Goal: Task Accomplishment & Management: Manage account settings

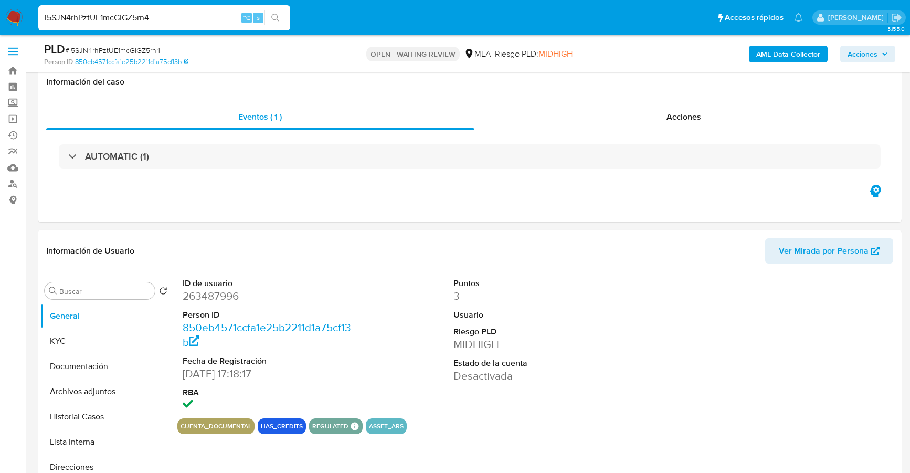
select select "10"
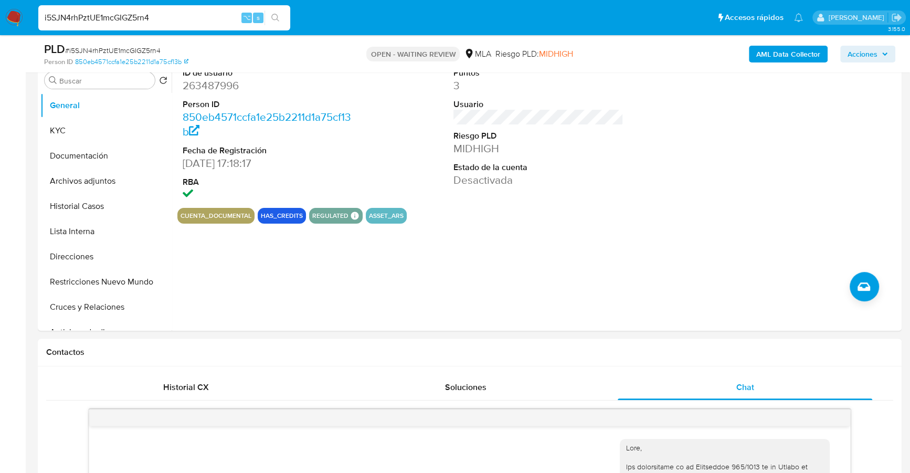
scroll to position [1022, 0]
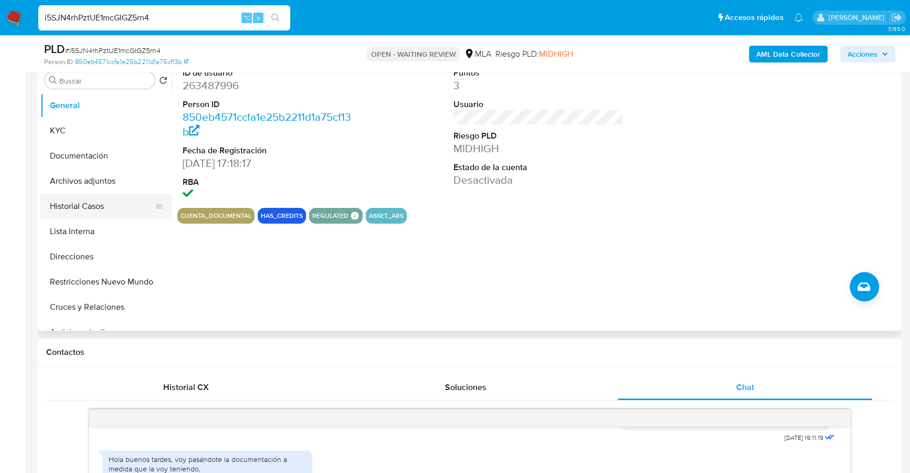
click at [101, 209] on button "Historial Casos" at bounding box center [101, 206] width 123 height 25
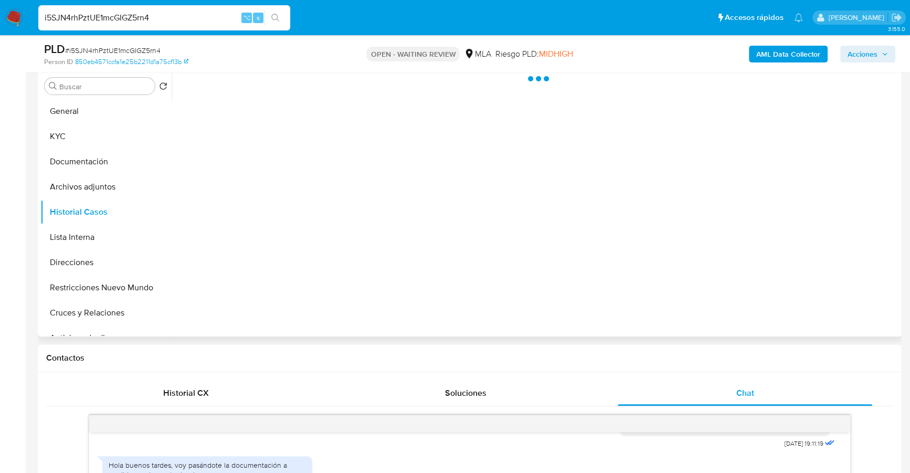
scroll to position [143, 0]
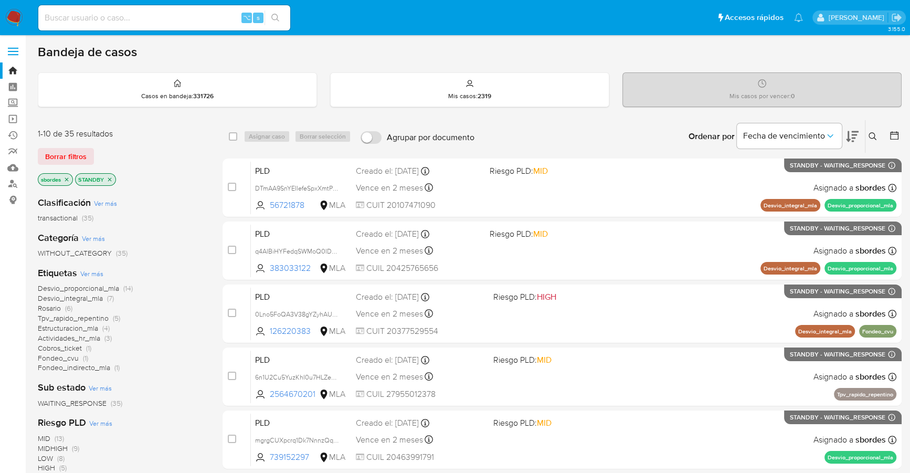
click at [10, 16] on img at bounding box center [14, 18] width 18 height 18
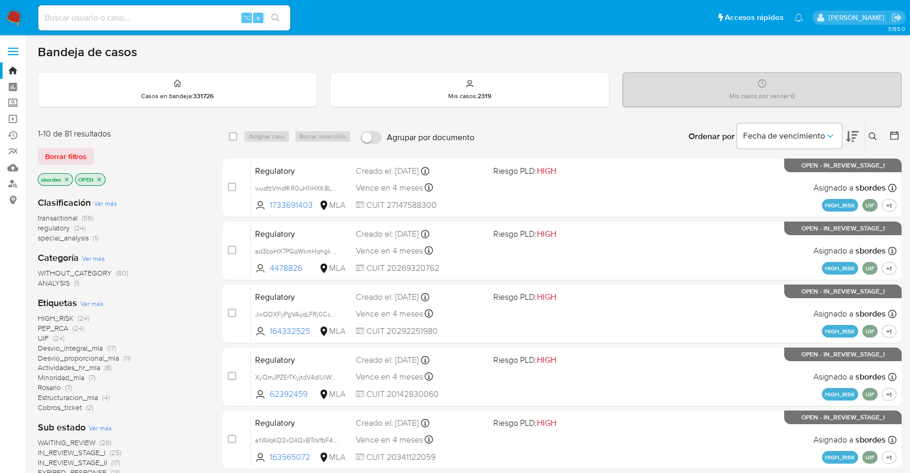
click at [68, 179] on icon "close-filter" at bounding box center [66, 179] width 6 height 6
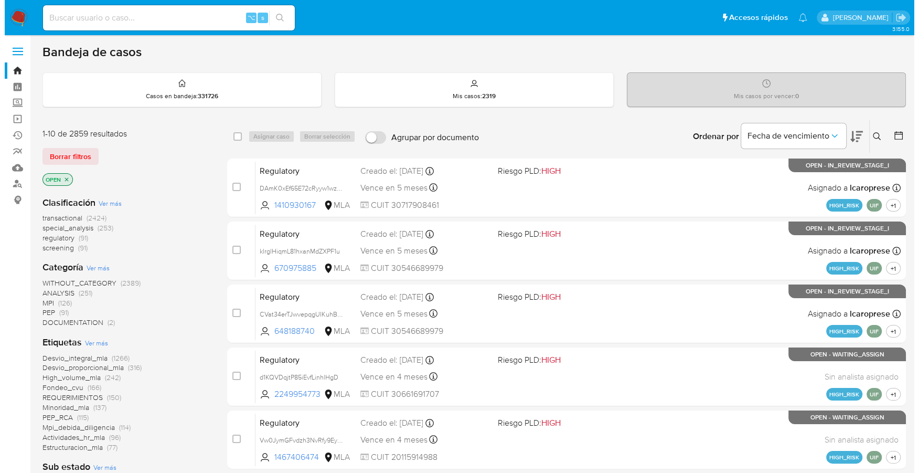
scroll to position [355, 0]
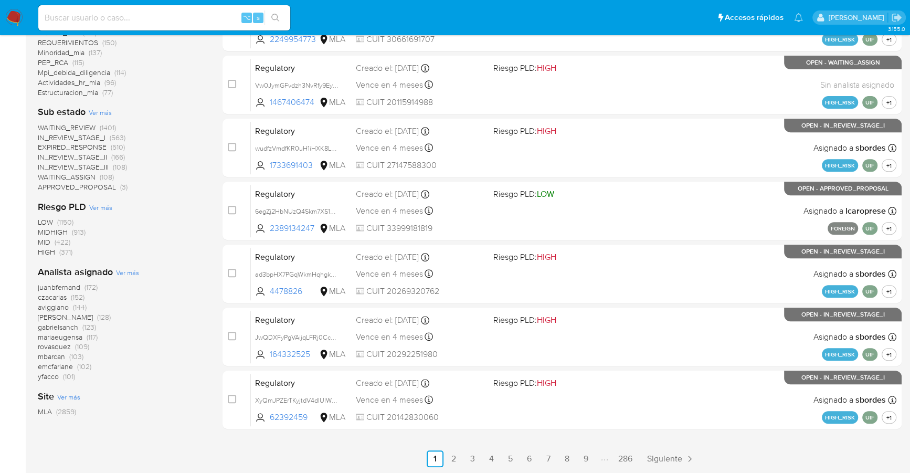
click at [123, 271] on span "Ver más" at bounding box center [127, 272] width 23 height 9
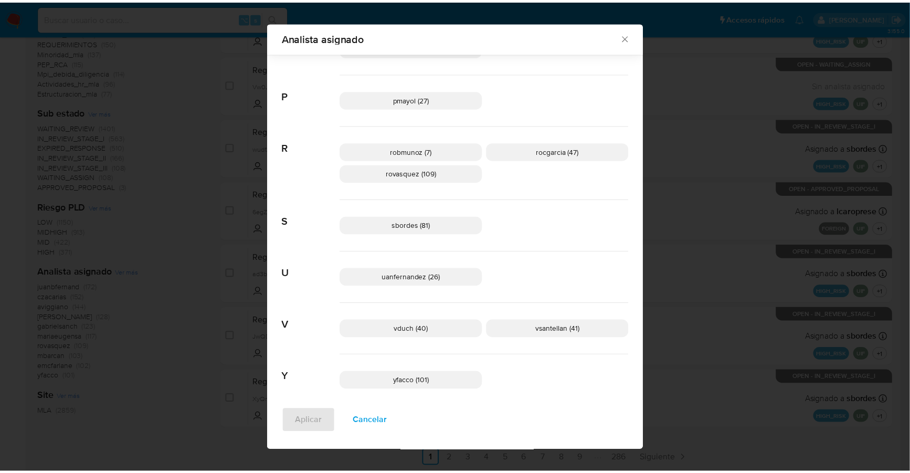
scroll to position [746, 0]
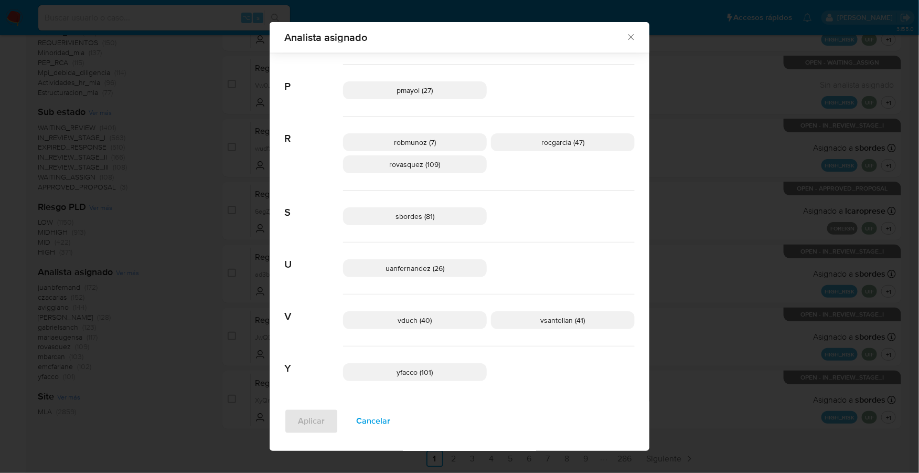
click at [626, 37] on icon "Cerrar" at bounding box center [631, 37] width 10 height 10
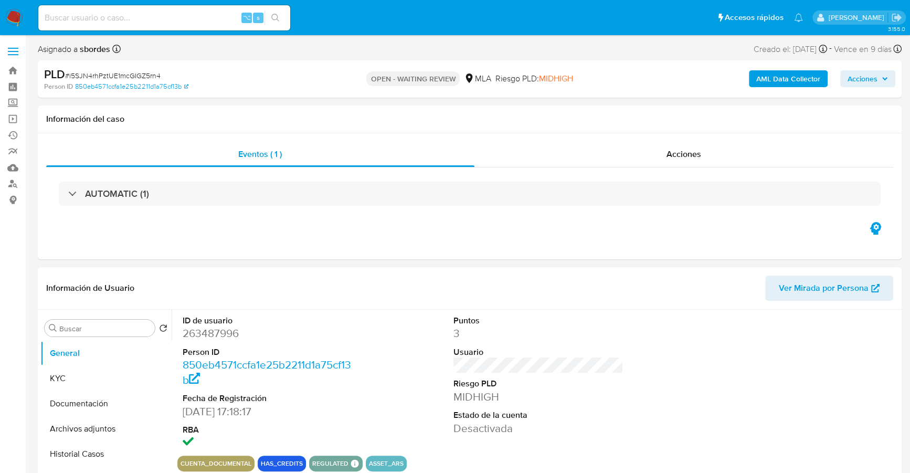
select select "10"
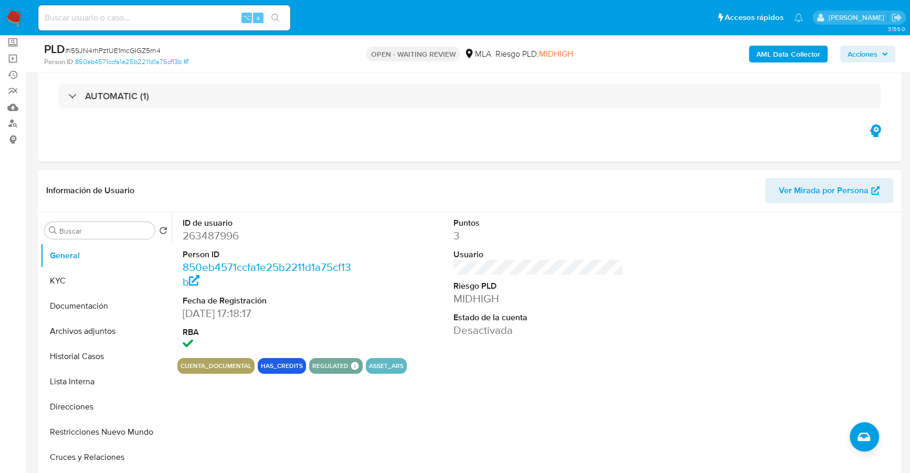
scroll to position [256, 0]
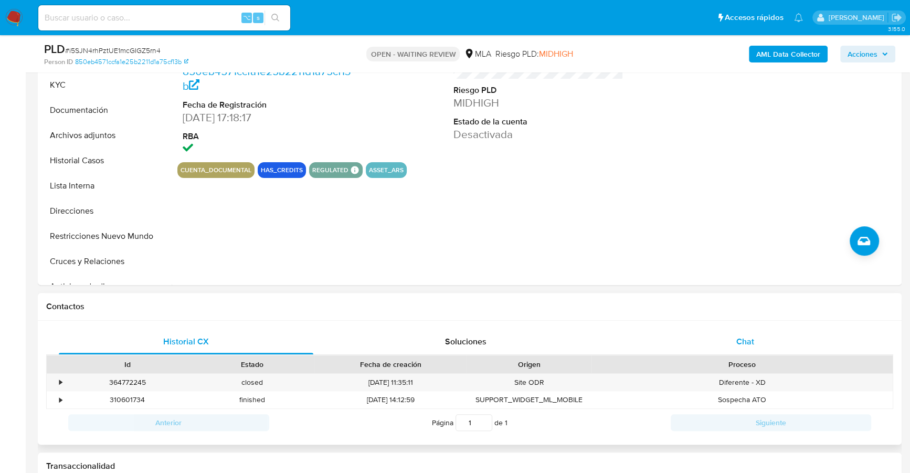
click at [699, 344] on div "Chat" at bounding box center [744, 341] width 254 height 25
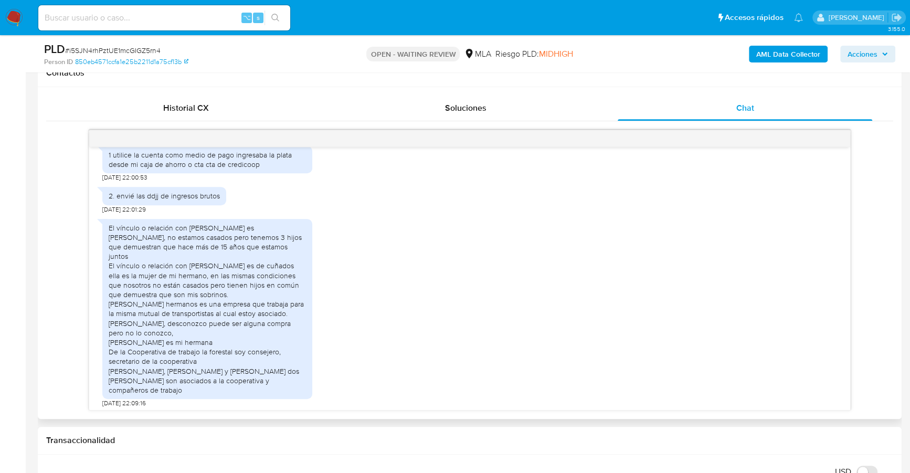
scroll to position [707, 0]
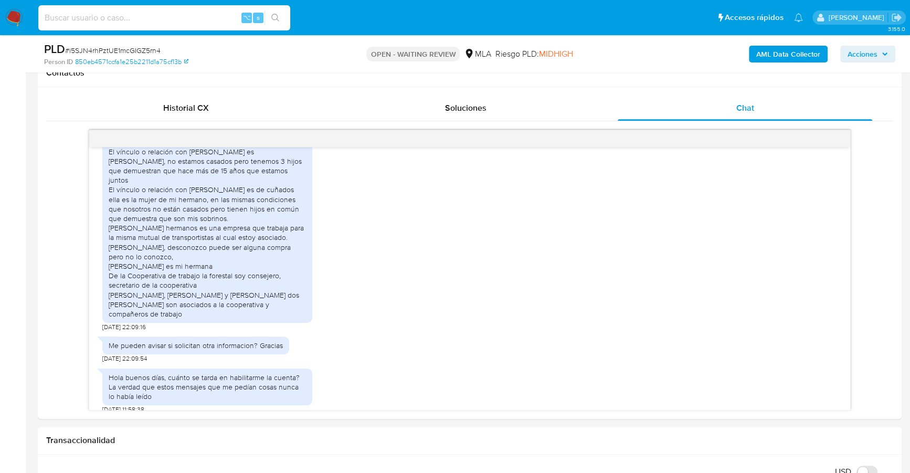
click at [117, 19] on input at bounding box center [164, 18] width 252 height 14
paste input "1044299167"
type input "1044299167"
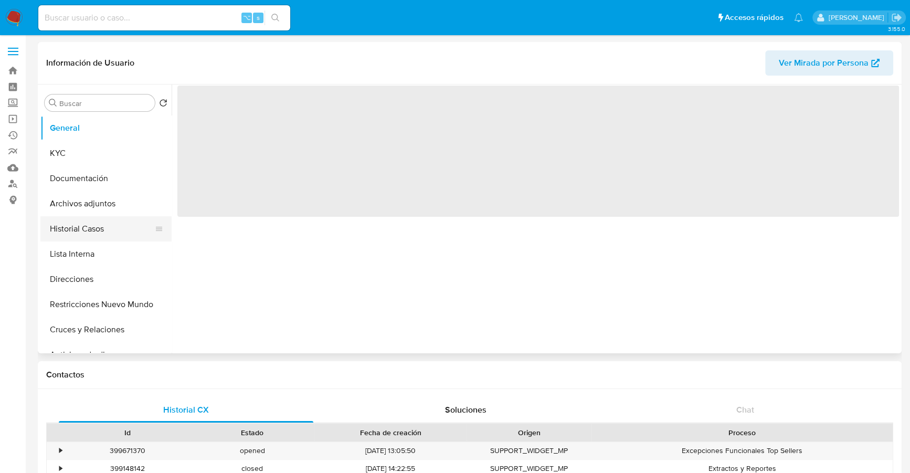
click at [91, 234] on button "Historial Casos" at bounding box center [101, 228] width 123 height 25
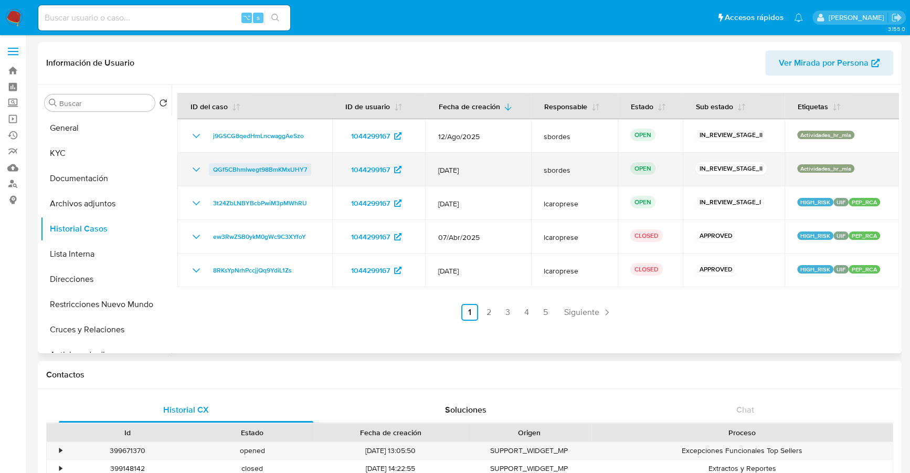
click at [256, 167] on span "QGf5CBhmlwegt98BmKMxUHY7" at bounding box center [260, 169] width 94 height 13
select select "10"
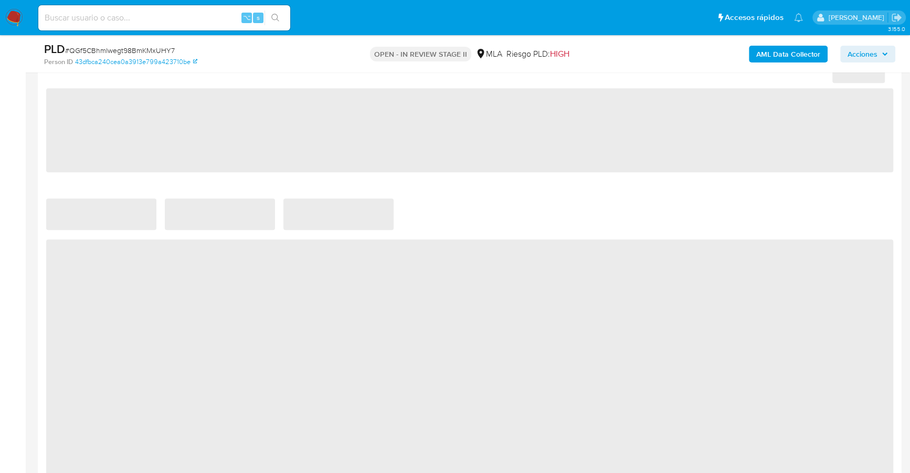
select select "10"
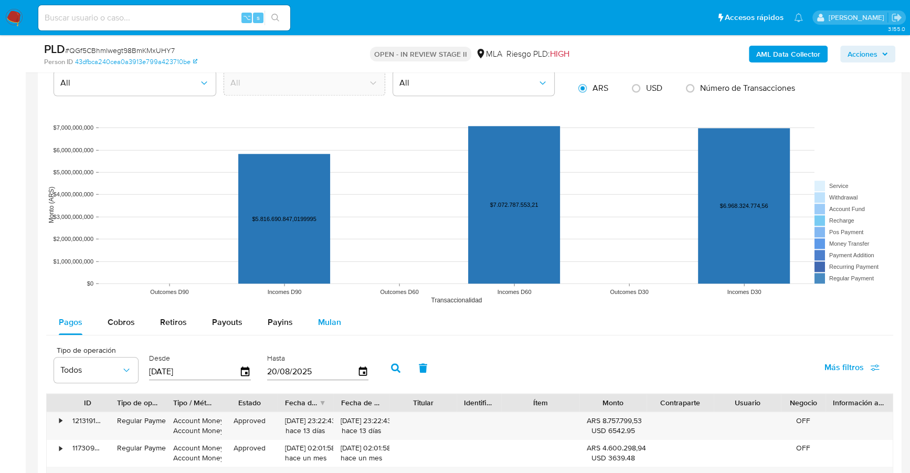
scroll to position [1035, 0]
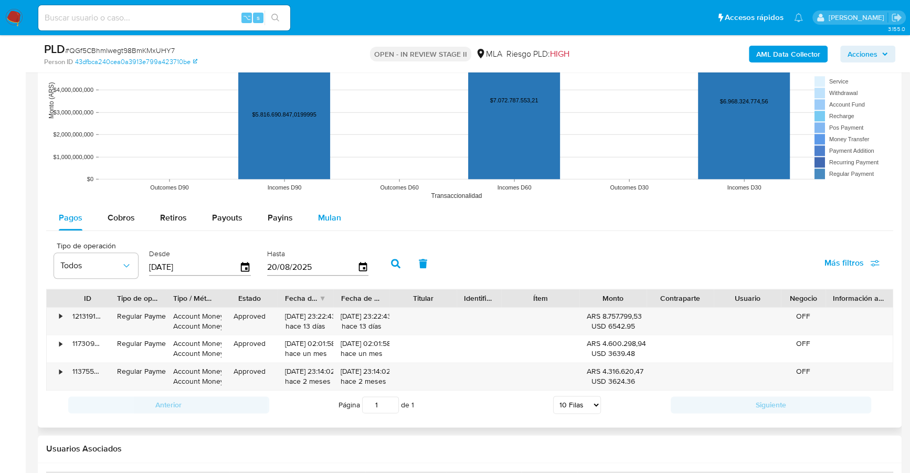
click at [332, 223] on div "Mulan" at bounding box center [329, 217] width 23 height 25
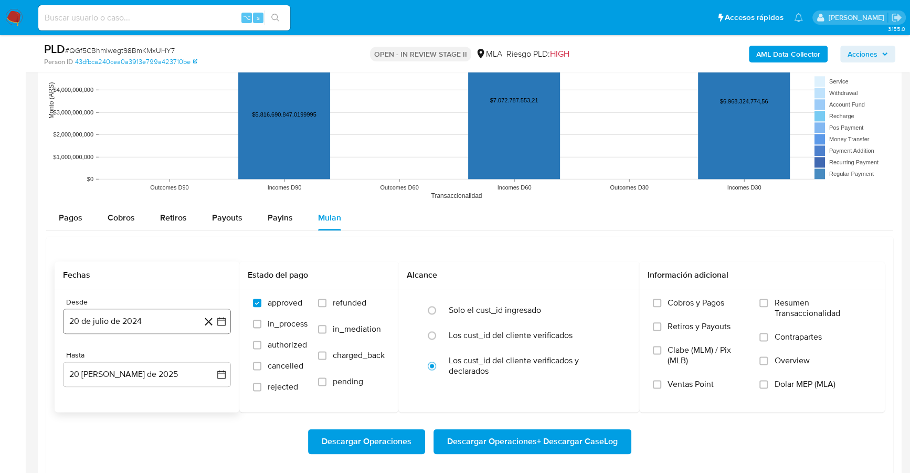
click at [105, 315] on button "20 de julio de 2024" at bounding box center [147, 320] width 168 height 25
click at [143, 157] on span "julio 2024" at bounding box center [141, 161] width 39 height 10
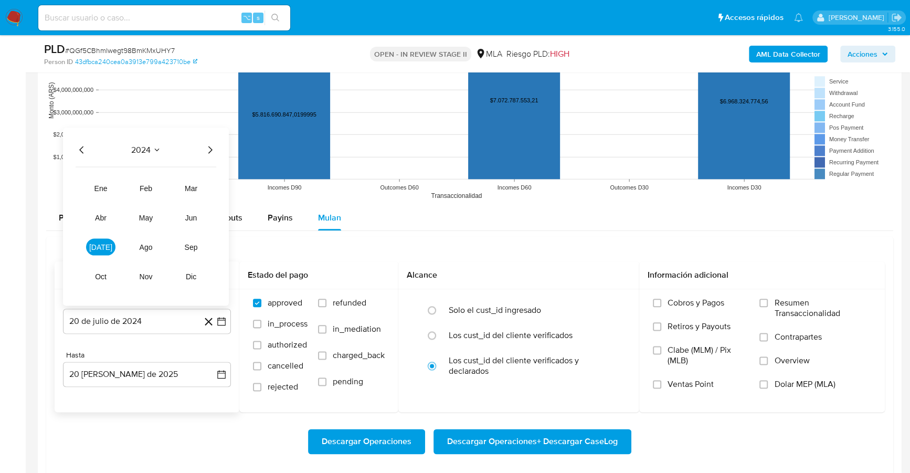
click at [211, 148] on icon "Año siguiente" at bounding box center [210, 149] width 13 height 13
click at [194, 187] on span "mar" at bounding box center [191, 188] width 13 height 8
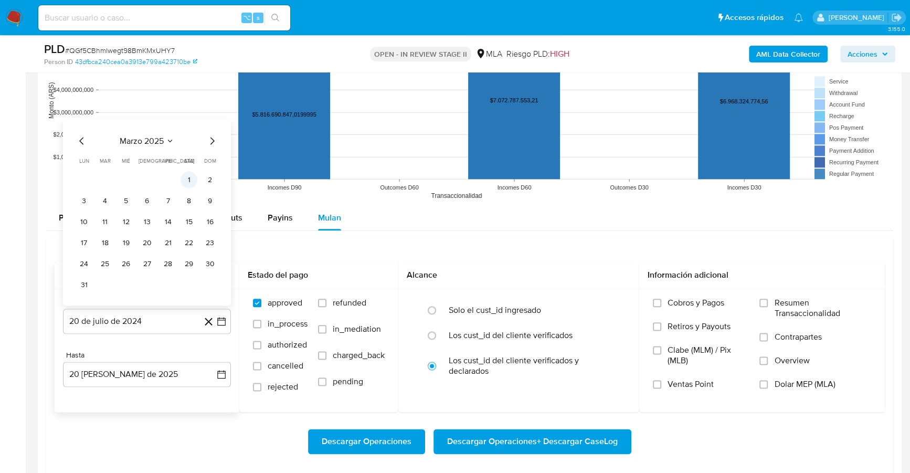
click at [186, 173] on button "1" at bounding box center [188, 179] width 17 height 17
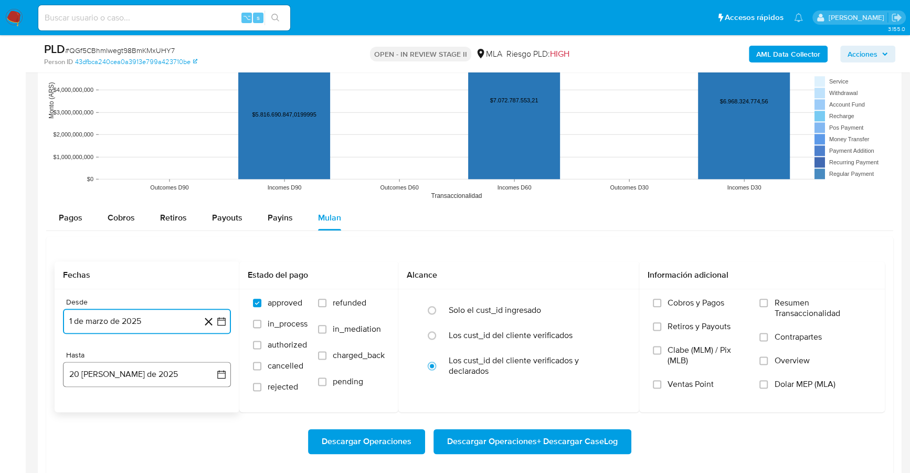
click at [120, 370] on button "20 [PERSON_NAME] de 2025" at bounding box center [147, 373] width 168 height 25
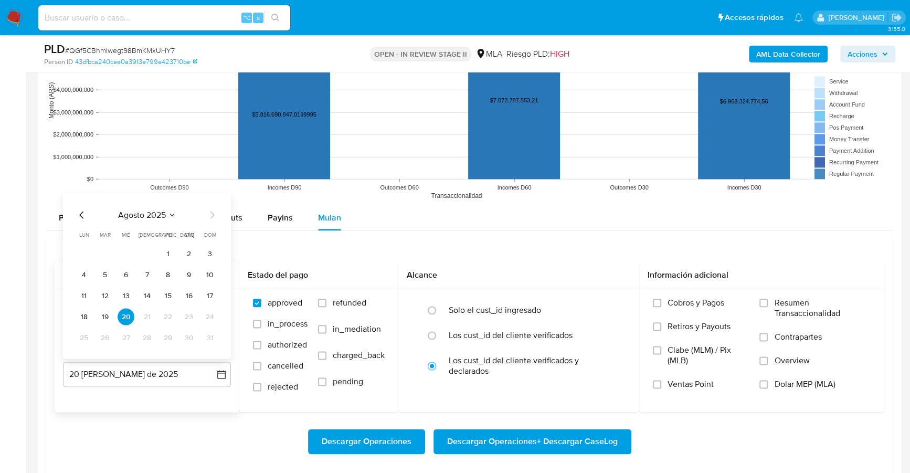
click at [79, 208] on icon "Mes anterior" at bounding box center [82, 214] width 13 height 13
click at [150, 339] on button "31" at bounding box center [146, 337] width 17 height 17
click at [808, 387] on label "Dolar MEP (MLA)" at bounding box center [815, 391] width 112 height 24
click at [767, 387] on input "Dolar MEP (MLA)" at bounding box center [763, 384] width 8 height 8
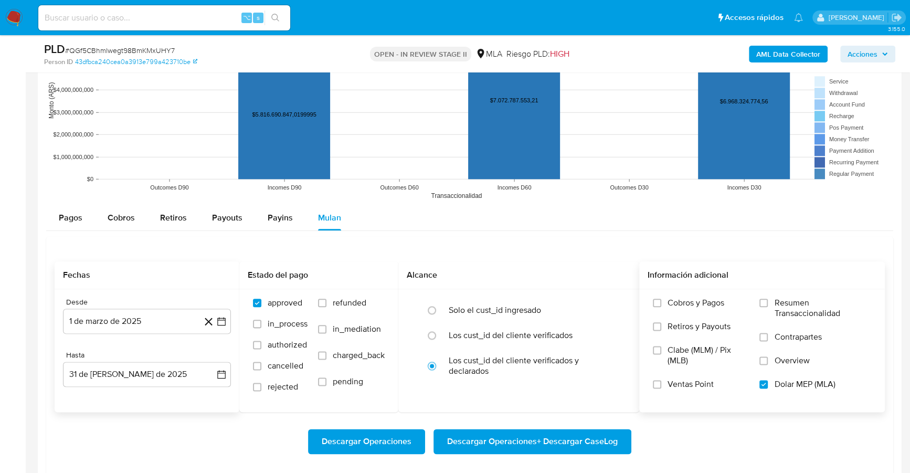
click at [541, 433] on span "Descargar Operaciones + Descargar CaseLog" at bounding box center [532, 441] width 170 height 23
click at [117, 23] on input at bounding box center [164, 18] width 252 height 14
paste input "827811288"
type input "827811288"
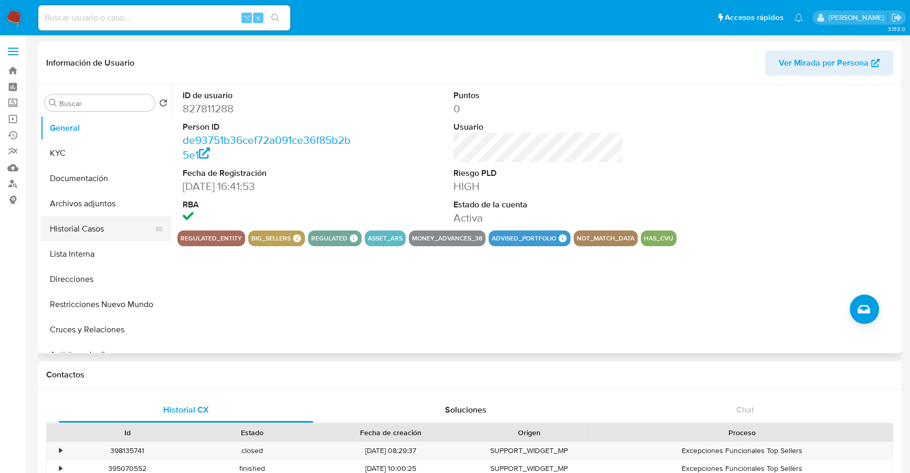
click at [101, 228] on button "Historial Casos" at bounding box center [101, 228] width 123 height 25
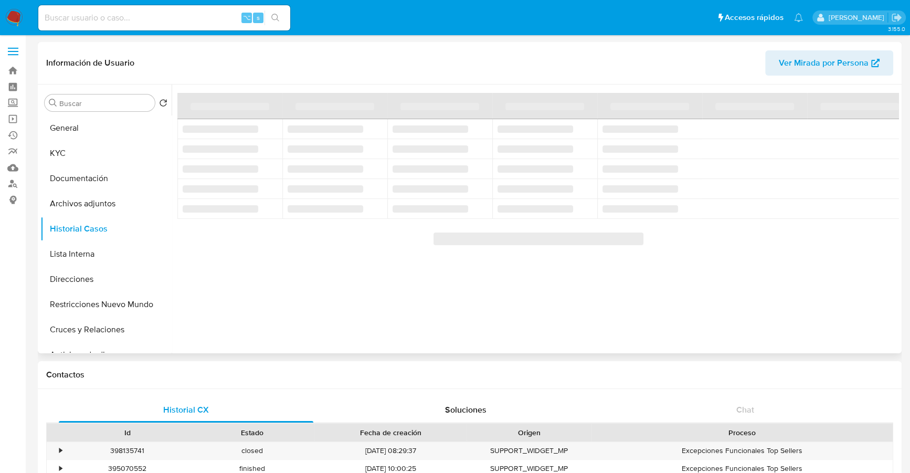
select select "10"
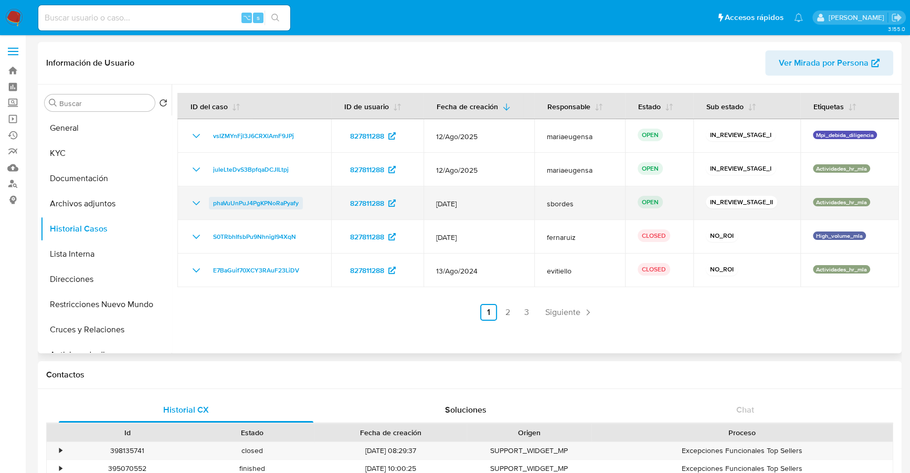
click at [231, 204] on span "phaVuUnPuJ4PgKPNoRaPyafy" at bounding box center [256, 203] width 86 height 13
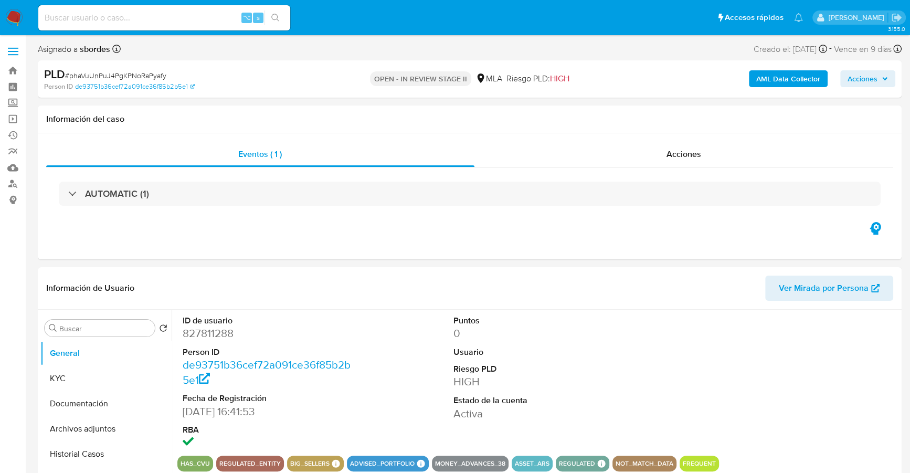
select select "10"
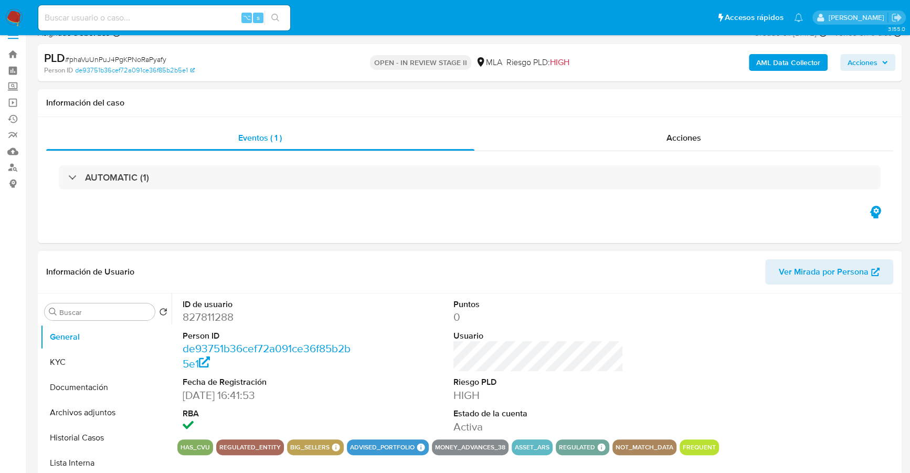
scroll to position [24, 0]
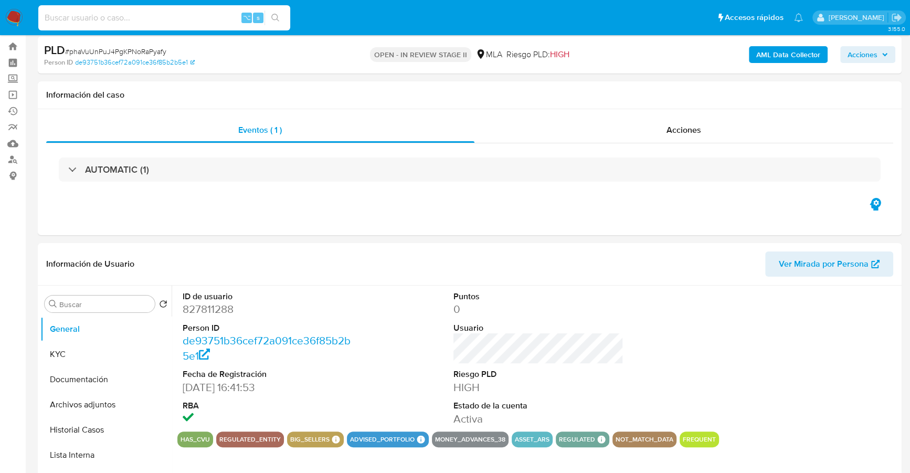
click at [161, 18] on input at bounding box center [164, 18] width 252 height 14
paste input "827811288"
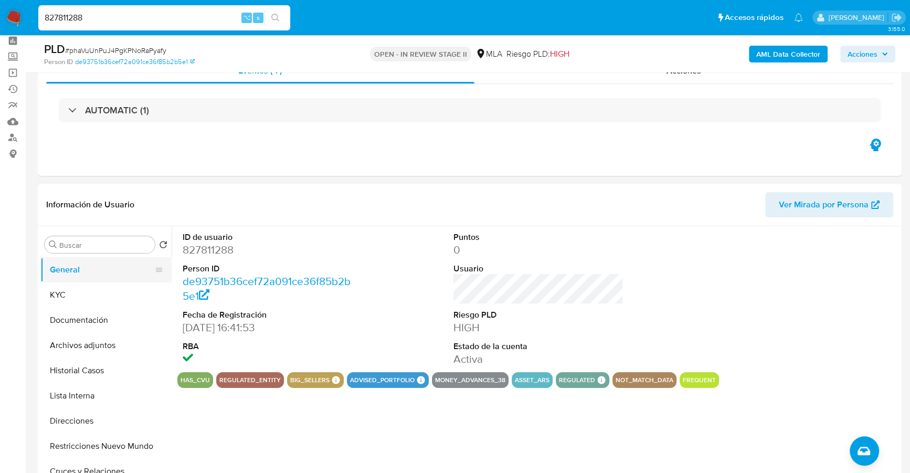
scroll to position [47, 0]
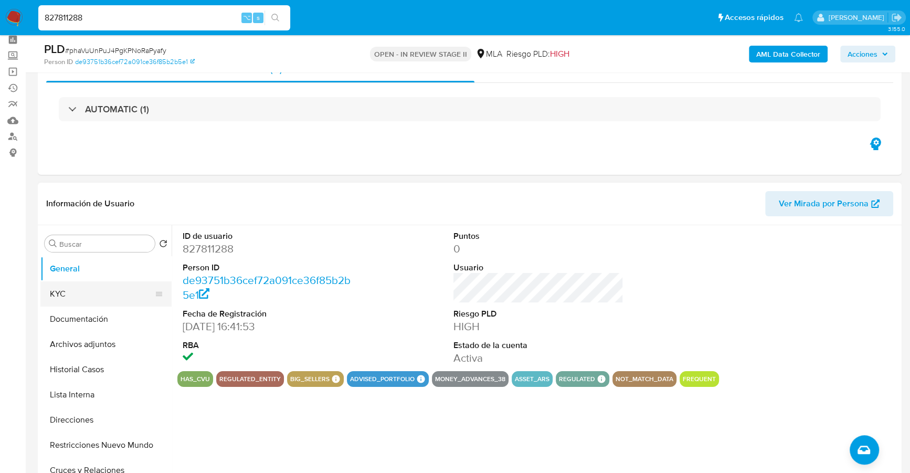
type input "827811288"
click at [79, 296] on button "KYC" at bounding box center [101, 293] width 123 height 25
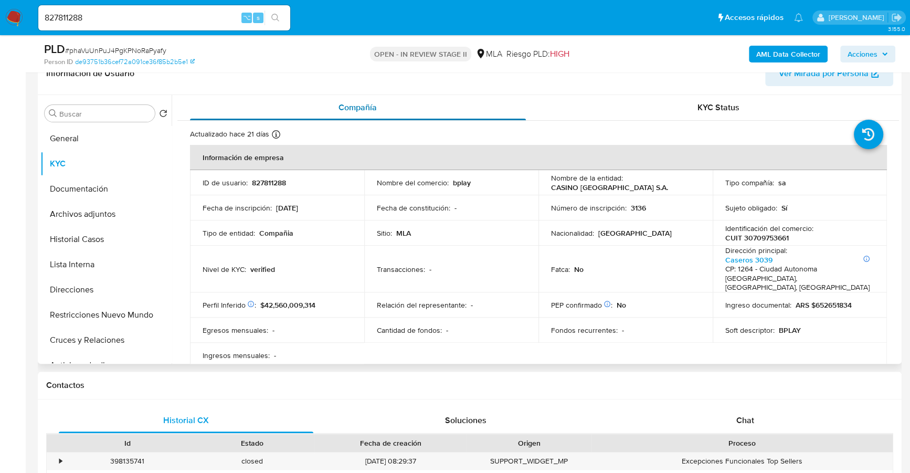
scroll to position [178, 0]
click at [91, 237] on button "Historial Casos" at bounding box center [101, 238] width 123 height 25
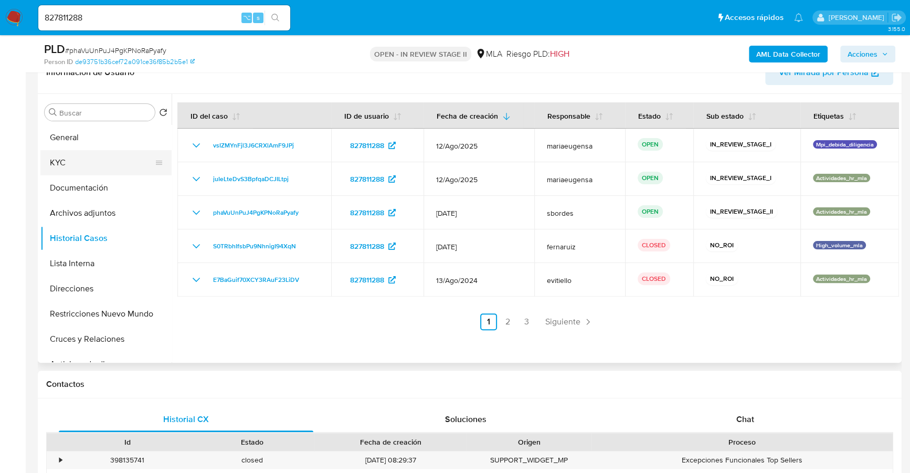
click at [55, 171] on button "KYC" at bounding box center [101, 162] width 123 height 25
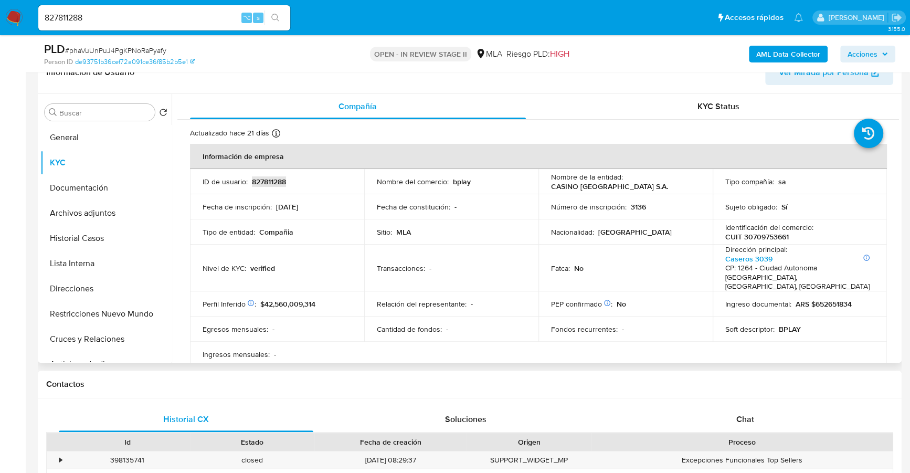
copy p "827811288"
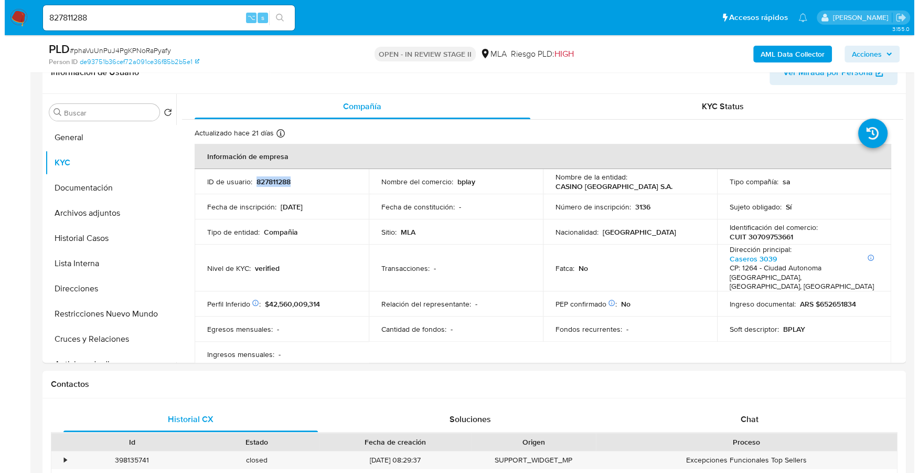
scroll to position [0, 0]
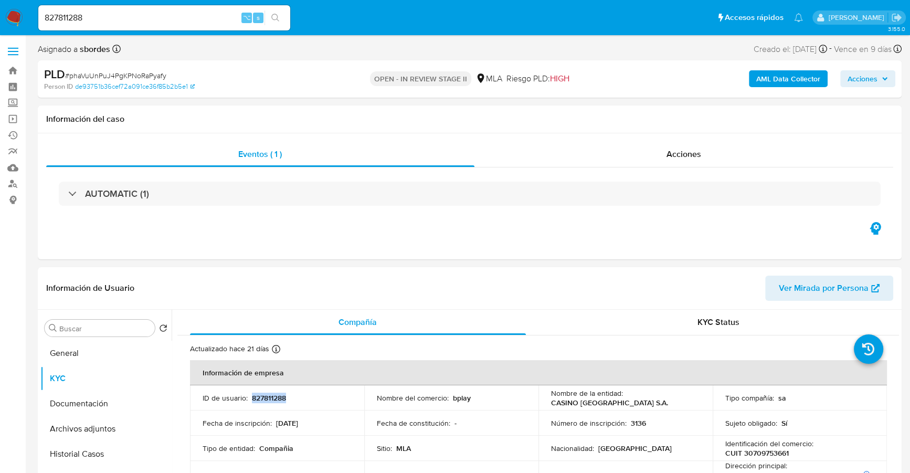
click at [794, 72] on b "AML Data Collector" at bounding box center [788, 78] width 64 height 17
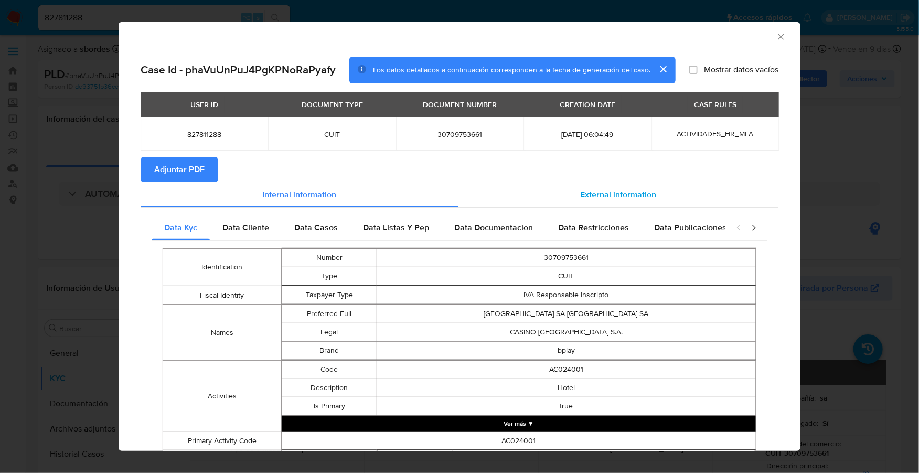
click at [596, 188] on span "External information" at bounding box center [619, 194] width 76 height 12
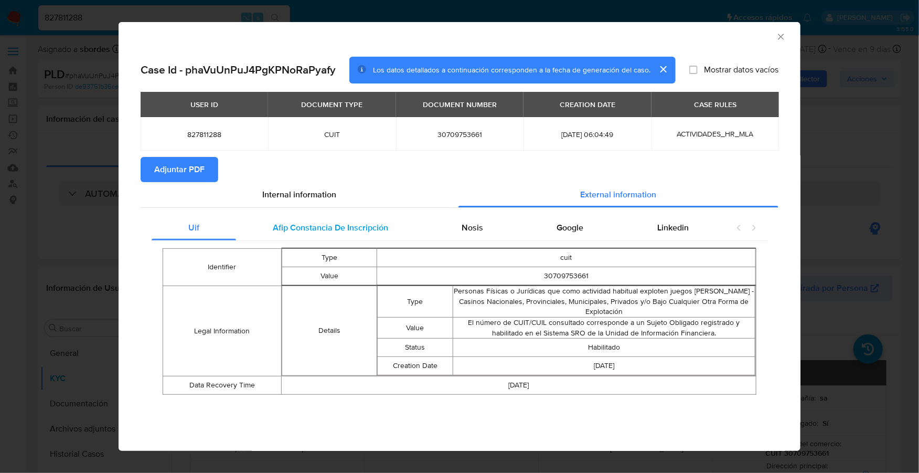
click at [321, 228] on span "Afip Constancia De Inscripción" at bounding box center [330, 227] width 115 height 12
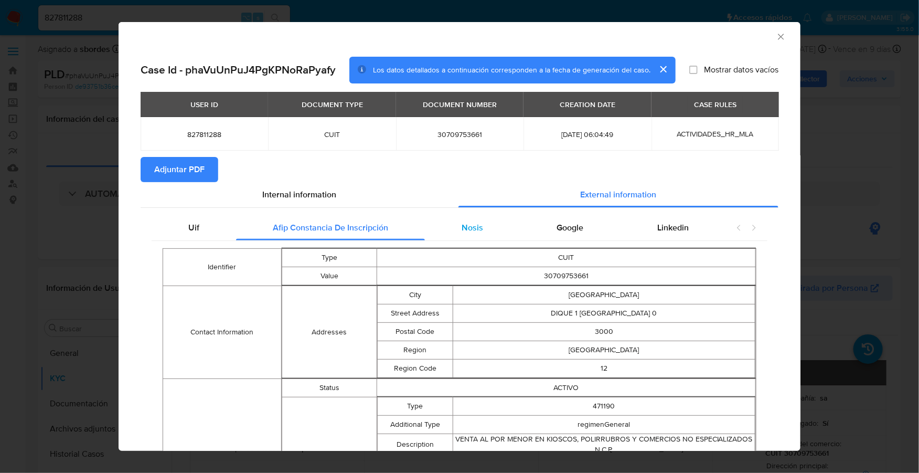
click at [482, 228] on div "Nosis" at bounding box center [472, 227] width 95 height 25
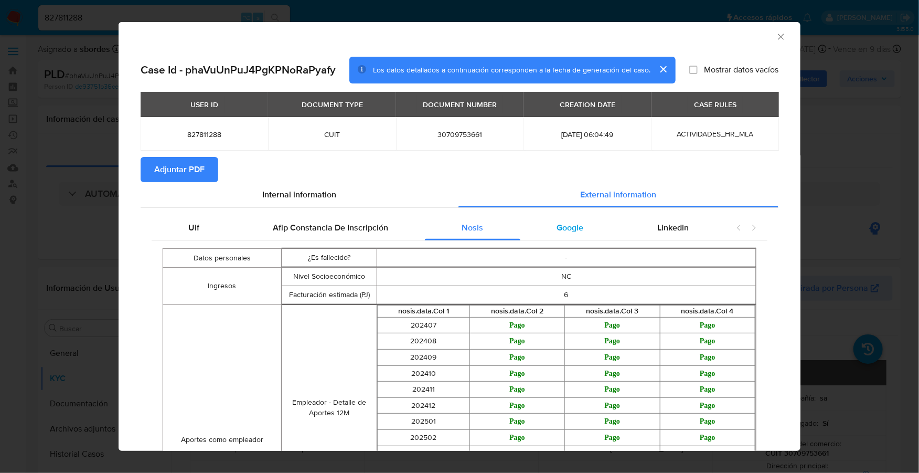
click at [571, 229] on span "Google" at bounding box center [570, 227] width 27 height 12
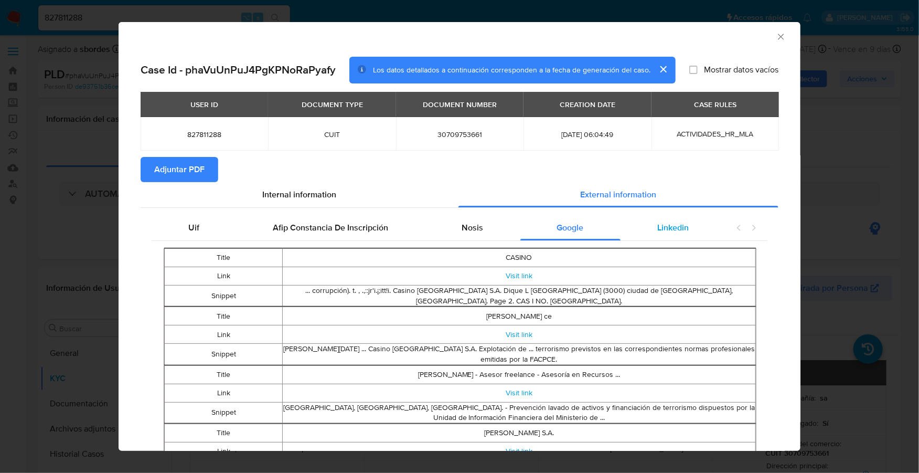
click at [644, 223] on div "Linkedin" at bounding box center [673, 227] width 105 height 25
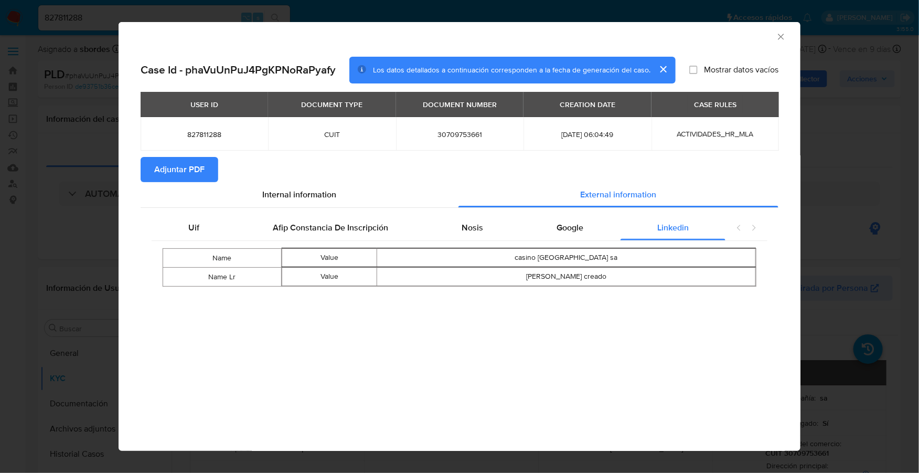
click at [168, 177] on span "Adjuntar PDF" at bounding box center [179, 169] width 50 height 23
click at [779, 35] on icon "Cerrar ventana" at bounding box center [781, 36] width 10 height 10
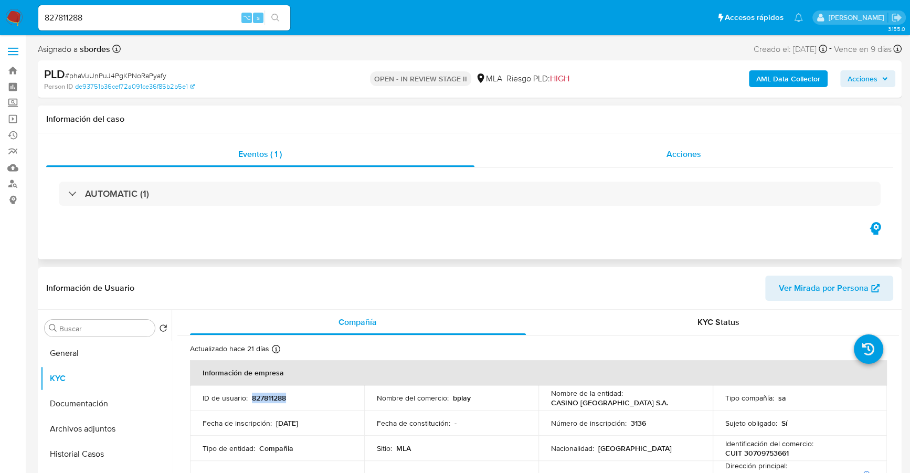
click at [657, 159] on div "Acciones" at bounding box center [683, 154] width 419 height 25
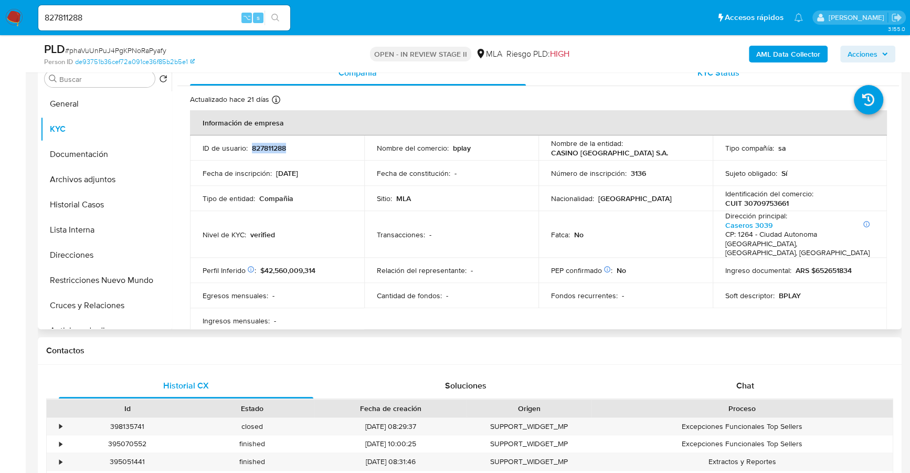
scroll to position [431, 0]
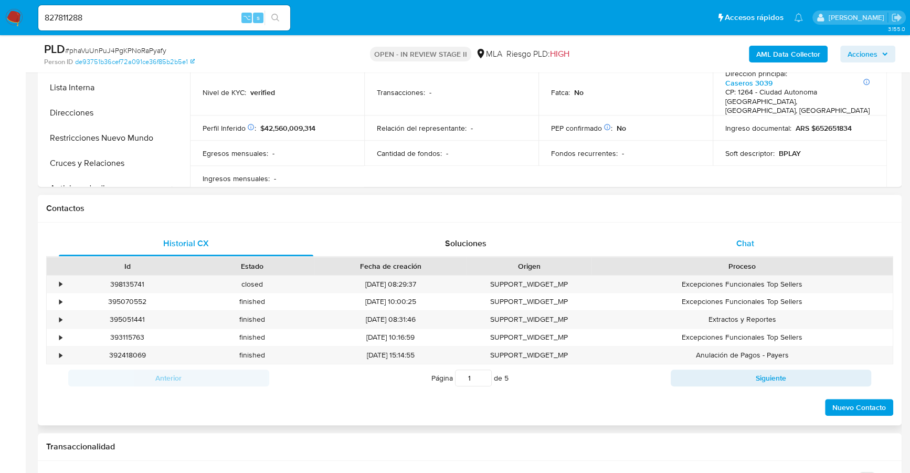
click at [709, 250] on div "Chat" at bounding box center [744, 243] width 254 height 25
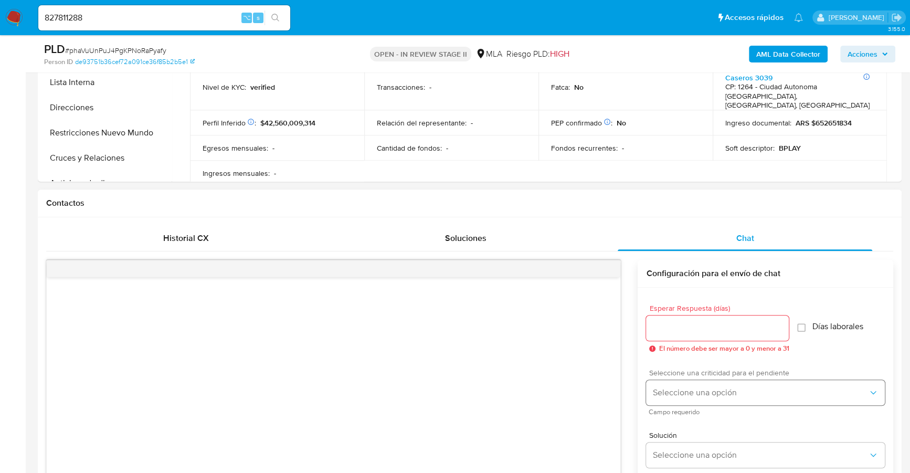
scroll to position [225, 0]
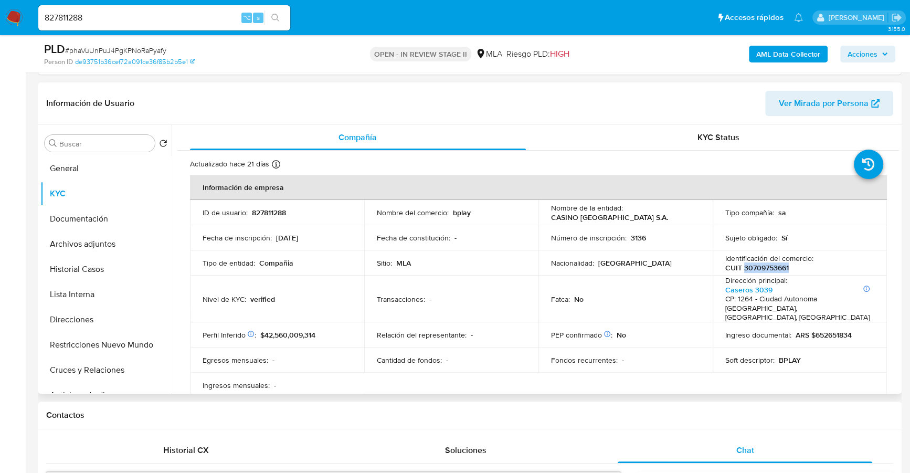
copy p "30709753661"
click at [103, 225] on button "Documentación" at bounding box center [101, 218] width 123 height 25
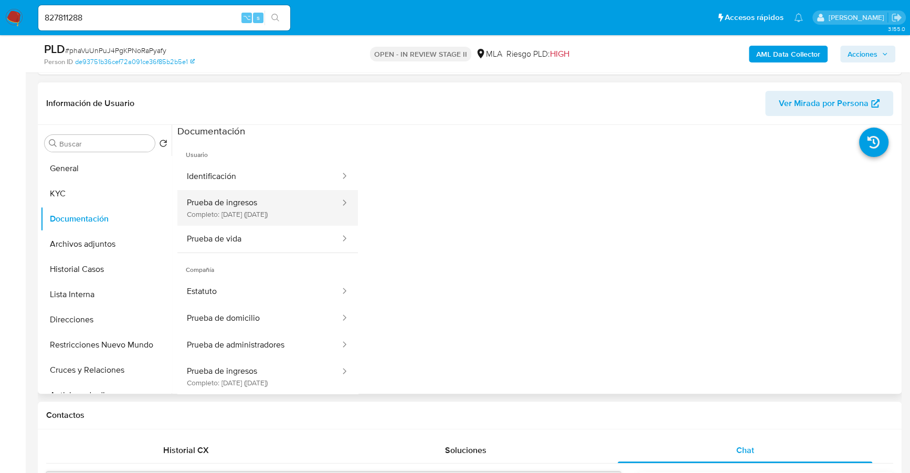
click at [279, 211] on button "Prueba de ingresos Completo: 01/04/2023 (hace 2 años)" at bounding box center [259, 208] width 164 height 36
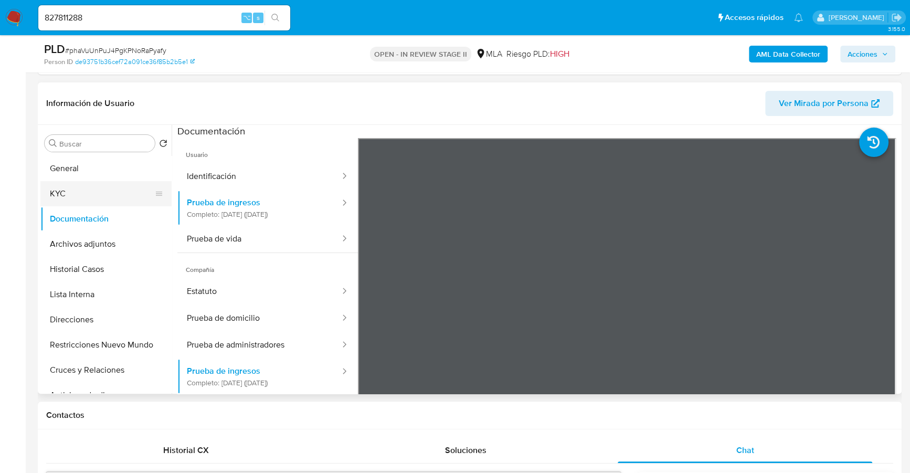
click at [110, 204] on button "KYC" at bounding box center [101, 193] width 123 height 25
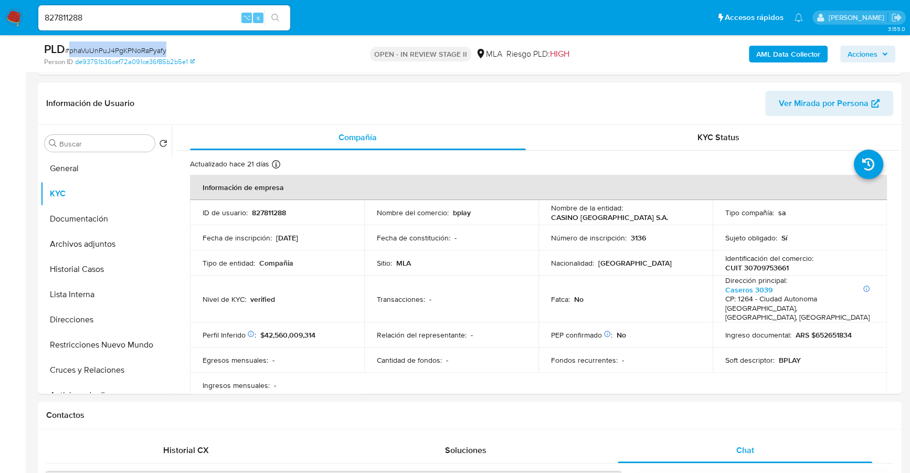
copy span "phaVuUnPuJ4PgKPNoRaPyafy"
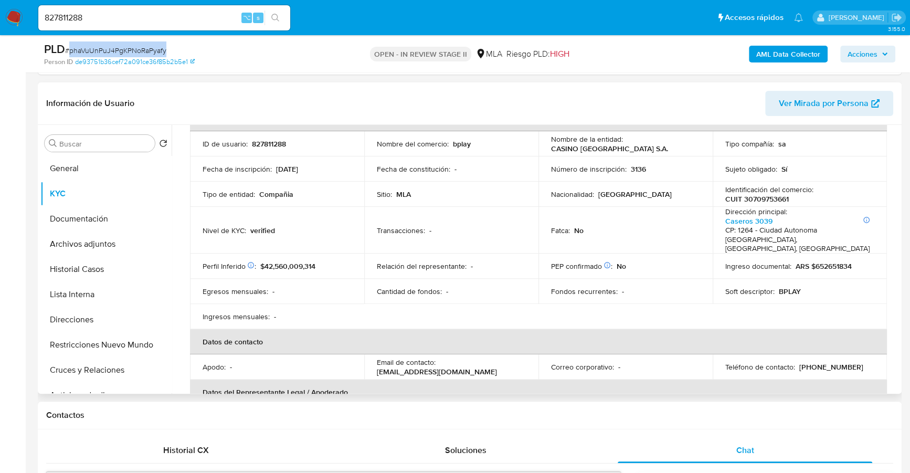
scroll to position [123, 0]
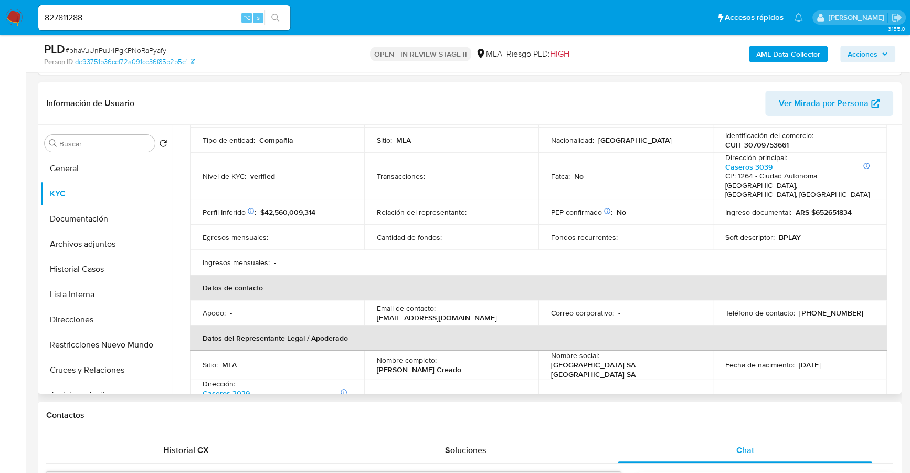
click at [823, 308] on p "(342) 5050605" at bounding box center [831, 312] width 64 height 9
copy p "5050605"
drag, startPoint x: 376, startPoint y: 308, endPoint x: 511, endPoint y: 305, distance: 134.8
click at [511, 305] on div "Email de contacto : santafe.administracion@bplay.com.ar" at bounding box center [451, 312] width 149 height 19
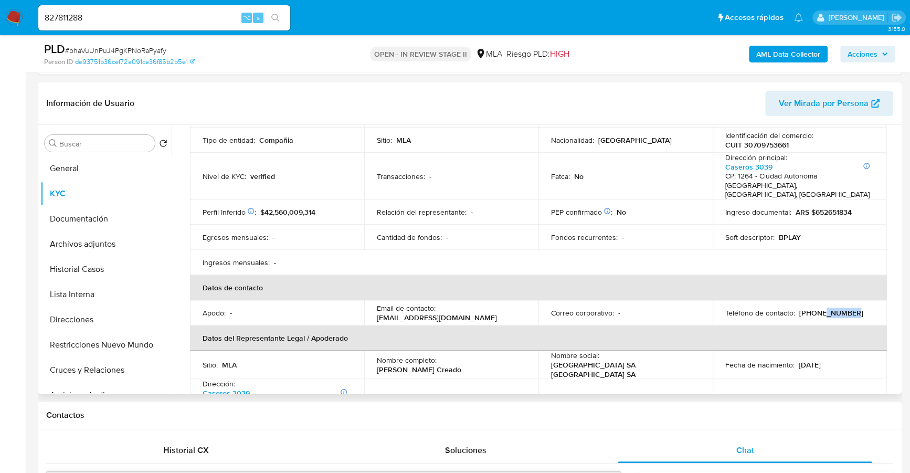
copy p "santafe.administracion@bplay.com.ar"
copy p "30709753661"
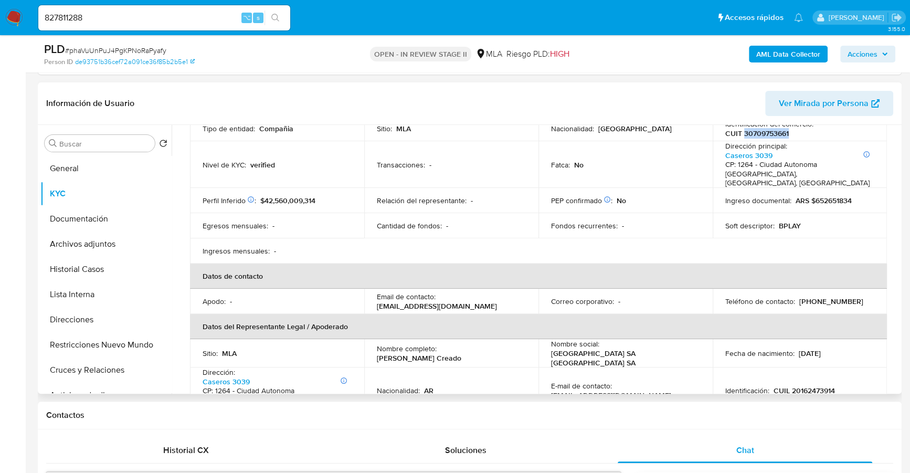
scroll to position [147, 0]
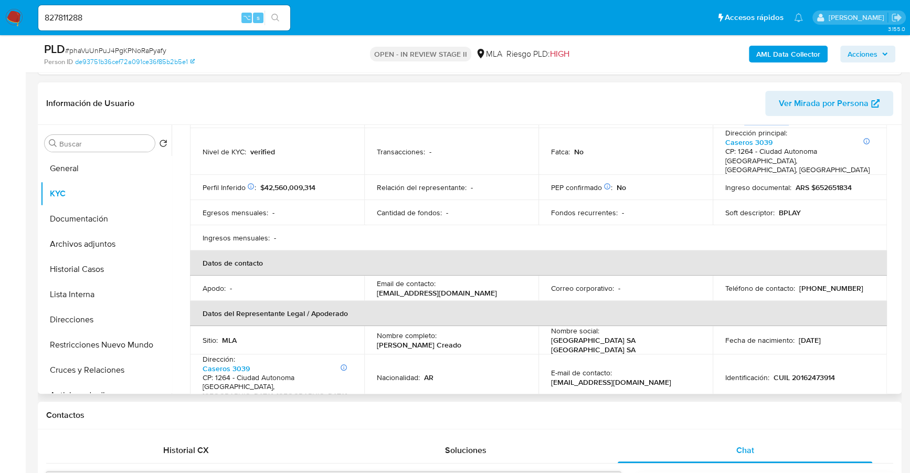
drag, startPoint x: 441, startPoint y: 331, endPoint x: 531, endPoint y: 332, distance: 90.8
click at [531, 332] on td "Nombre completo : Marcelo Gaston Creado" at bounding box center [451, 340] width 174 height 28
copy p "Marcelo Gaston Creado"
copy p "20162473914"
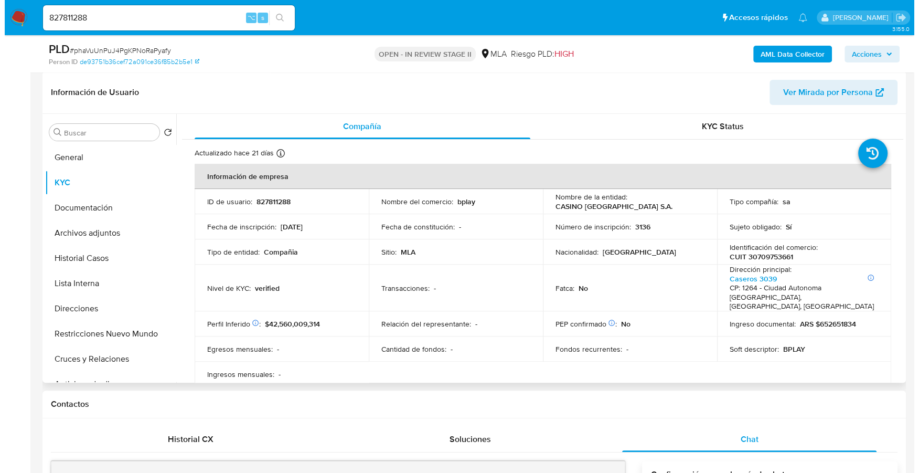
scroll to position [181, 0]
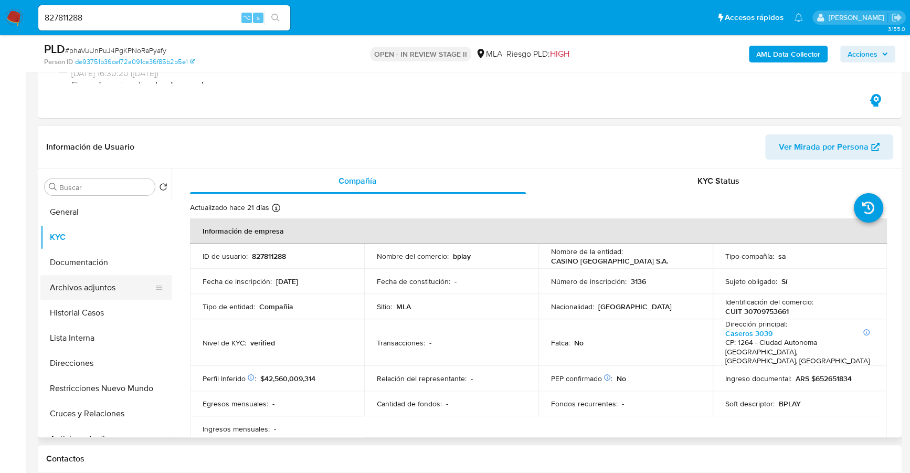
click at [94, 286] on button "Archivos adjuntos" at bounding box center [101, 287] width 123 height 25
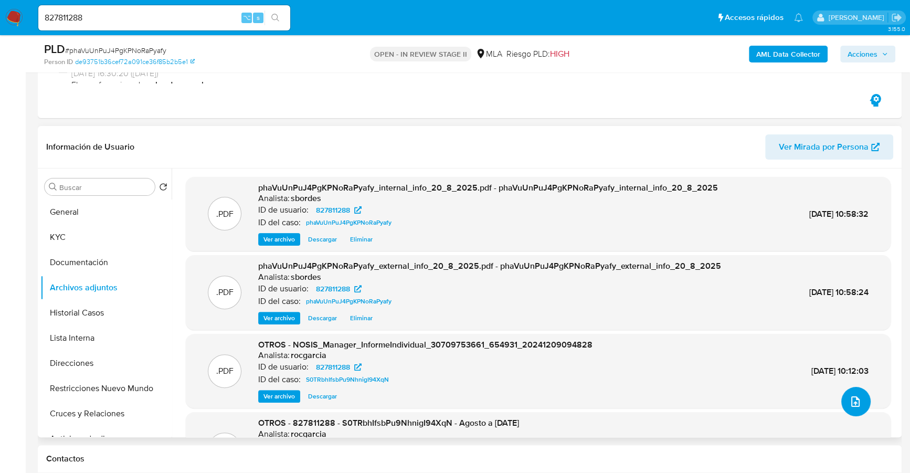
click at [849, 398] on icon "upload-file" at bounding box center [855, 401] width 13 height 13
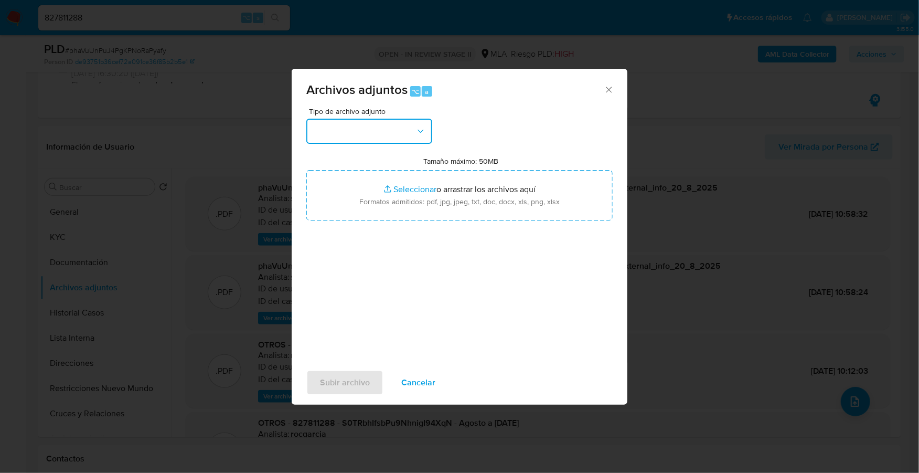
click at [380, 125] on button "button" at bounding box center [369, 131] width 126 height 25
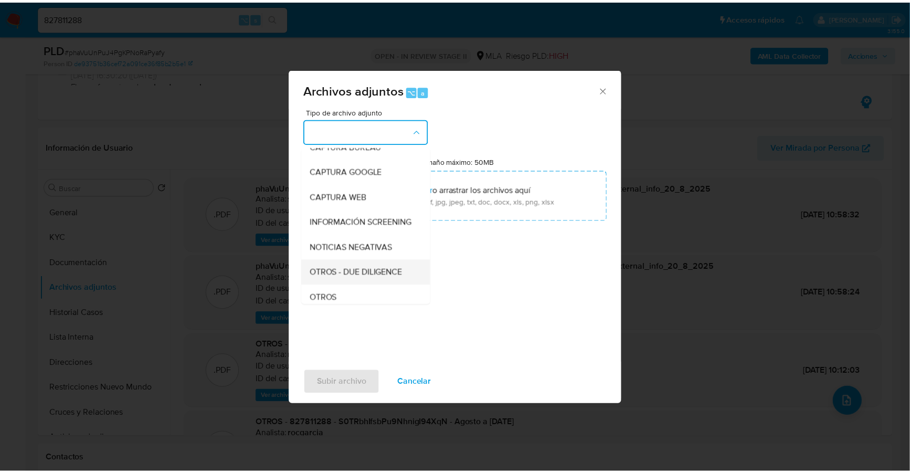
scroll to position [75, 0]
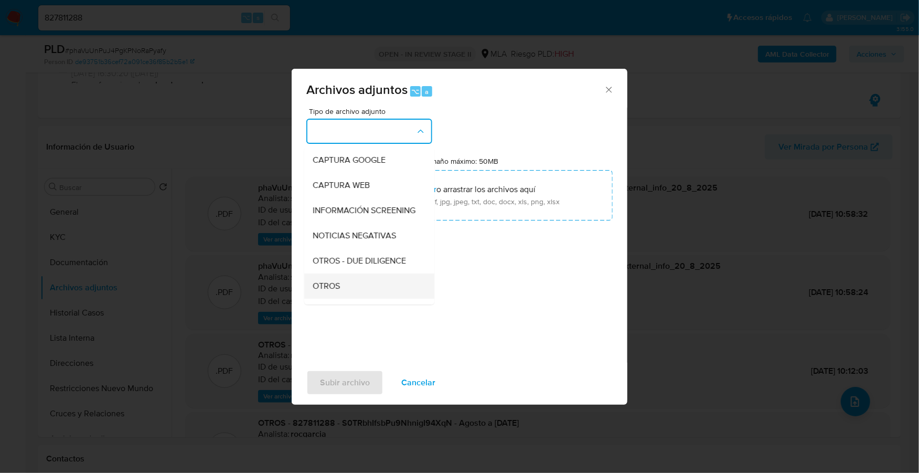
click at [356, 293] on div "OTROS" at bounding box center [366, 285] width 107 height 25
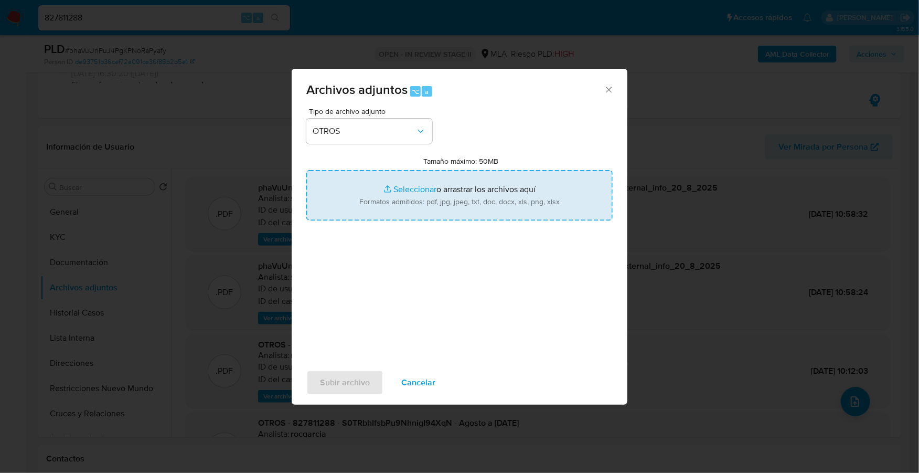
click at [411, 188] on input "Tamaño máximo: 50MB Seleccionar archivos" at bounding box center [459, 195] width 306 height 50
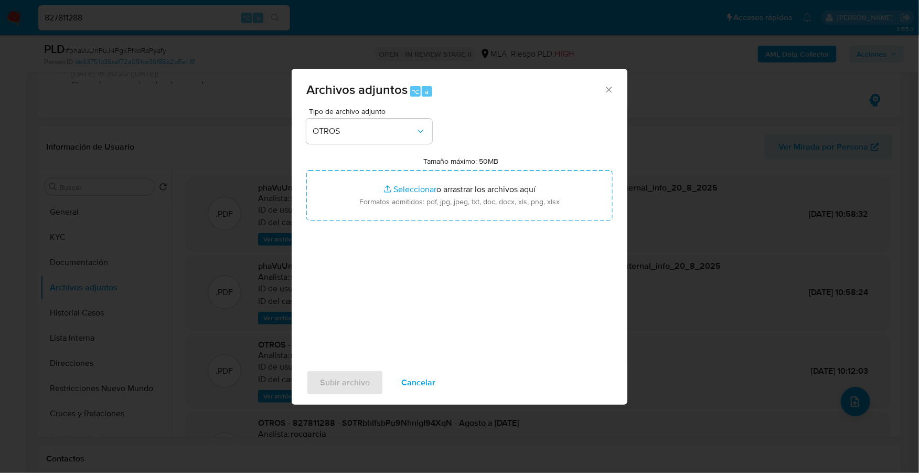
type input "C:\fakepath\Caselog phaVuUnPuJ4PgKPNoRaPyafy_2025_07_17_17_05_31.docx"
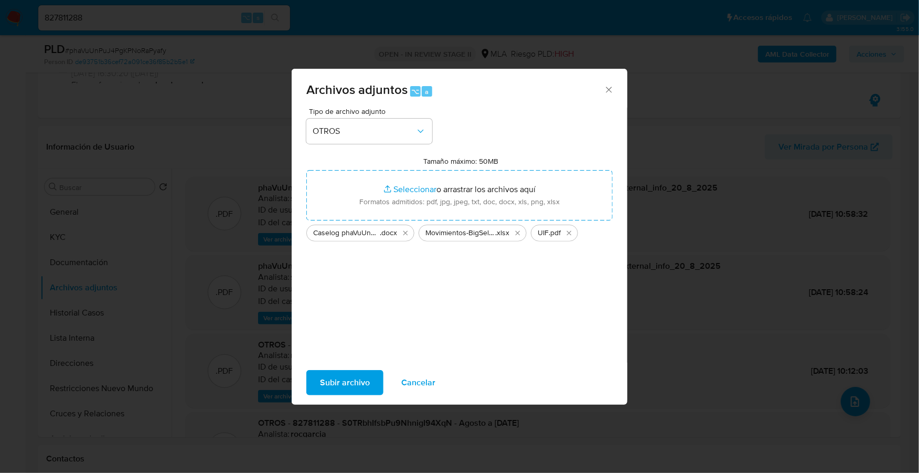
click at [351, 378] on span "Subir archivo" at bounding box center [345, 382] width 50 height 23
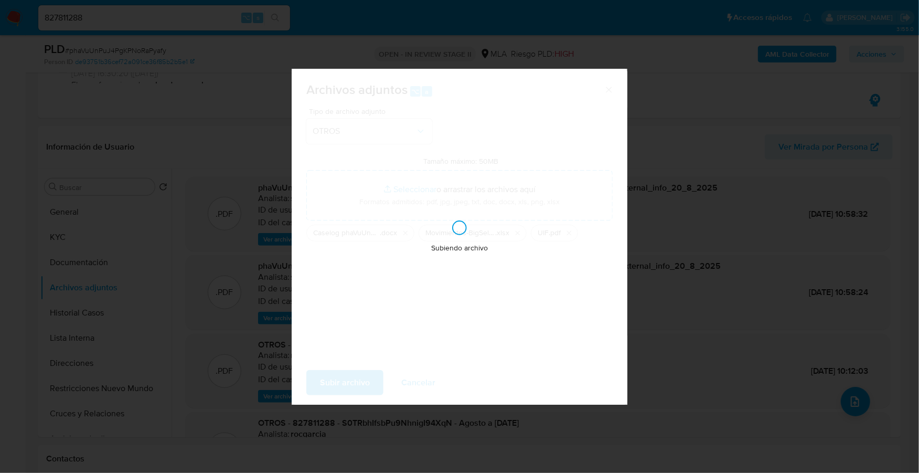
click at [397, 260] on div "Subiendo archivo" at bounding box center [460, 237] width 336 height 336
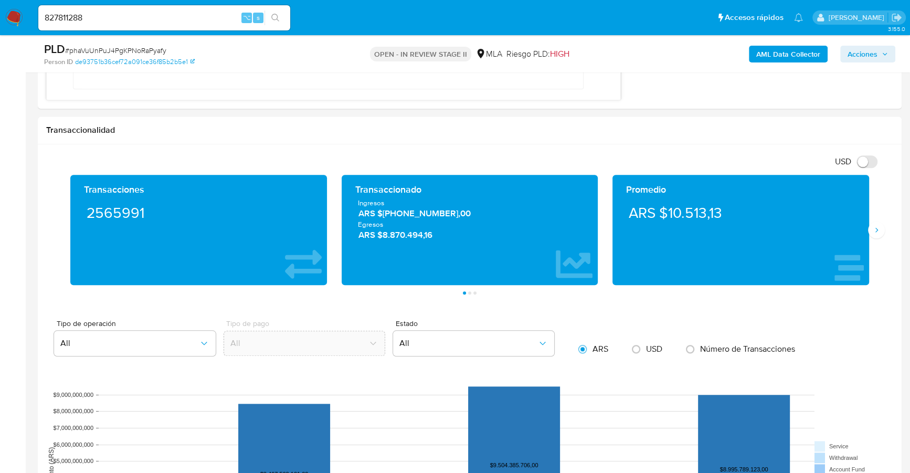
scroll to position [0, 0]
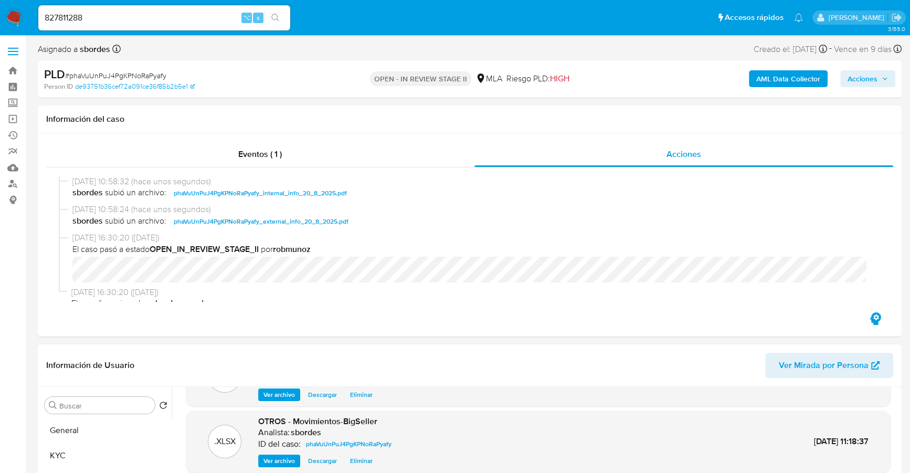
click at [865, 83] on span "Acciones" at bounding box center [862, 78] width 30 height 17
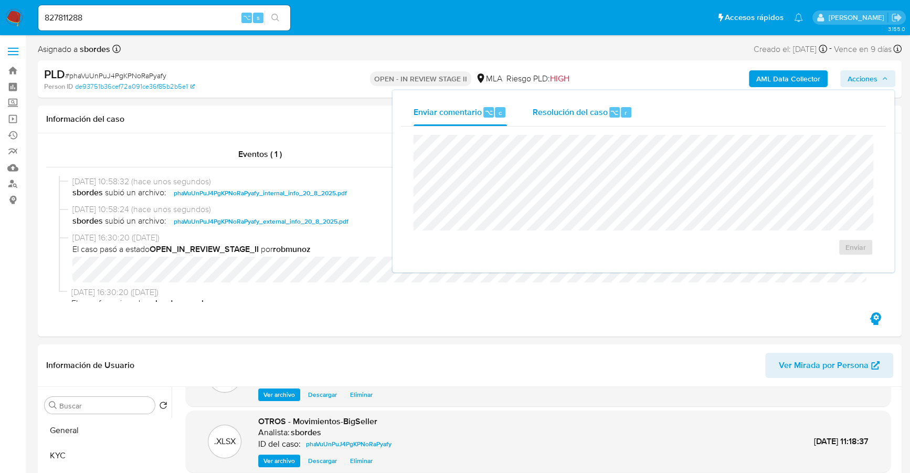
click at [549, 107] on span "Resolución del caso" at bounding box center [569, 112] width 75 height 12
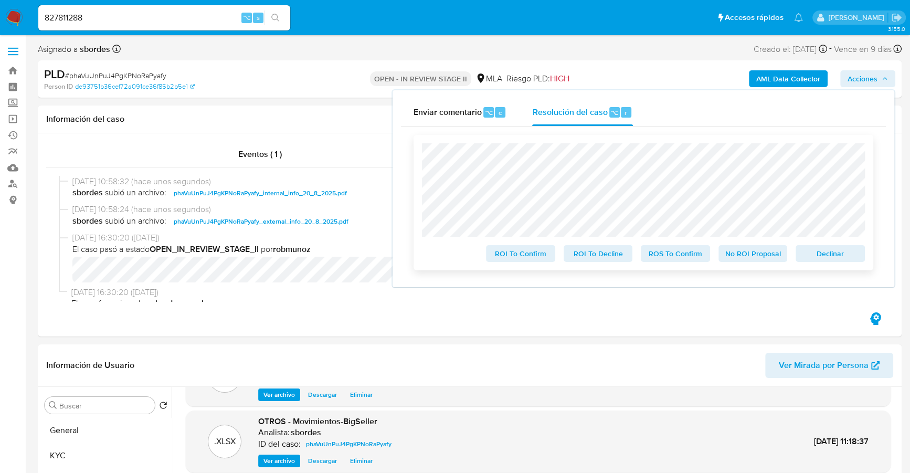
click at [767, 257] on span "No ROI Proposal" at bounding box center [752, 253] width 55 height 15
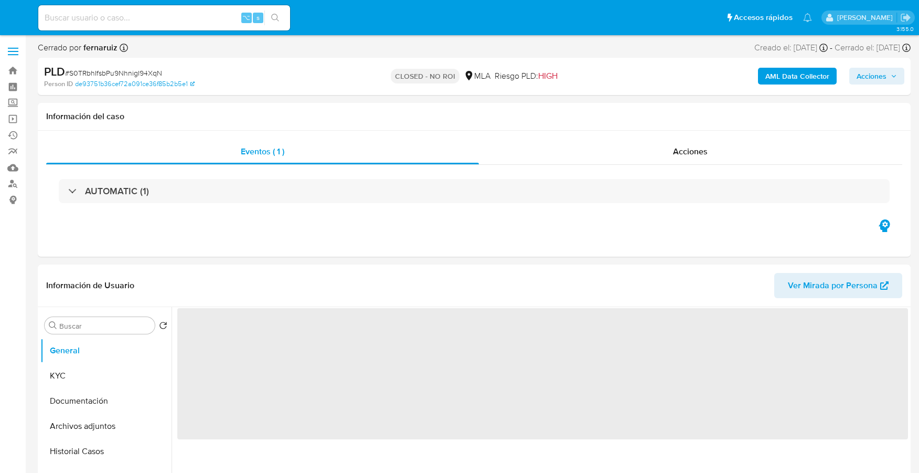
select select "10"
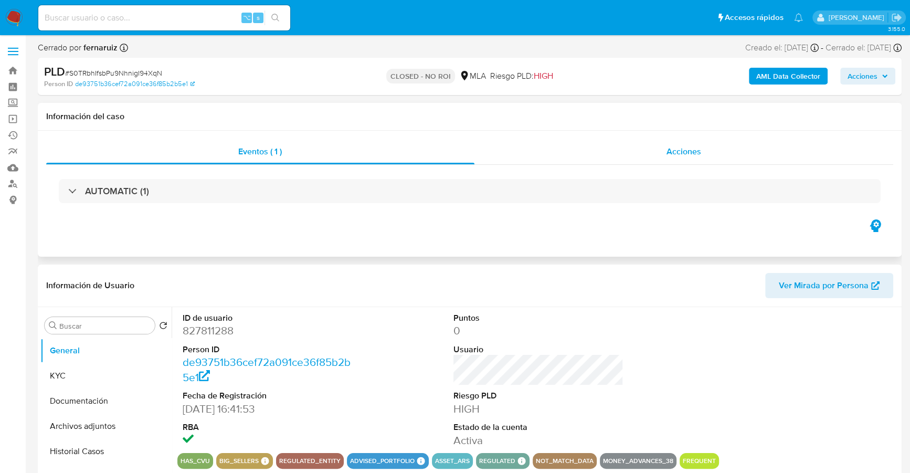
click at [685, 151] on span "Acciones" at bounding box center [683, 151] width 35 height 12
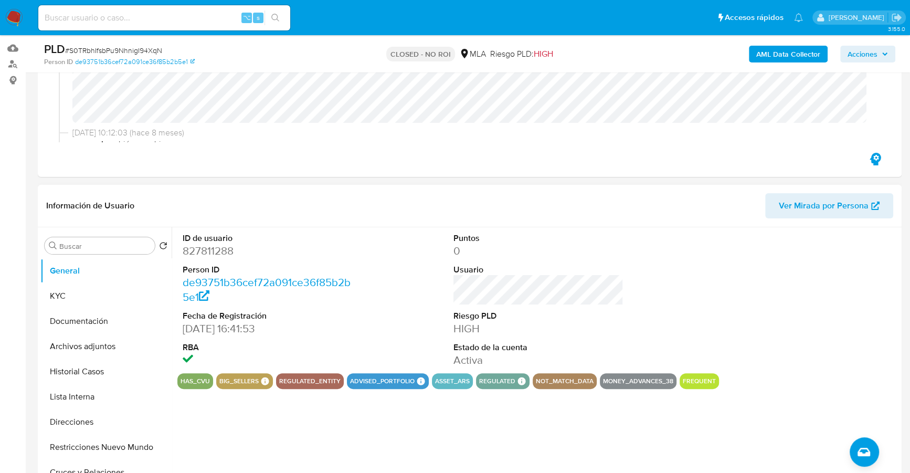
scroll to position [131, 0]
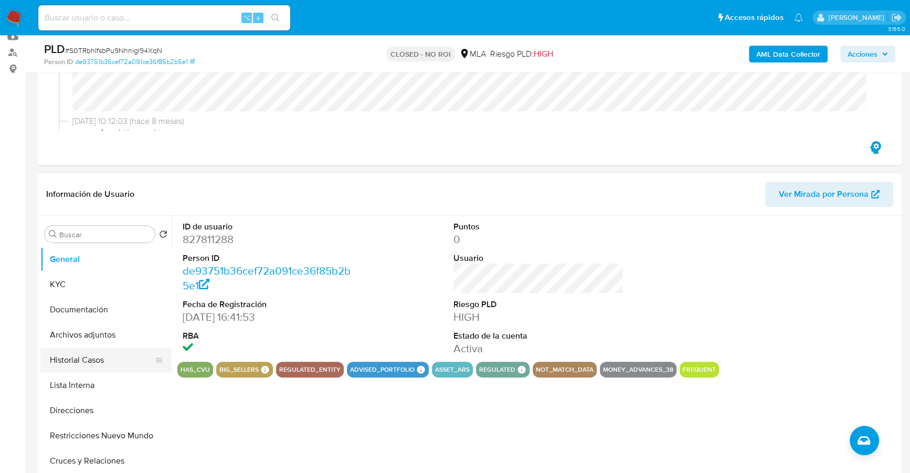
click at [89, 364] on button "Historial Casos" at bounding box center [101, 359] width 123 height 25
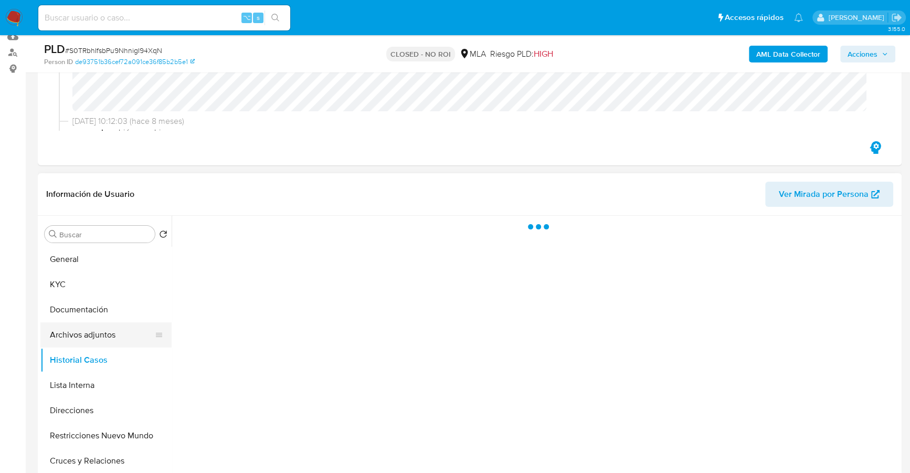
click at [93, 329] on button "Archivos adjuntos" at bounding box center [101, 334] width 123 height 25
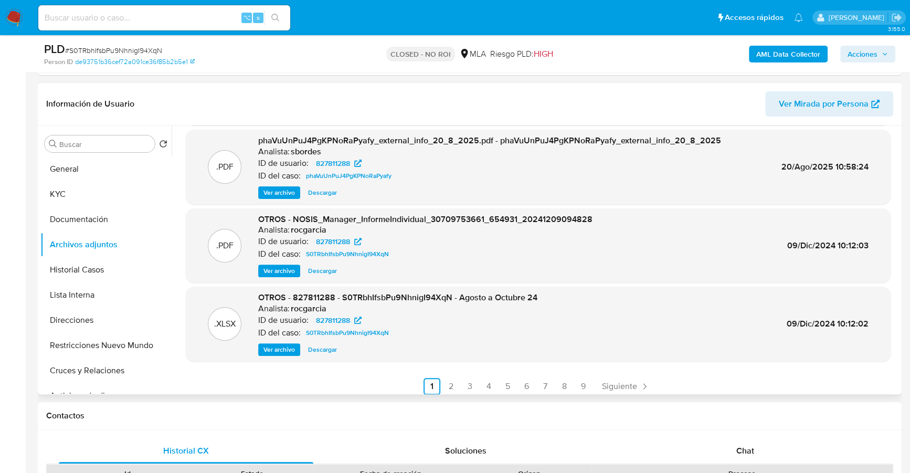
scroll to position [88, 0]
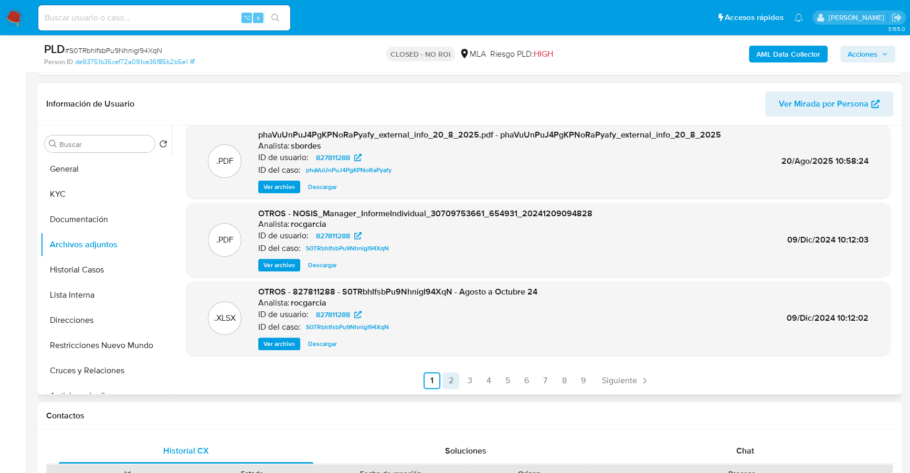
click at [447, 379] on link "2" at bounding box center [450, 380] width 17 height 17
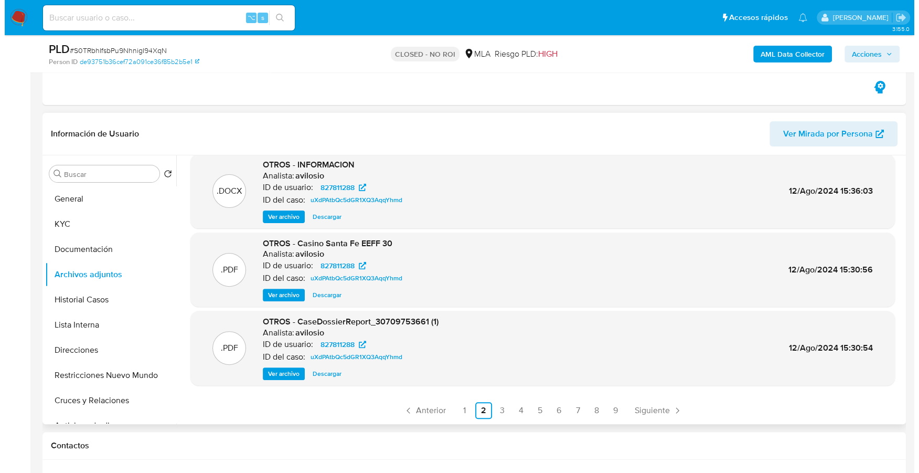
scroll to position [0, 0]
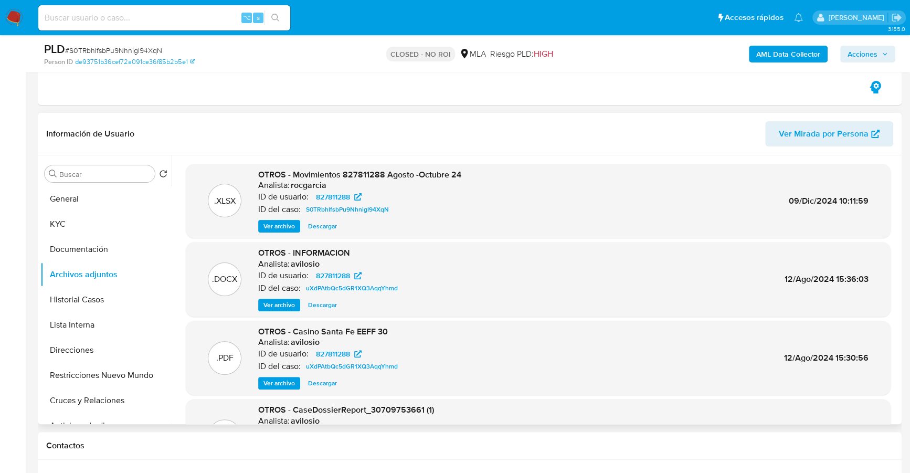
click at [273, 302] on span "Ver archivo" at bounding box center [278, 305] width 31 height 10
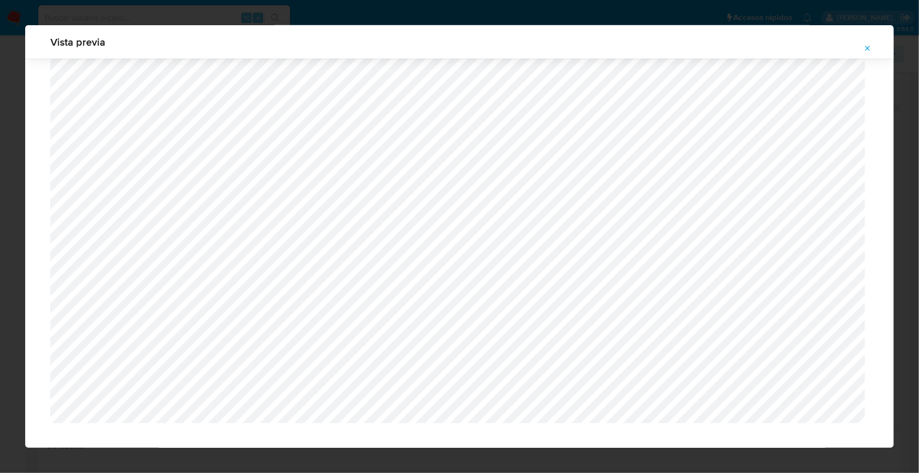
scroll to position [2335, 0]
click at [865, 50] on icon "Attachment preview" at bounding box center [867, 48] width 8 height 8
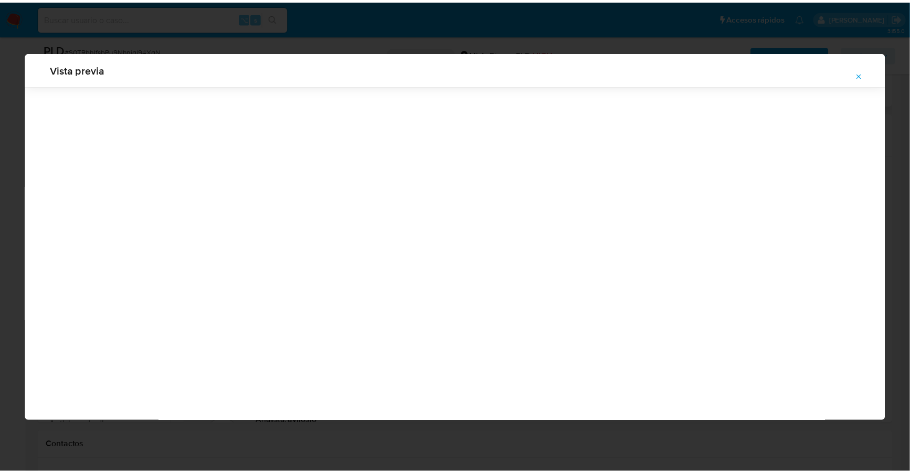
scroll to position [0, 0]
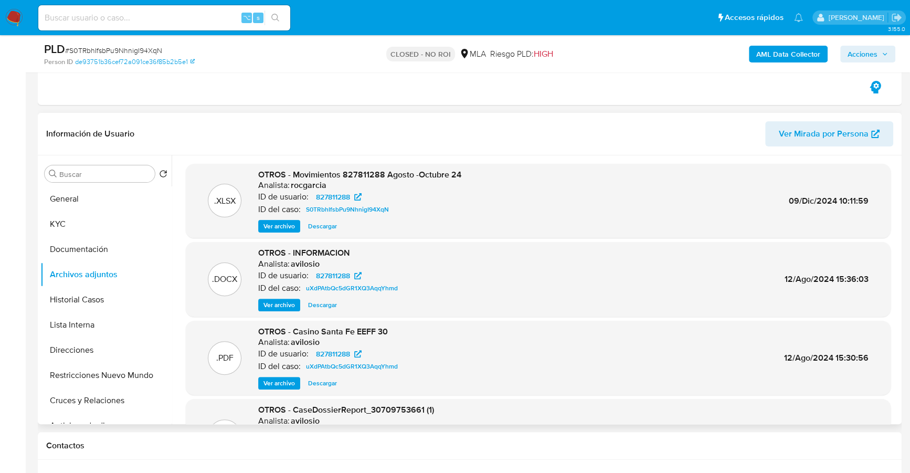
click at [284, 385] on span "Ver archivo" at bounding box center [278, 383] width 31 height 10
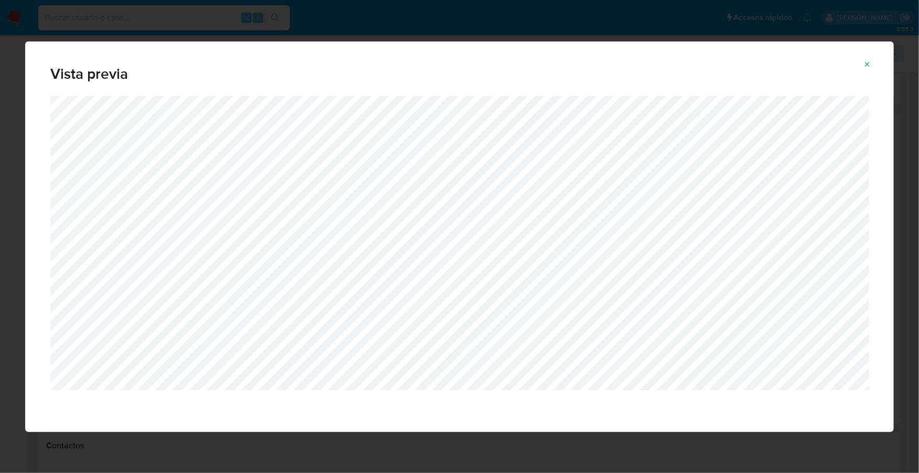
click at [868, 65] on icon "Attachment preview" at bounding box center [867, 64] width 8 height 8
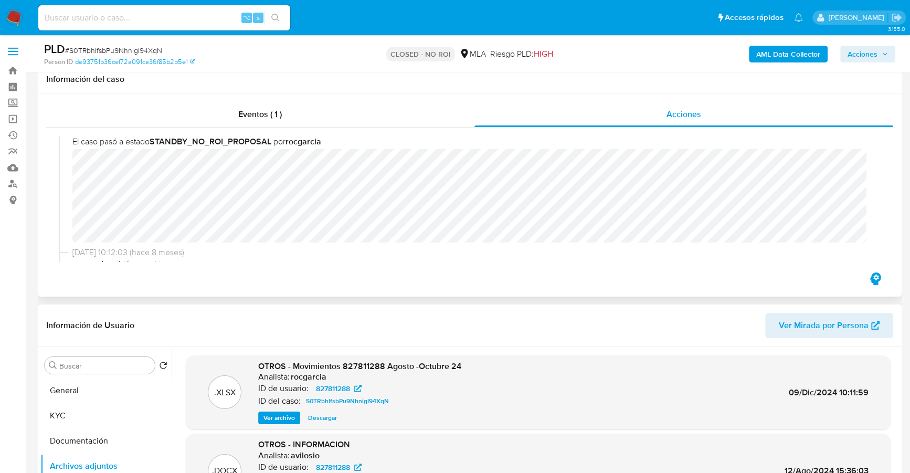
scroll to position [247, 0]
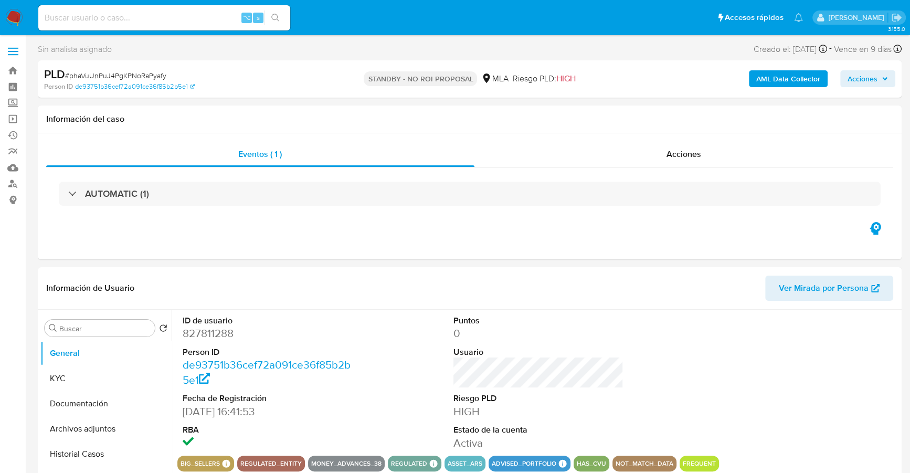
select select "10"
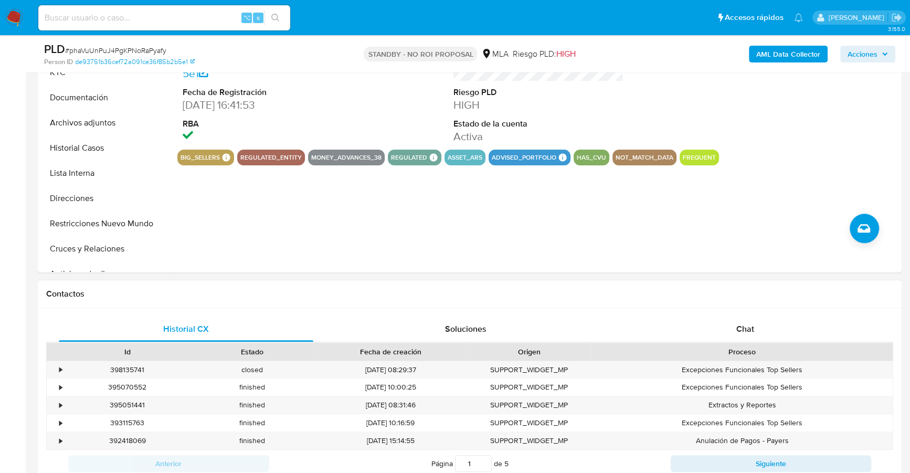
scroll to position [341, 0]
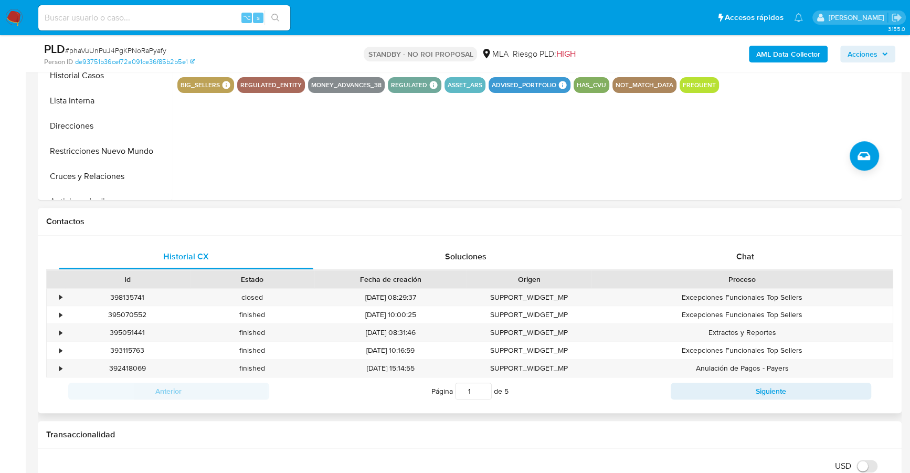
click at [448, 145] on div "Contactos" at bounding box center [439, 131] width 17 height 28
click at [762, 252] on div "Chat" at bounding box center [744, 256] width 254 height 25
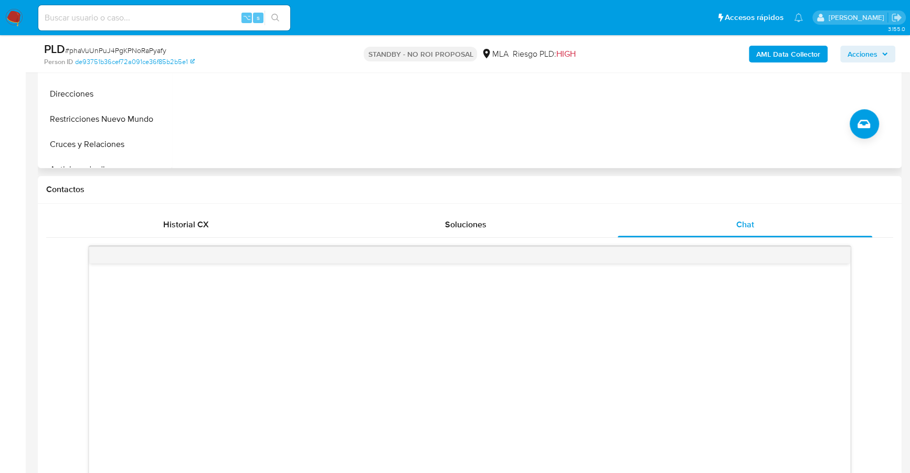
scroll to position [112, 0]
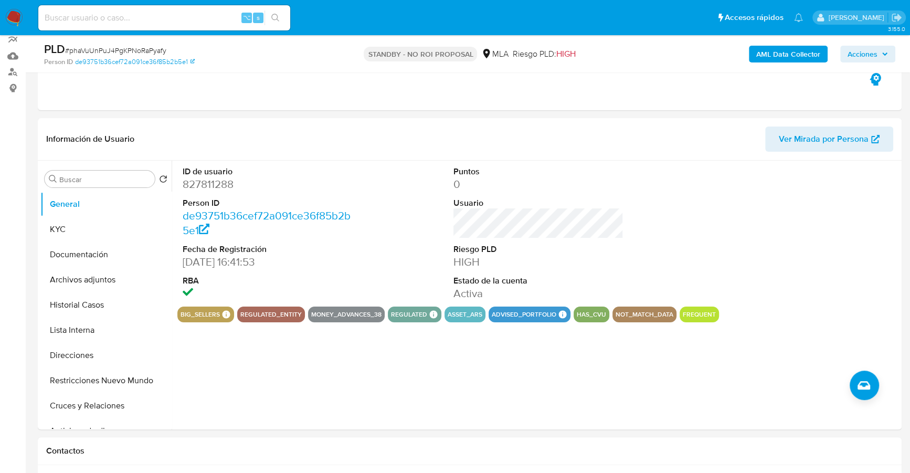
click at [153, 12] on input at bounding box center [164, 18] width 252 height 14
paste input "610743463"
type input "610743463"
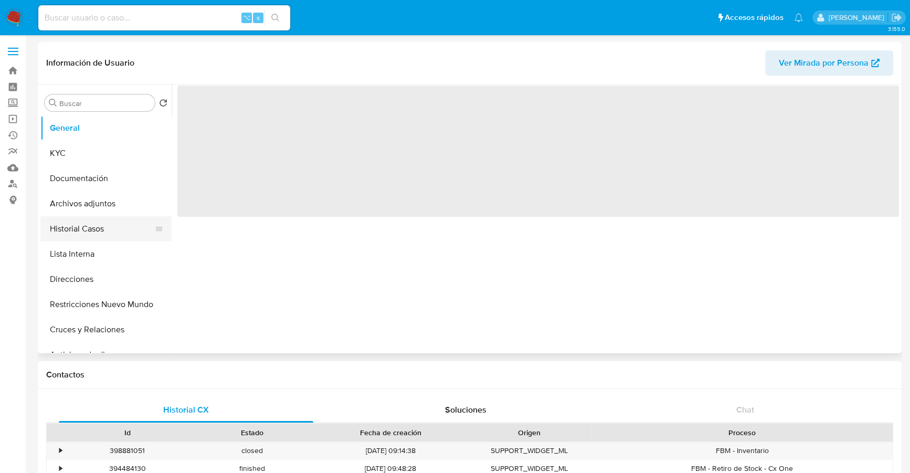
click at [97, 230] on button "Historial Casos" at bounding box center [101, 228] width 123 height 25
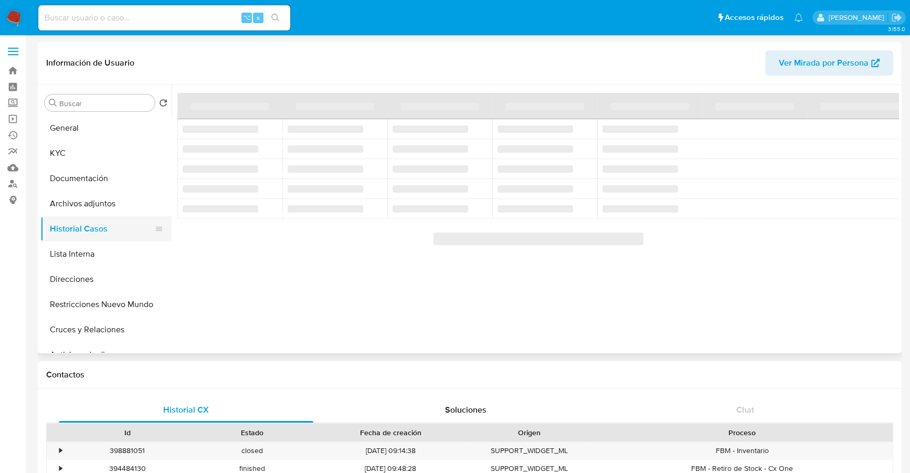
select select "10"
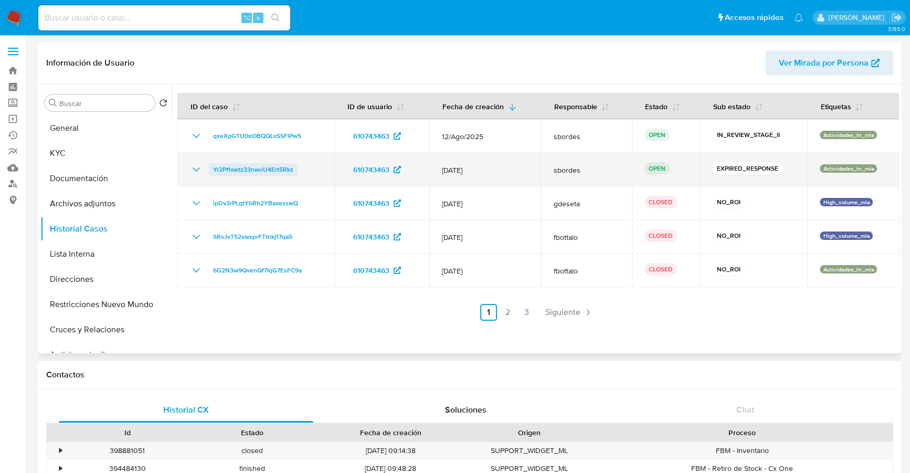
click at [226, 167] on span "Yr2Pffxwtz33nwoU4Ert5Rkz" at bounding box center [253, 169] width 80 height 13
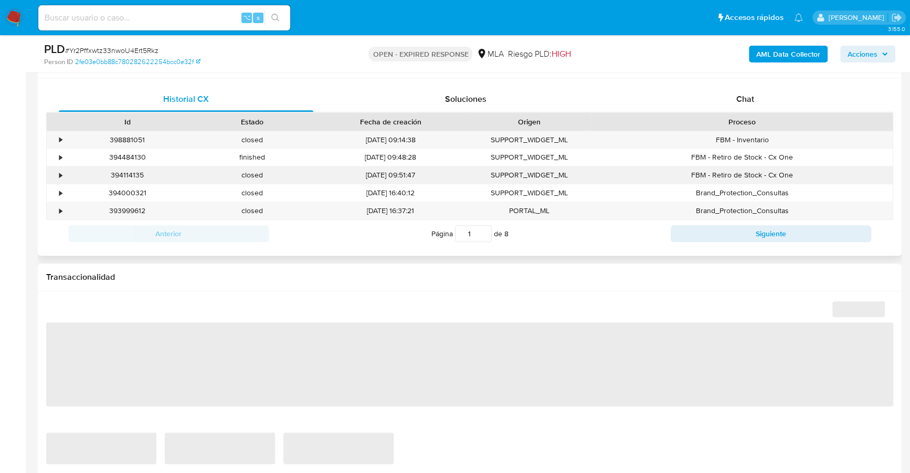
select select "10"
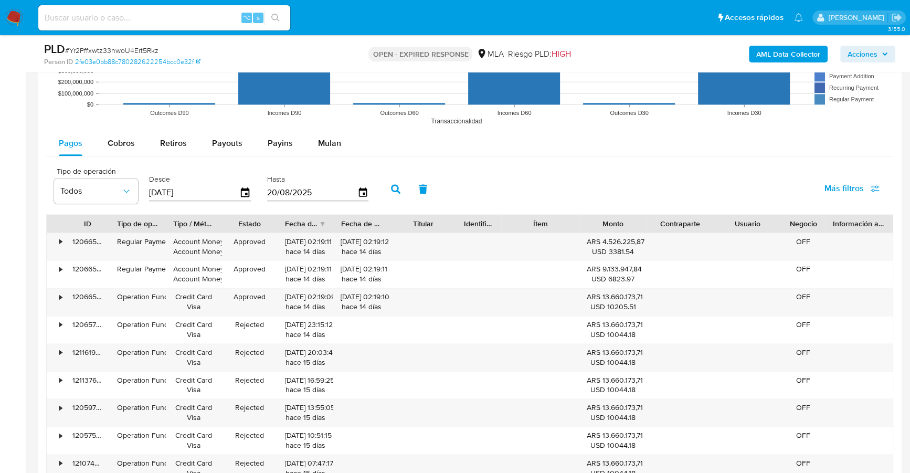
scroll to position [1075, 0]
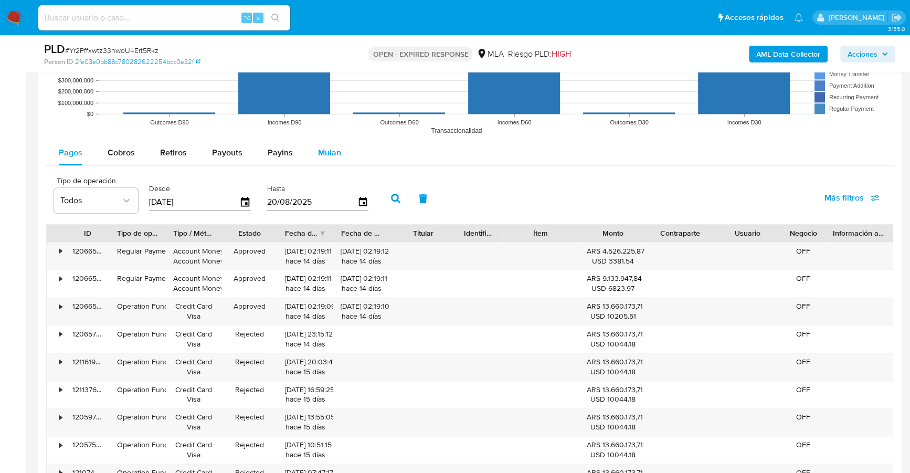
click at [332, 150] on span "Mulan" at bounding box center [329, 152] width 23 height 12
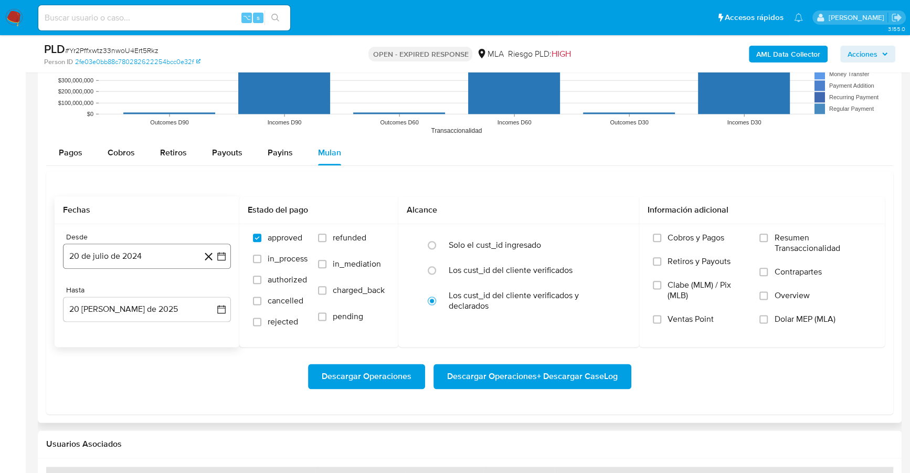
click at [158, 253] on button "20 de julio de 2024" at bounding box center [147, 255] width 168 height 25
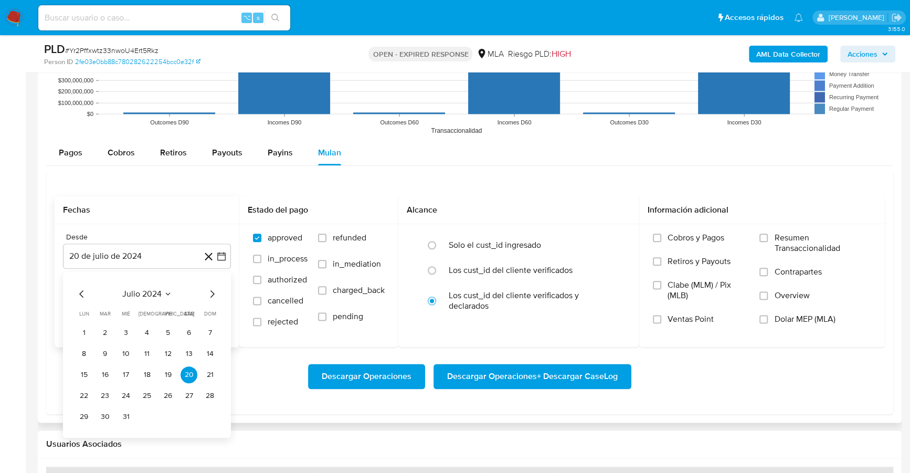
click at [138, 288] on span "julio 2024" at bounding box center [141, 293] width 39 height 10
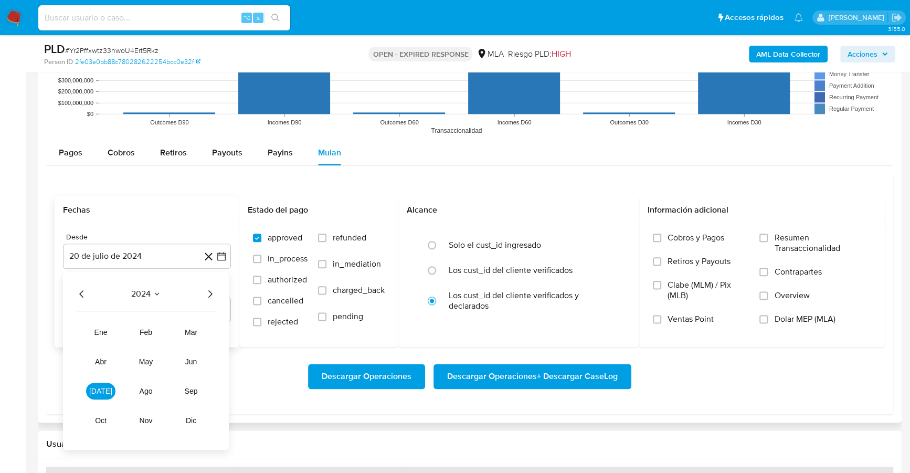
click at [212, 287] on icon "Año siguiente" at bounding box center [210, 293] width 13 height 13
click at [195, 332] on span "mar" at bounding box center [191, 331] width 13 height 8
click at [190, 328] on button "1" at bounding box center [188, 332] width 17 height 17
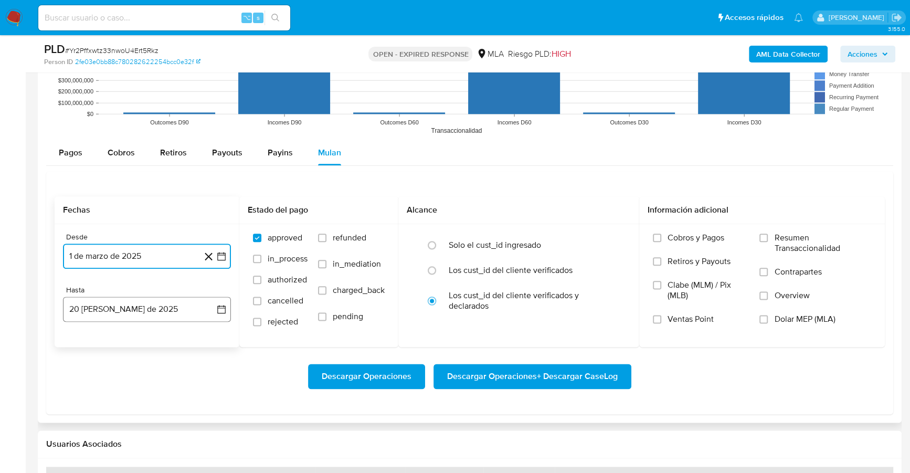
click at [139, 317] on button "20 [PERSON_NAME] de 2025" at bounding box center [147, 308] width 168 height 25
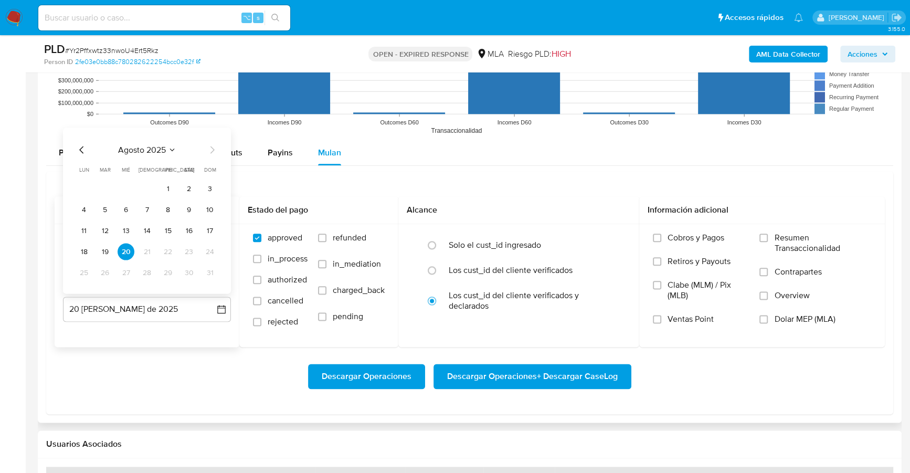
click at [81, 151] on icon "Mes anterior" at bounding box center [82, 149] width 13 height 13
click at [145, 269] on button "31" at bounding box center [146, 272] width 17 height 17
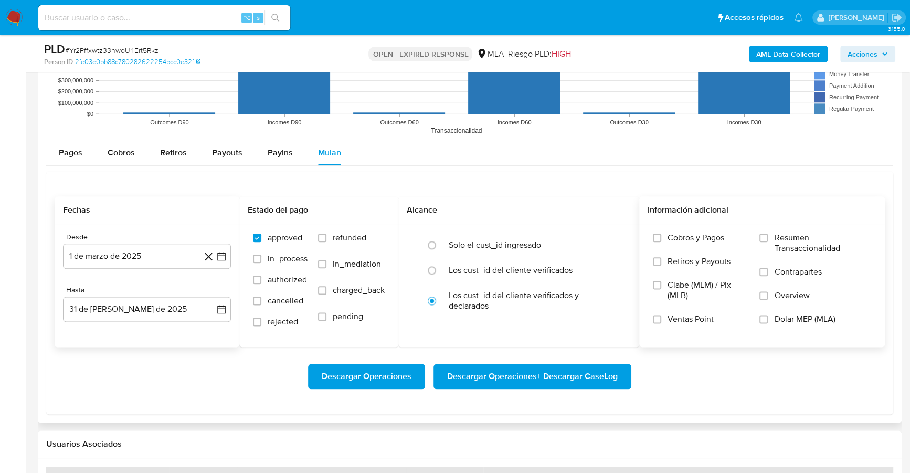
click at [797, 314] on span "Dolar MEP (MLA)" at bounding box center [804, 319] width 61 height 10
click at [767, 315] on input "Dolar MEP (MLA)" at bounding box center [763, 319] width 8 height 8
click at [558, 372] on span "Descargar Operaciones + Descargar CaseLog" at bounding box center [532, 376] width 170 height 23
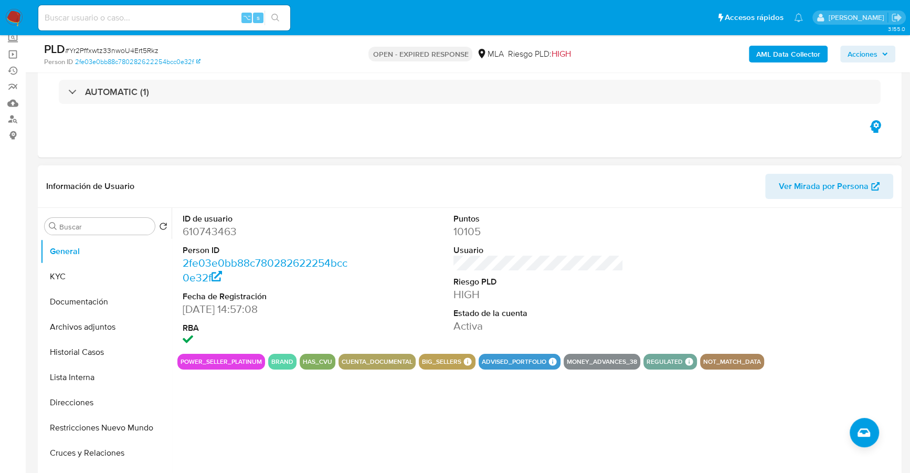
scroll to position [0, 0]
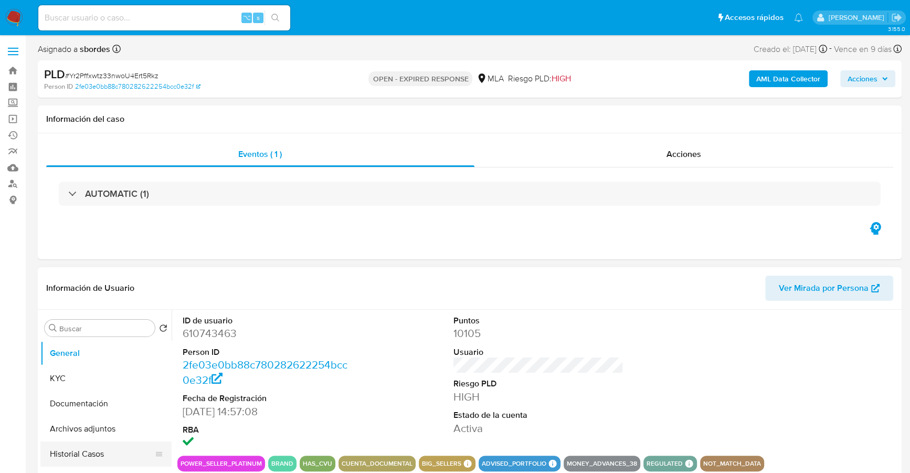
click at [84, 445] on button "Historial Casos" at bounding box center [101, 453] width 123 height 25
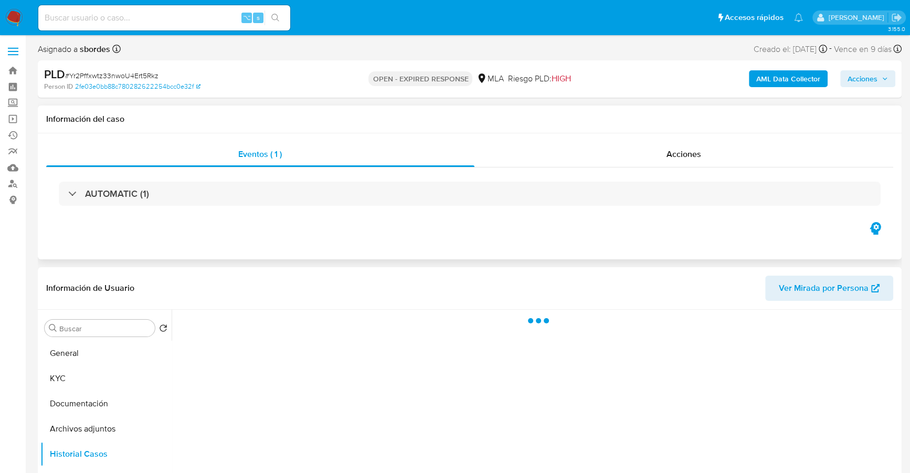
scroll to position [115, 0]
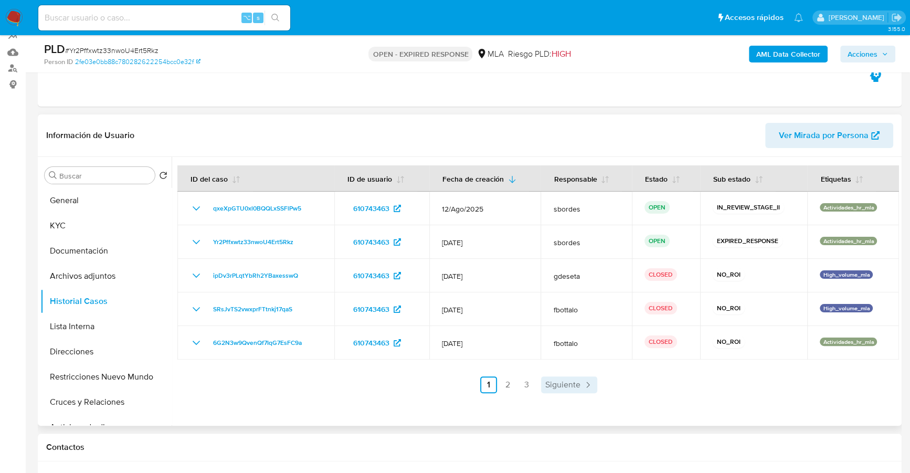
click at [577, 381] on span "Siguiente" at bounding box center [562, 384] width 35 height 8
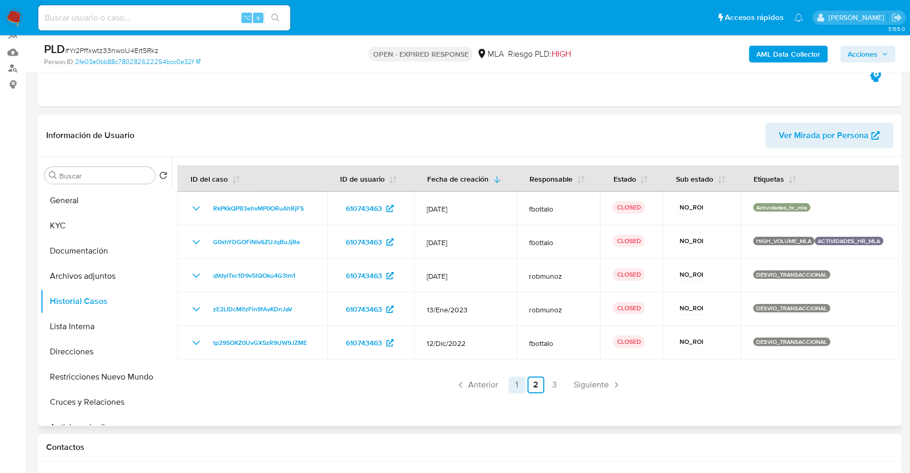
click at [516, 386] on link "1" at bounding box center [516, 384] width 17 height 17
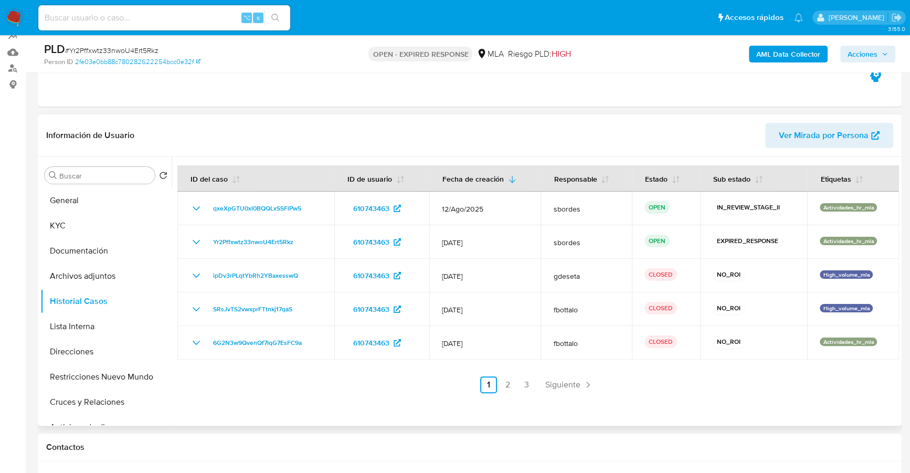
click at [144, 15] on input at bounding box center [164, 18] width 252 height 14
paste input "263487996"
type input "263487996"
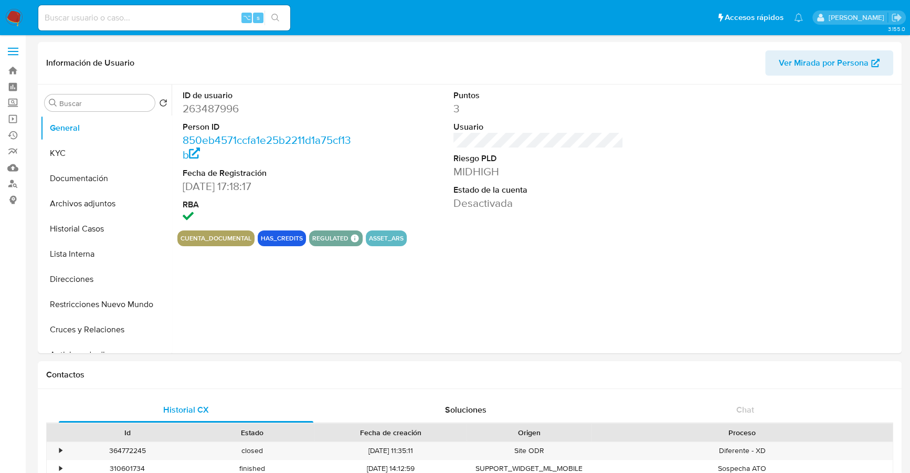
select select "10"
click at [97, 226] on button "Historial Casos" at bounding box center [101, 228] width 123 height 25
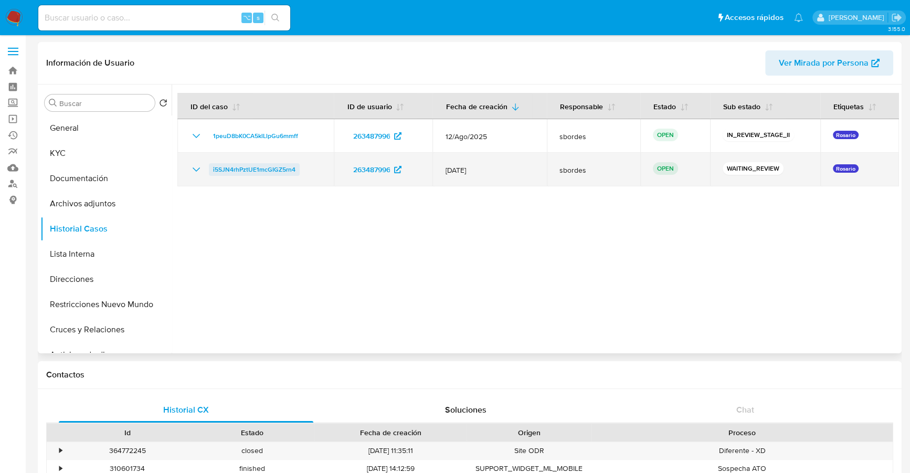
click at [252, 166] on span "i5SJN4rhPztUE1mcGIGZ5rn4" at bounding box center [254, 169] width 82 height 13
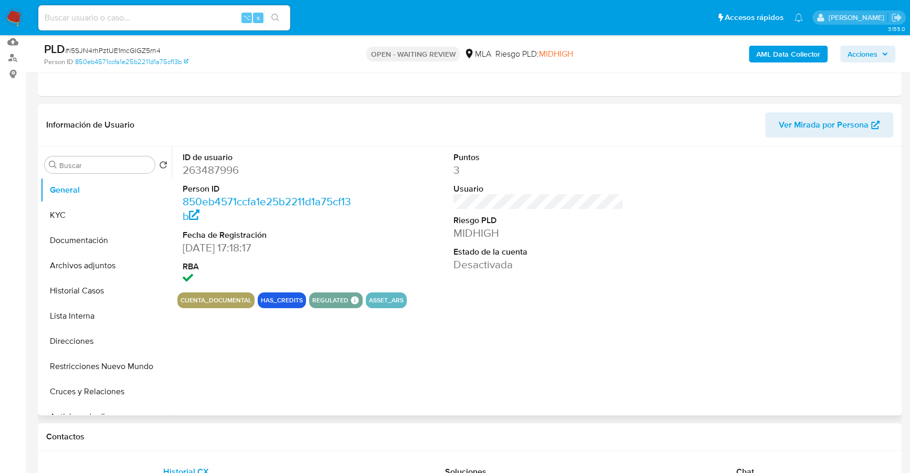
scroll to position [126, 0]
select select "10"
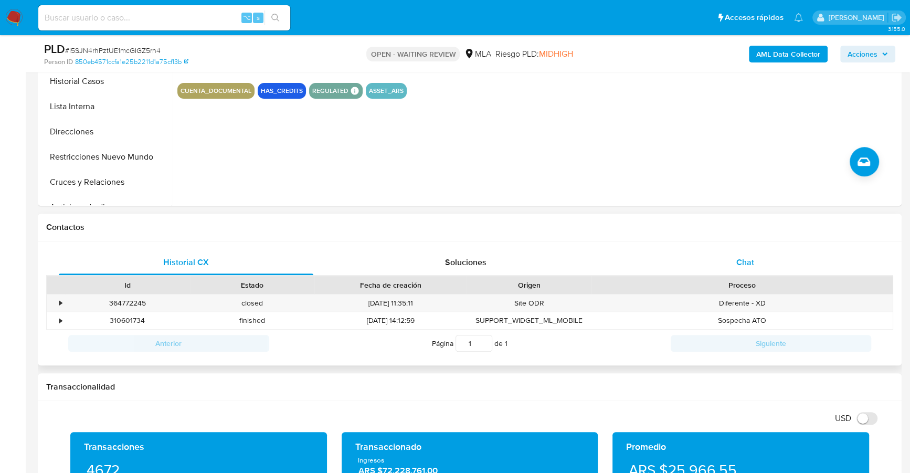
click at [730, 257] on div "Chat" at bounding box center [744, 262] width 254 height 25
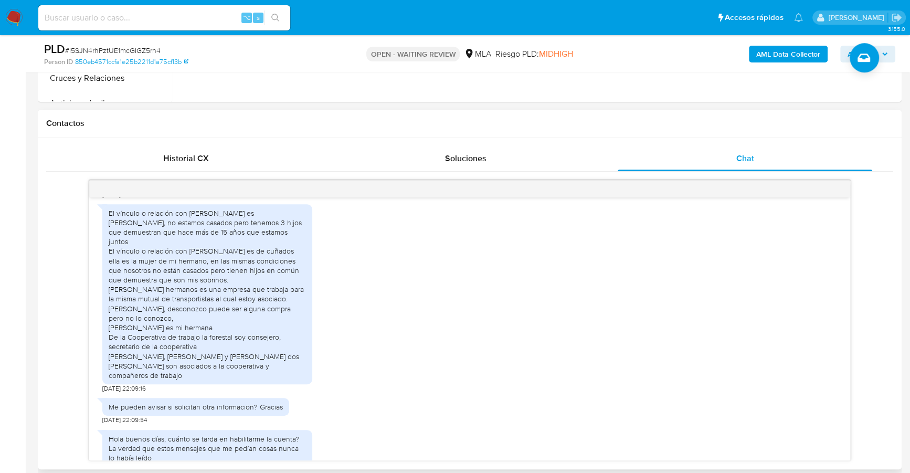
scroll to position [695, 0]
drag, startPoint x: 168, startPoint y: 290, endPoint x: 240, endPoint y: 298, distance: 72.9
click at [264, 300] on div "El vínculo o relación con [PERSON_NAME] es [PERSON_NAME], no estamos casados pe…" at bounding box center [207, 295] width 197 height 172
copy div "es una empresa que trabaja para la misma mutual de transportistas al cual estoy…"
drag, startPoint x: 233, startPoint y: 339, endPoint x: 258, endPoint y: 346, distance: 25.1
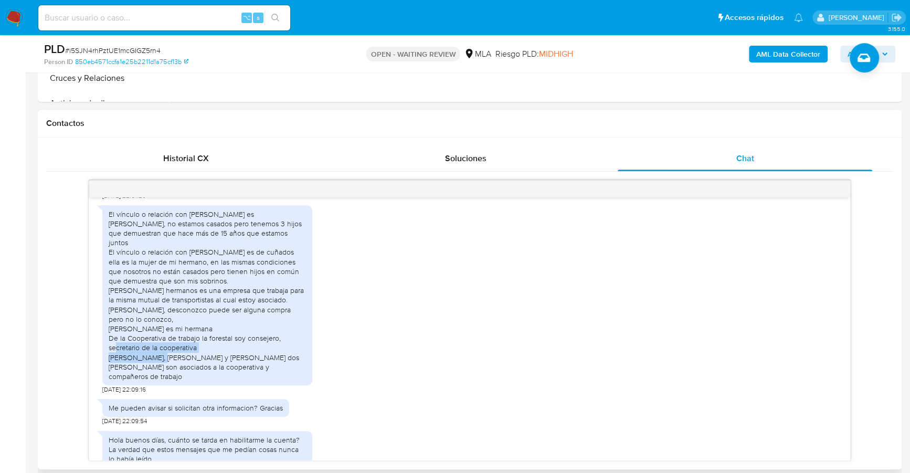
click at [258, 346] on div "El vínculo o relación con [PERSON_NAME] es [PERSON_NAME], no estamos casados pe…" at bounding box center [207, 295] width 197 height 172
copy div "soy consejero, secretario de la cooperativa"
drag, startPoint x: 108, startPoint y: 366, endPoint x: 278, endPoint y: 365, distance: 170.0
click at [297, 366] on div "El vínculo o relación con Tania ayelen Saldías es de pareja, no estamos casados…" at bounding box center [207, 295] width 197 height 172
copy div "son asociados a la cooperativa y compañeros de trabajo"
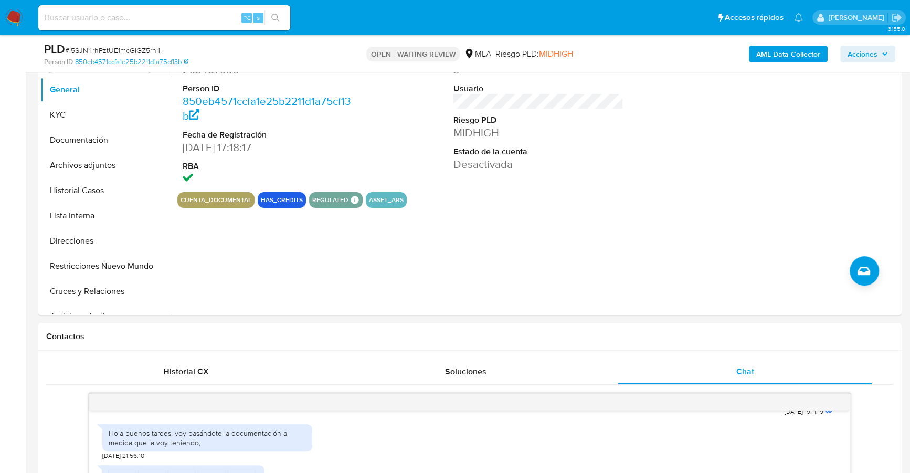
scroll to position [0, 0]
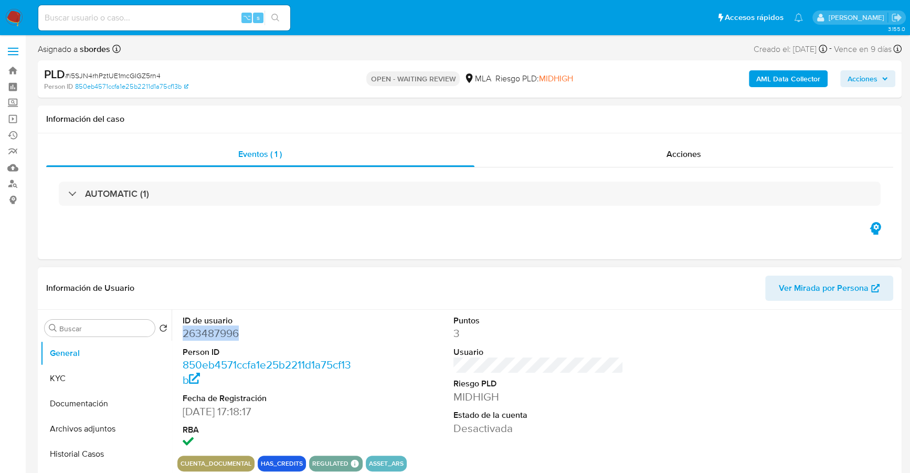
copy dd "263487996"
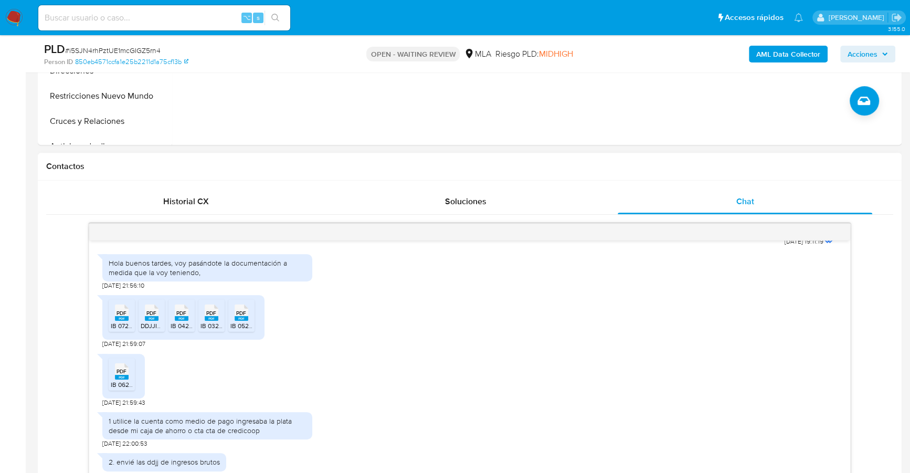
scroll to position [426, 0]
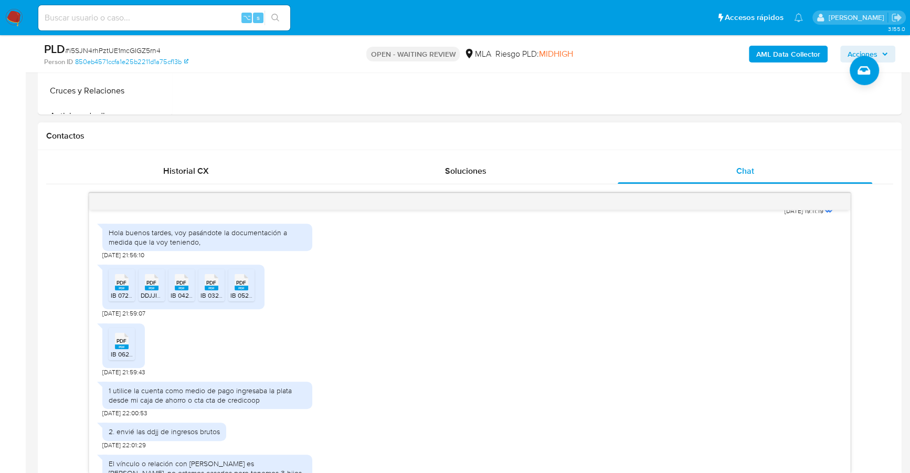
click at [122, 286] on span "PDF" at bounding box center [121, 282] width 10 height 7
click at [149, 290] on rect at bounding box center [152, 287] width 14 height 5
click at [177, 290] on rect at bounding box center [182, 287] width 14 height 5
click at [211, 290] on rect at bounding box center [212, 287] width 14 height 5
click at [234, 291] on icon "PDF" at bounding box center [241, 282] width 14 height 18
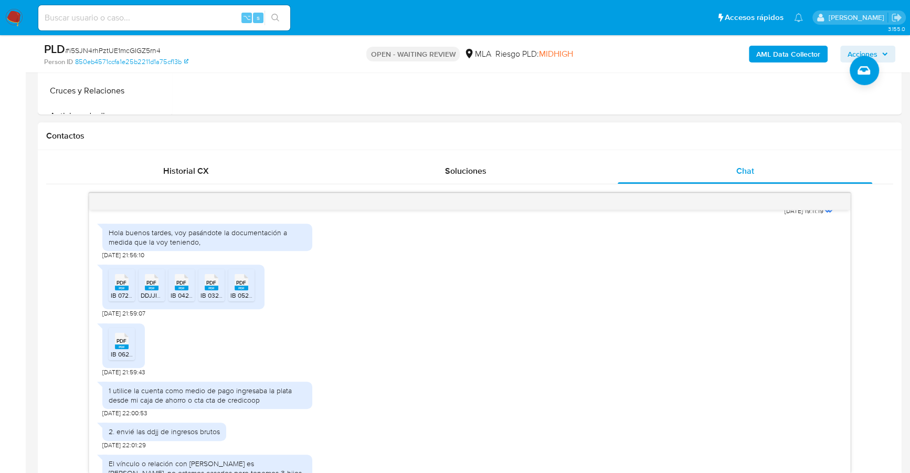
click at [127, 358] on span "IB 0625.pdf" at bounding box center [127, 353] width 33 height 9
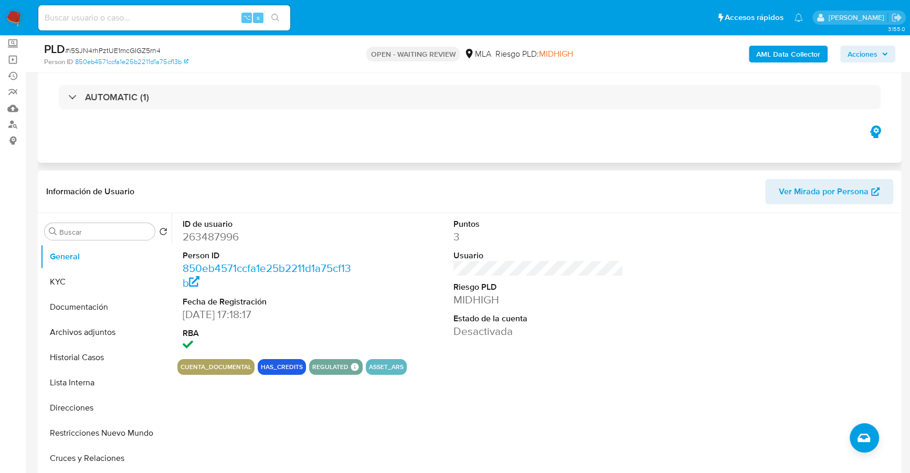
scroll to position [59, 0]
copy dd "263487996"
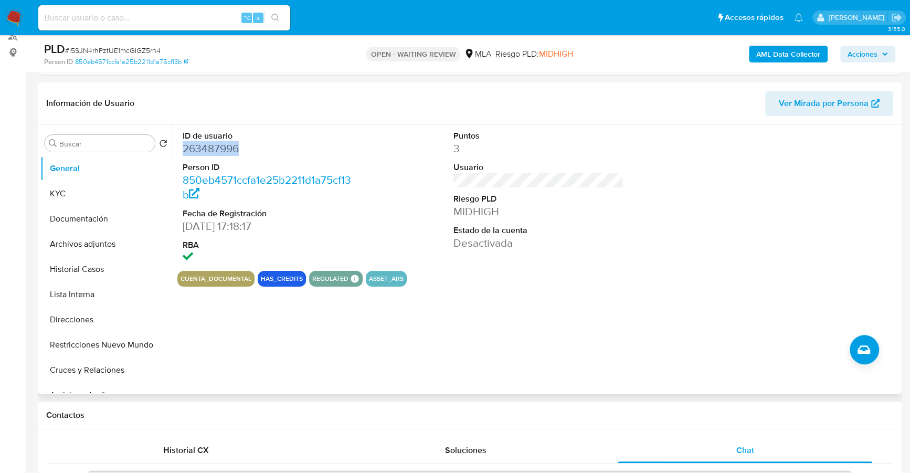
scroll to position [115, 0]
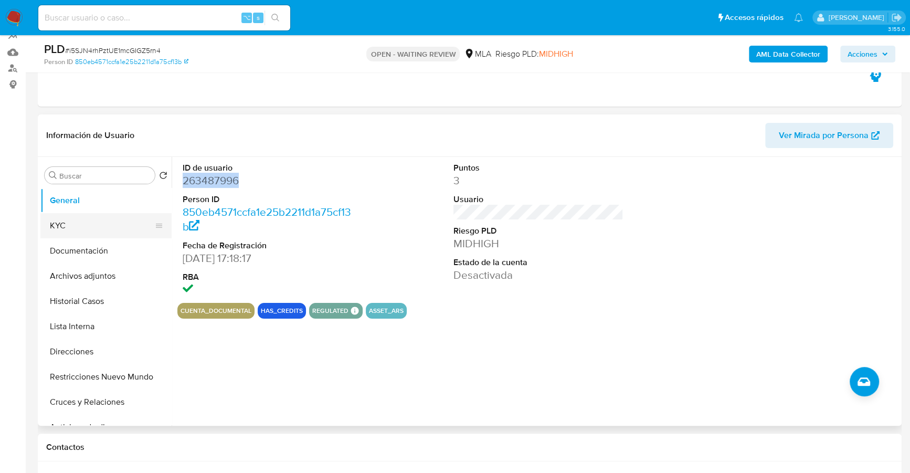
click at [91, 224] on button "KYC" at bounding box center [101, 225] width 123 height 25
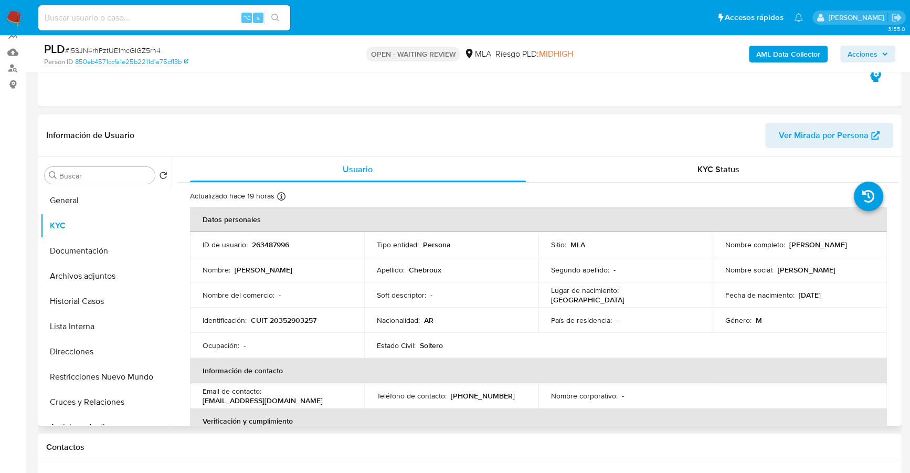
drag, startPoint x: 787, startPoint y: 245, endPoint x: 837, endPoint y: 246, distance: 49.8
click at [870, 246] on td "Nombre completo : Jorge Matias Chebroux" at bounding box center [799, 244] width 174 height 25
copy p "Jorge Matias Chebroux"
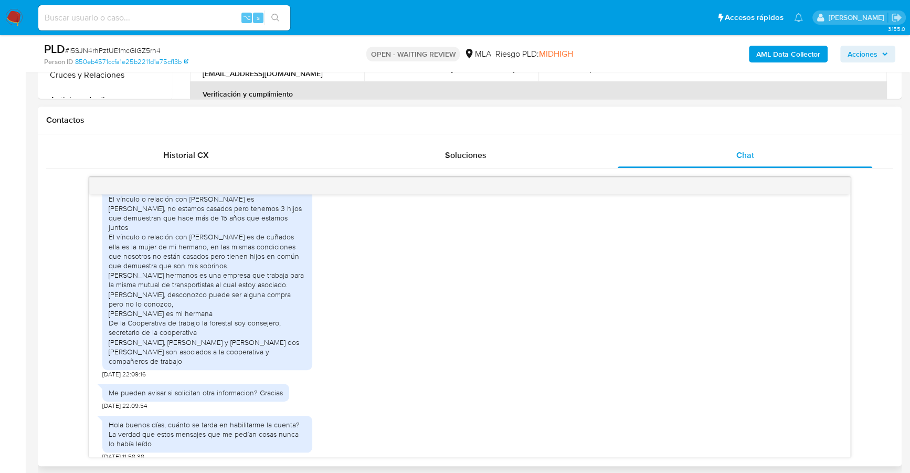
scroll to position [471, 0]
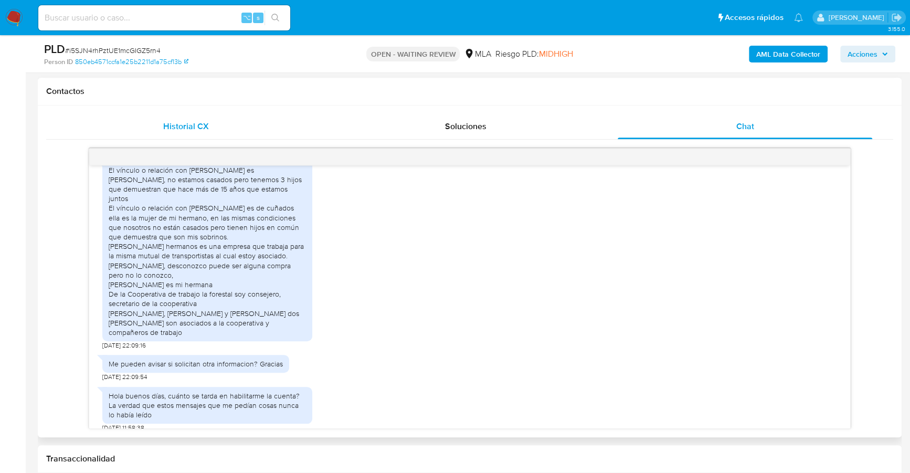
click at [266, 127] on div "Historial CX" at bounding box center [186, 126] width 254 height 25
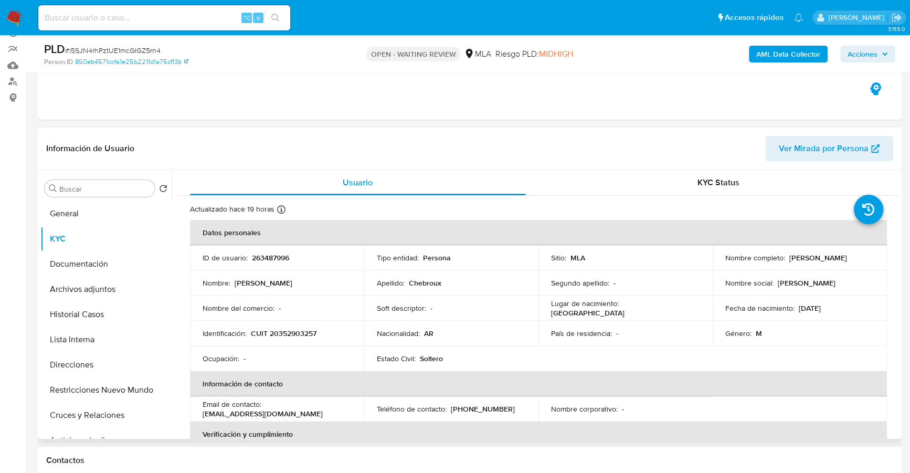
scroll to position [102, 0]
copy p "20352903257"
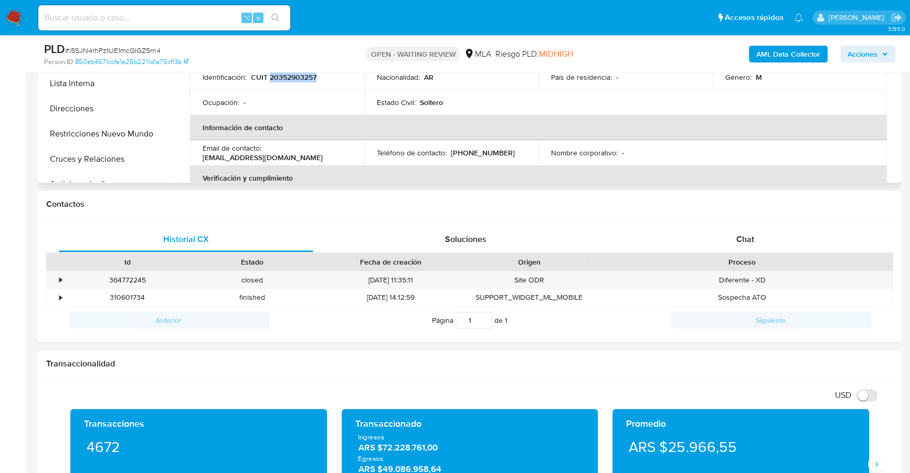
scroll to position [256, 0]
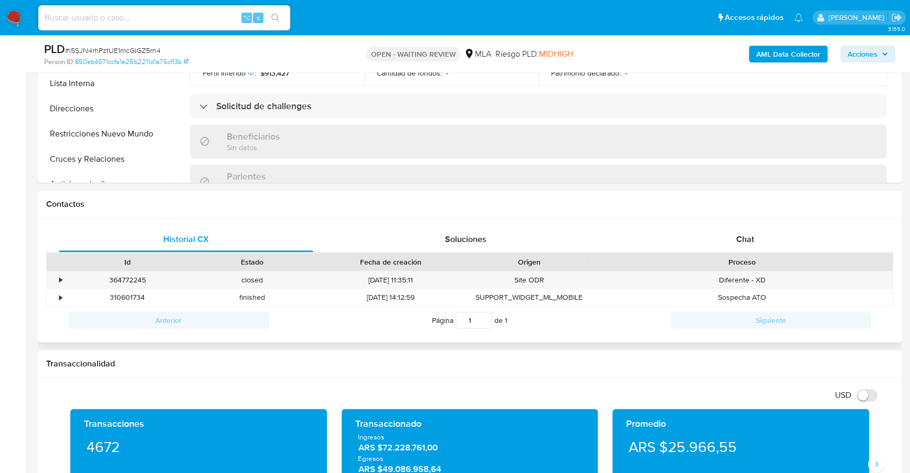
click at [685, 222] on div "Historial CX Soluciones Chat Id Estado Fecha de creación Origen Proceso • 36477…" at bounding box center [469, 280] width 863 height 124
click at [728, 231] on div "Chat" at bounding box center [744, 239] width 254 height 25
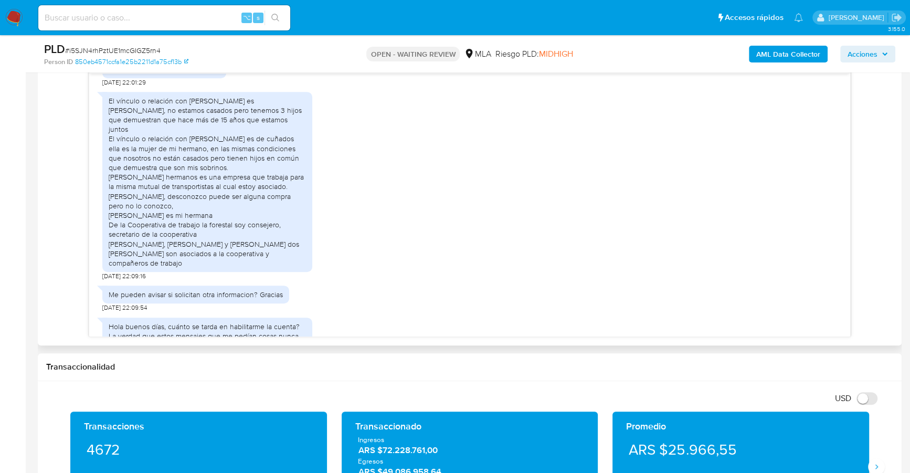
scroll to position [562, 0]
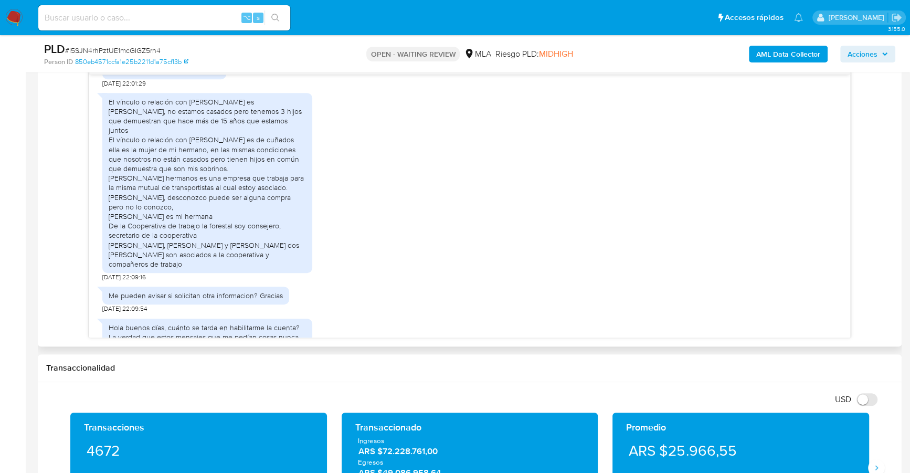
drag, startPoint x: 189, startPoint y: 109, endPoint x: 295, endPoint y: 252, distance: 178.9
click at [295, 252] on div "El vínculo o relación con Tania ayelen Saldías es de pareja, no estamos casados…" at bounding box center [207, 183] width 197 height 172
copy div "ania ayelen Saldías es de pareja, no estamos casados pero tenemos 3 hijos que d…"
copy span "i5SJN4rhPztUE1mcGIGZ5rn4"
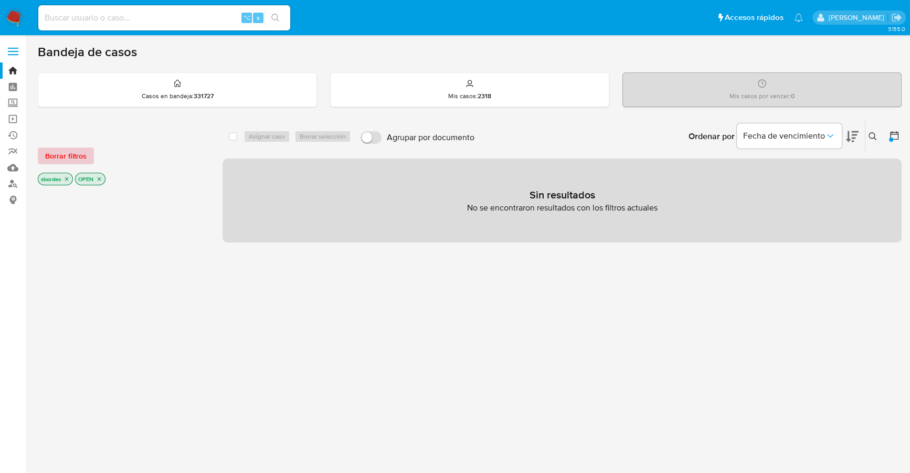
click at [74, 153] on span "Borrar filtros" at bounding box center [65, 155] width 41 height 15
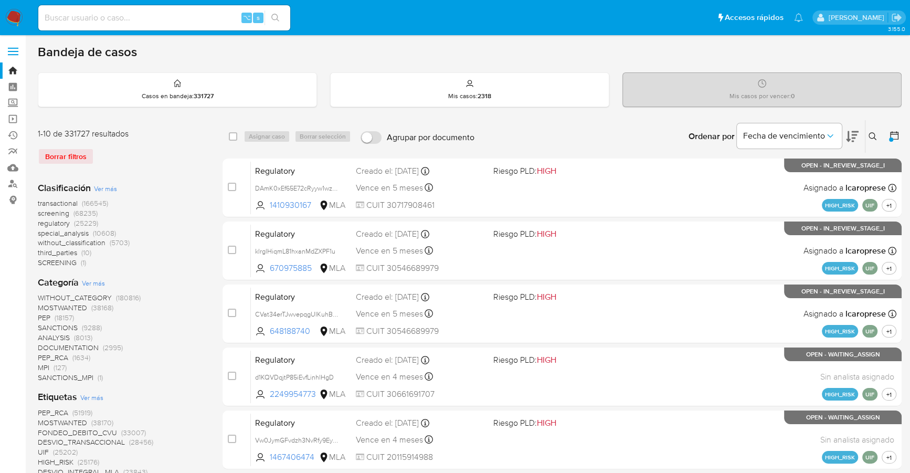
click at [875, 130] on button at bounding box center [873, 136] width 17 height 13
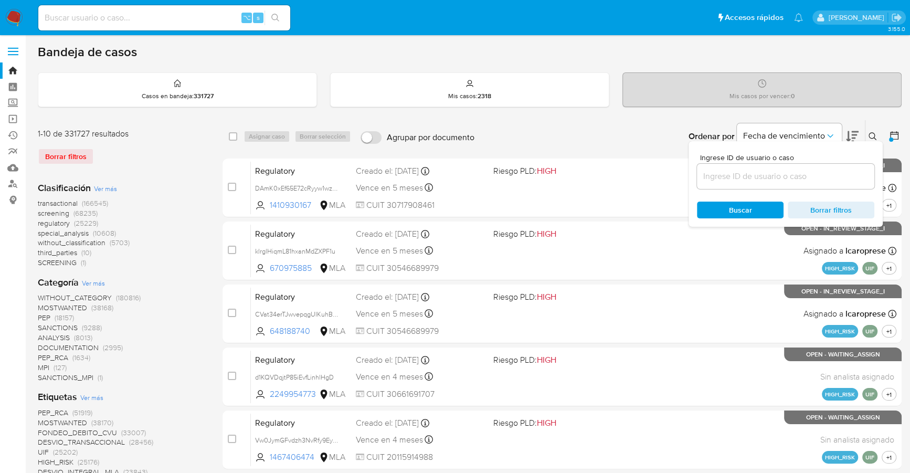
click at [713, 178] on input at bounding box center [785, 176] width 177 height 14
type input "i5SJN4rhPztUE1mcGIGZ5rn4"
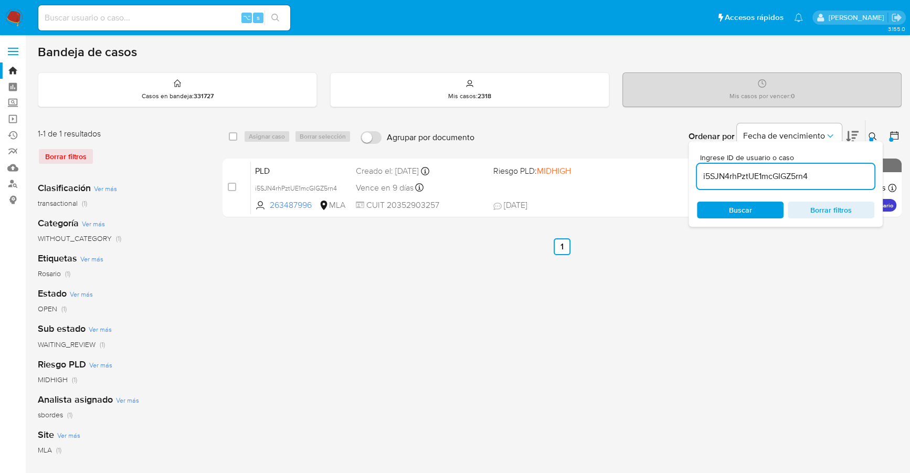
click at [874, 141] on div "Ingrese ID de usuario o caso i5SJN4rhPztUE1mcGIGZ5rn4 Buscar Borrar filtros" at bounding box center [785, 184] width 194 height 86
click at [875, 135] on icon at bounding box center [872, 136] width 8 height 8
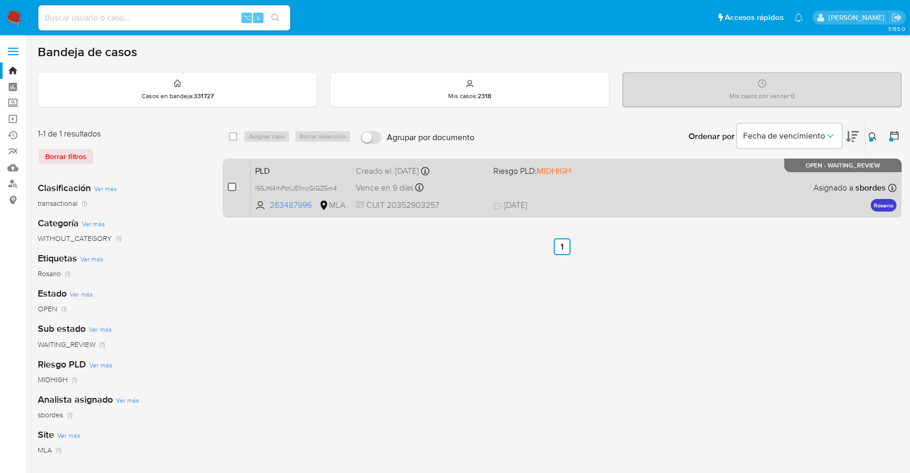
click at [230, 186] on input "checkbox" at bounding box center [232, 187] width 8 height 8
checkbox input "true"
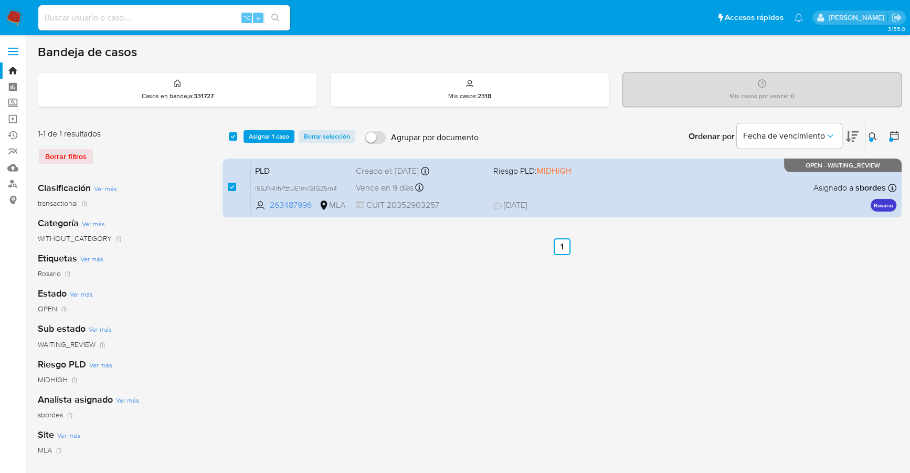
click at [270, 143] on div "select-all-cases-checkbox Asignar 1 caso Borrar selección Agrupar por documento…" at bounding box center [561, 136] width 679 height 33
click at [272, 137] on span "Asignar 1 caso" at bounding box center [269, 136] width 40 height 10
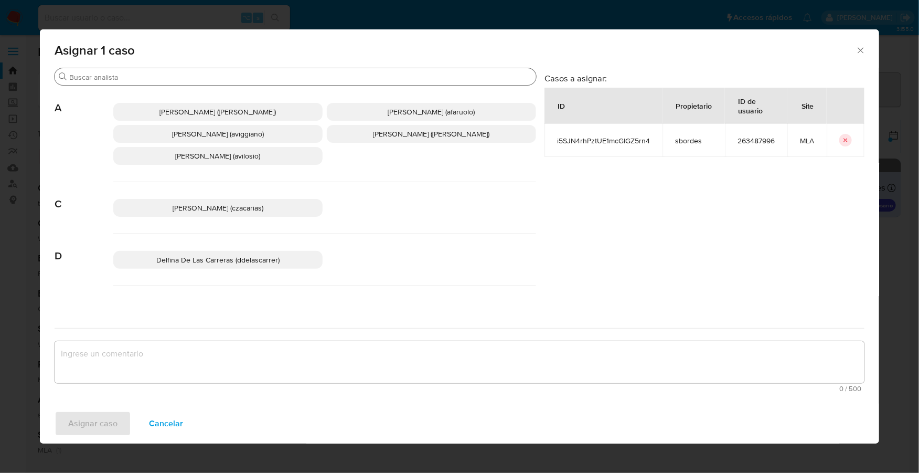
click at [170, 80] on input "Buscar" at bounding box center [300, 76] width 463 height 9
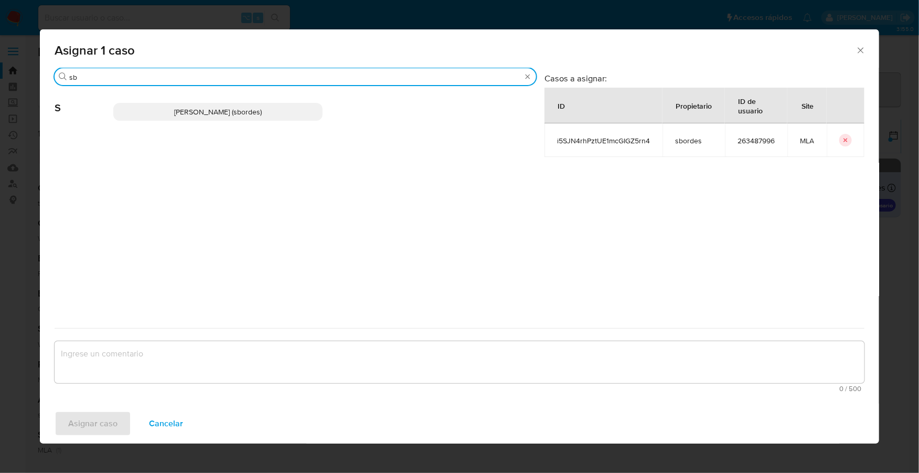
type input "sb"
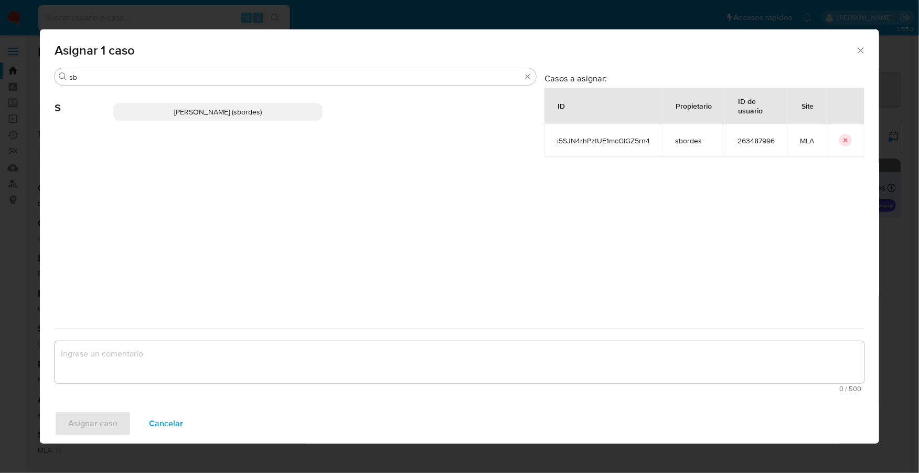
click at [196, 117] on p "Stefania Bordes (sbordes)" at bounding box center [217, 112] width 209 height 18
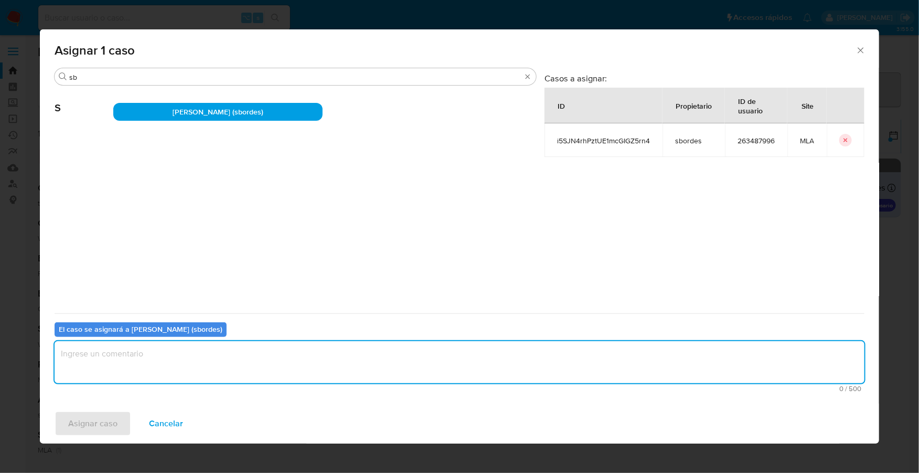
click at [195, 351] on textarea "assign-modal" at bounding box center [460, 362] width 810 height 42
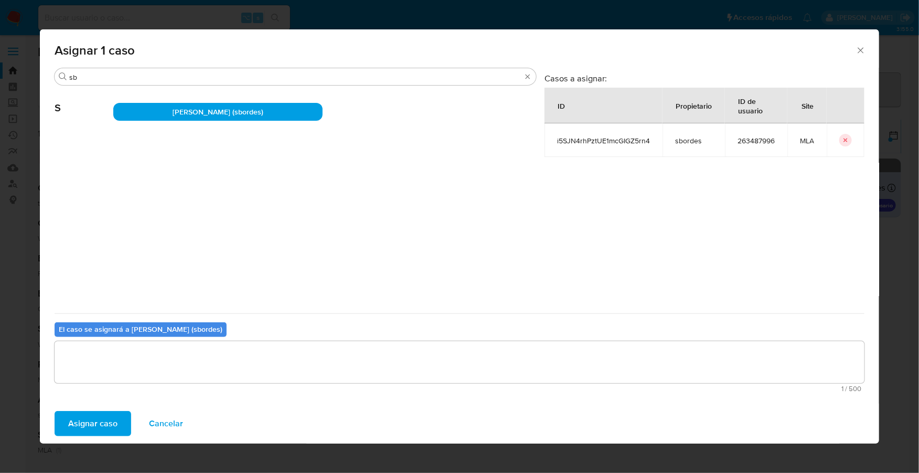
click at [101, 430] on span "Asignar caso" at bounding box center [92, 423] width 49 height 23
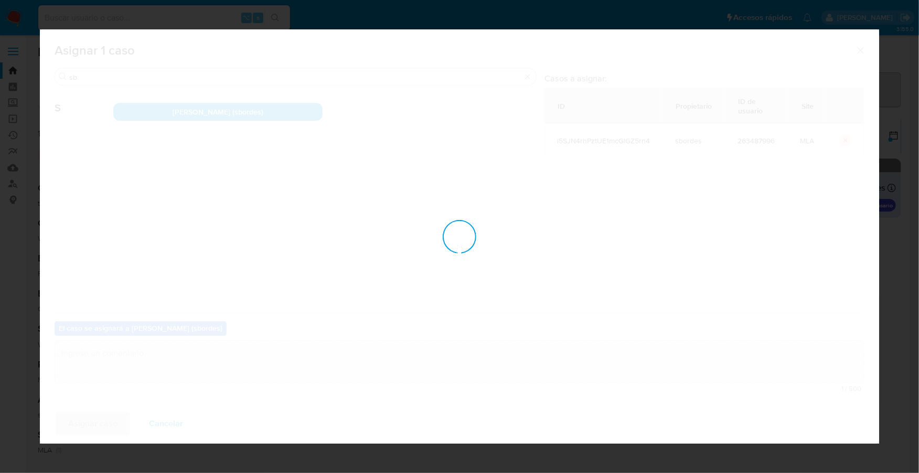
checkbox input "false"
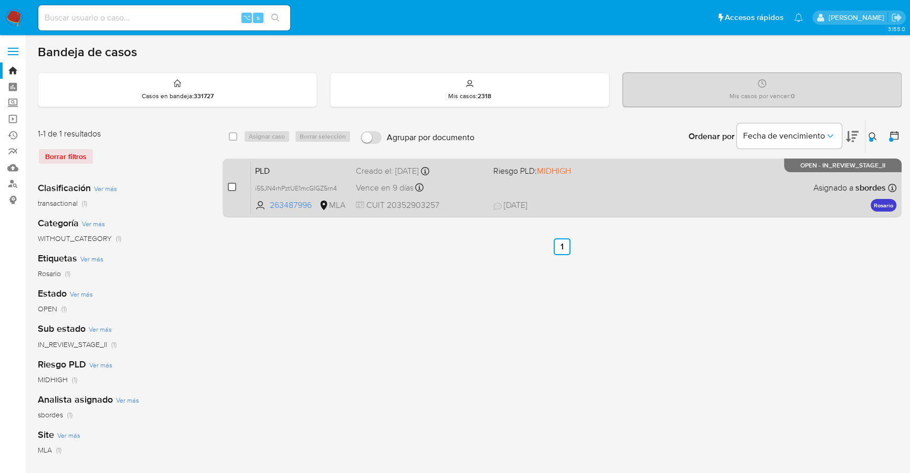
click at [233, 185] on input "checkbox" at bounding box center [232, 187] width 8 height 8
checkbox input "true"
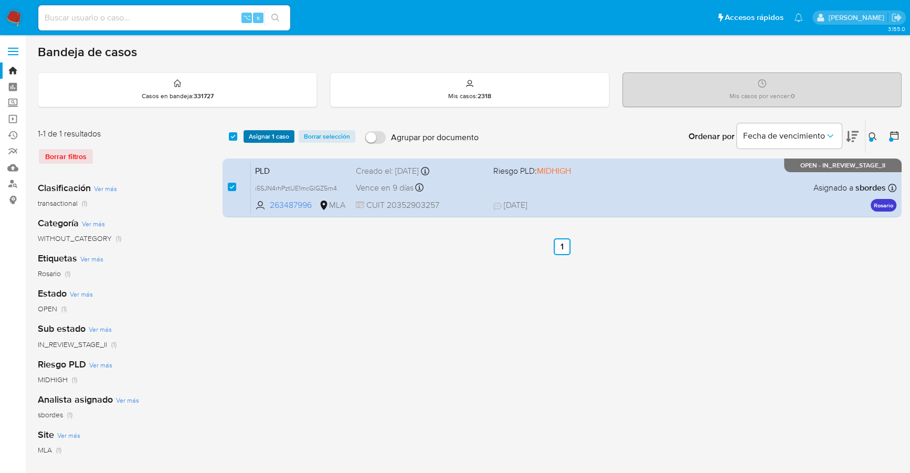
click at [264, 132] on span "Asignar 1 caso" at bounding box center [269, 136] width 40 height 10
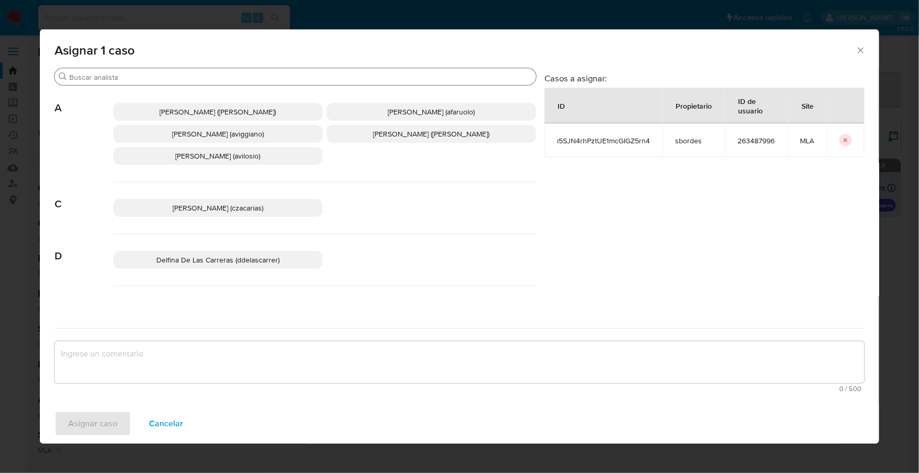
click at [185, 83] on div "Buscar" at bounding box center [296, 76] width 482 height 17
click at [193, 65] on div "Asignar 1 caso" at bounding box center [459, 48] width 839 height 38
click at [202, 74] on input "Buscar" at bounding box center [300, 76] width 463 height 9
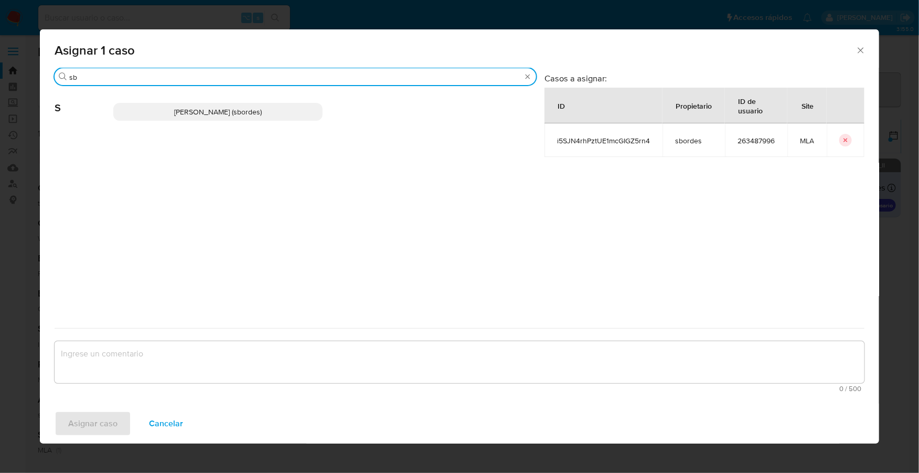
type input "sb"
click at [219, 109] on span "Stefania Bordes (sbordes)" at bounding box center [218, 111] width 88 height 10
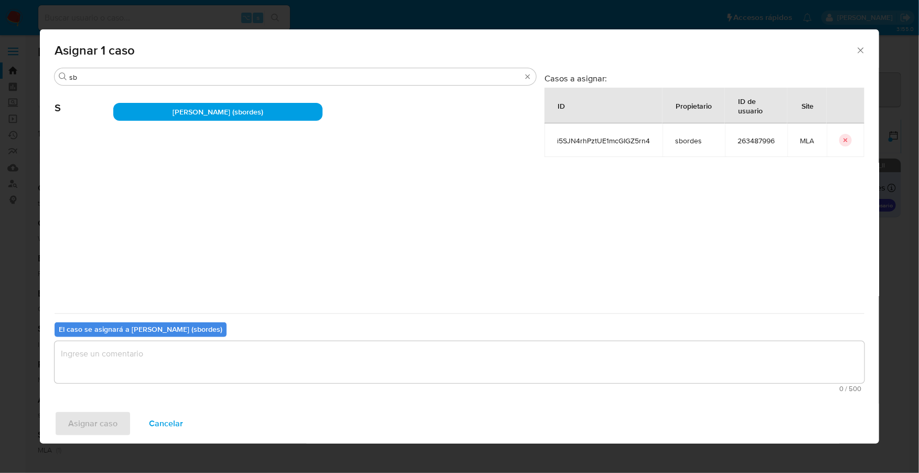
click at [155, 357] on textarea "assign-modal" at bounding box center [460, 362] width 810 height 42
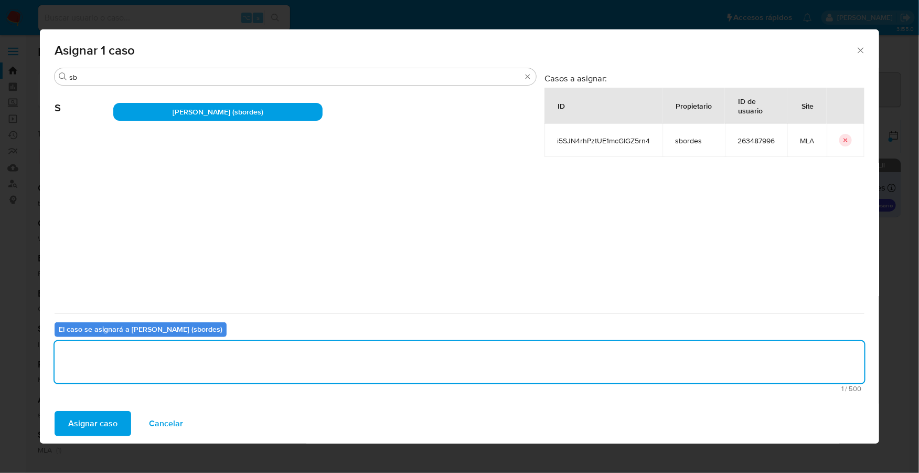
click at [91, 426] on span "Asignar caso" at bounding box center [92, 423] width 49 height 23
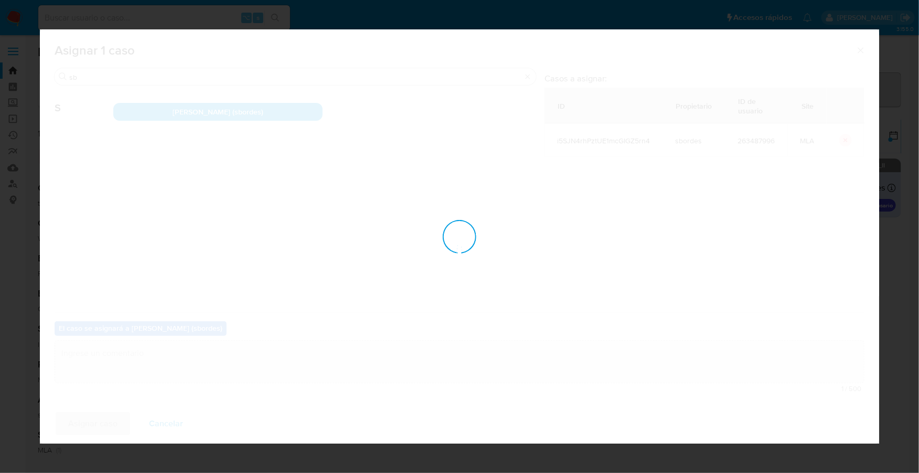
checkbox input "false"
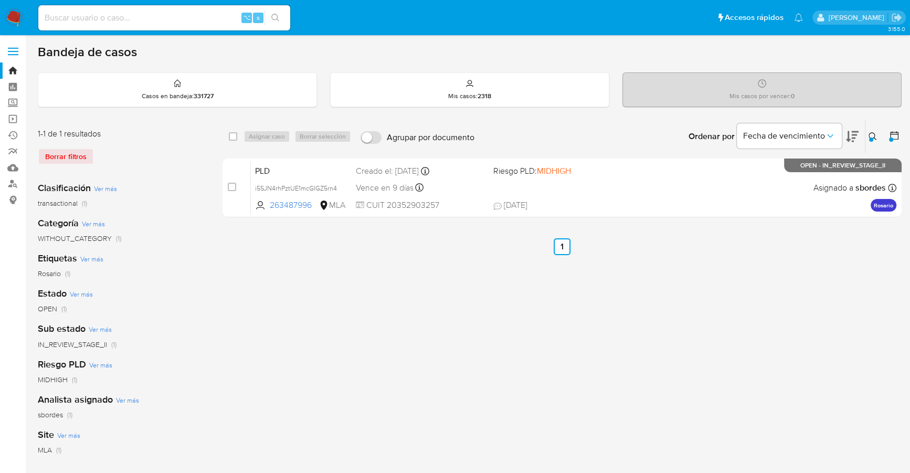
click at [16, 18] on img at bounding box center [14, 18] width 18 height 18
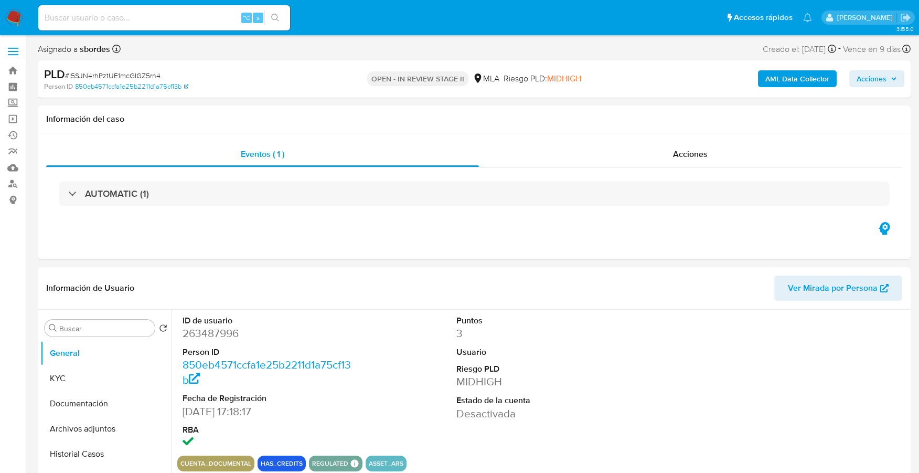
select select "10"
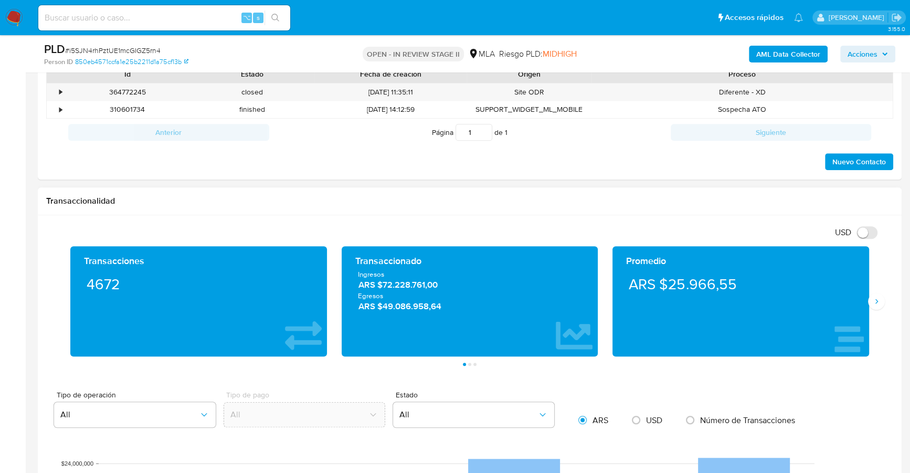
scroll to position [440, 0]
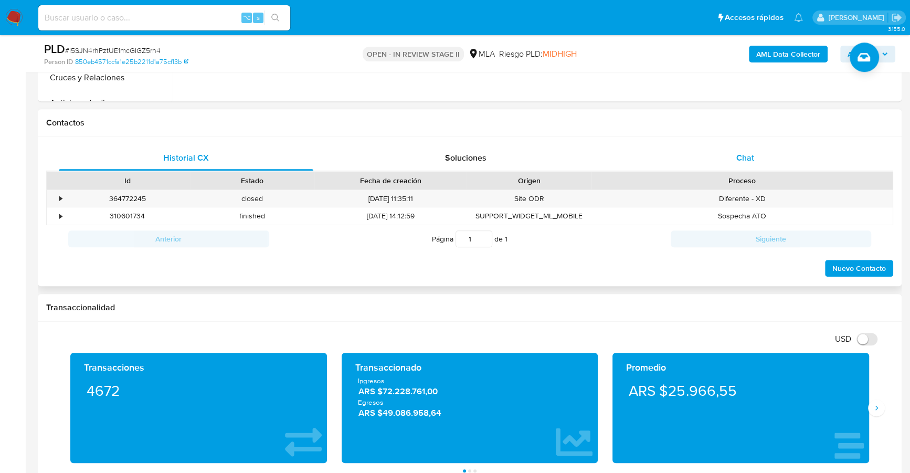
click at [770, 152] on div "Chat" at bounding box center [744, 157] width 254 height 25
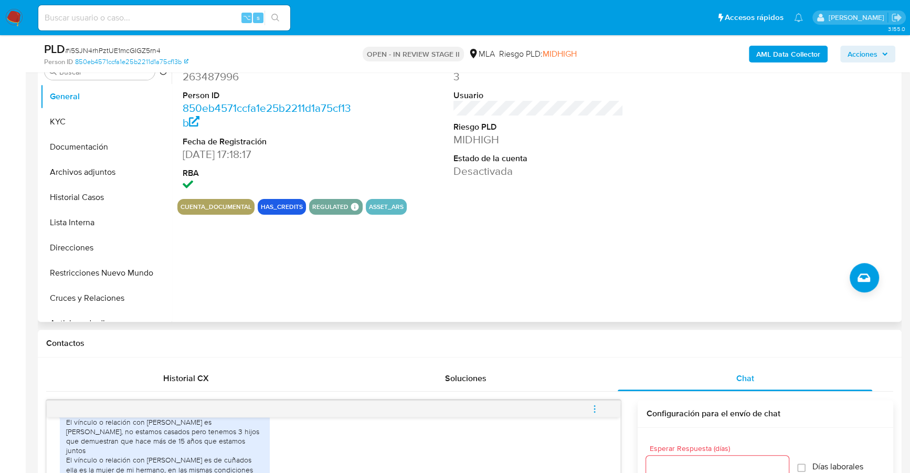
scroll to position [167, 0]
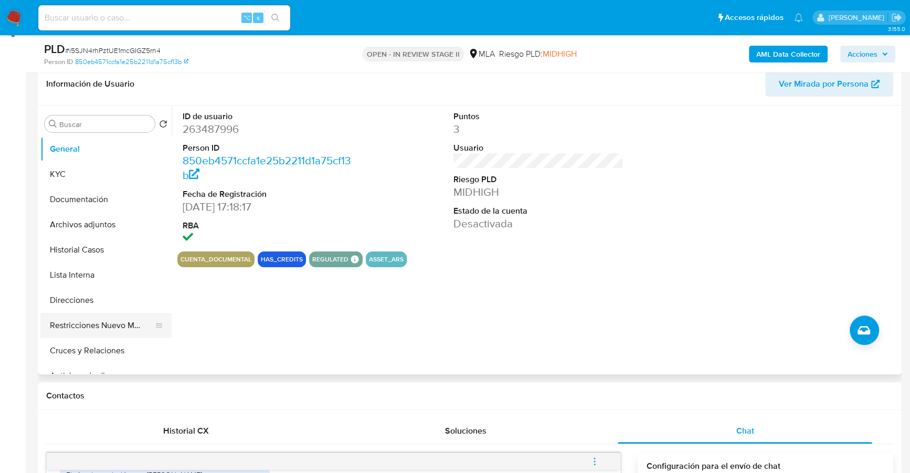
click at [69, 325] on button "Restricciones Nuevo Mundo" at bounding box center [101, 325] width 123 height 25
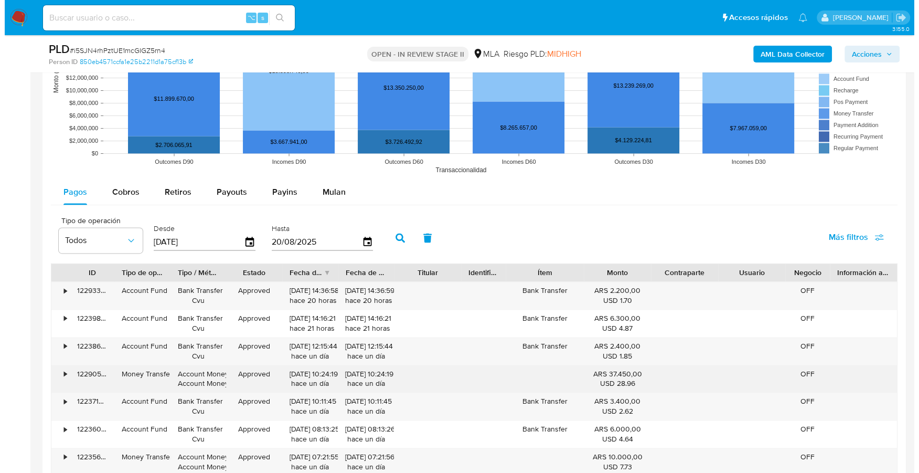
scroll to position [1839, 0]
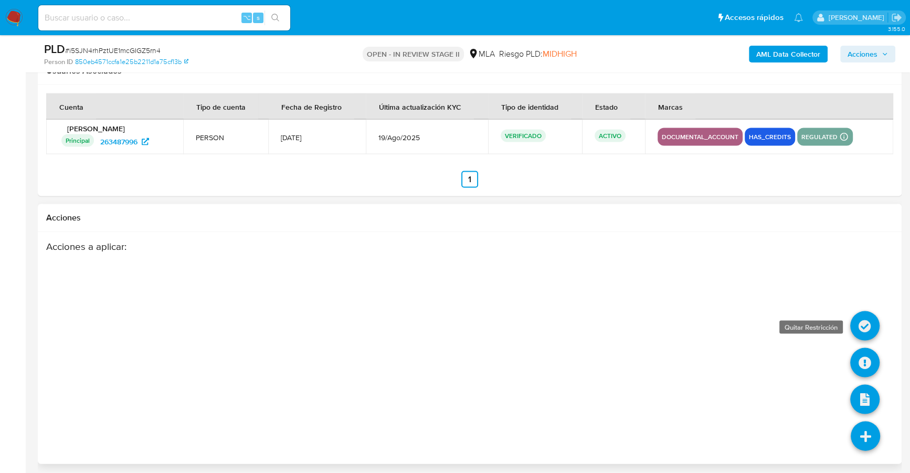
click at [863, 324] on icon at bounding box center [864, 325] width 29 height 29
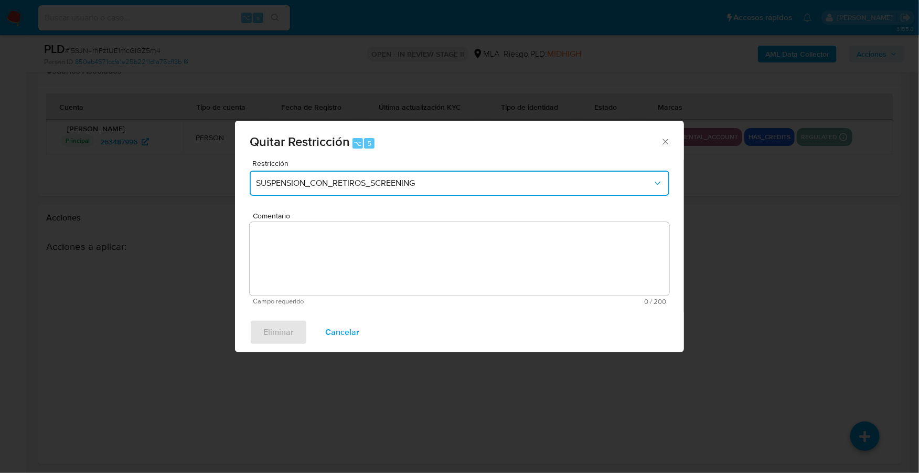
click at [388, 189] on button "SUSPENSION_CON_RETIROS_SCREENING" at bounding box center [460, 182] width 420 height 25
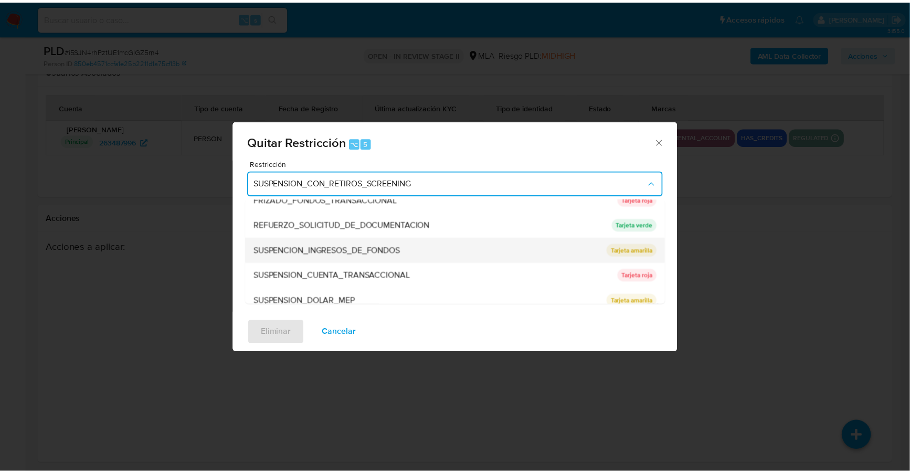
scroll to position [222, 0]
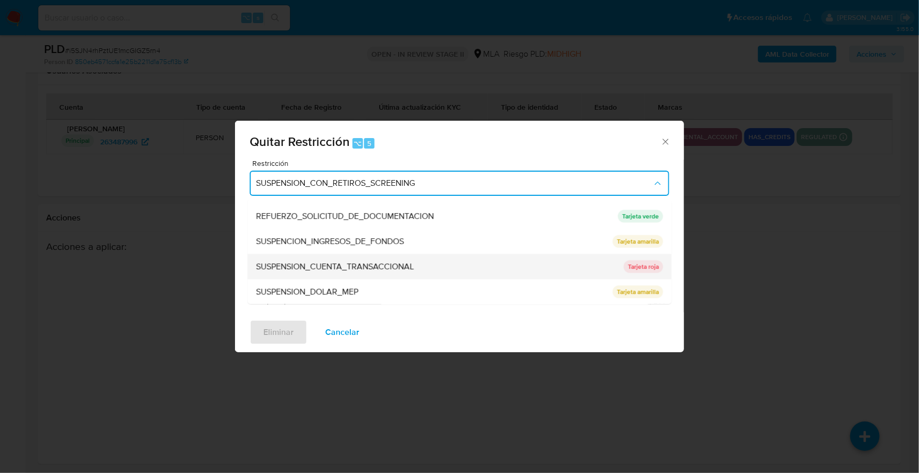
click at [360, 261] on span "SUSPENSION_CUENTA_TRANSACCIONAL" at bounding box center [335, 266] width 158 height 10
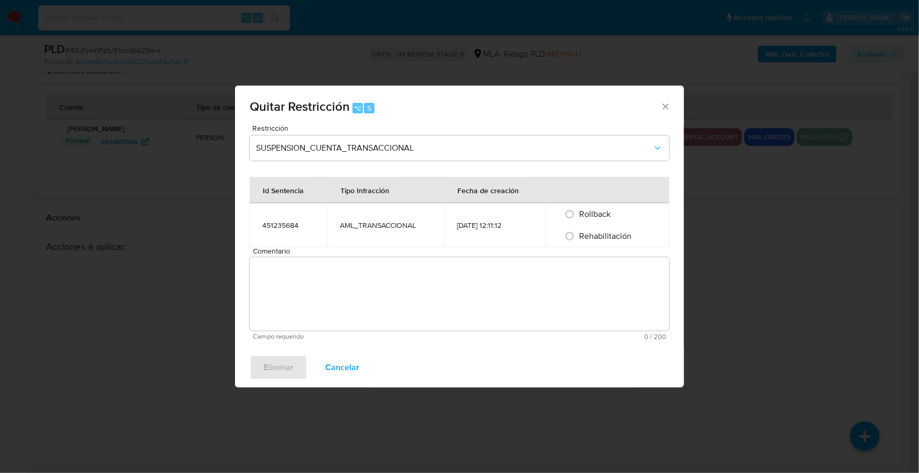
click at [594, 245] on div "Rehabilitación" at bounding box center [607, 236] width 99 height 22
drag, startPoint x: 597, startPoint y: 238, endPoint x: 592, endPoint y: 250, distance: 12.9
click at [597, 238] on span "Rehabilitación" at bounding box center [605, 236] width 52 height 12
click at [578, 238] on input "Rehabilitación" at bounding box center [569, 236] width 17 height 17
radio input "true"
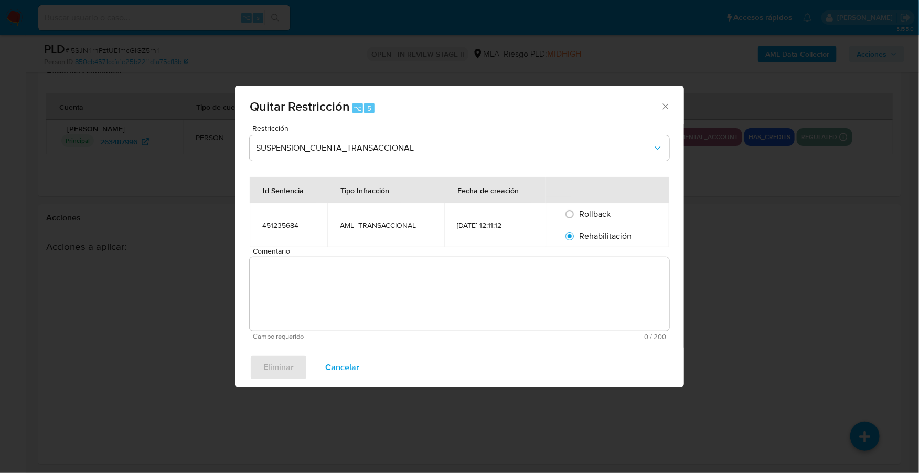
click at [530, 311] on textarea "Comentario" at bounding box center [460, 293] width 420 height 73
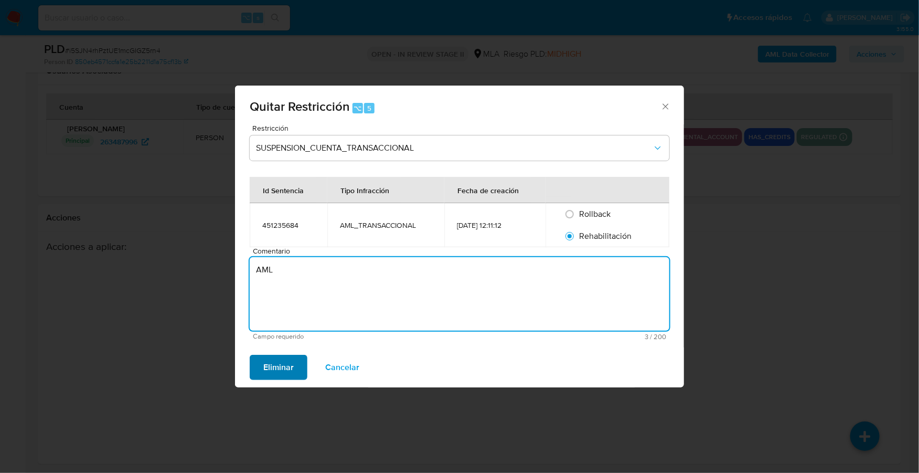
type textarea "AML"
click at [275, 363] on span "Eliminar" at bounding box center [278, 367] width 30 height 23
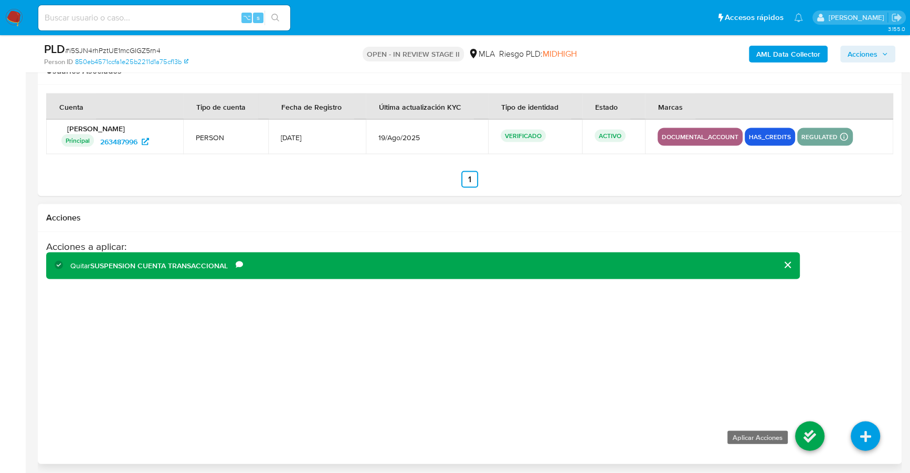
click at [805, 431] on icon at bounding box center [809, 435] width 29 height 29
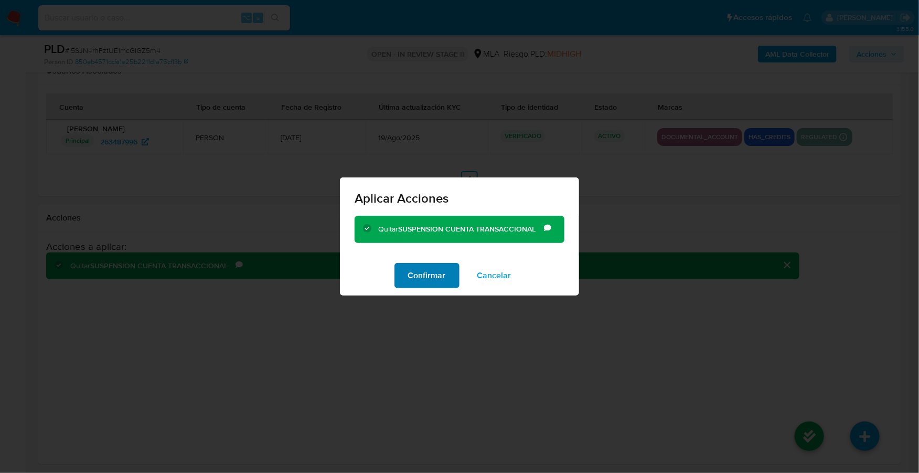
click at [428, 277] on span "Confirmar" at bounding box center [427, 275] width 38 height 23
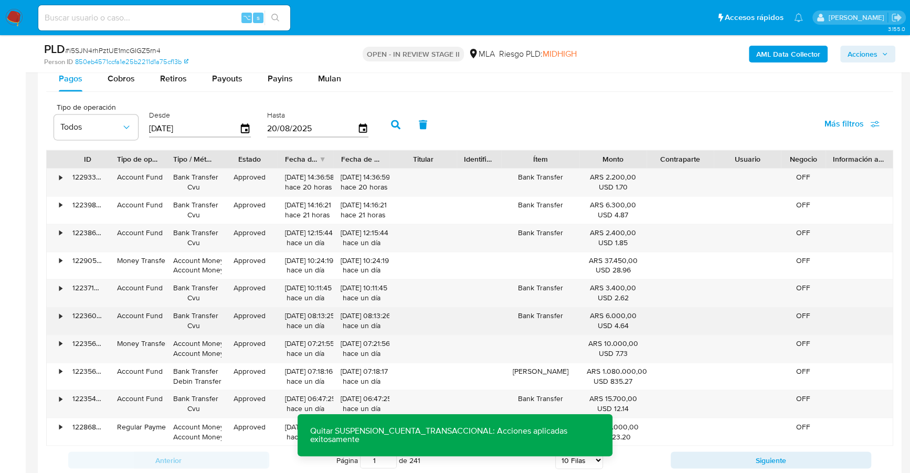
scroll to position [554, 0]
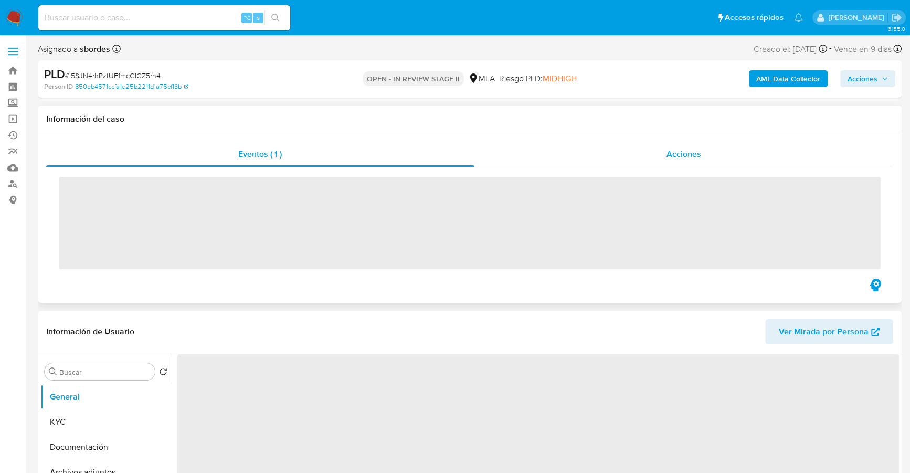
click at [683, 154] on span "Acciones" at bounding box center [683, 154] width 35 height 12
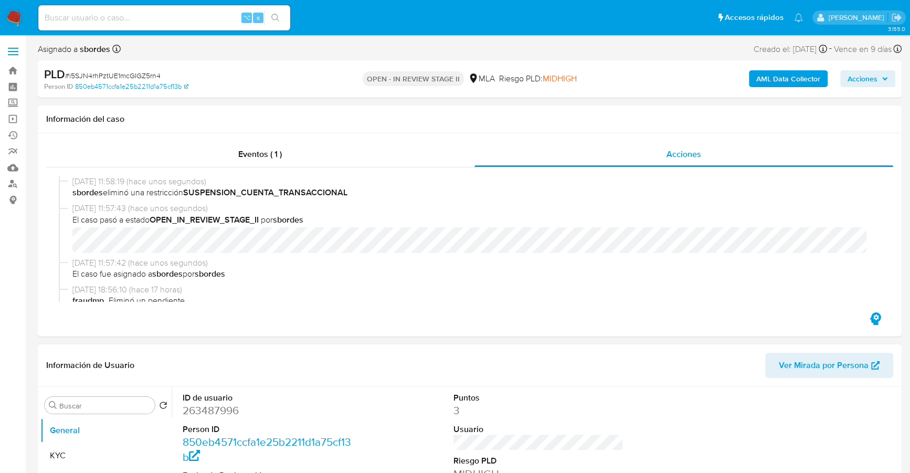
select select "10"
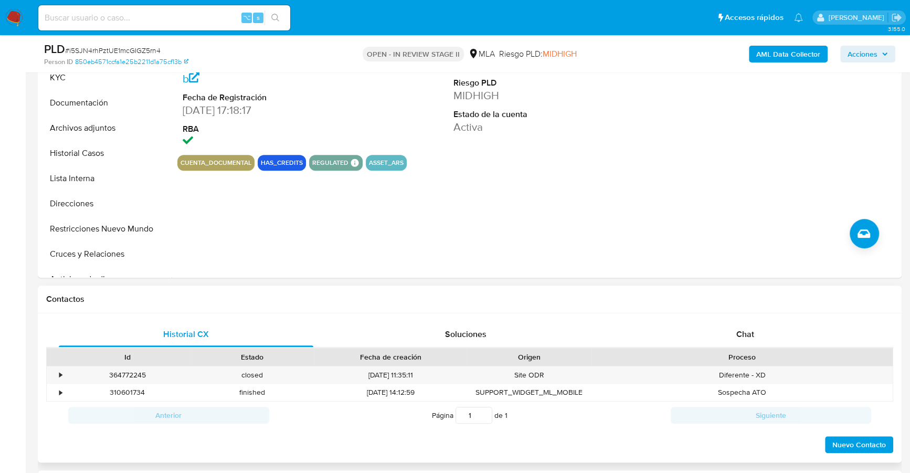
scroll to position [434, 0]
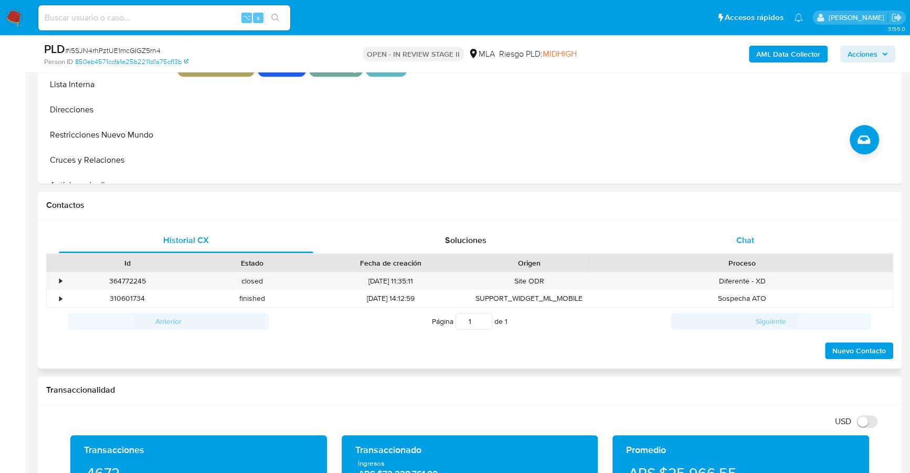
click at [741, 228] on div "Chat" at bounding box center [744, 240] width 254 height 25
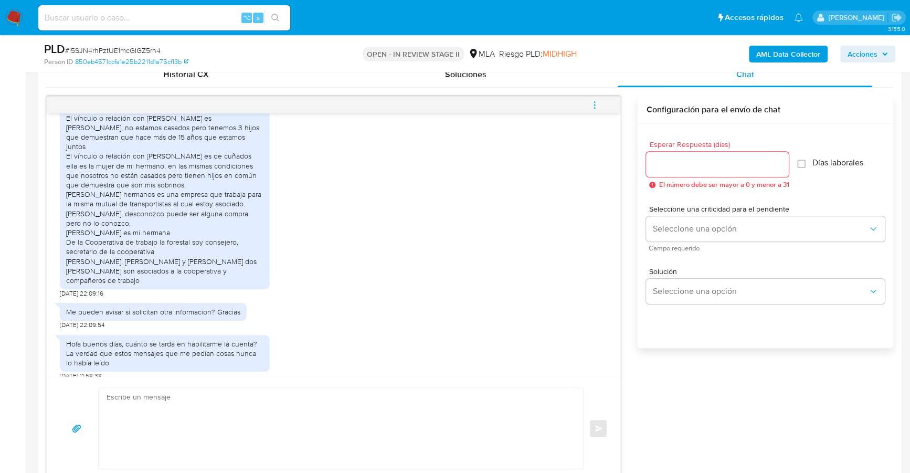
scroll to position [656, 0]
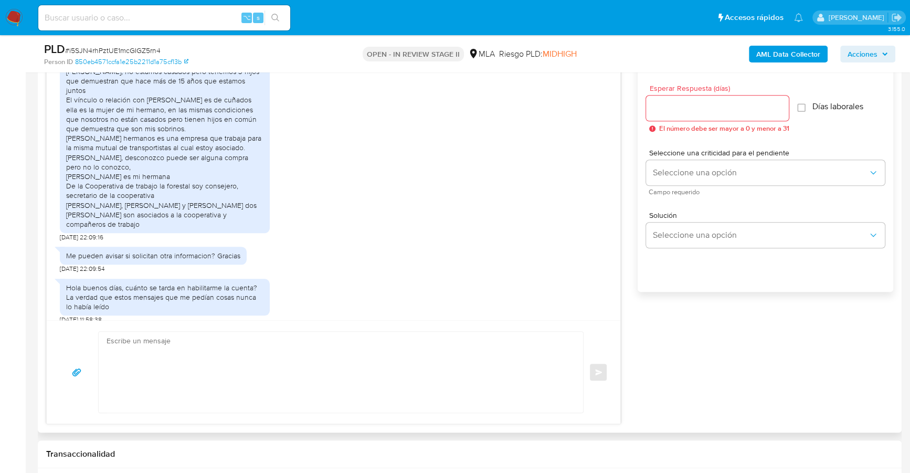
click at [345, 327] on div "Enviar" at bounding box center [333, 371] width 573 height 103
click at [345, 347] on textarea at bounding box center [337, 372] width 463 height 81
paste textarea "Hola! Queremos informarte que el uso de la cuenta es personal y no se deben can…"
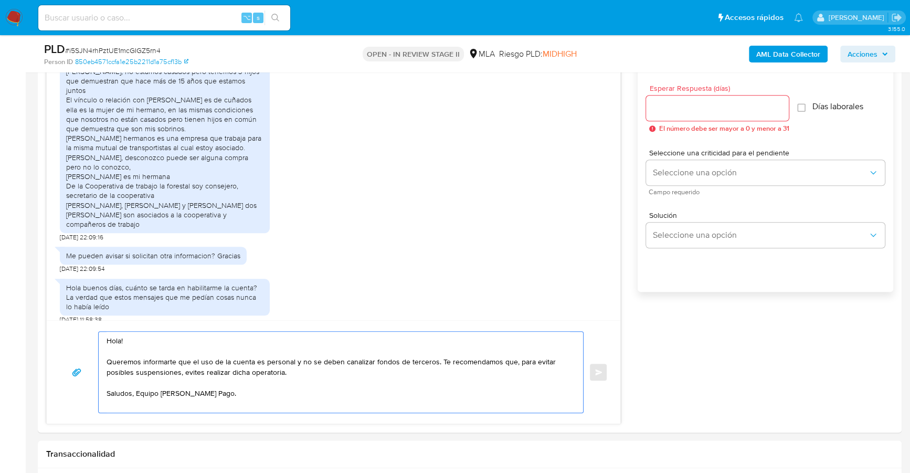
drag, startPoint x: 151, startPoint y: 340, endPoint x: 37, endPoint y: 335, distance: 113.4
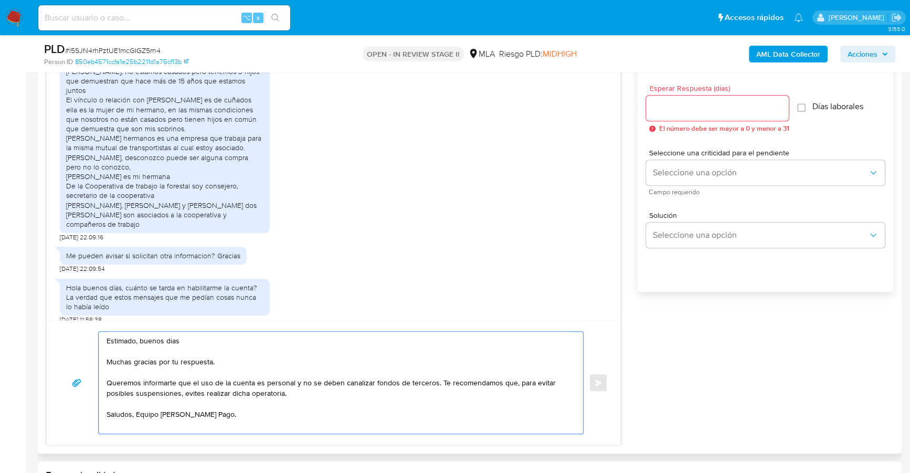
click at [434, 382] on textarea "Estimado, buenos dias Muchas gracias por tu respuesta. Queremos informarte que …" at bounding box center [337, 383] width 463 height 102
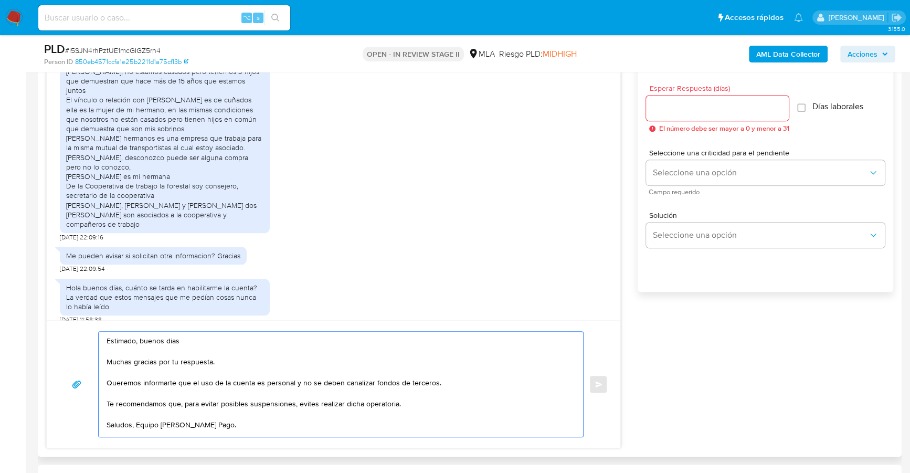
scroll to position [7, 0]
type textarea "Estimado, buenos dias Muchas gracias por tu respuesta. Queremos informarte que …"
click at [675, 111] on input "Esperar Respuesta (días)" at bounding box center [717, 108] width 143 height 14
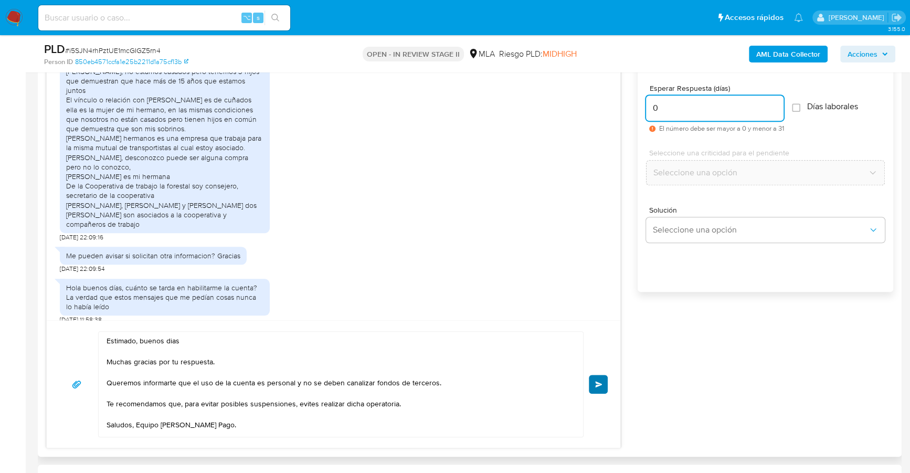
type input "0"
click at [601, 381] on span "Enviar" at bounding box center [598, 384] width 7 height 6
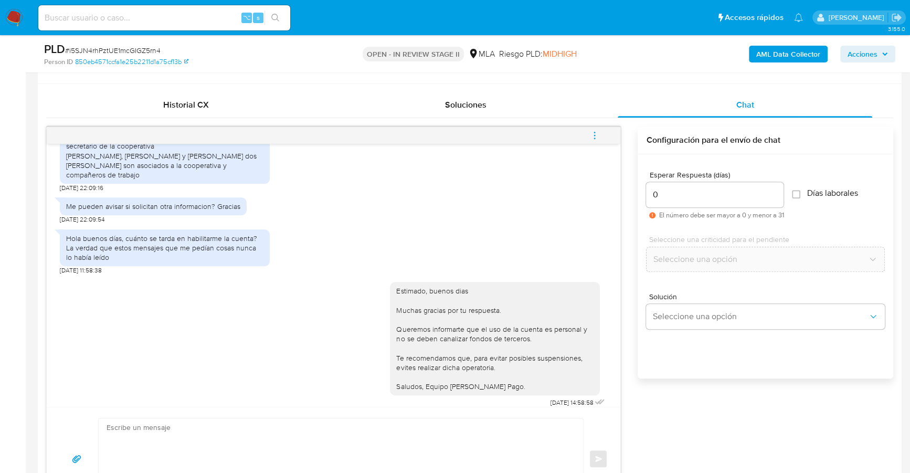
scroll to position [543, 0]
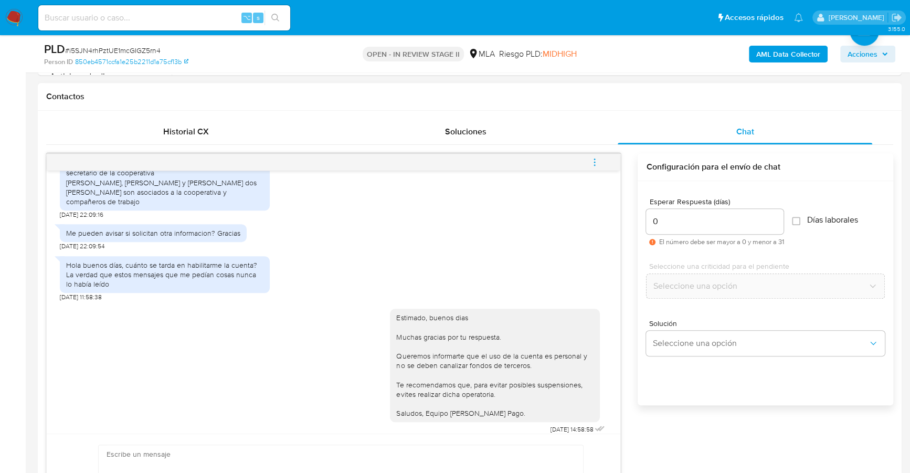
click at [600, 158] on button "menu-action" at bounding box center [594, 161] width 35 height 25
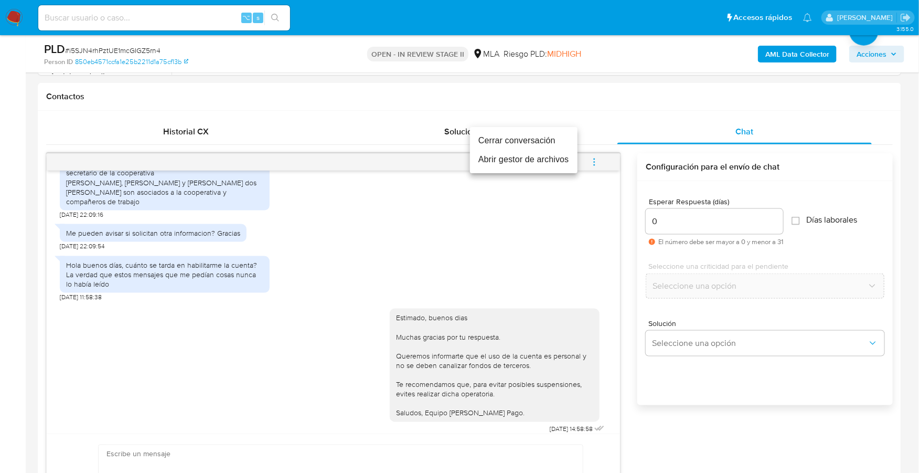
click at [534, 141] on li "Cerrar conversación" at bounding box center [524, 140] width 108 height 19
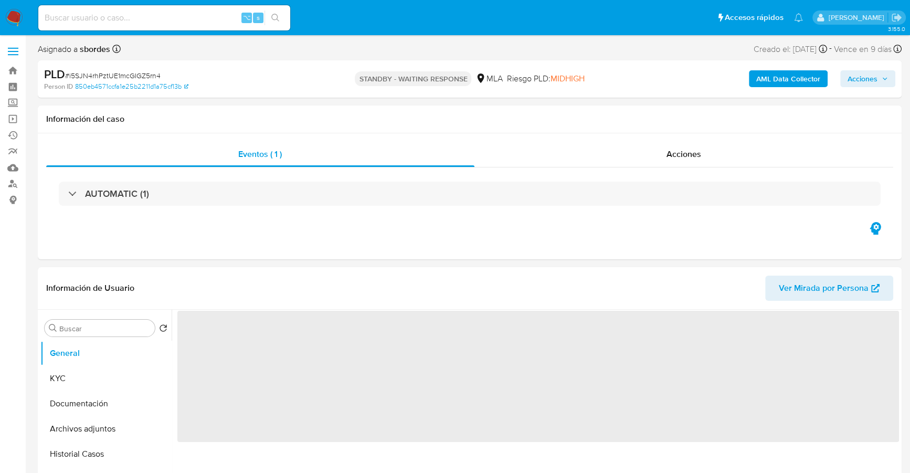
select select "10"
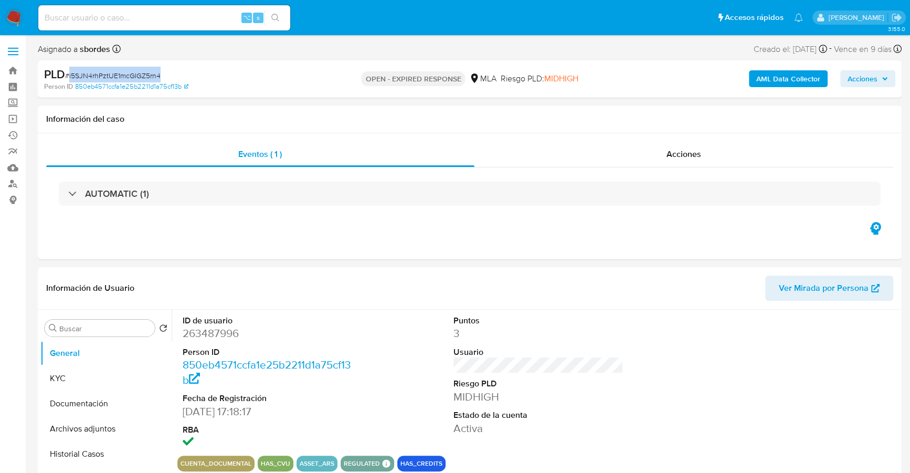
select select "10"
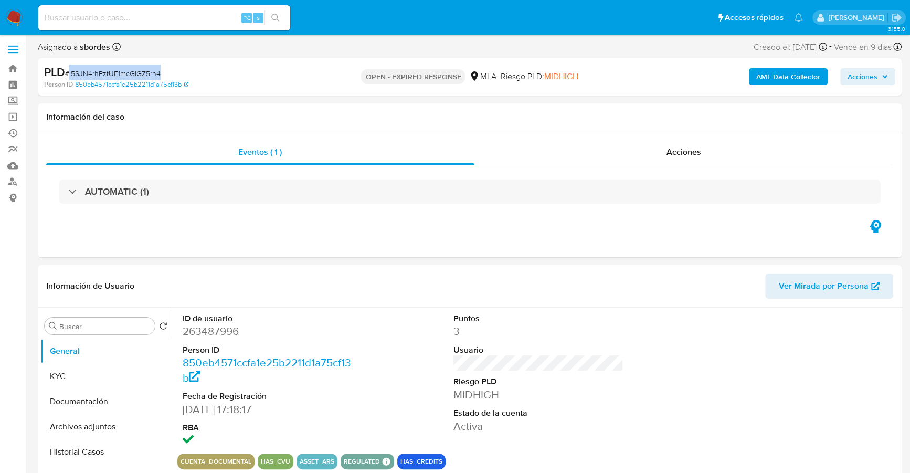
scroll to position [3, 0]
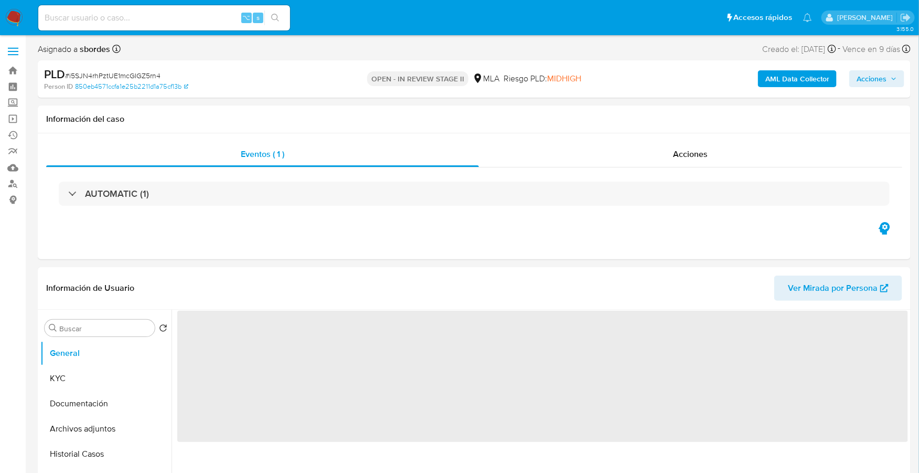
select select "10"
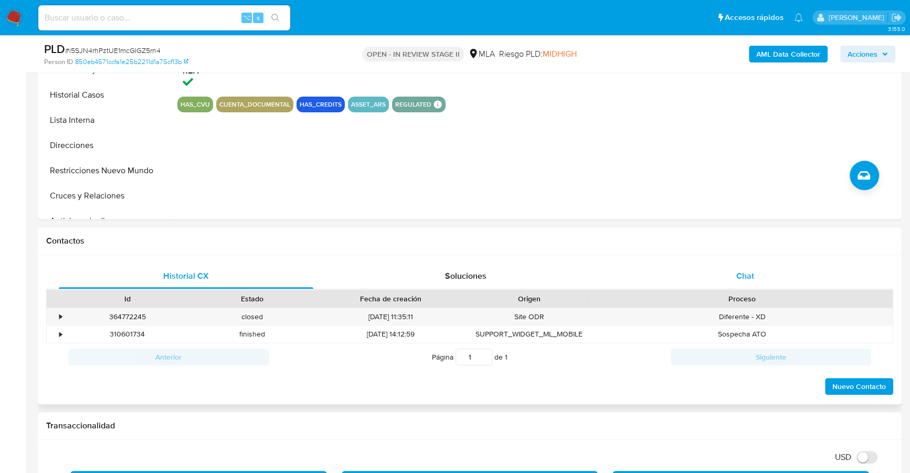
click at [758, 266] on div "Chat" at bounding box center [744, 275] width 254 height 25
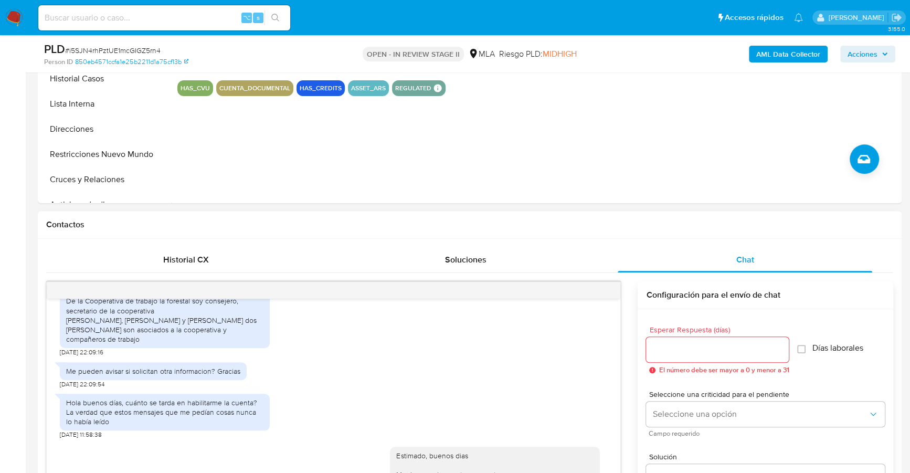
scroll to position [210, 0]
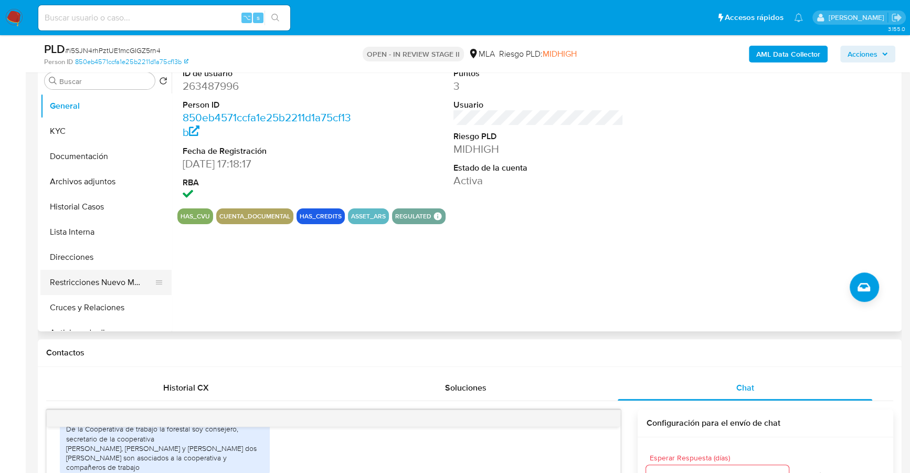
click at [84, 285] on button "Restricciones Nuevo Mundo" at bounding box center [101, 282] width 123 height 25
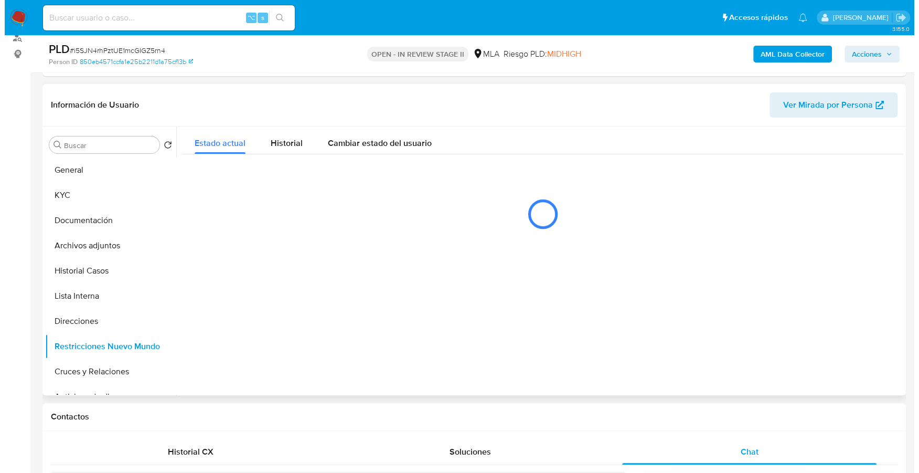
scroll to position [135, 0]
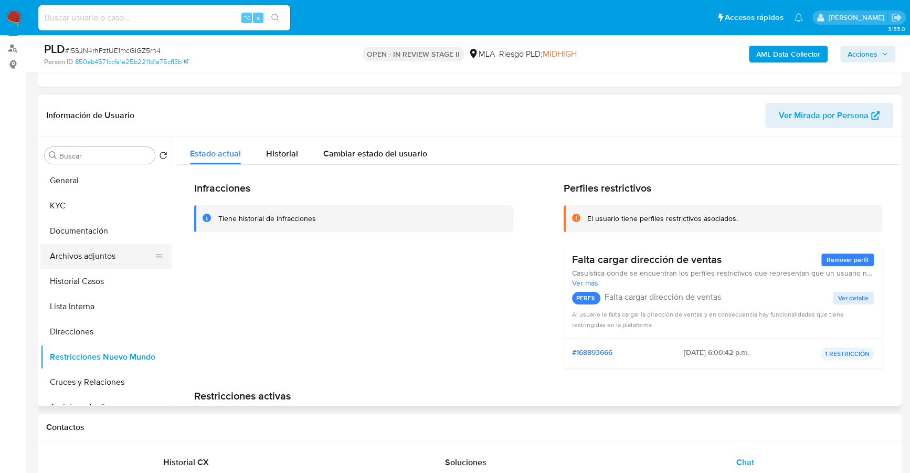
click at [92, 254] on button "Archivos adjuntos" at bounding box center [101, 255] width 123 height 25
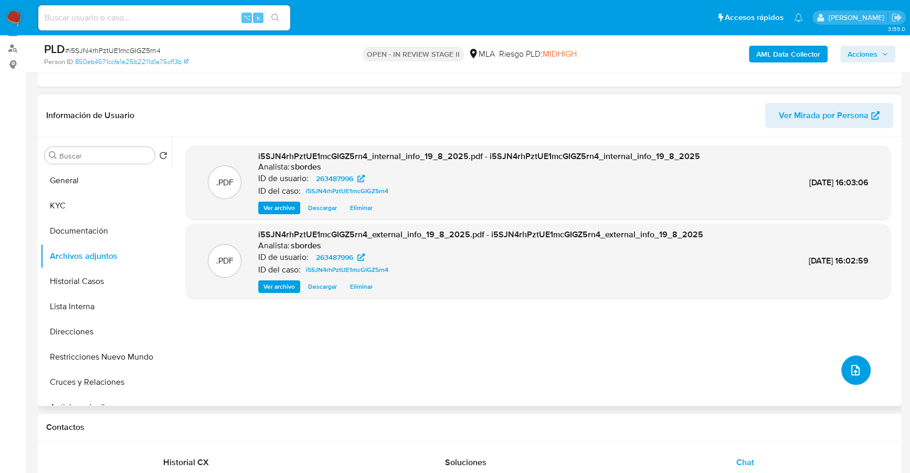
click at [849, 368] on icon "upload-file" at bounding box center [855, 370] width 13 height 13
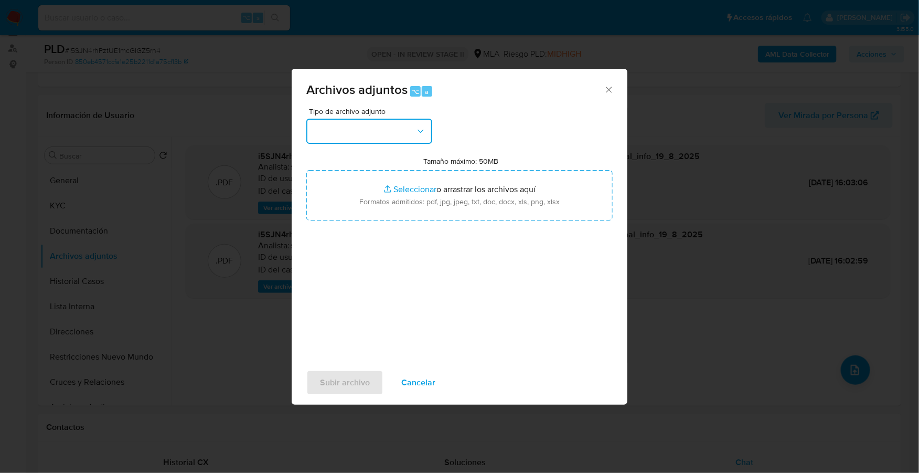
click at [372, 127] on button "button" at bounding box center [369, 131] width 126 height 25
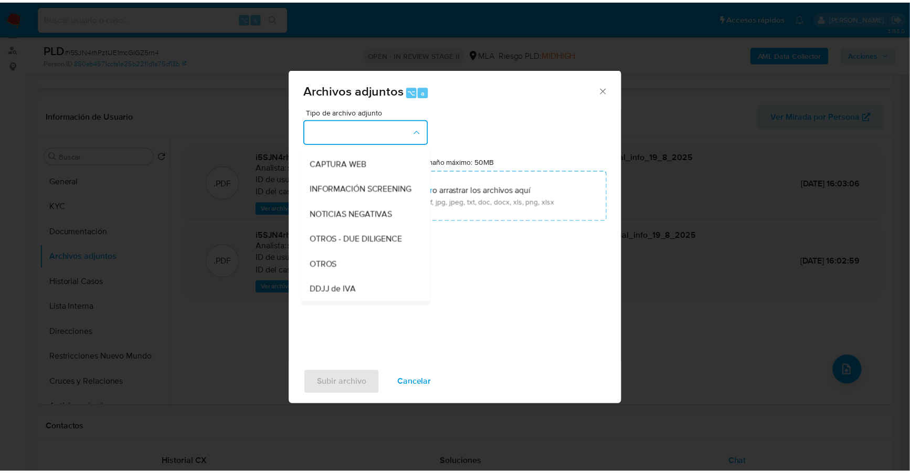
scroll to position [169, 0]
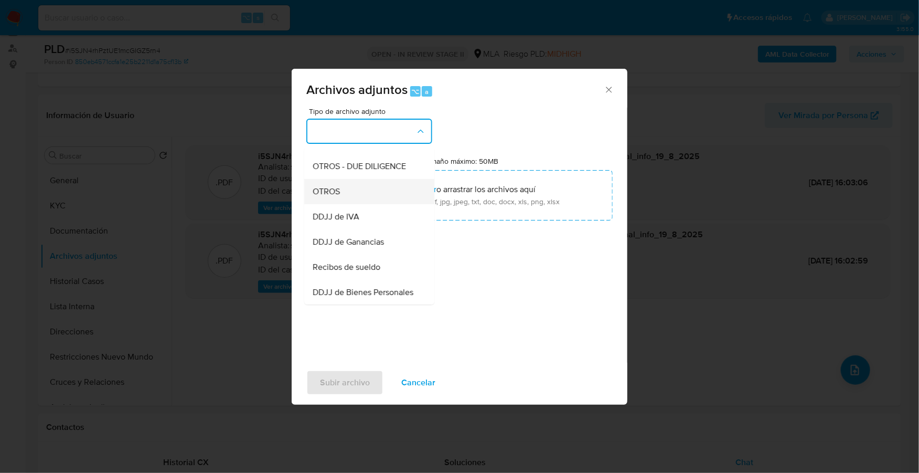
click at [336, 197] on span "OTROS" at bounding box center [326, 191] width 27 height 10
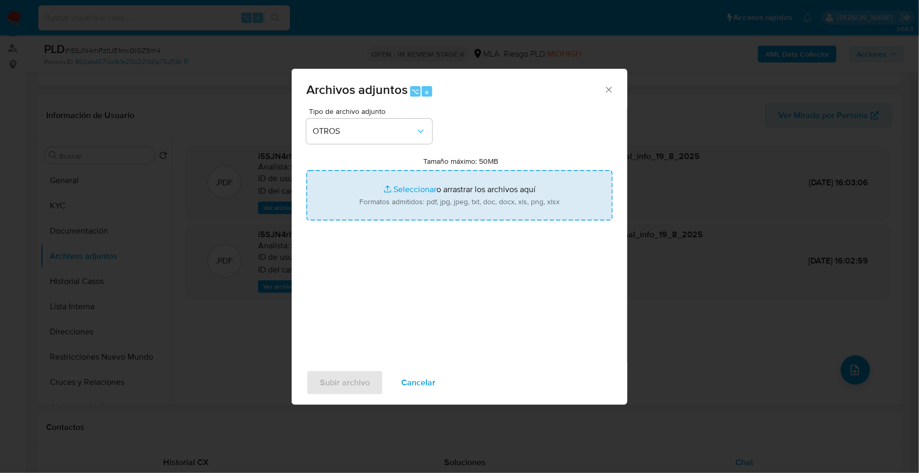
click at [413, 187] on input "Tamaño máximo: 50MB Seleccionar archivos" at bounding box center [459, 195] width 306 height 50
type input "C:\fakepath\Caselog 1peuD8bK0CA5klLlpGu6mmff_2025_08_14_15_17_41.docx"
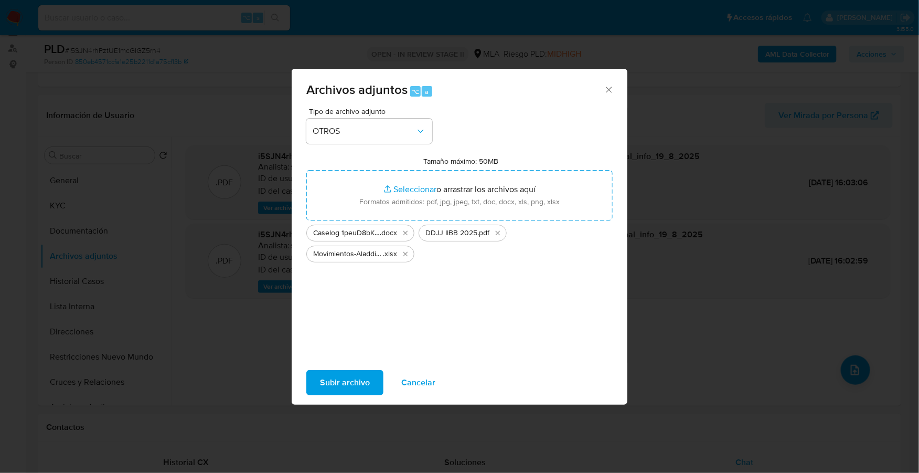
click at [345, 387] on span "Subir archivo" at bounding box center [345, 382] width 50 height 23
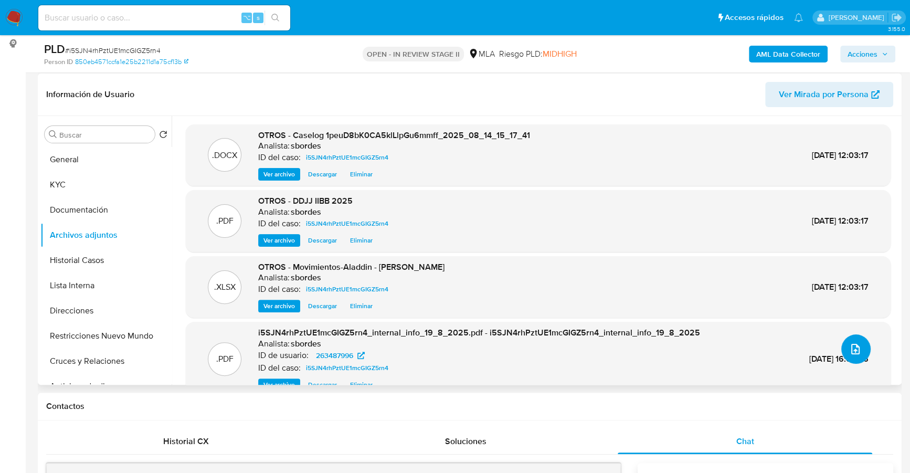
scroll to position [0, 0]
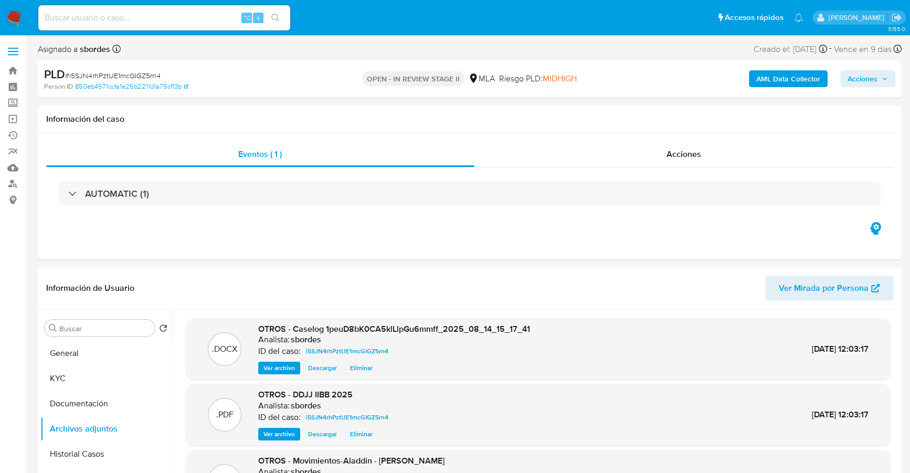
click at [876, 76] on span "Acciones" at bounding box center [862, 78] width 30 height 17
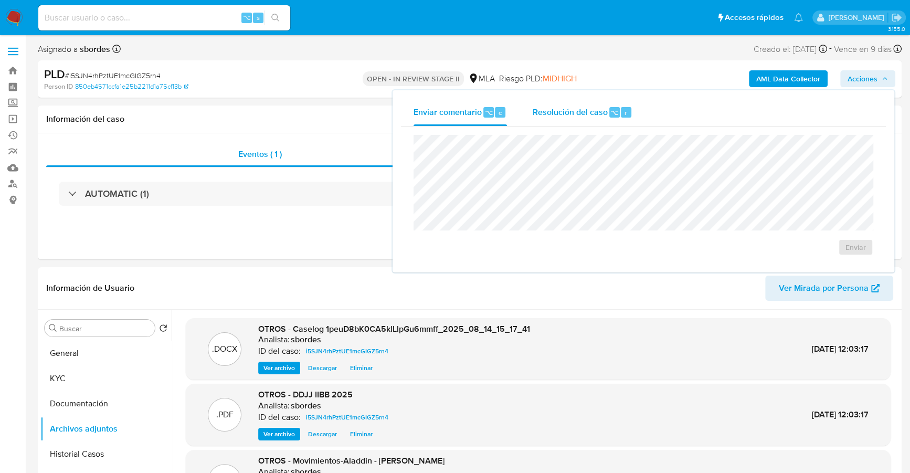
click at [582, 110] on span "Resolución del caso" at bounding box center [569, 112] width 75 height 12
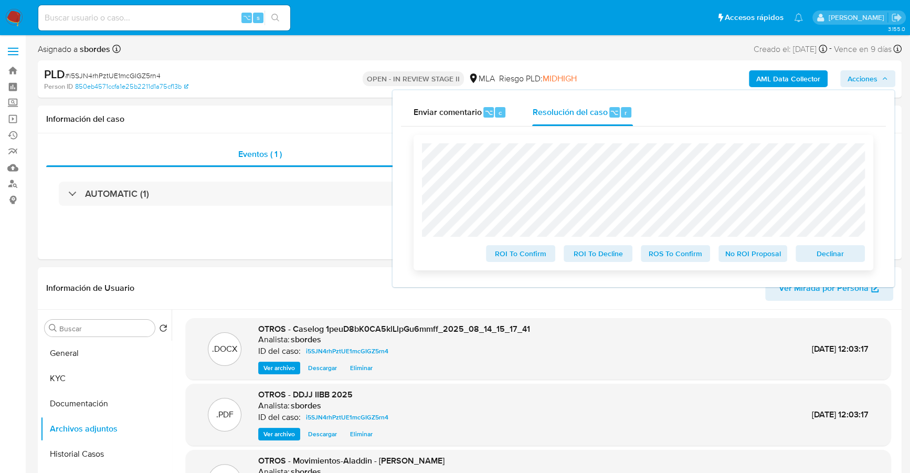
click at [756, 249] on span "No ROI Proposal" at bounding box center [752, 253] width 55 height 15
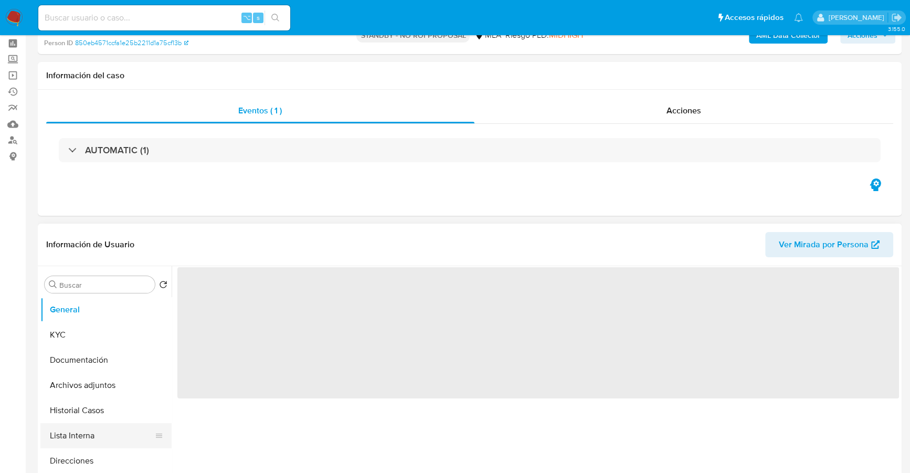
scroll to position [254, 0]
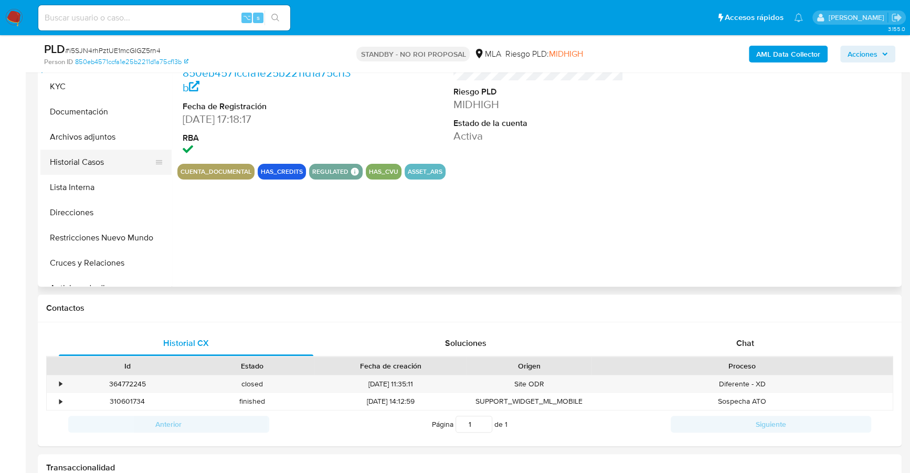
select select "10"
click at [87, 156] on button "Historial Casos" at bounding box center [101, 161] width 123 height 25
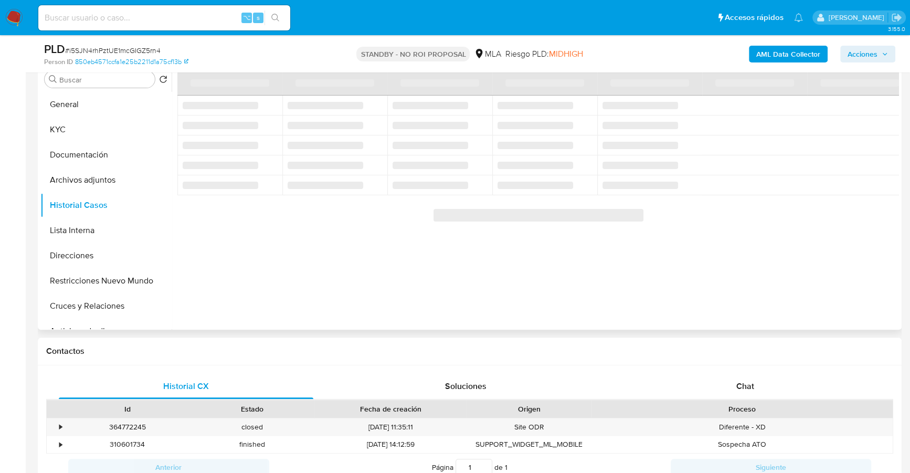
scroll to position [202, 0]
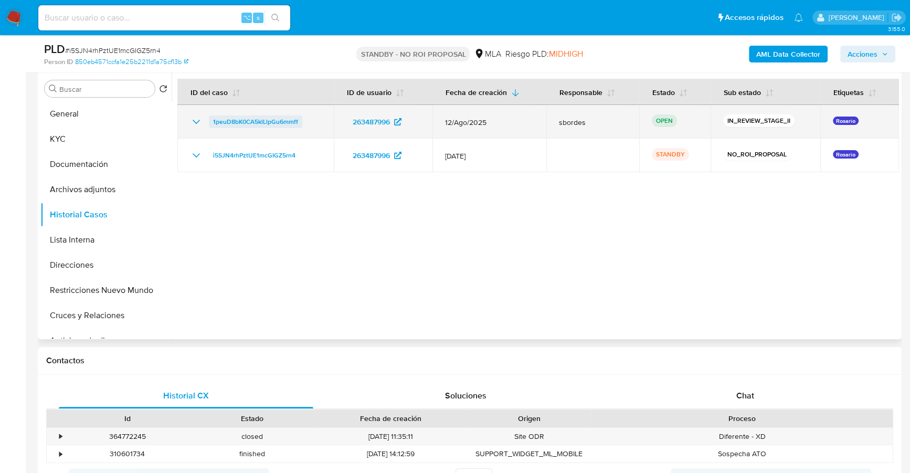
click at [239, 121] on span "1peuD8bK0CA5klLlpGu6mmff" at bounding box center [255, 121] width 85 height 13
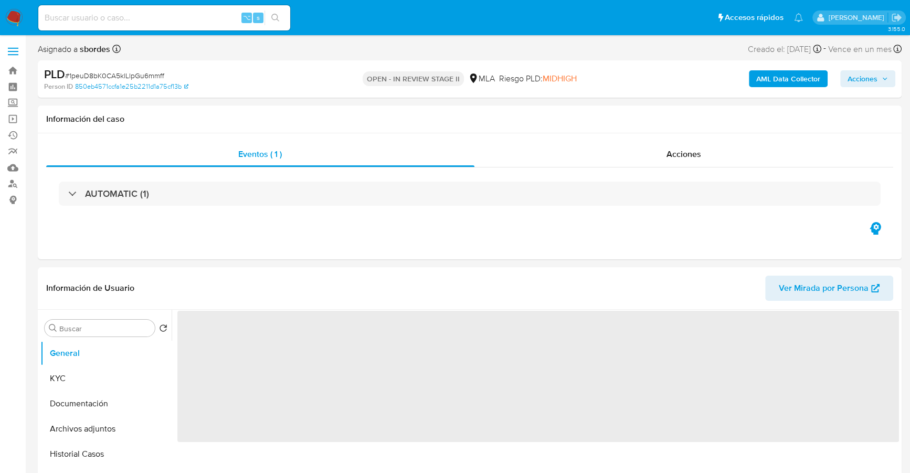
click at [857, 83] on span "Acciones" at bounding box center [862, 78] width 30 height 17
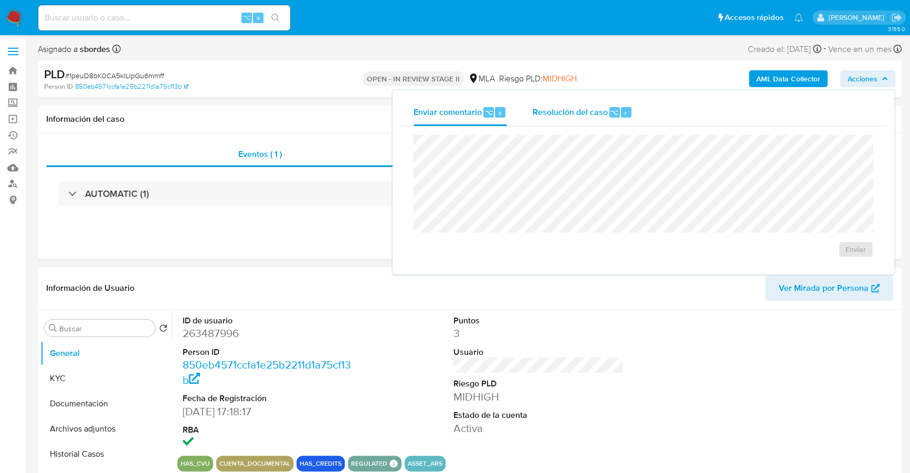
select select "10"
click at [601, 113] on span "Resolución del caso" at bounding box center [569, 112] width 75 height 12
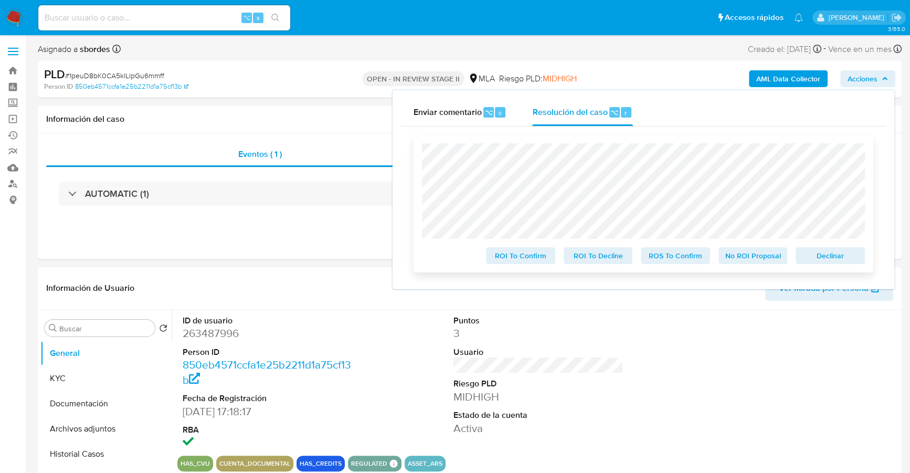
click at [749, 255] on span "No ROI Proposal" at bounding box center [752, 255] width 55 height 15
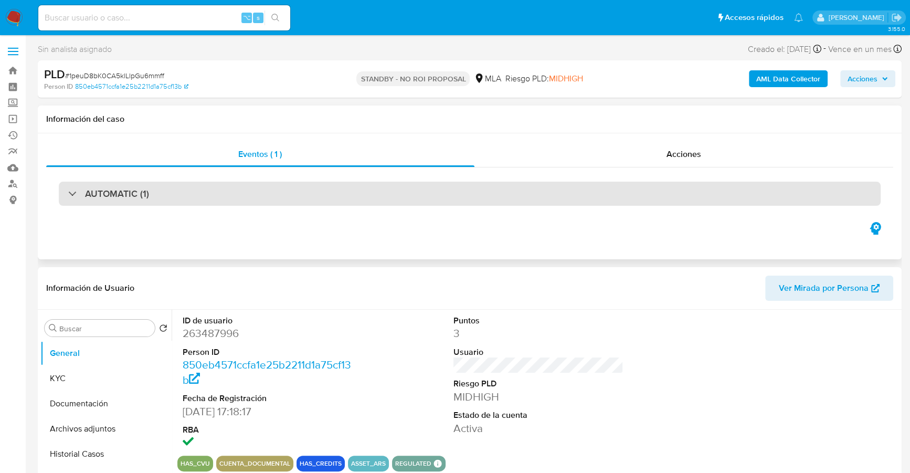
select select "10"
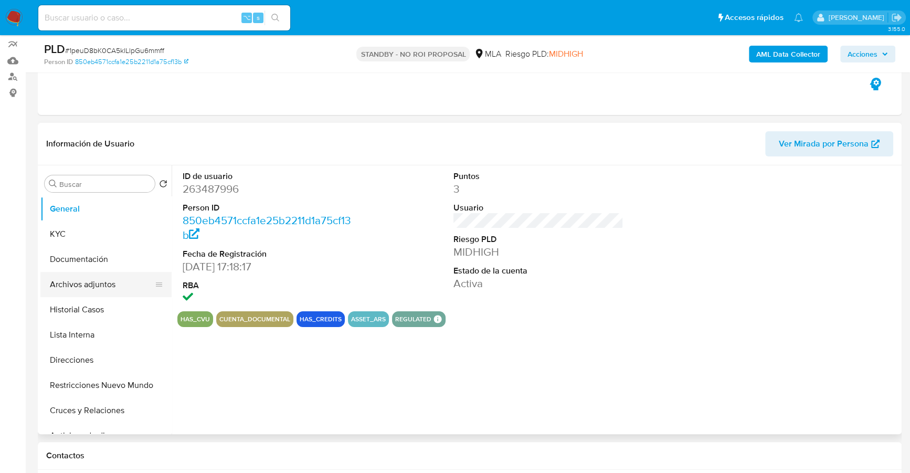
scroll to position [121, 0]
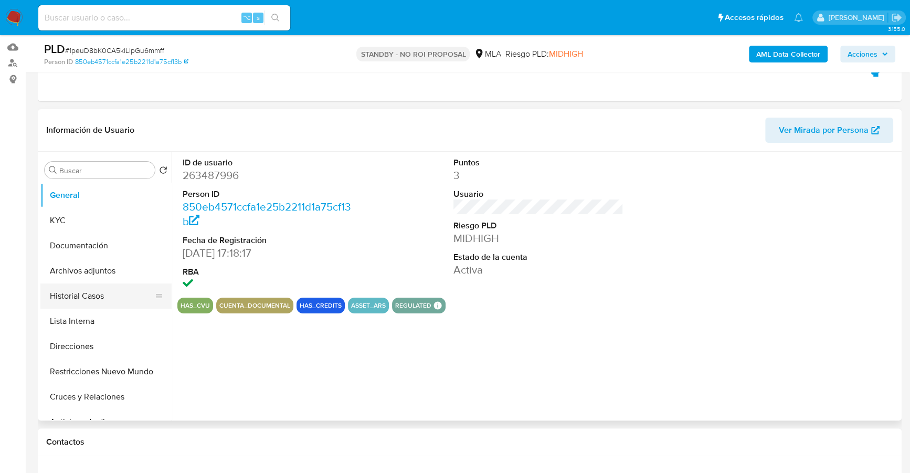
click at [98, 296] on button "Historial Casos" at bounding box center [101, 295] width 123 height 25
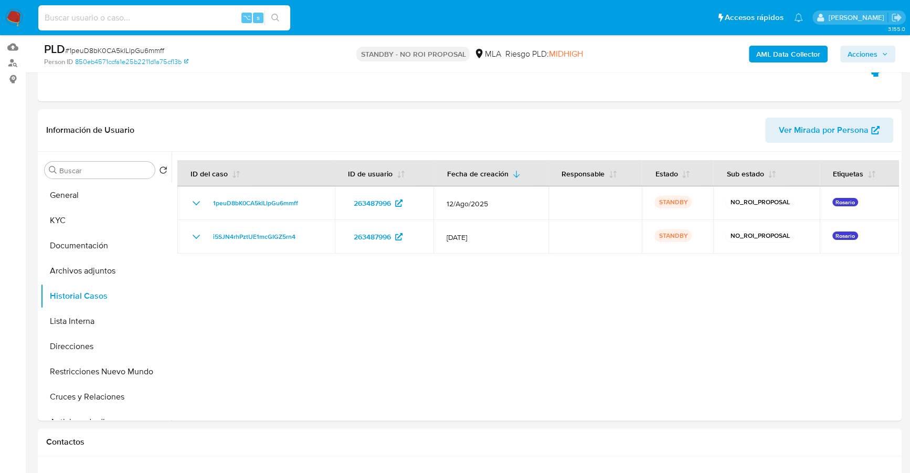
click at [158, 18] on input at bounding box center [164, 18] width 252 height 14
paste input "210775321"
type input "210775321"
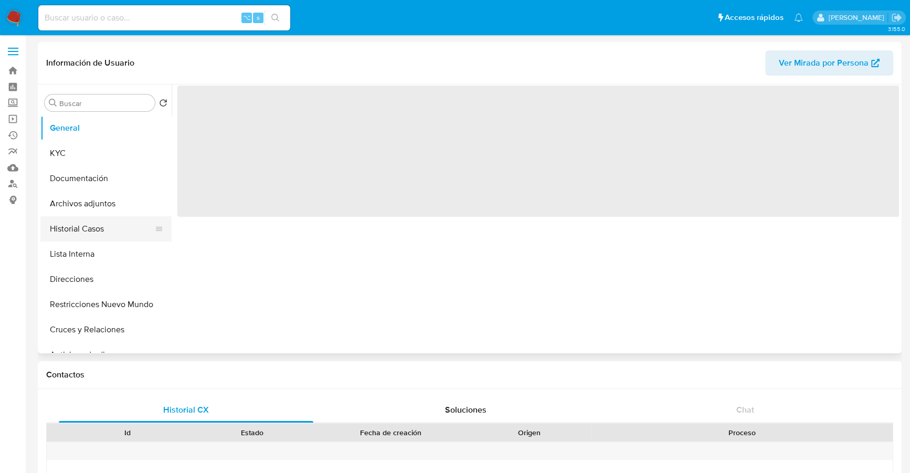
click at [64, 228] on button "Historial Casos" at bounding box center [101, 228] width 123 height 25
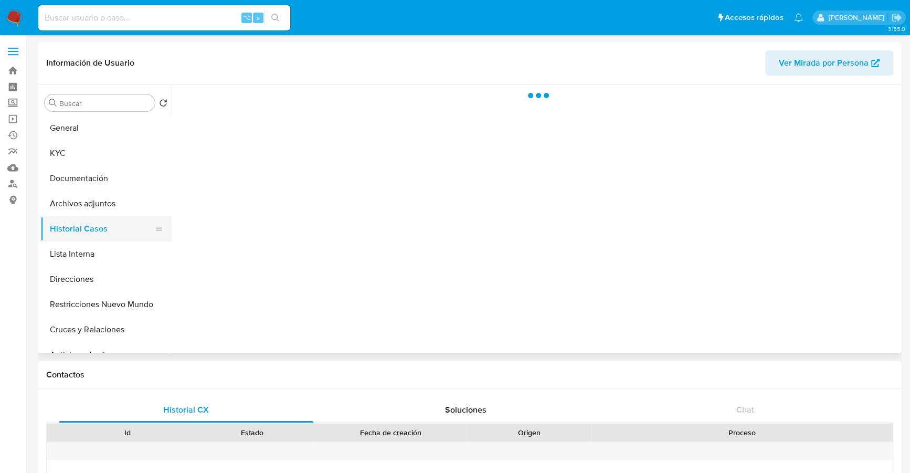
select select "10"
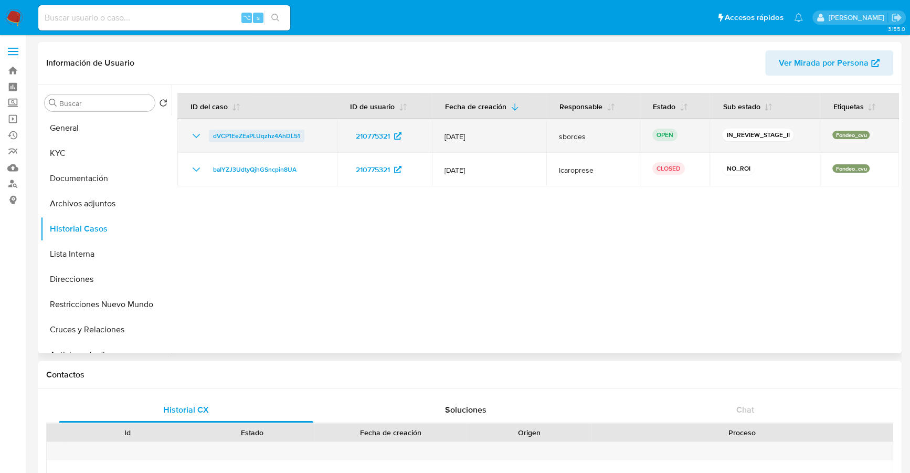
click at [251, 132] on span "dVCP1EeZEaPLUqzhz4AhDL51" at bounding box center [256, 136] width 87 height 13
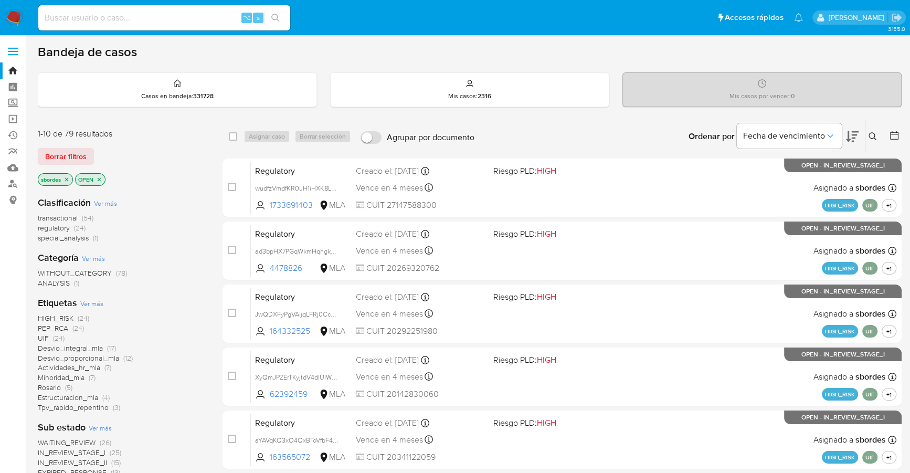
click at [67, 178] on icon "close-filter" at bounding box center [67, 179] width 4 height 4
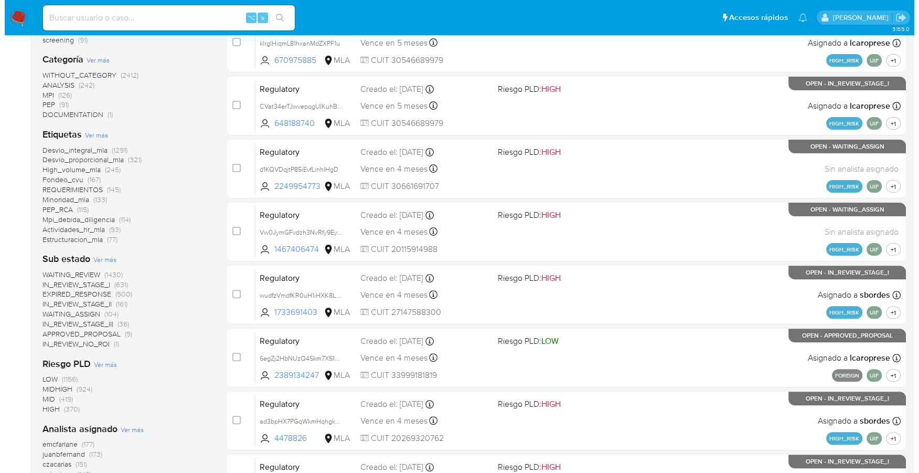
scroll to position [365, 0]
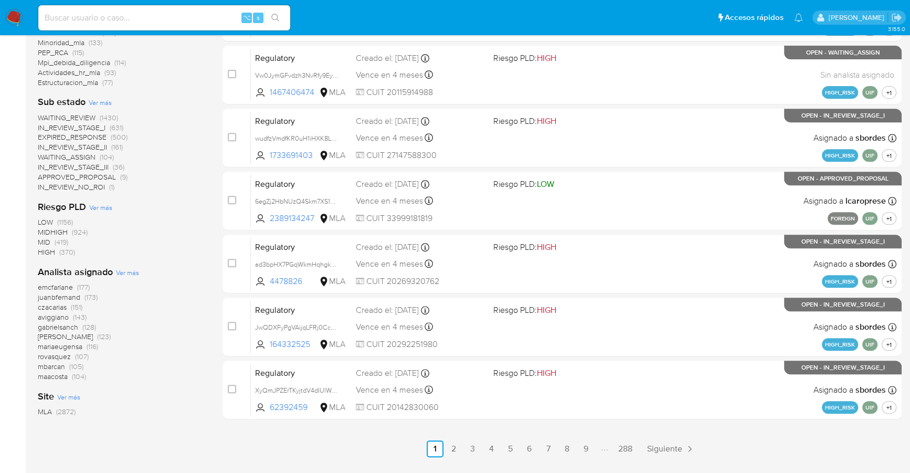
click at [118, 273] on span "Ver más" at bounding box center [127, 272] width 23 height 9
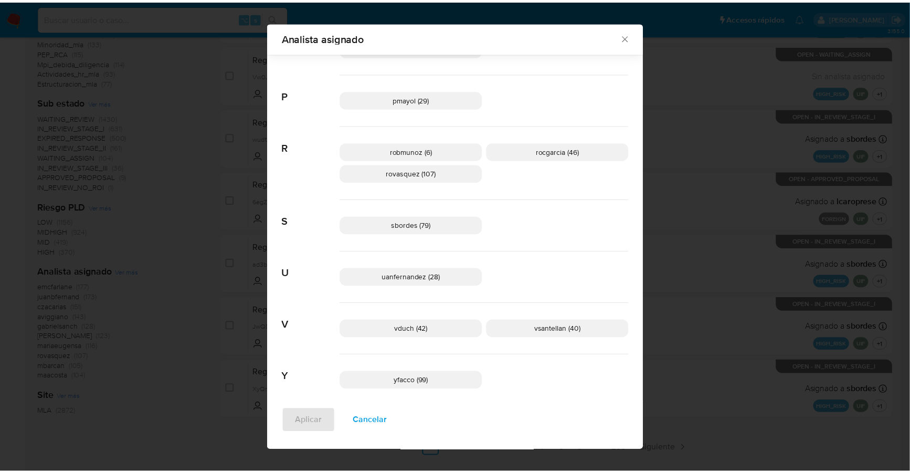
scroll to position [746, 0]
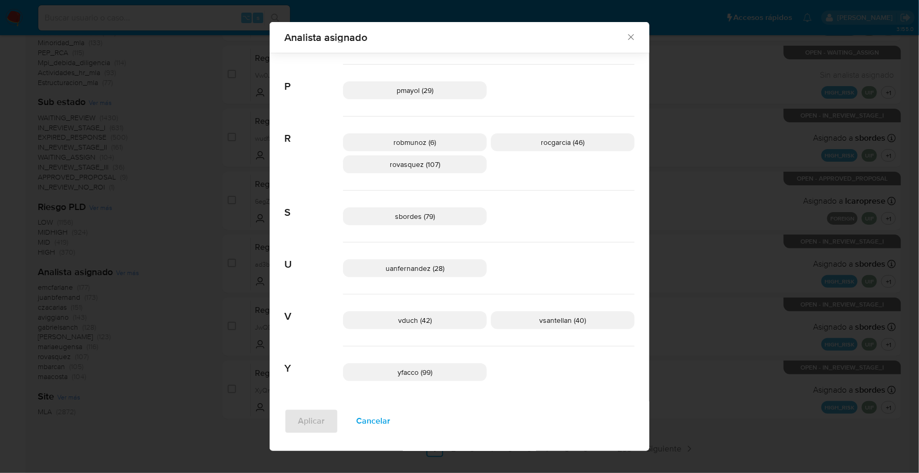
click at [628, 37] on icon "Cerrar" at bounding box center [631, 37] width 10 height 10
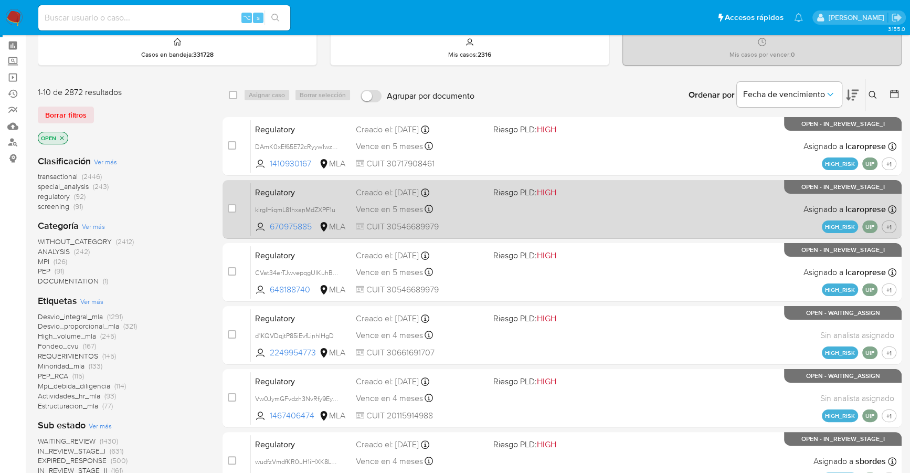
scroll to position [0, 0]
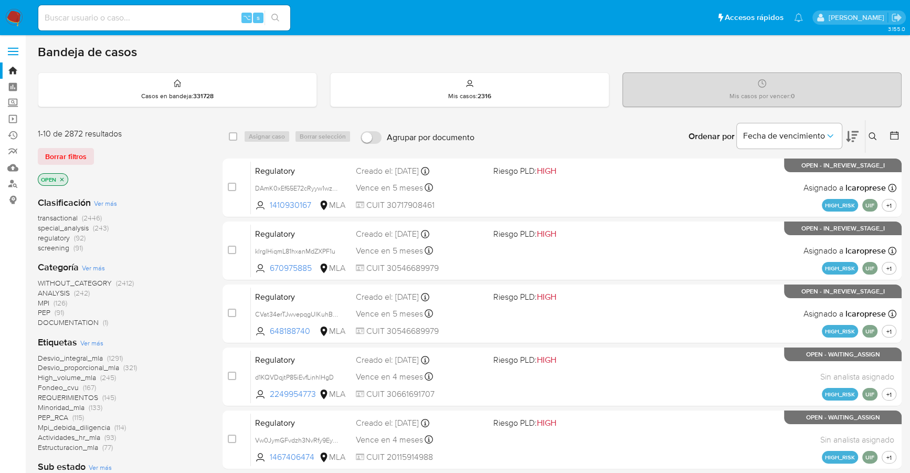
click at [893, 136] on icon at bounding box center [894, 135] width 10 height 10
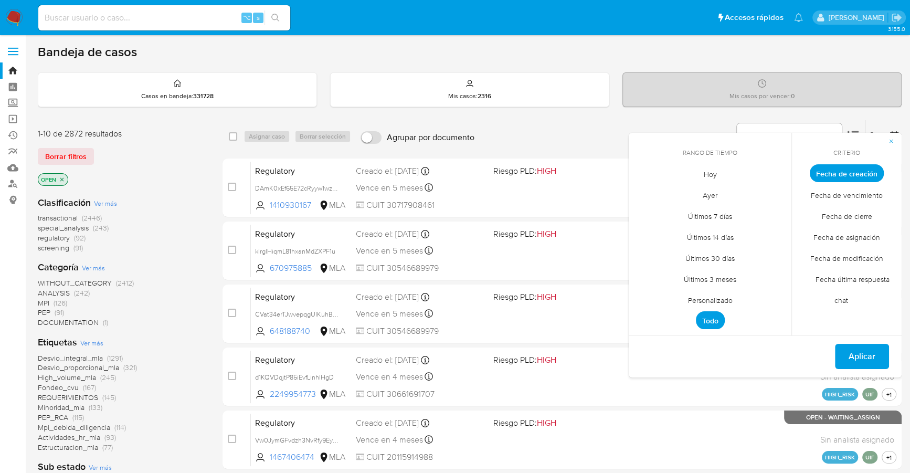
click at [701, 298] on span "Personalizado" at bounding box center [710, 300] width 67 height 22
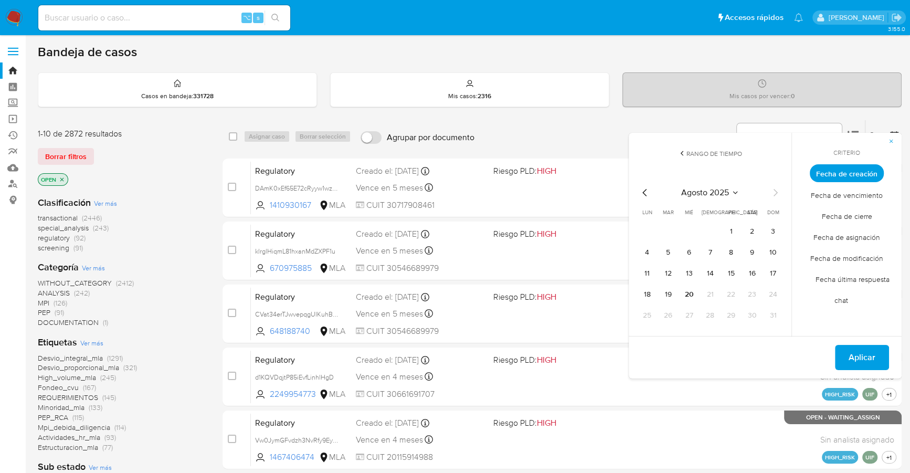
click at [644, 188] on icon "Mes anterior" at bounding box center [644, 192] width 13 height 13
click at [645, 193] on icon "Mes anterior" at bounding box center [644, 192] width 13 height 13
click at [771, 230] on button "1" at bounding box center [772, 231] width 17 height 17
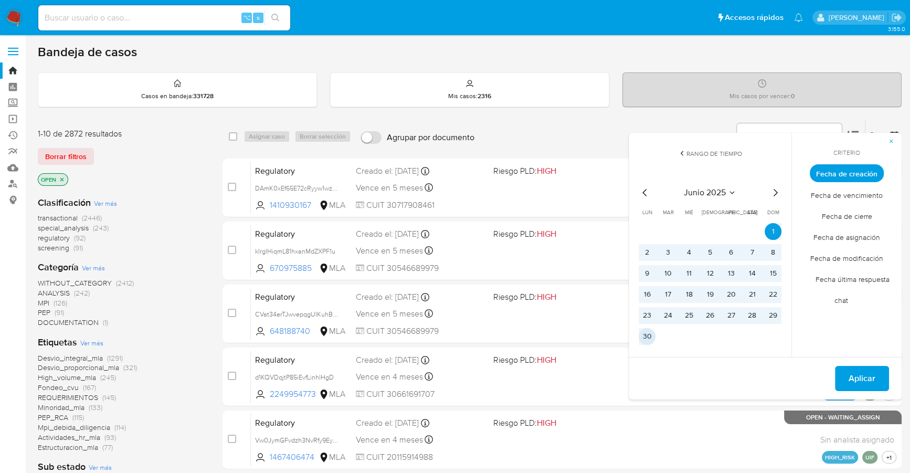
click at [648, 336] on button "30" at bounding box center [646, 336] width 17 height 17
click at [846, 374] on button "Aplicar" at bounding box center [862, 378] width 54 height 25
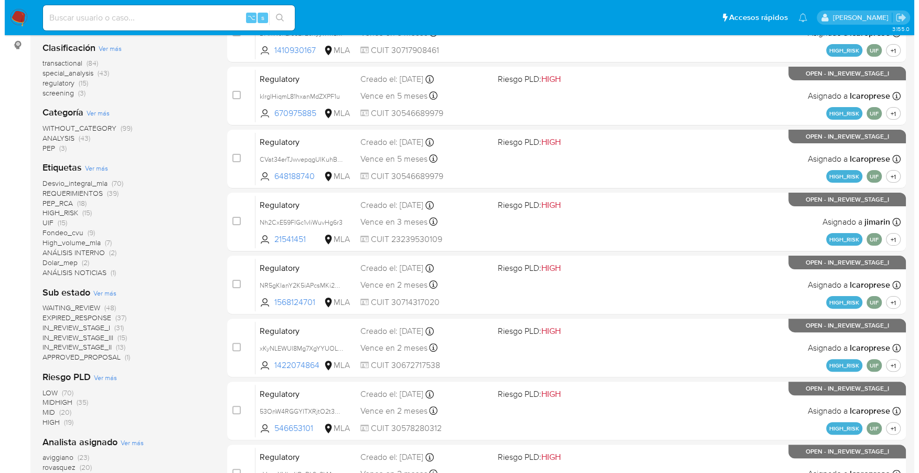
scroll to position [354, 0]
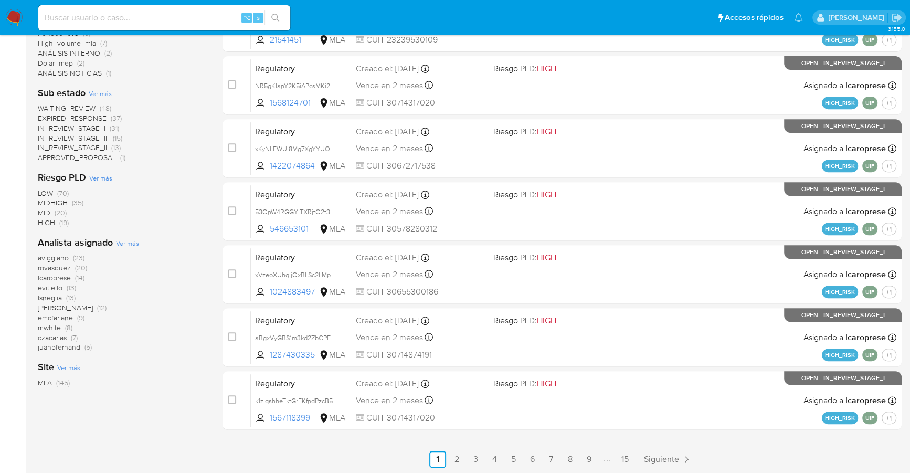
click at [134, 239] on span "Ver más" at bounding box center [127, 242] width 23 height 9
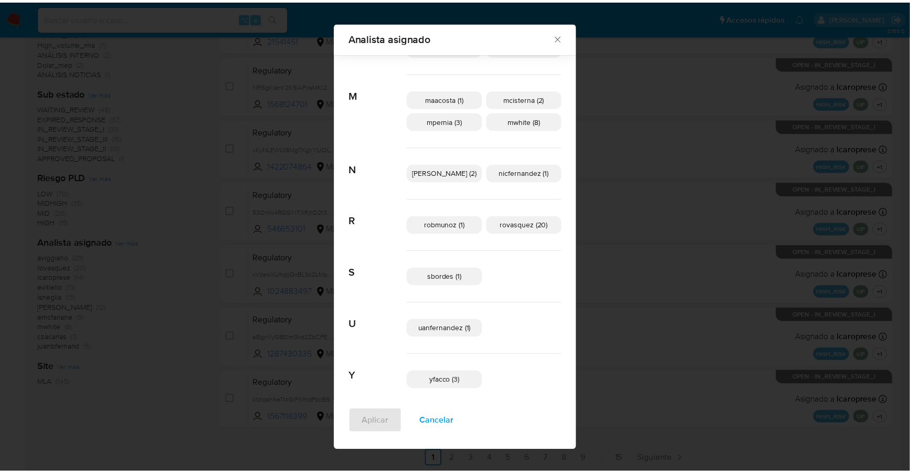
scroll to position [370, 0]
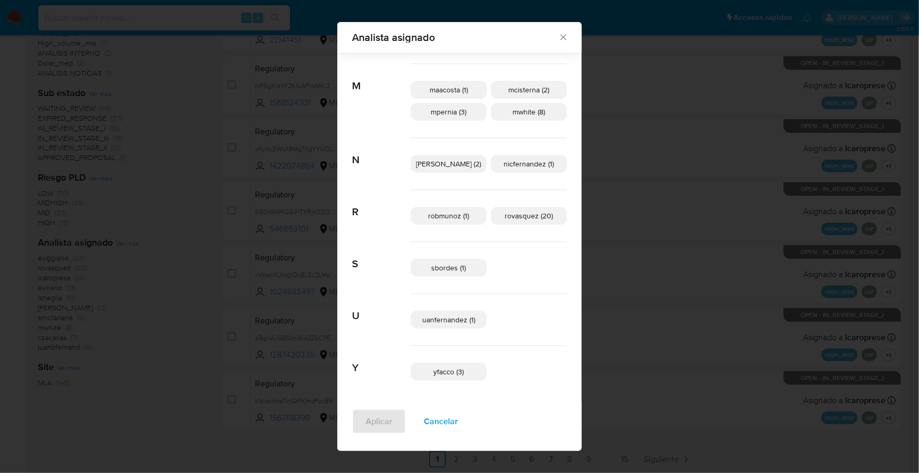
click at [560, 39] on icon "Cerrar" at bounding box center [563, 38] width 6 height 6
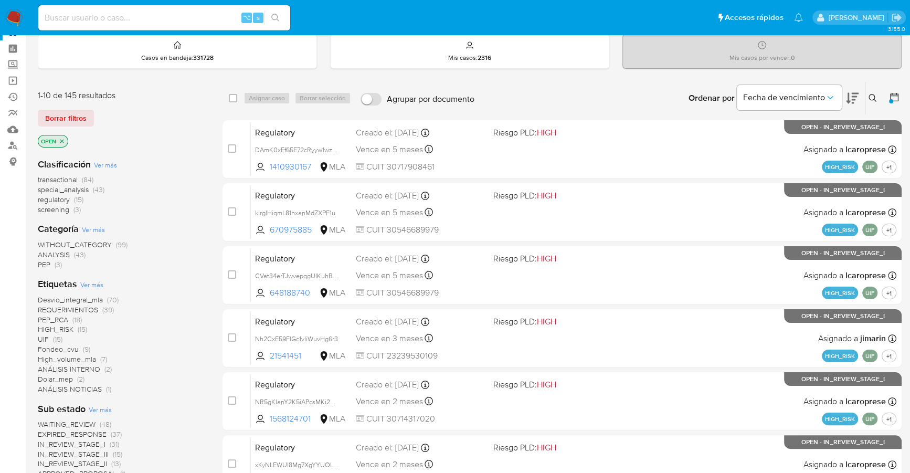
scroll to position [0, 0]
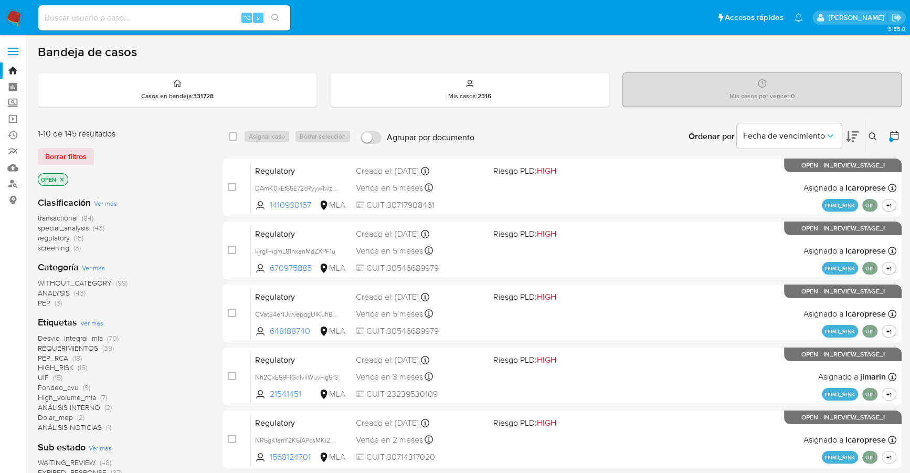
click at [895, 135] on icon at bounding box center [894, 135] width 10 height 10
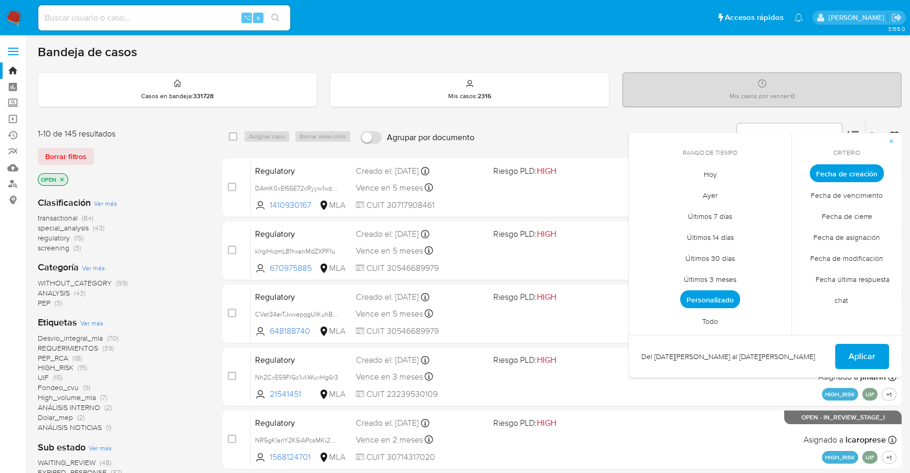
click at [702, 298] on span "Personalizado" at bounding box center [710, 299] width 60 height 18
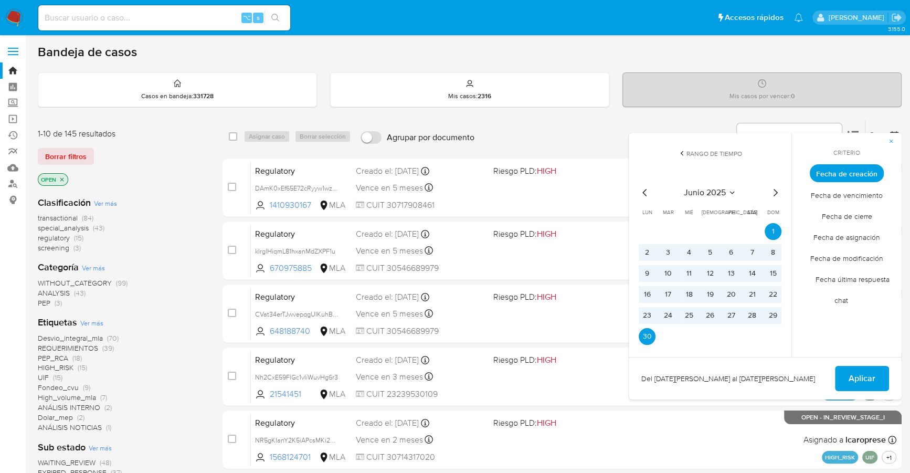
click at [771, 192] on icon "Mes siguiente" at bounding box center [774, 192] width 13 height 13
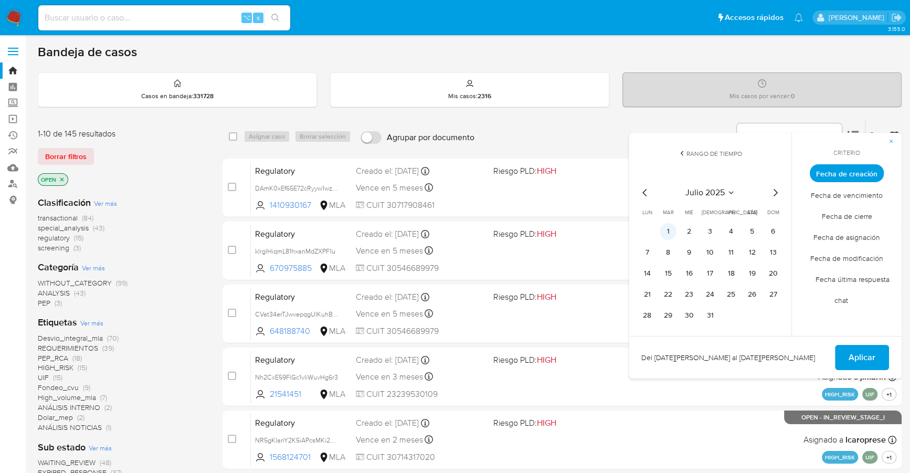
click at [662, 232] on button "1" at bounding box center [667, 231] width 17 height 17
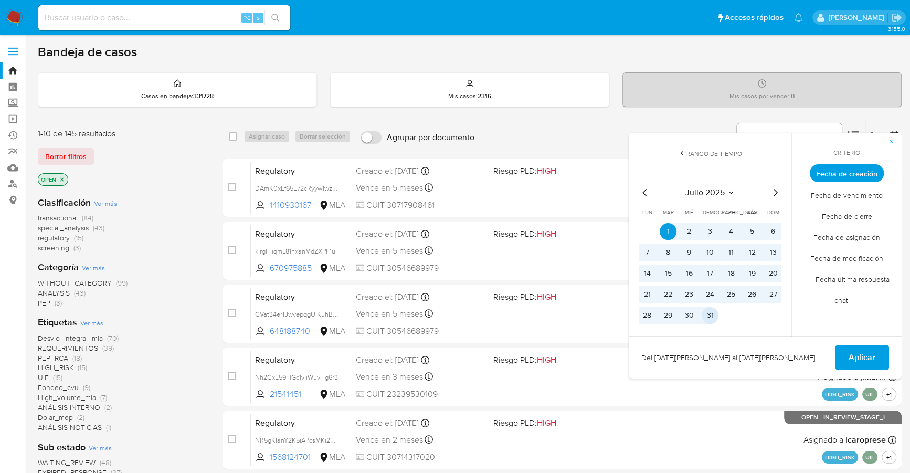
click at [712, 314] on button "31" at bounding box center [709, 315] width 17 height 17
click at [853, 355] on span "Aplicar" at bounding box center [861, 357] width 27 height 23
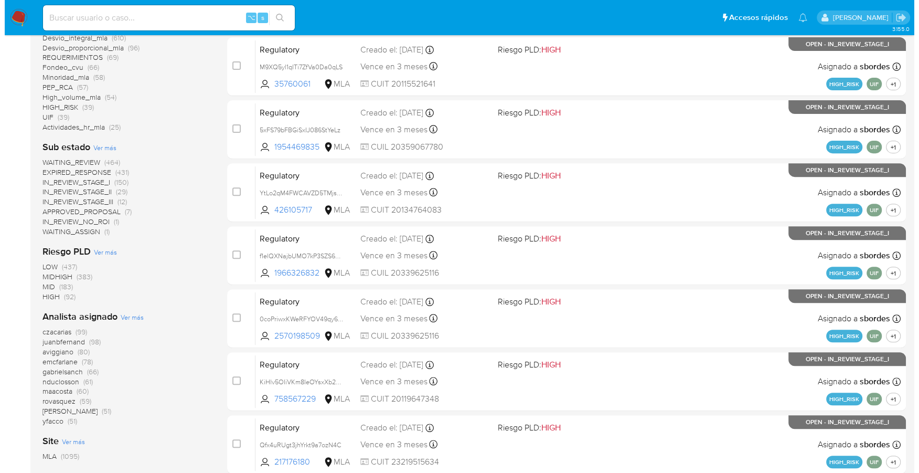
scroll to position [355, 0]
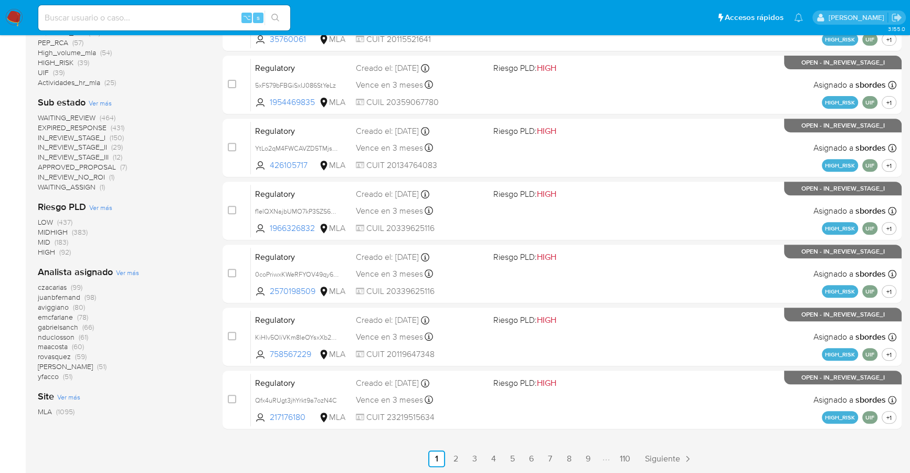
click at [125, 273] on span "Ver más" at bounding box center [127, 272] width 23 height 9
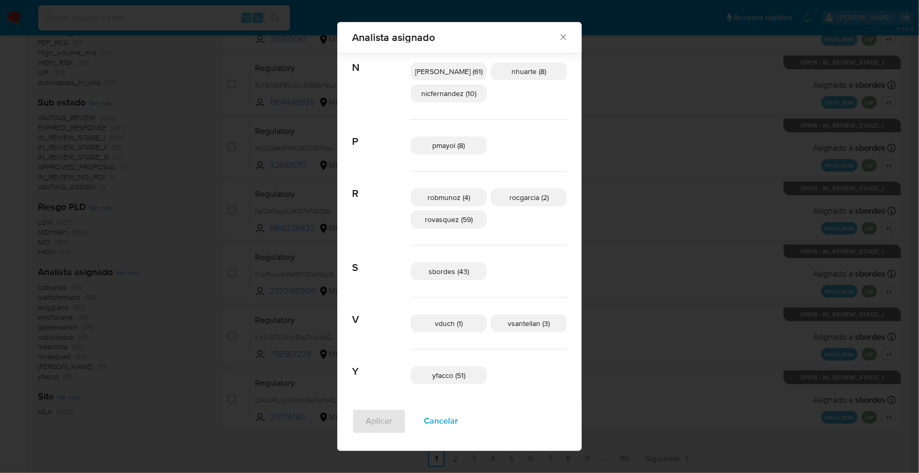
scroll to position [621, 0]
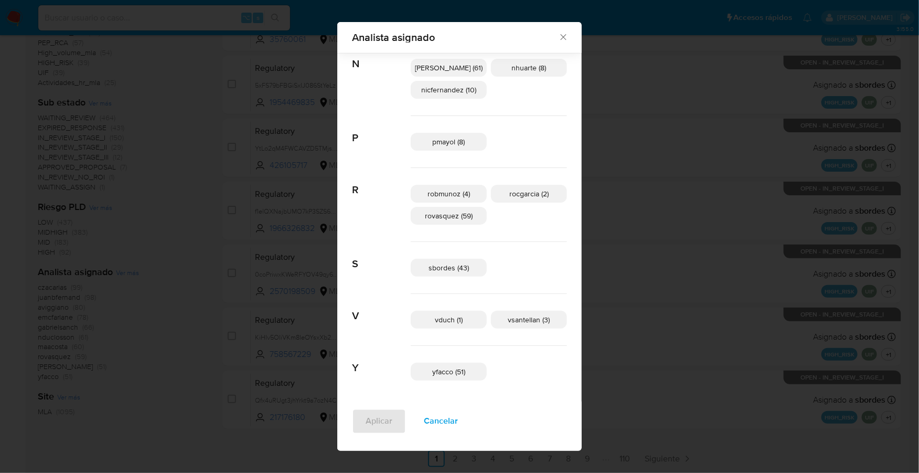
click at [451, 262] on span "sbordes (43)" at bounding box center [449, 267] width 40 height 10
click at [358, 426] on button "Aplicar" at bounding box center [379, 421] width 54 height 25
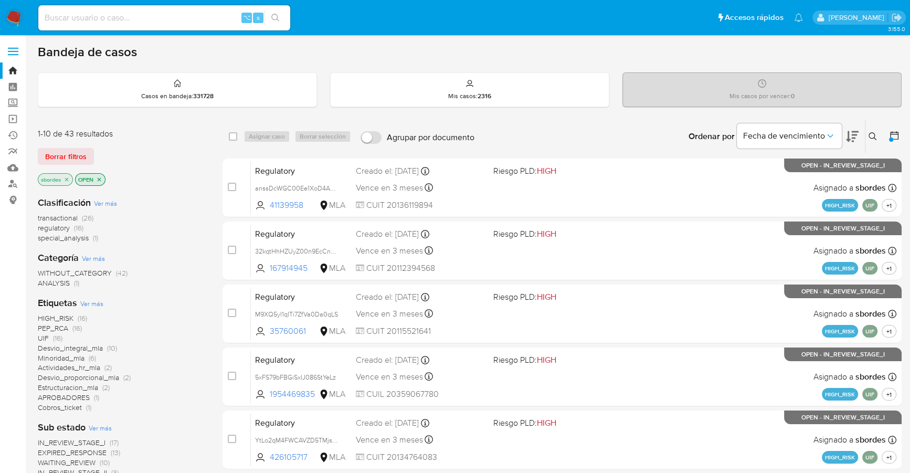
click at [66, 178] on icon "close-filter" at bounding box center [67, 179] width 4 height 4
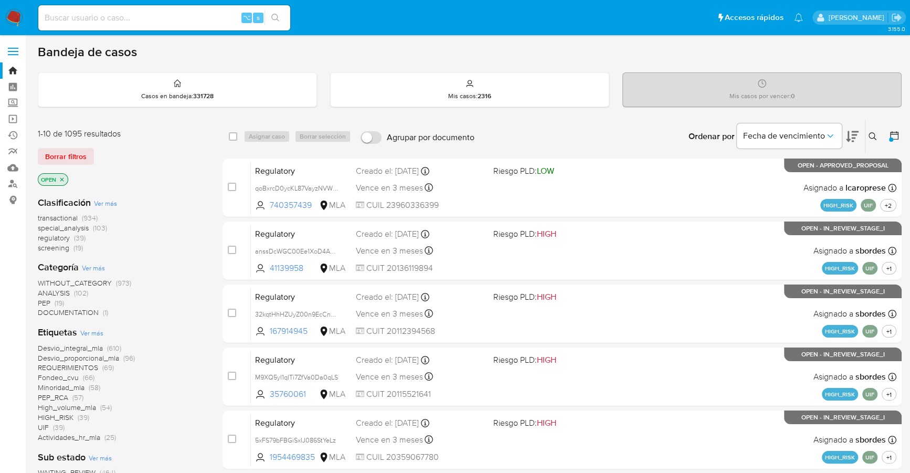
click at [894, 134] on icon at bounding box center [894, 135] width 10 height 10
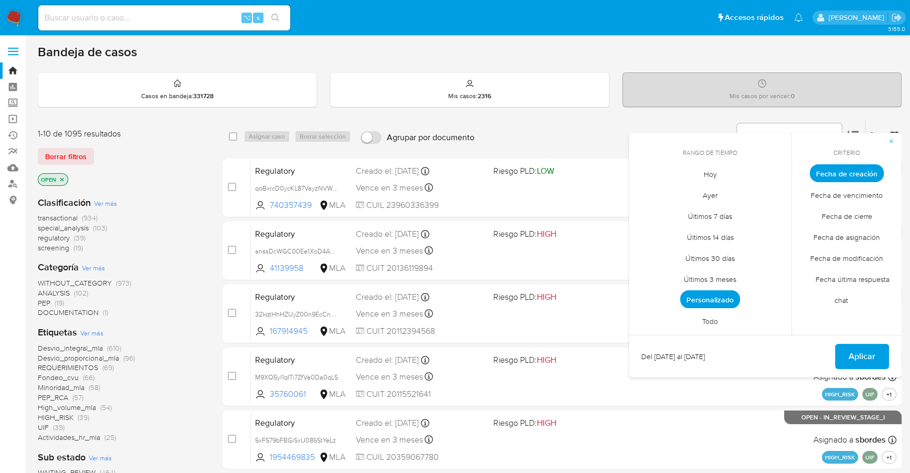
click at [706, 303] on span "Personalizado" at bounding box center [710, 299] width 60 height 18
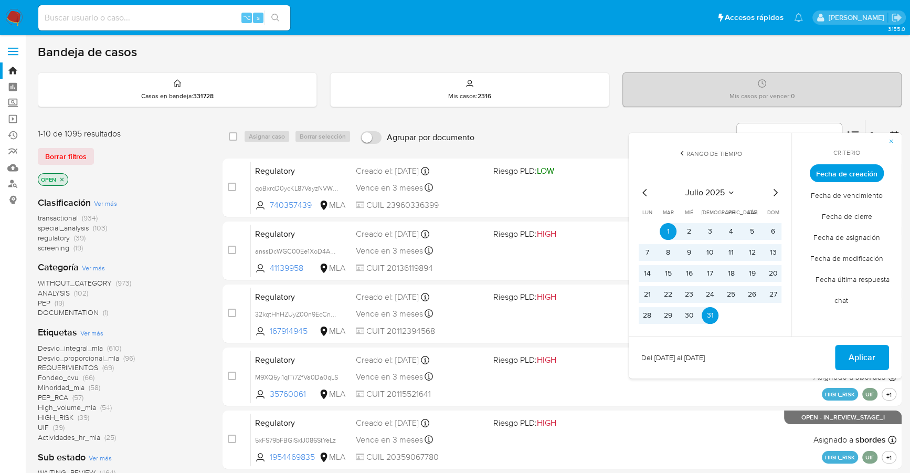
click at [776, 189] on icon "Mes siguiente" at bounding box center [774, 192] width 13 height 13
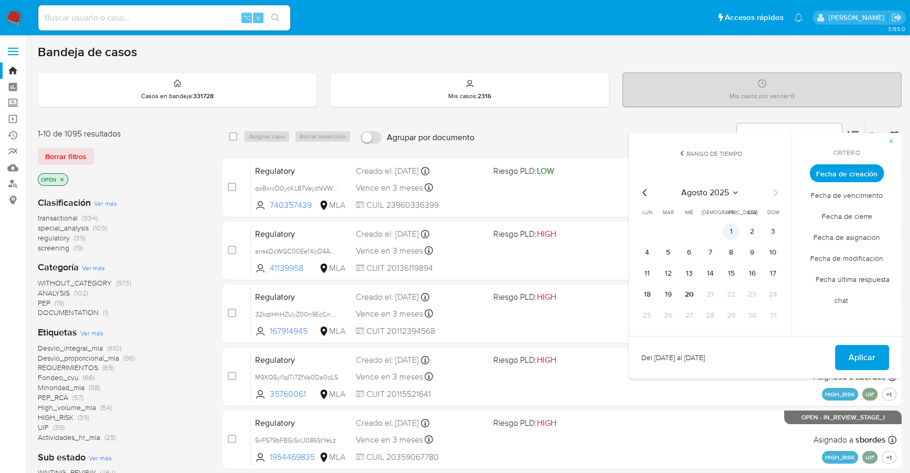
click at [725, 234] on button "1" at bounding box center [730, 231] width 17 height 17
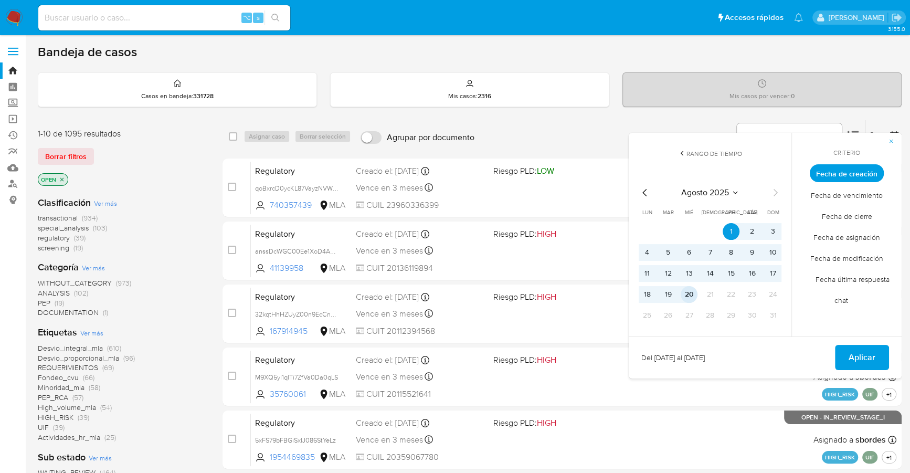
click at [687, 289] on button "20" at bounding box center [688, 294] width 17 height 17
click at [847, 356] on button "Aplicar" at bounding box center [862, 357] width 54 height 25
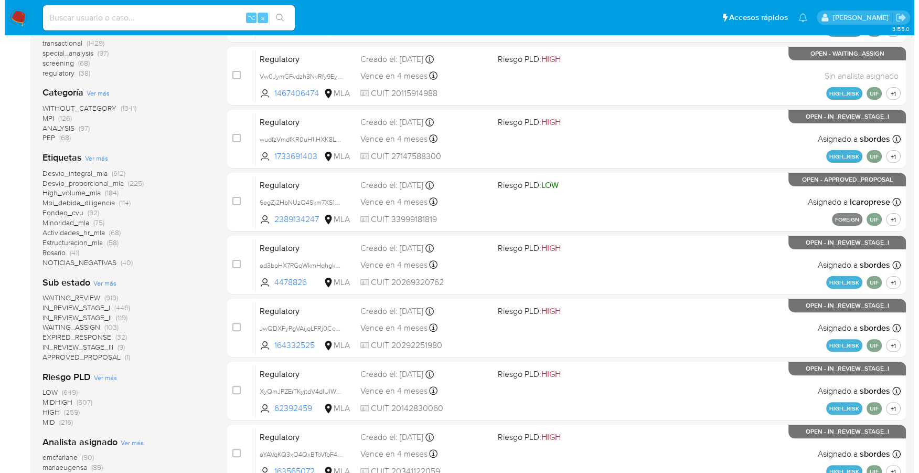
scroll to position [354, 0]
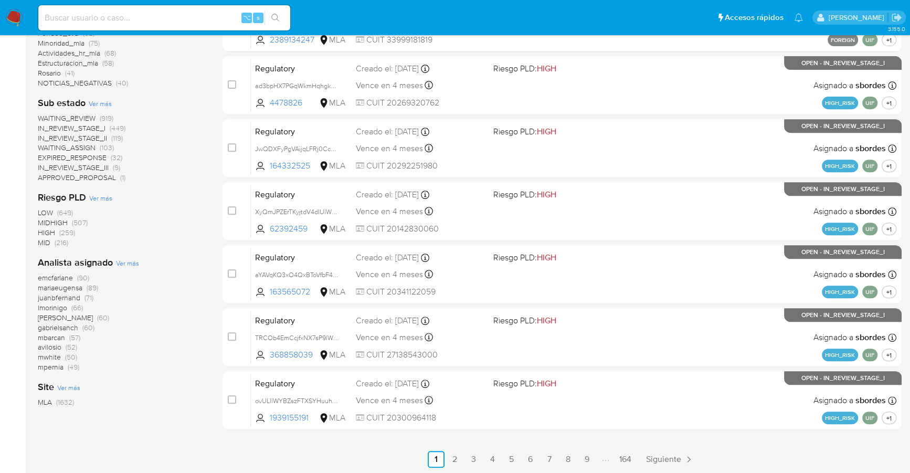
click at [123, 263] on span "Ver más" at bounding box center [127, 262] width 23 height 9
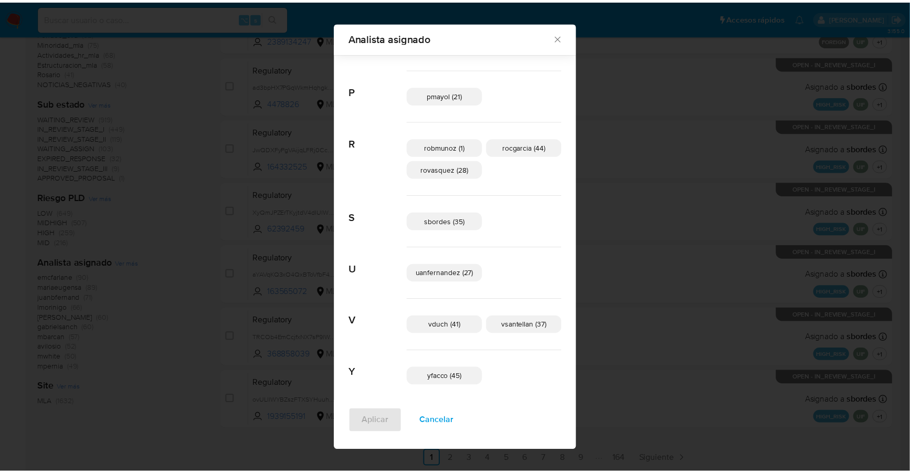
scroll to position [672, 0]
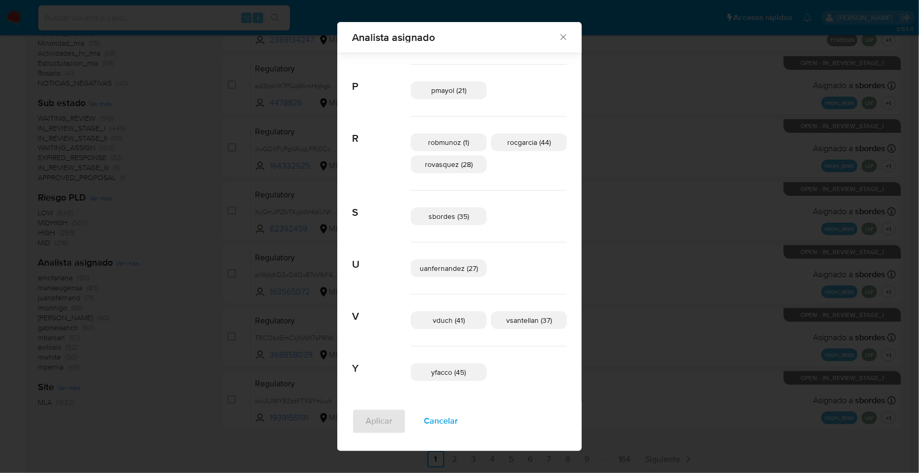
click at [463, 214] on span "sbordes (35)" at bounding box center [449, 216] width 40 height 10
click at [396, 425] on button "Aplicar" at bounding box center [379, 421] width 54 height 25
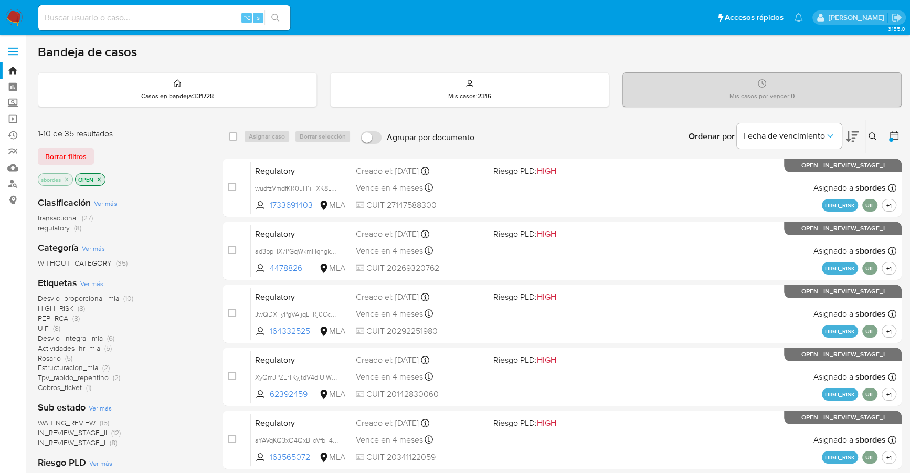
click at [16, 21] on img at bounding box center [14, 18] width 18 height 18
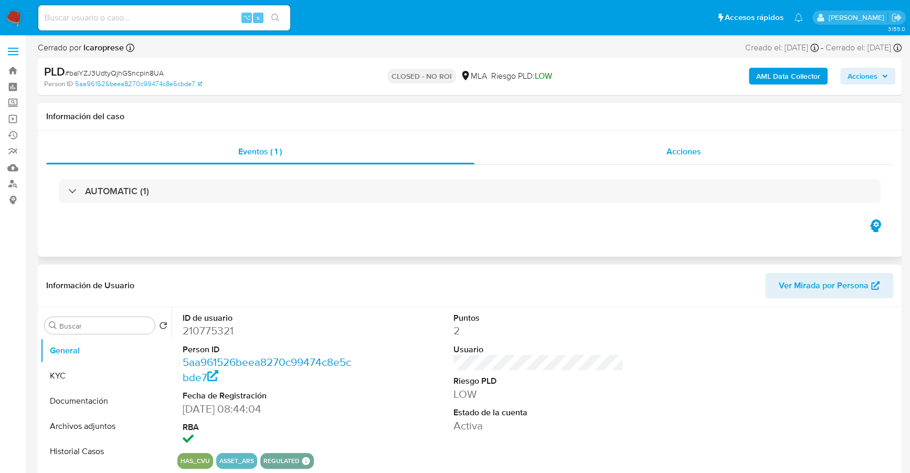
click at [732, 144] on div "Acciones" at bounding box center [683, 151] width 419 height 25
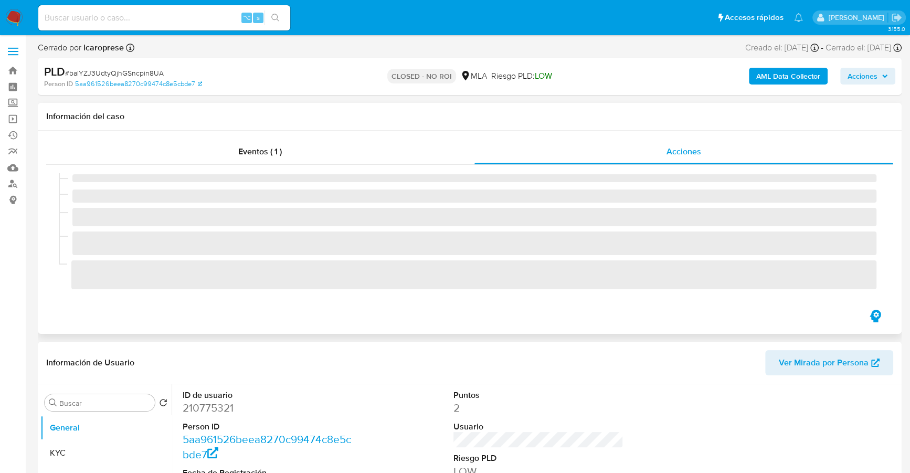
select select "10"
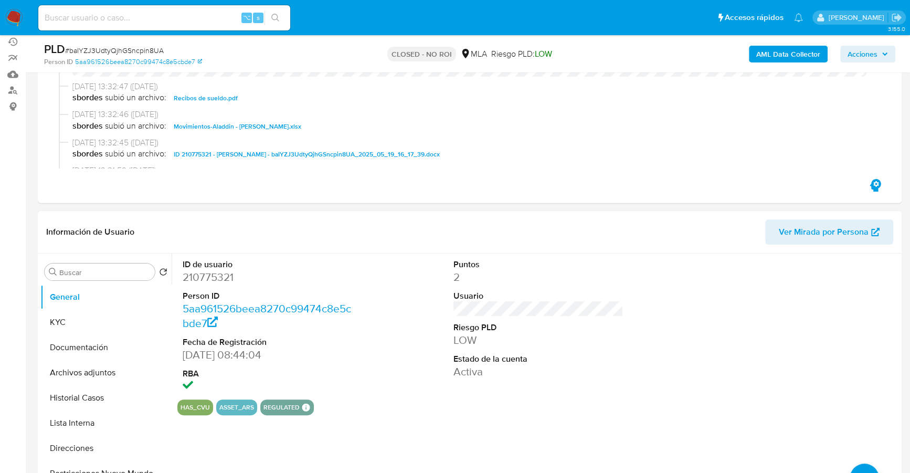
scroll to position [226, 0]
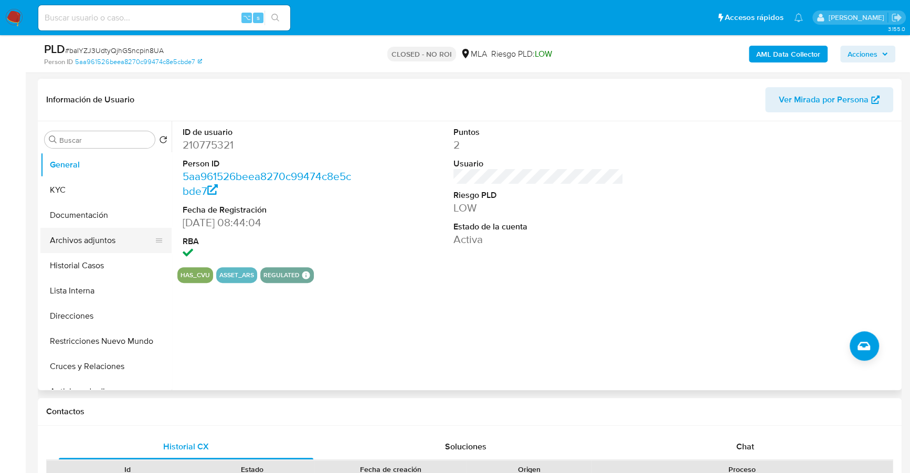
click at [93, 231] on button "Archivos adjuntos" at bounding box center [101, 240] width 123 height 25
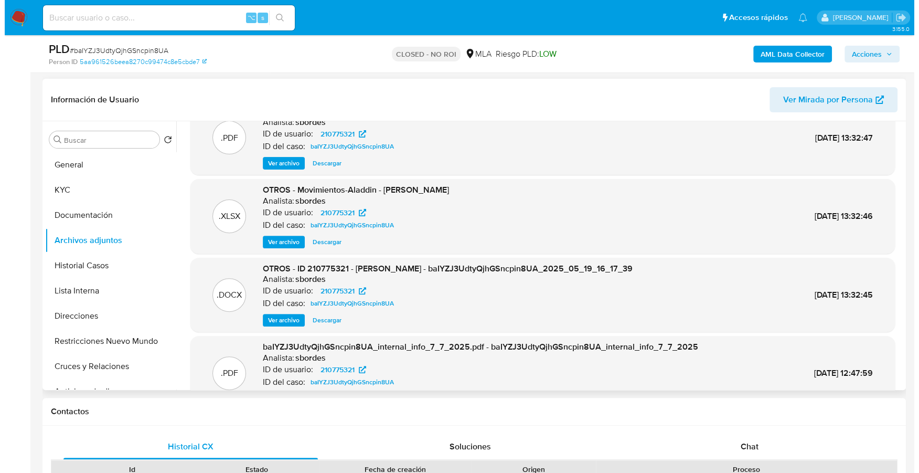
scroll to position [87, 0]
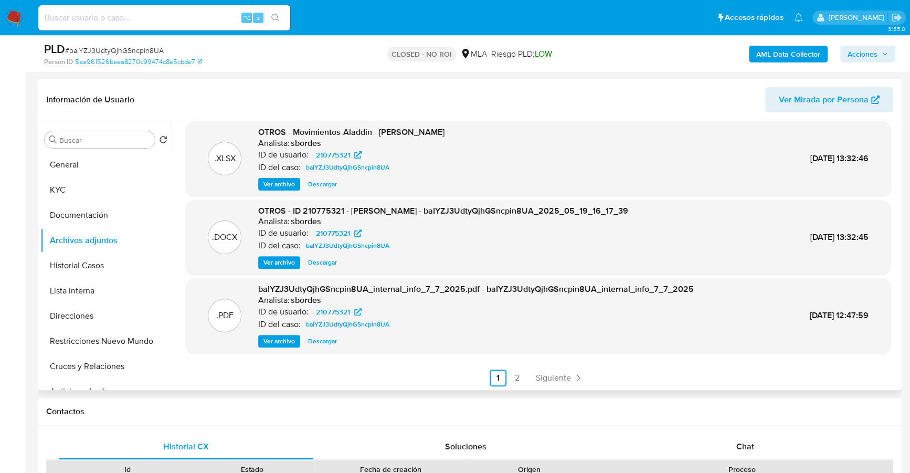
click at [274, 257] on span "Ver archivo" at bounding box center [278, 262] width 31 height 10
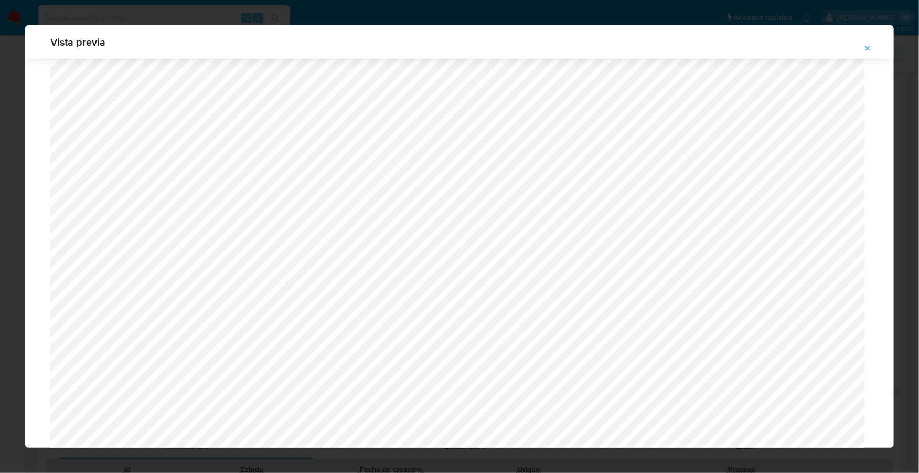
scroll to position [712, 0]
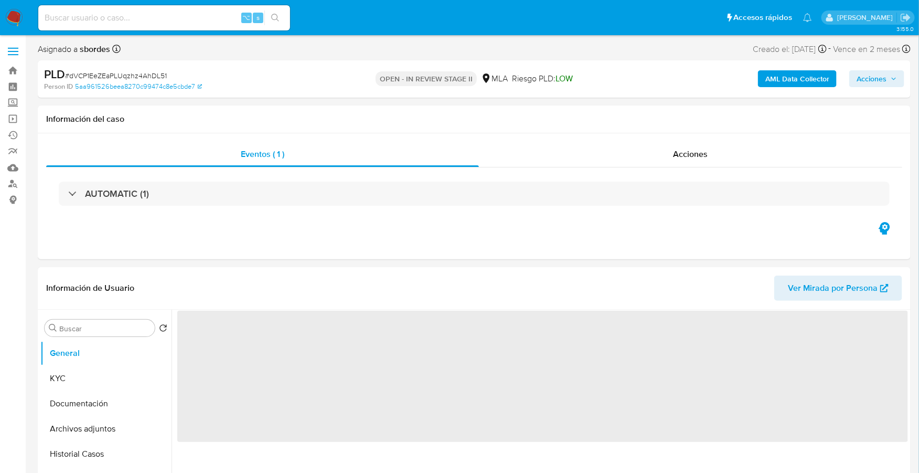
select select "10"
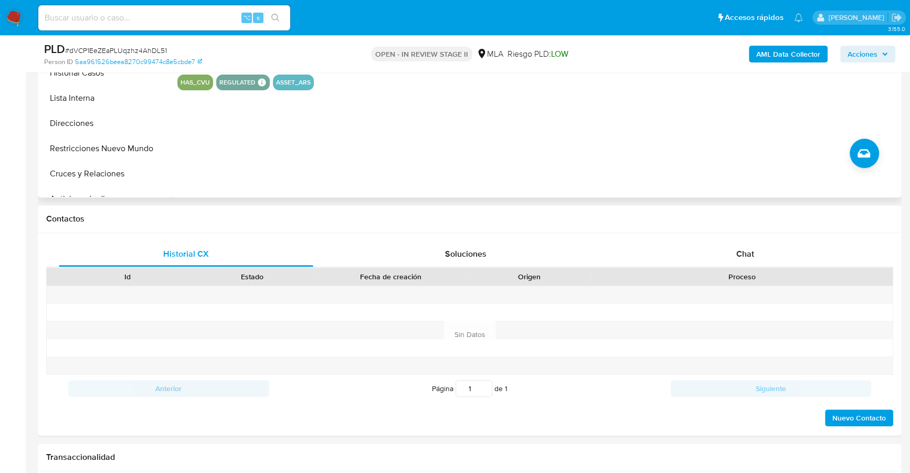
scroll to position [345, 0]
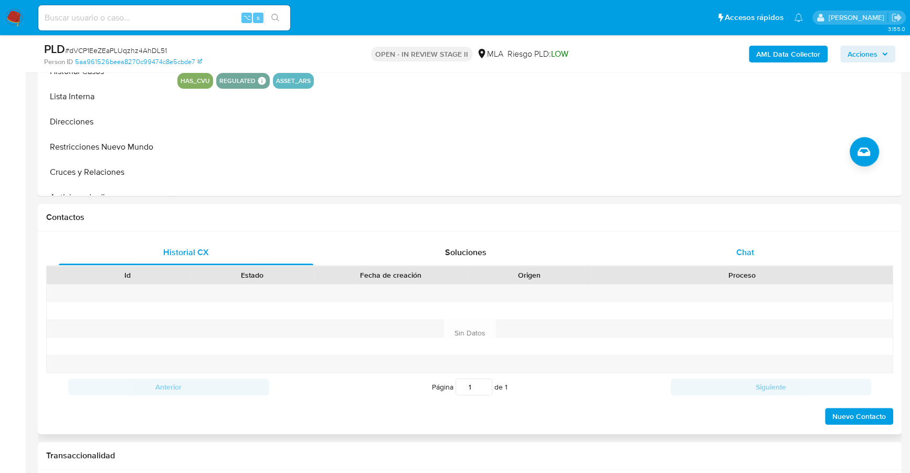
click at [722, 256] on div "Chat" at bounding box center [744, 252] width 254 height 25
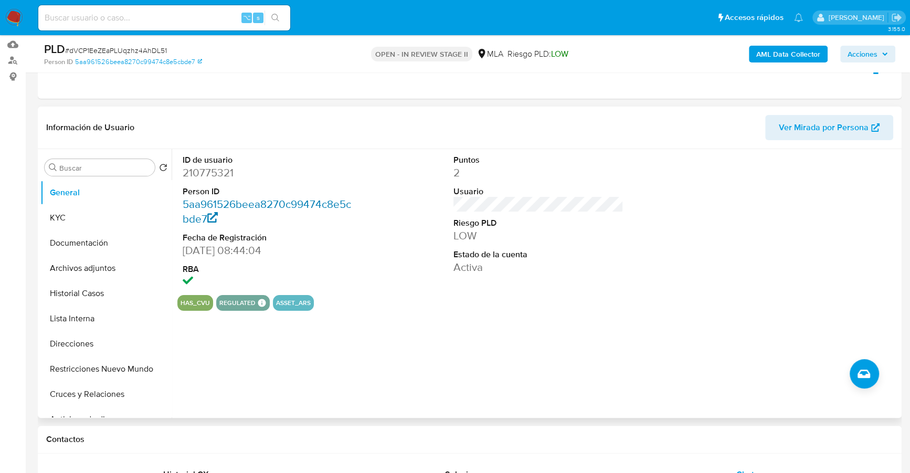
scroll to position [113, 0]
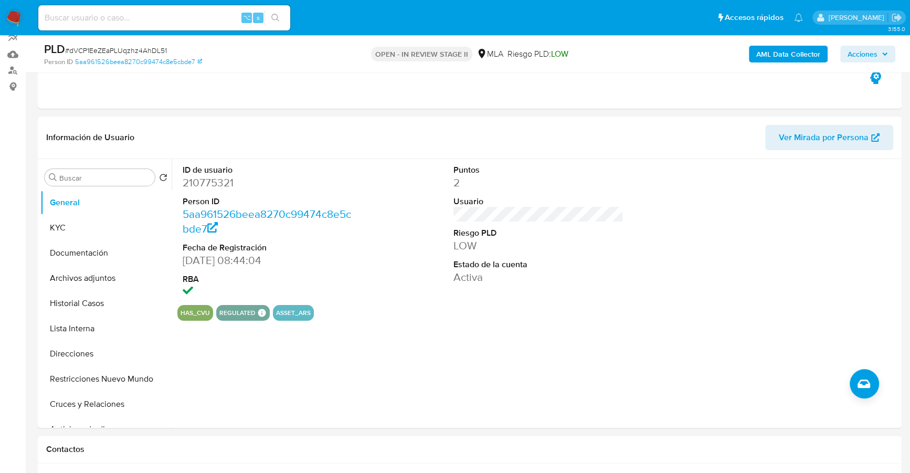
click at [165, 16] on input at bounding box center [164, 18] width 252 height 14
paste input "210775321"
type input "210775321"
click at [77, 231] on button "KYC" at bounding box center [101, 227] width 123 height 25
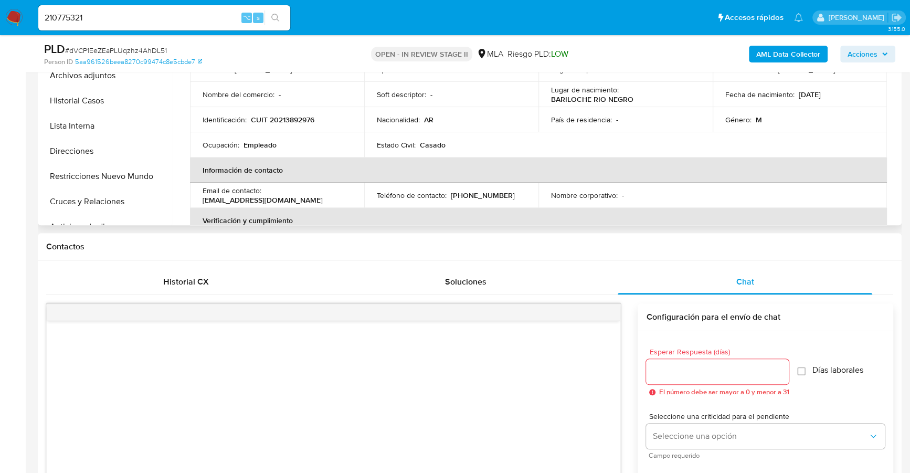
scroll to position [218, 0]
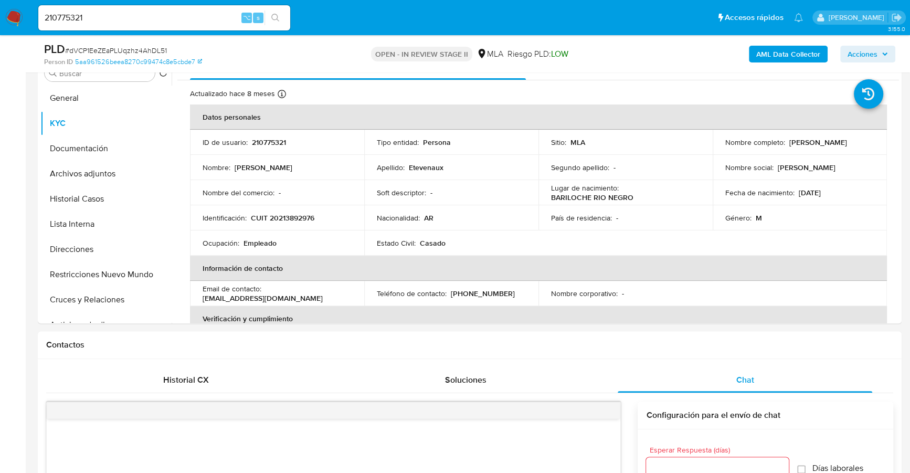
click at [790, 49] on b "AML Data Collector" at bounding box center [788, 54] width 64 height 17
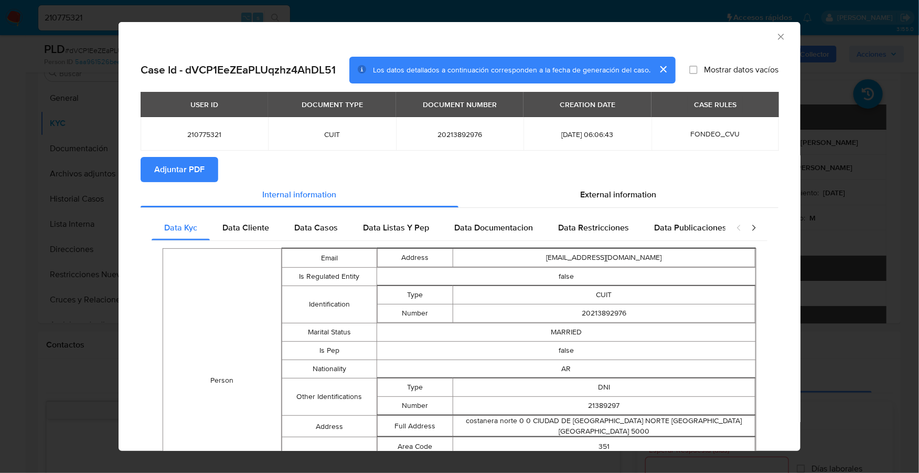
click at [776, 36] on icon "Cerrar ventana" at bounding box center [781, 36] width 10 height 10
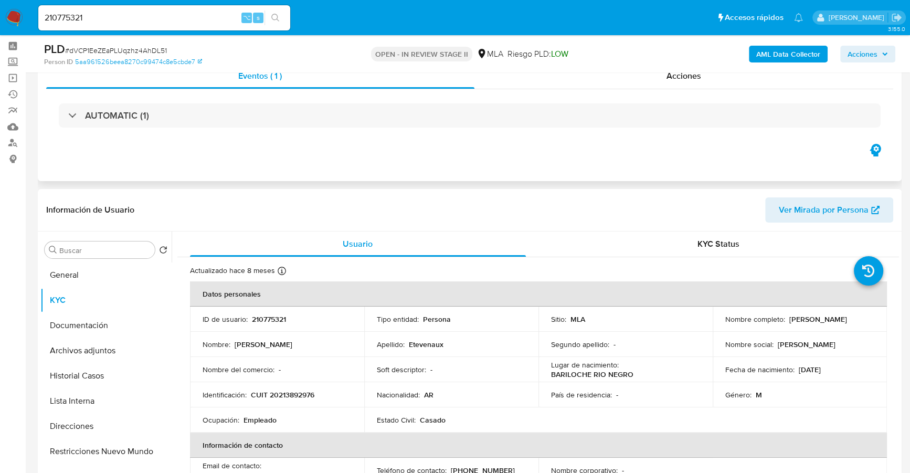
scroll to position [0, 0]
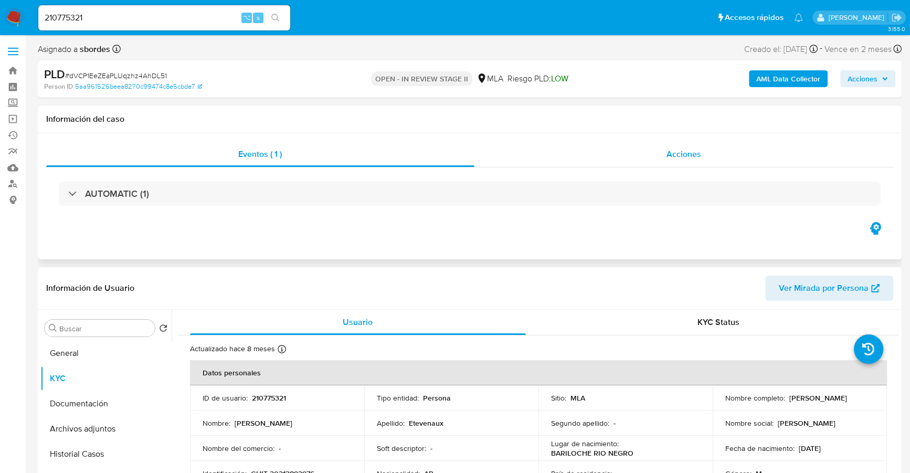
click at [729, 158] on div "Acciones" at bounding box center [683, 154] width 419 height 25
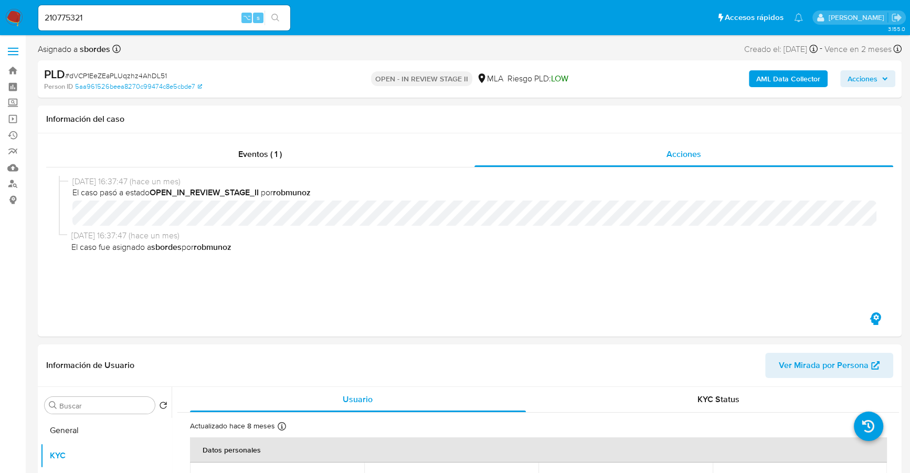
click at [793, 76] on b "AML Data Collector" at bounding box center [788, 78] width 64 height 17
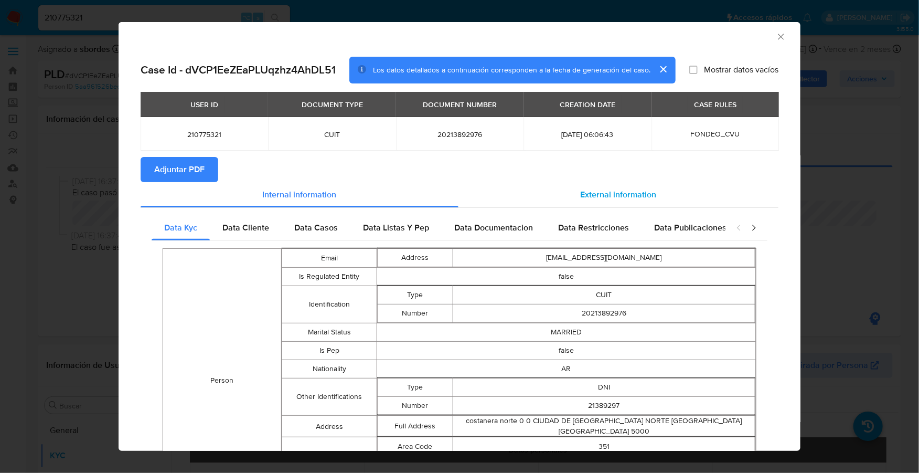
click at [602, 206] on div "External information" at bounding box center [618, 194] width 320 height 25
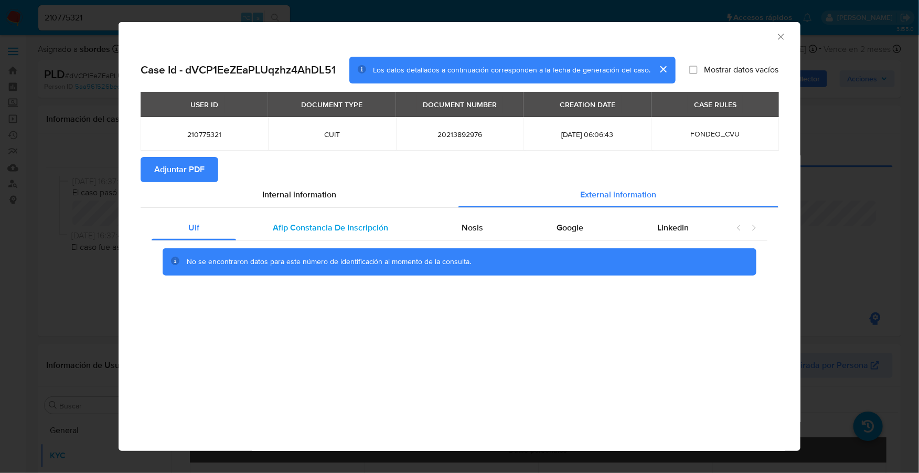
click at [364, 220] on div "Afip Constancia De Inscripción" at bounding box center [330, 227] width 189 height 25
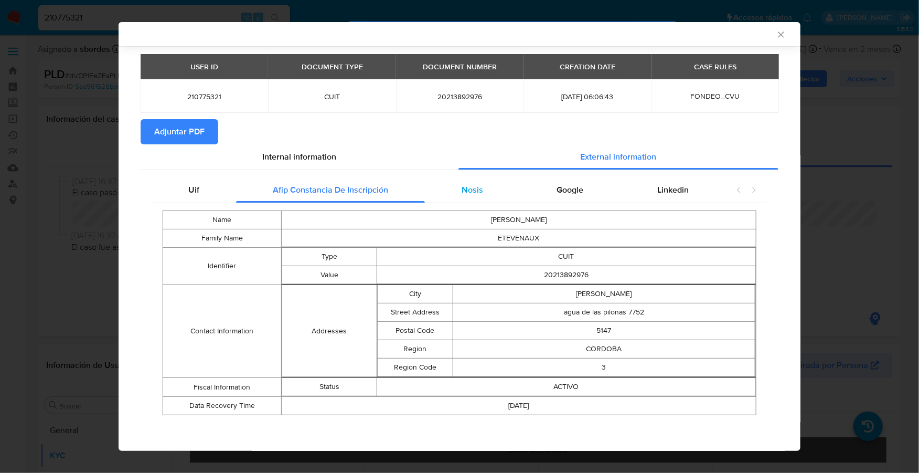
click at [456, 180] on div "Nosis" at bounding box center [472, 189] width 95 height 25
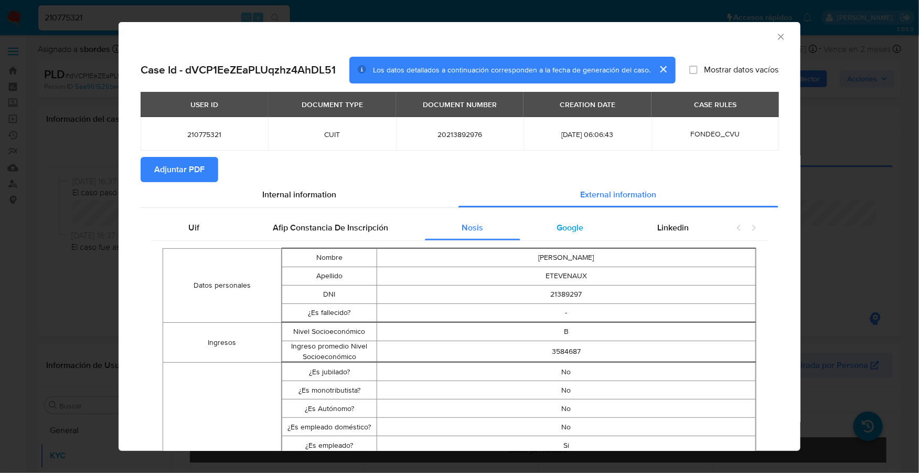
click at [557, 230] on span "Google" at bounding box center [570, 227] width 27 height 12
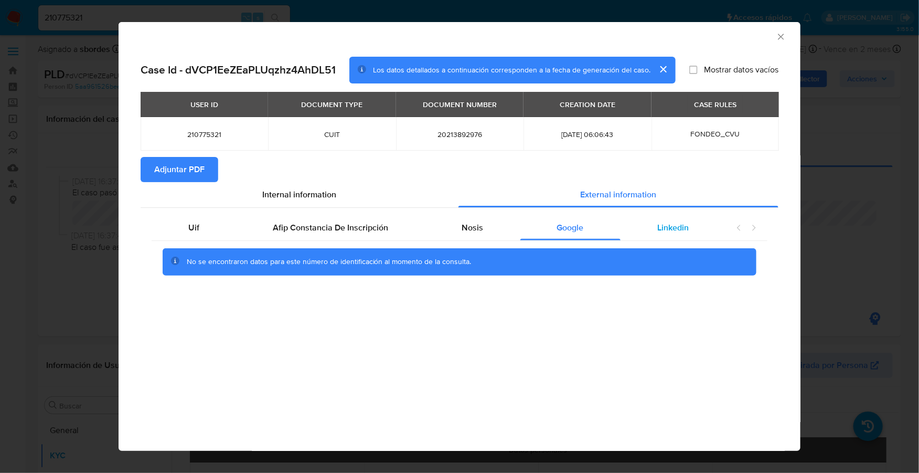
click at [689, 229] on div "Linkedin" at bounding box center [673, 227] width 105 height 25
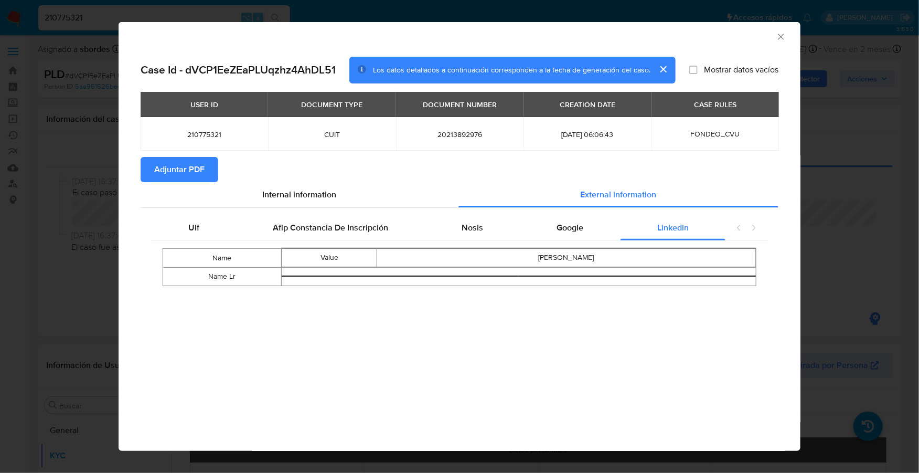
click at [782, 33] on icon "Cerrar ventana" at bounding box center [781, 36] width 10 height 10
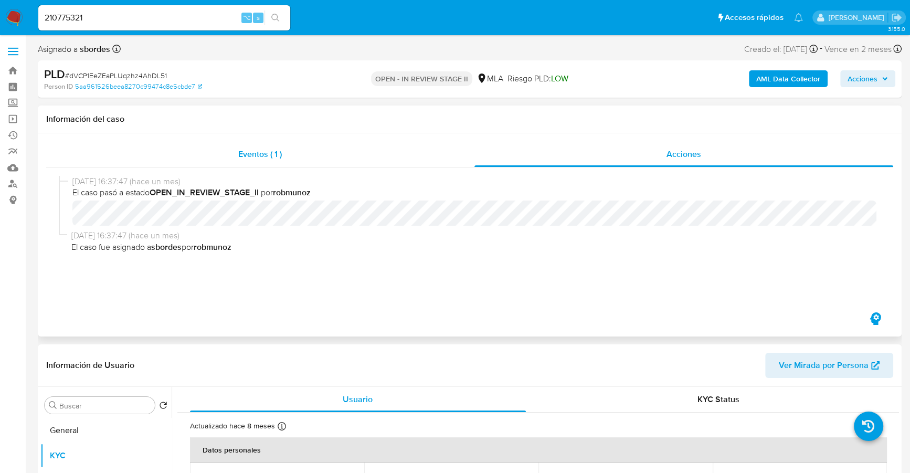
click at [354, 164] on div "Eventos ( 1 )" at bounding box center [260, 154] width 428 height 25
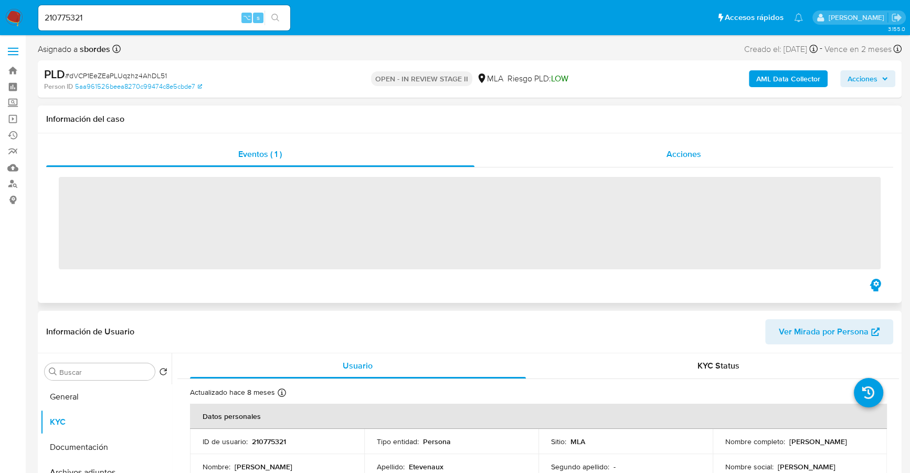
click at [641, 151] on div "Acciones" at bounding box center [683, 154] width 419 height 25
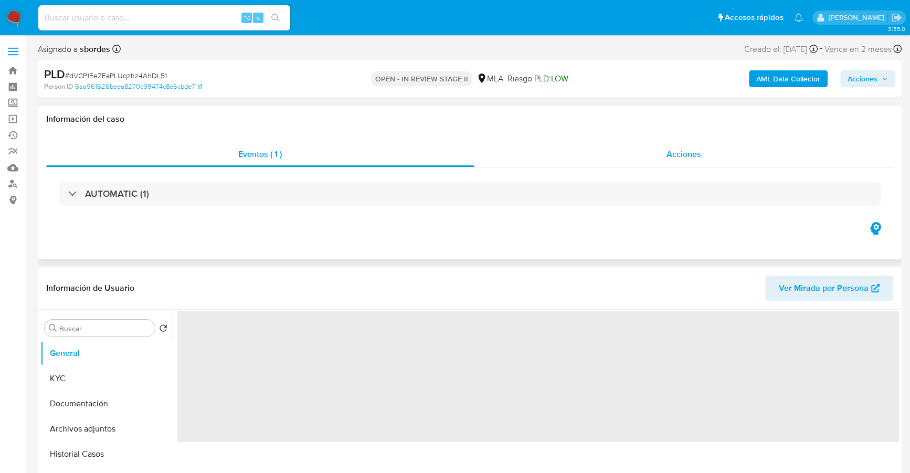
click at [707, 154] on div "Acciones" at bounding box center [683, 154] width 419 height 25
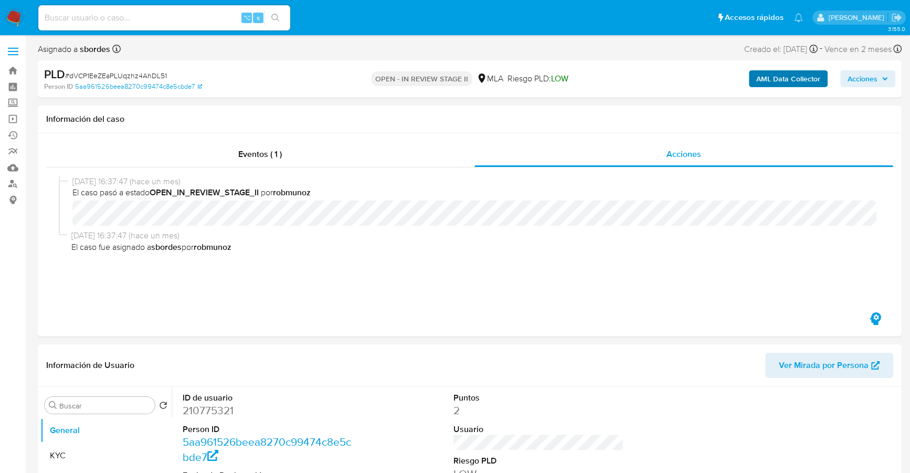
select select "10"
click at [781, 76] on b "AML Data Collector" at bounding box center [788, 78] width 64 height 17
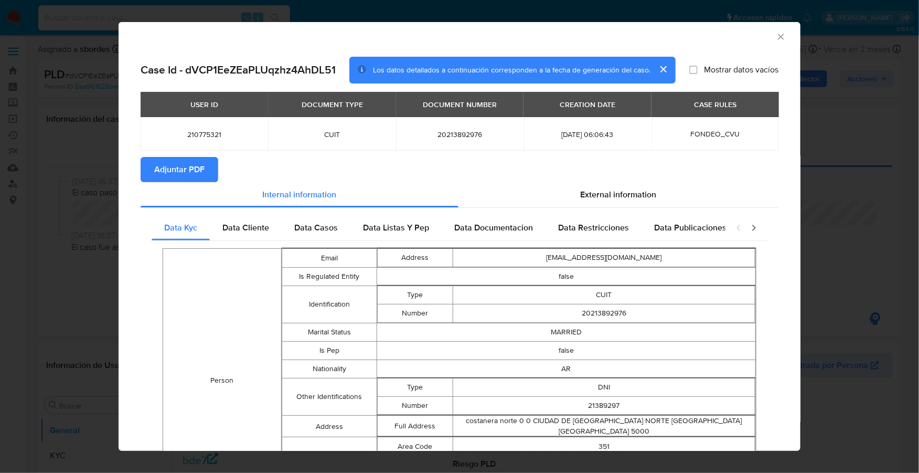
click at [205, 176] on button "Adjuntar PDF" at bounding box center [180, 169] width 78 height 25
click at [776, 37] on icon "Cerrar ventana" at bounding box center [781, 36] width 10 height 10
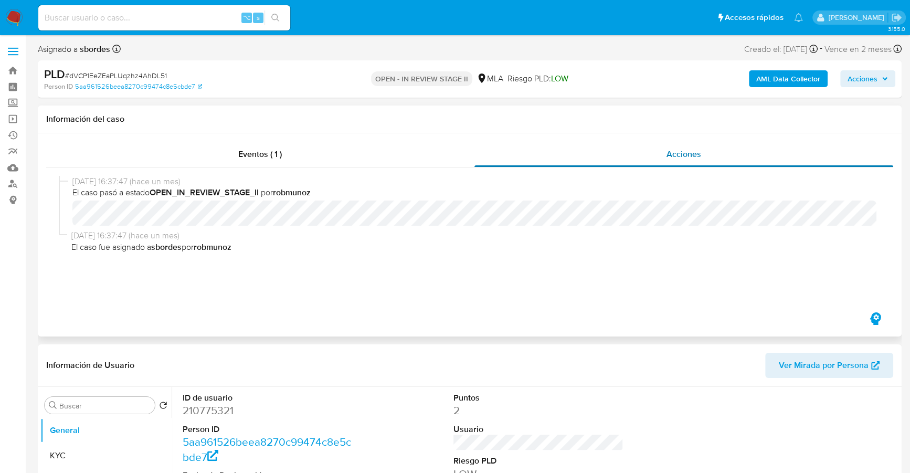
click at [685, 150] on span "Acciones" at bounding box center [683, 154] width 35 height 12
click at [237, 155] on div "Eventos ( 1 )" at bounding box center [260, 154] width 428 height 25
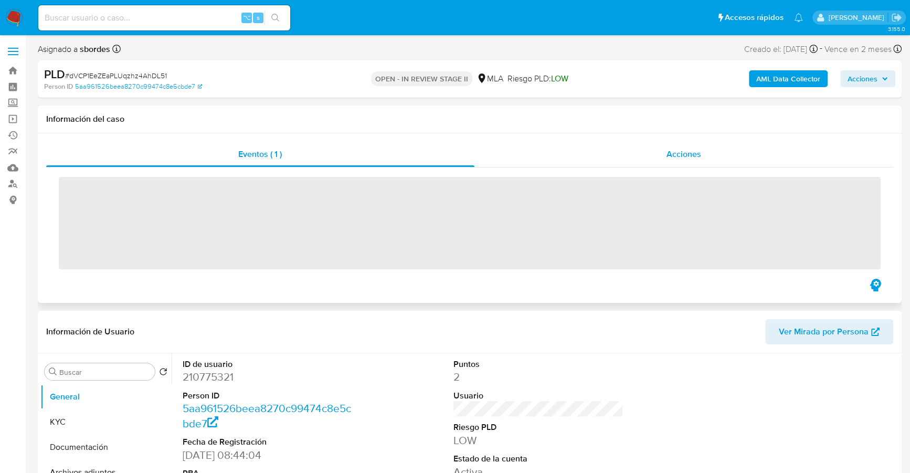
click at [748, 161] on div "Acciones" at bounding box center [683, 154] width 419 height 25
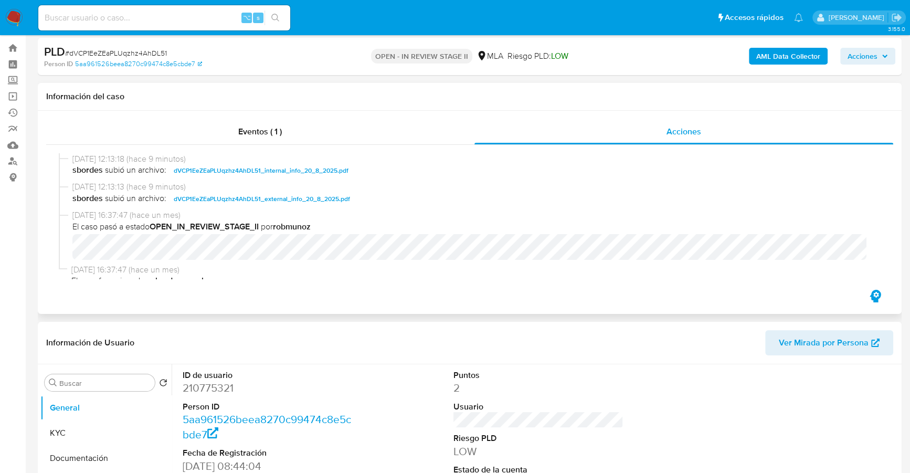
scroll to position [274, 0]
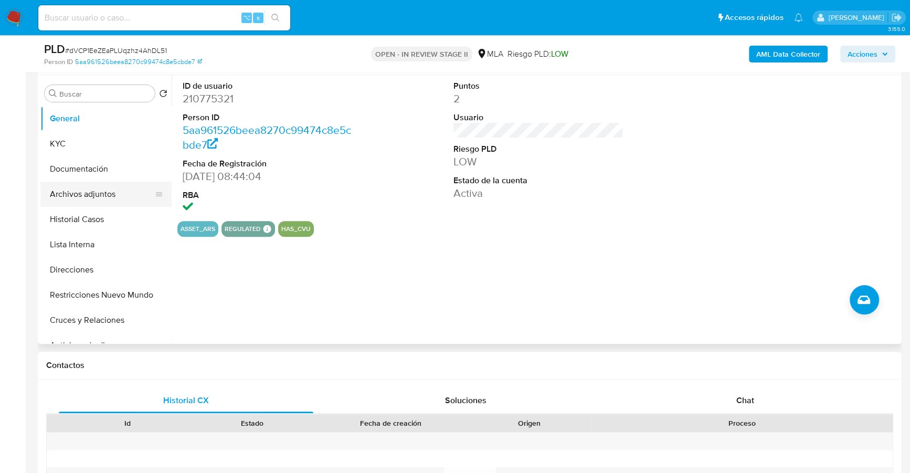
click at [87, 183] on button "Archivos adjuntos" at bounding box center [101, 193] width 123 height 25
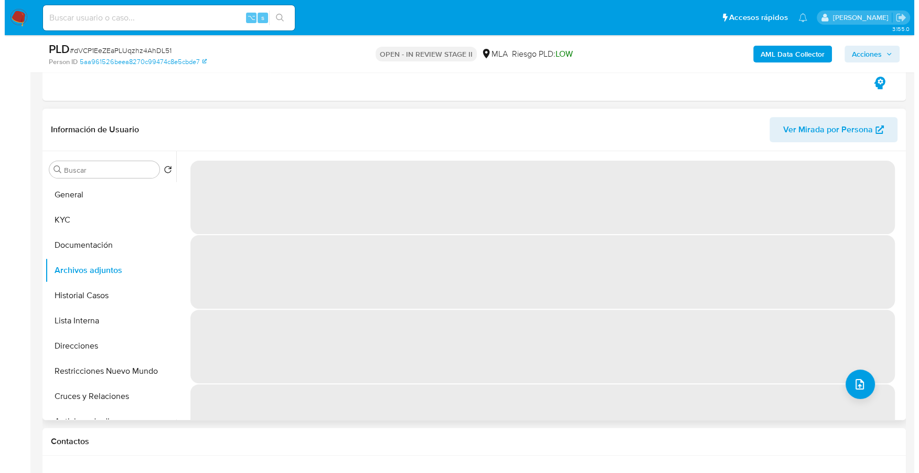
scroll to position [170, 0]
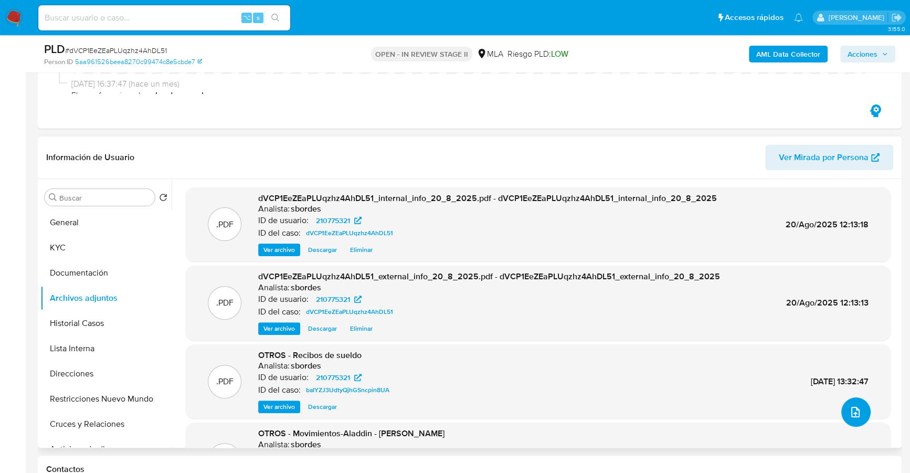
click at [849, 418] on button "upload-file" at bounding box center [855, 411] width 29 height 29
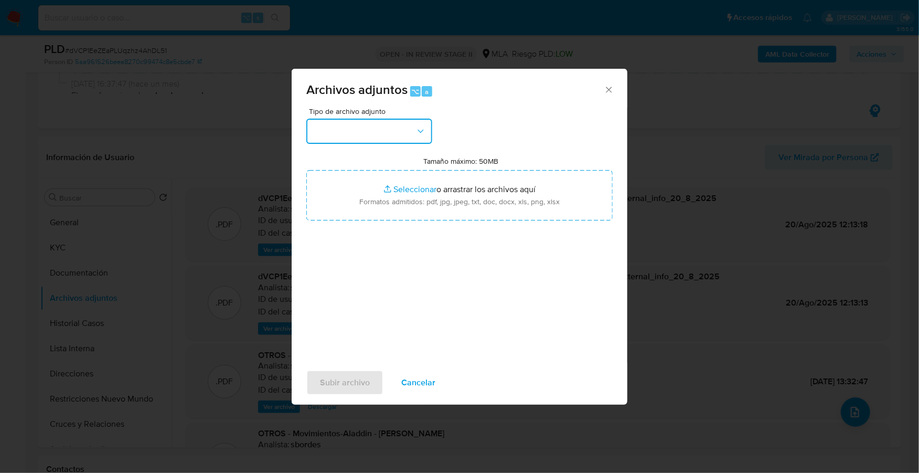
click at [387, 138] on button "button" at bounding box center [369, 131] width 126 height 25
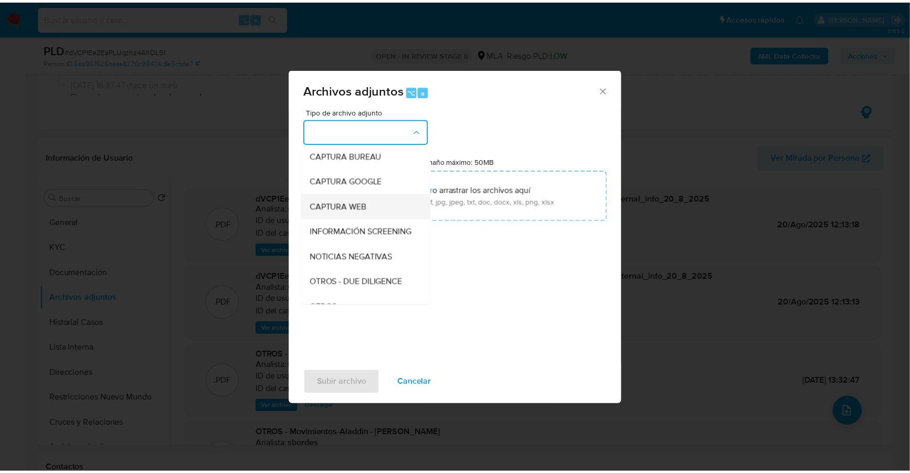
scroll to position [81, 0]
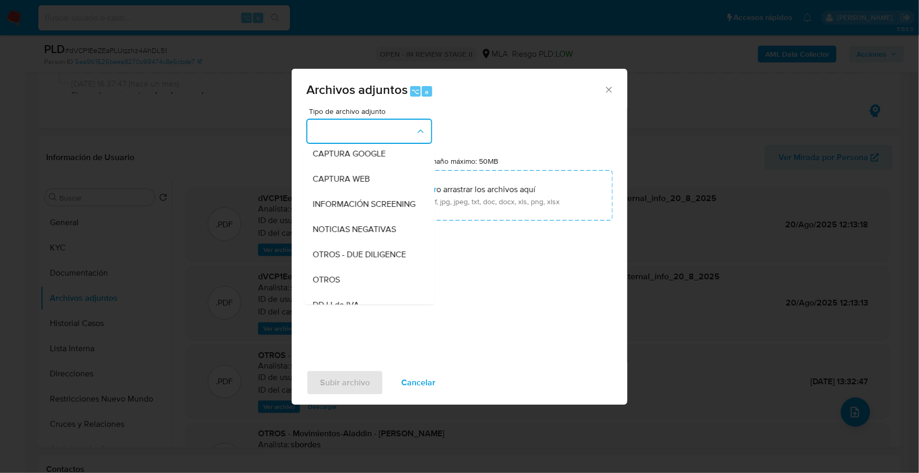
drag, startPoint x: 358, startPoint y: 290, endPoint x: 377, endPoint y: 250, distance: 43.9
click at [358, 290] on div "OTROS" at bounding box center [366, 279] width 107 height 25
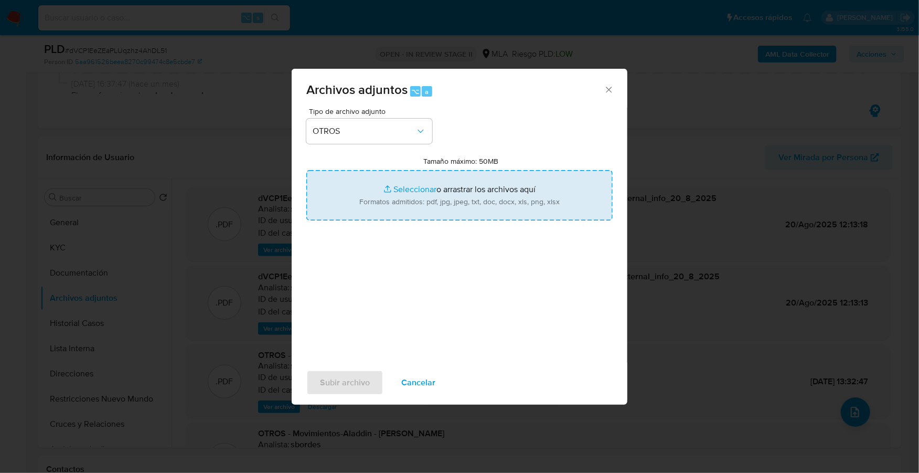
click at [407, 185] on input "Tamaño máximo: 50MB Seleccionar archivos" at bounding box center [459, 195] width 306 height 50
type input "C:\fakepath\Caselog dVCP1EeZEaPLUqzhz4AhDL51_2025_08_12_09_34_03.docx"
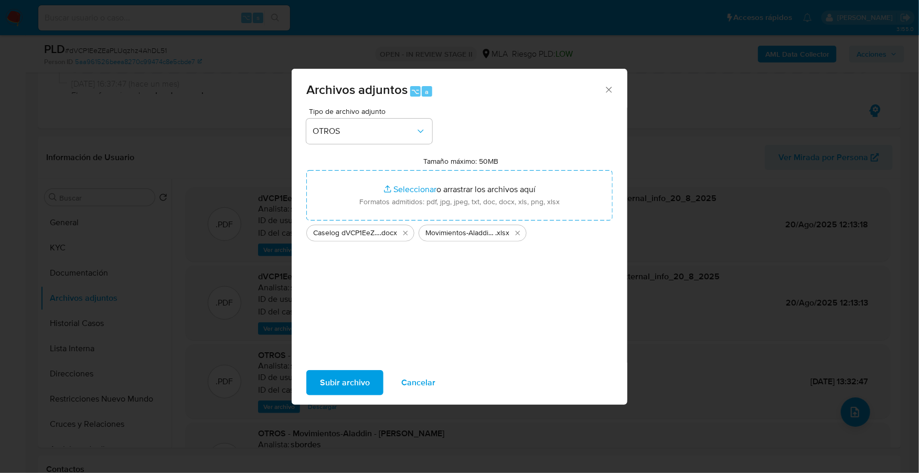
click at [347, 386] on span "Subir archivo" at bounding box center [345, 382] width 50 height 23
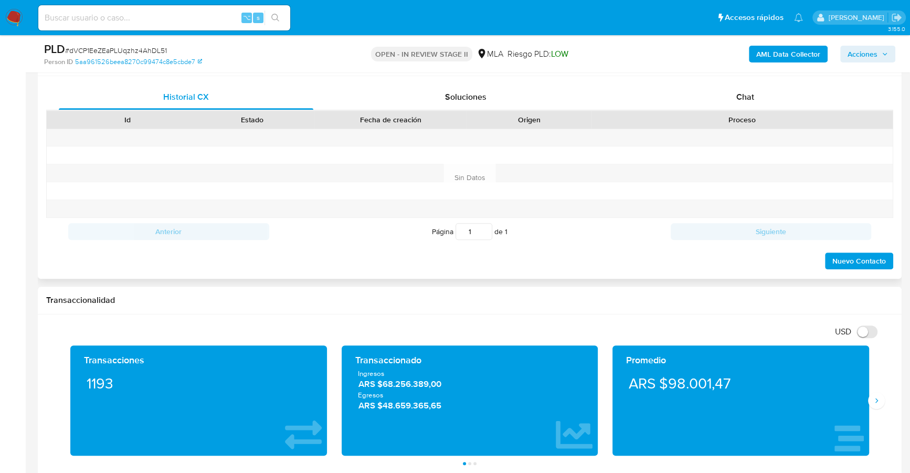
scroll to position [564, 0]
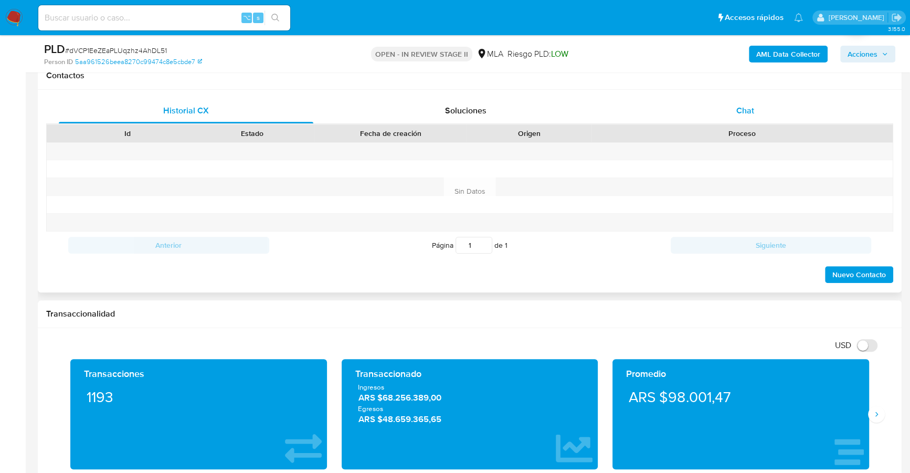
click at [730, 98] on div "Chat" at bounding box center [744, 110] width 254 height 25
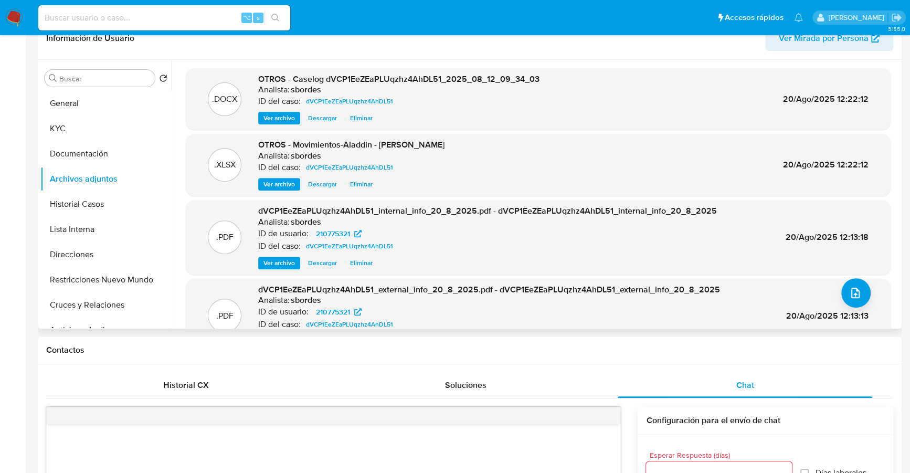
scroll to position [0, 0]
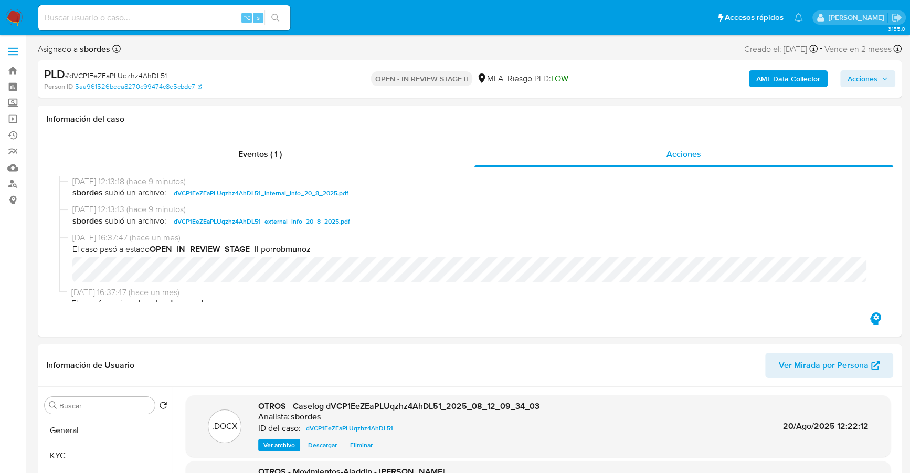
click at [857, 84] on span "Acciones" at bounding box center [862, 78] width 30 height 17
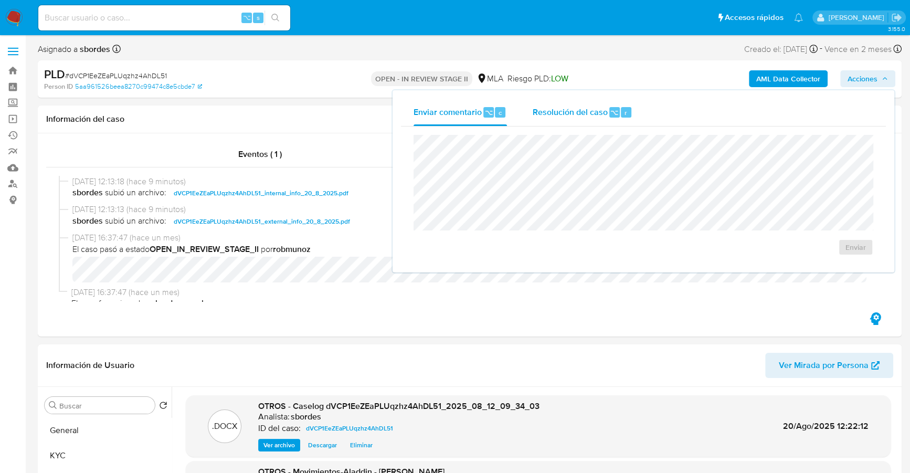
click at [593, 106] on span "Resolución del caso" at bounding box center [569, 112] width 75 height 12
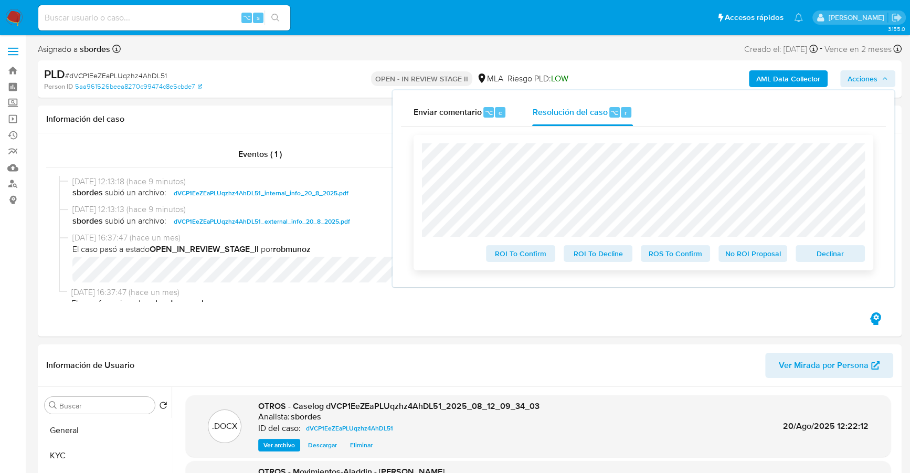
click at [744, 255] on span "No ROI Proposal" at bounding box center [752, 253] width 55 height 15
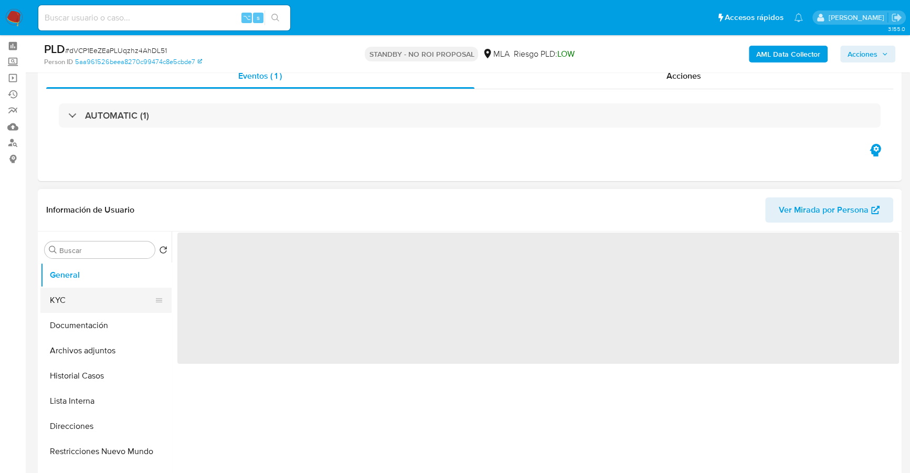
scroll to position [100, 0]
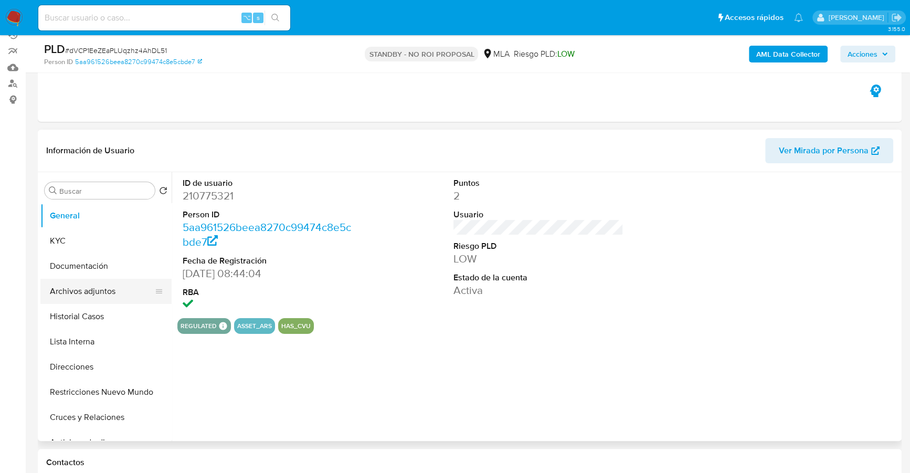
click at [109, 300] on button "Archivos adjuntos" at bounding box center [101, 291] width 123 height 25
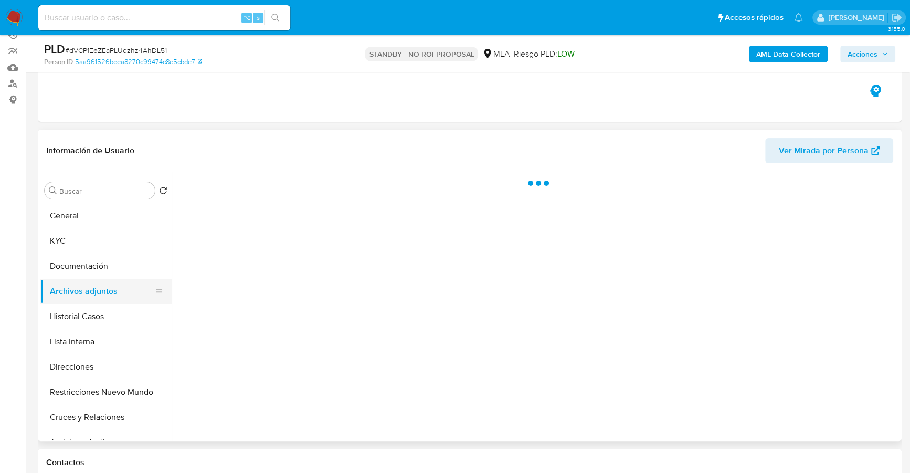
select select "10"
click at [103, 320] on button "Historial Casos" at bounding box center [101, 316] width 123 height 25
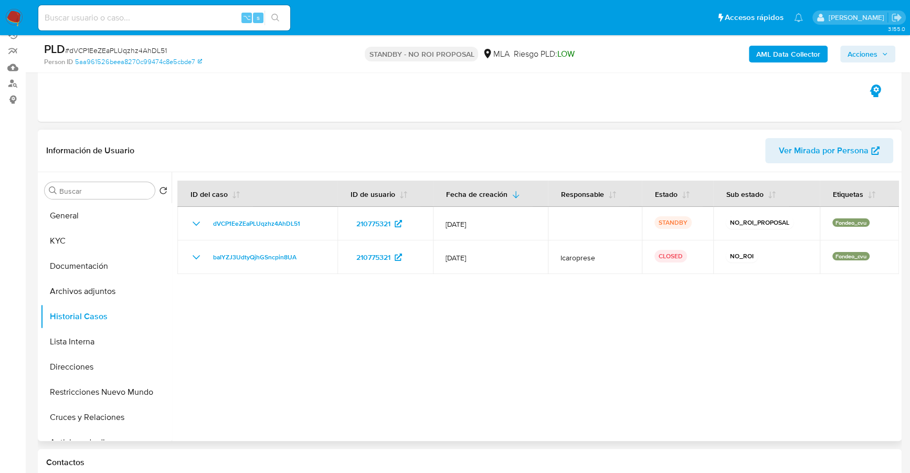
click at [436, 368] on div at bounding box center [535, 306] width 727 height 269
click at [158, 9] on div "⌥ s" at bounding box center [164, 17] width 252 height 25
click at [163, 16] on input at bounding box center [164, 18] width 252 height 14
paste input "616822258"
type input "616822258"
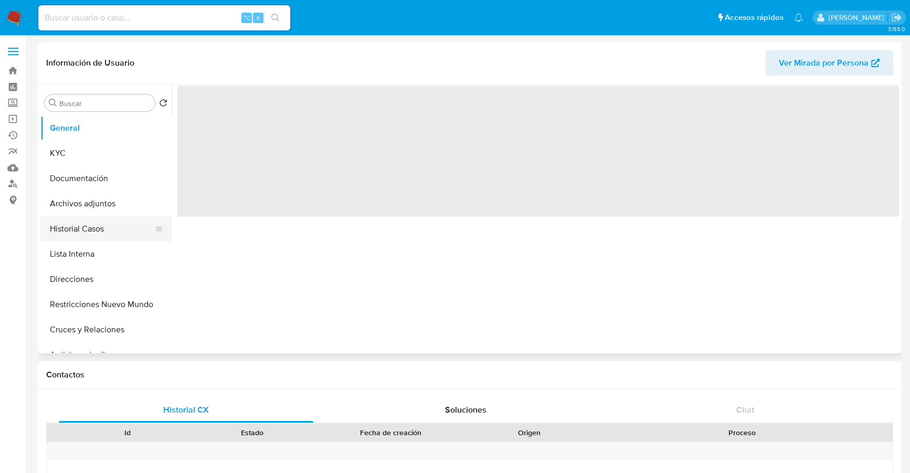
click at [102, 221] on button "Historial Casos" at bounding box center [101, 228] width 123 height 25
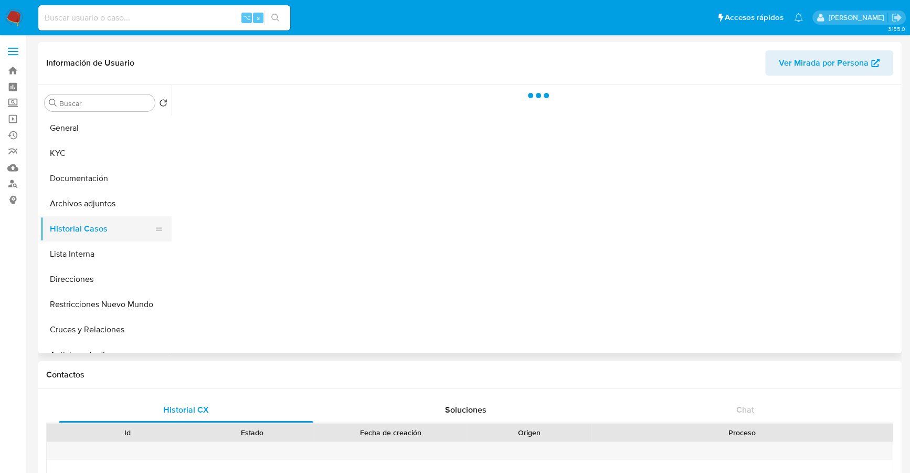
select select "10"
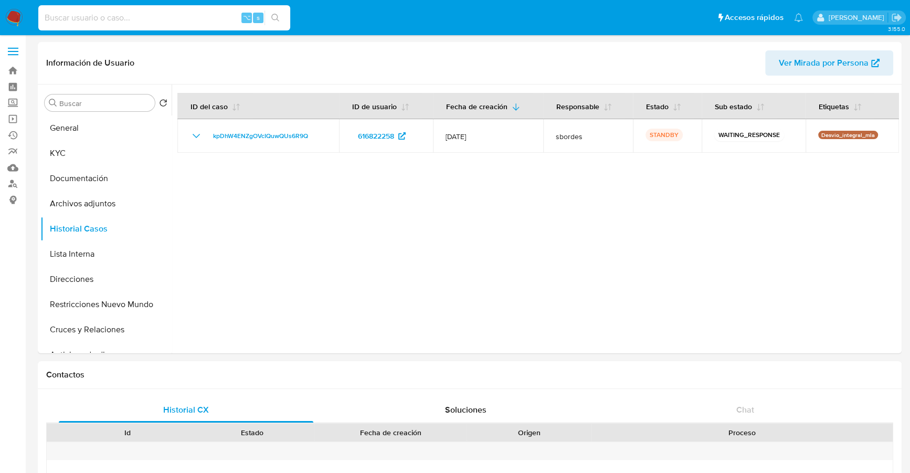
click at [126, 18] on input at bounding box center [164, 18] width 252 height 14
paste input "u6RT5HmD9XErw5ncVaCokfwF"
type input "u6RT5HmD9XErw5ncVaCokfwF"
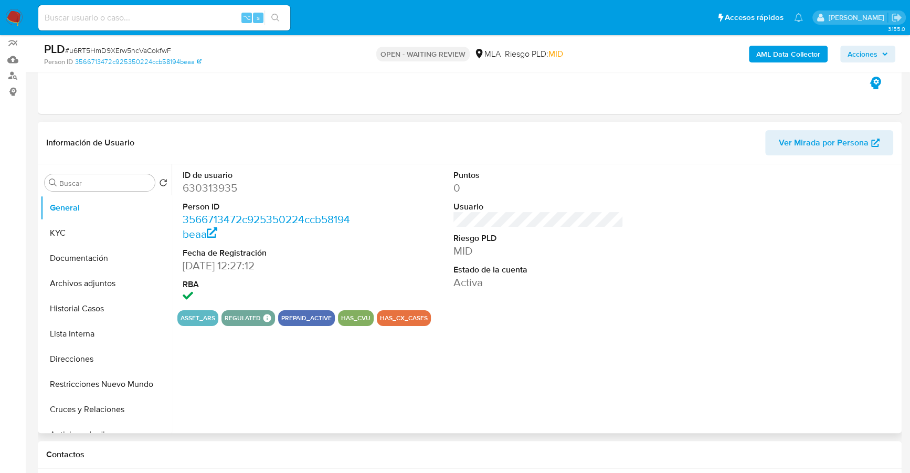
select select "10"
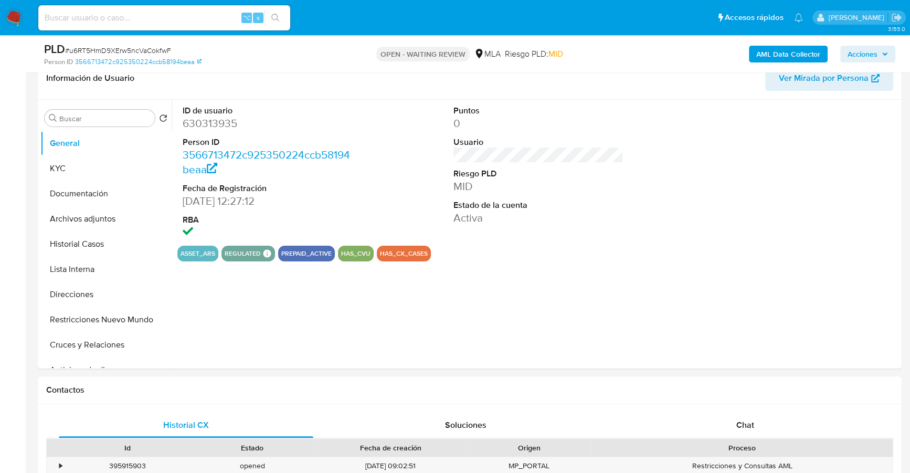
scroll to position [353, 0]
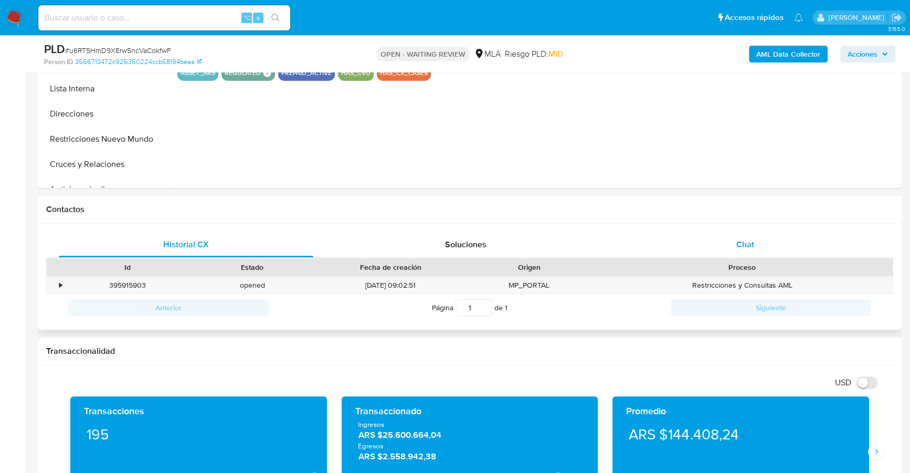
click at [733, 249] on div "Chat" at bounding box center [744, 244] width 254 height 25
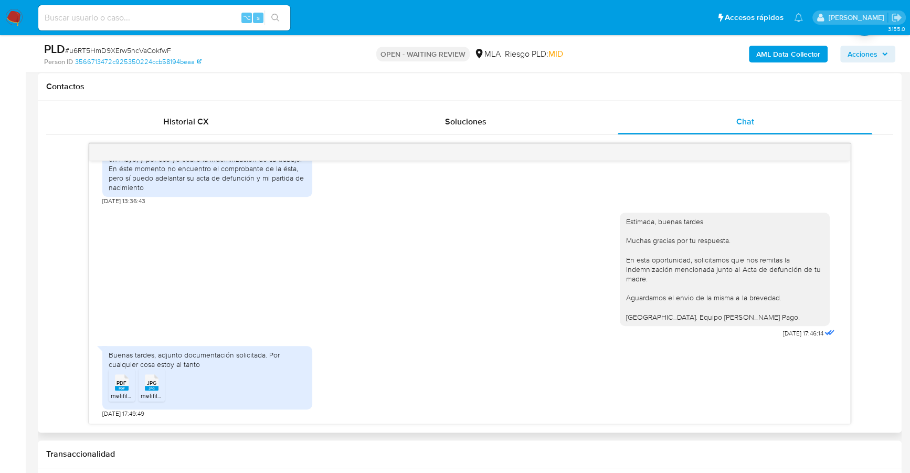
scroll to position [634, 0]
click at [120, 379] on span "PDF" at bounding box center [121, 382] width 10 height 7
click at [156, 389] on rect at bounding box center [152, 388] width 14 height 5
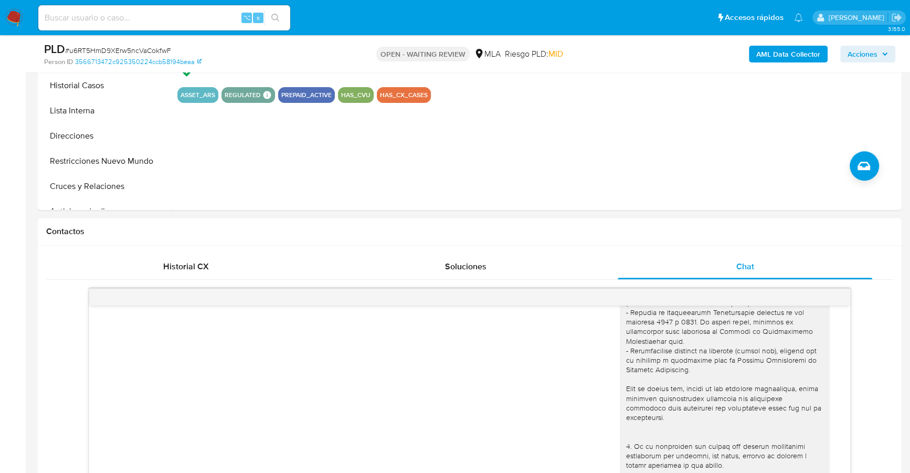
scroll to position [206, 0]
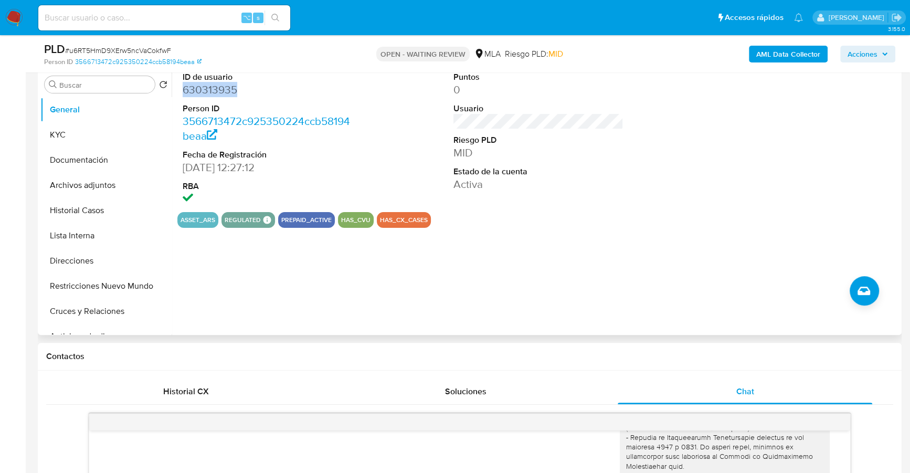
copy dd "630313935"
click at [71, 126] on button "KYC" at bounding box center [105, 134] width 131 height 25
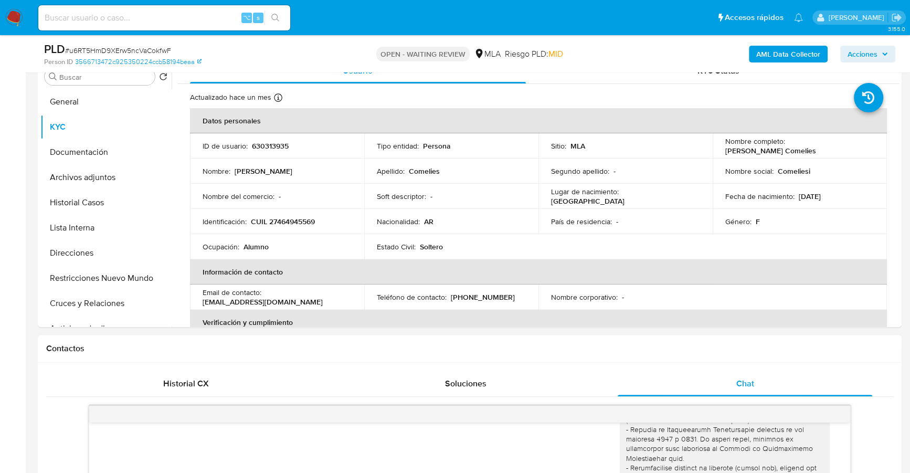
scroll to position [225, 0]
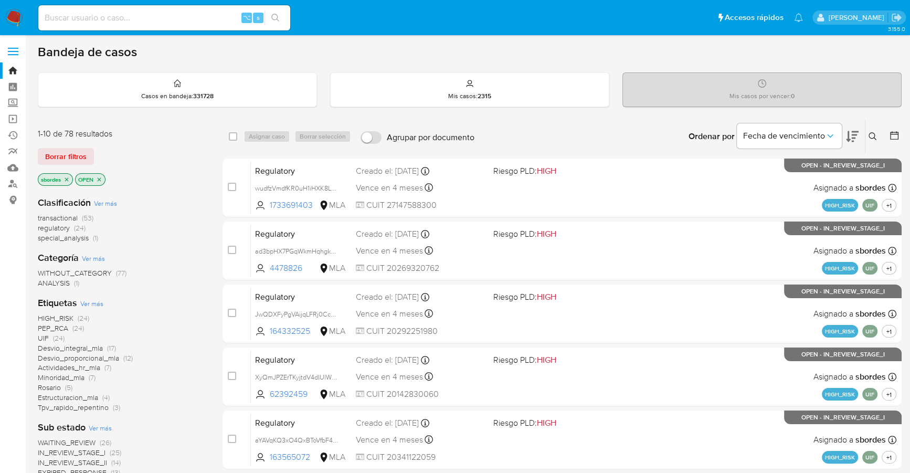
click at [67, 177] on icon "close-filter" at bounding box center [66, 179] width 6 height 6
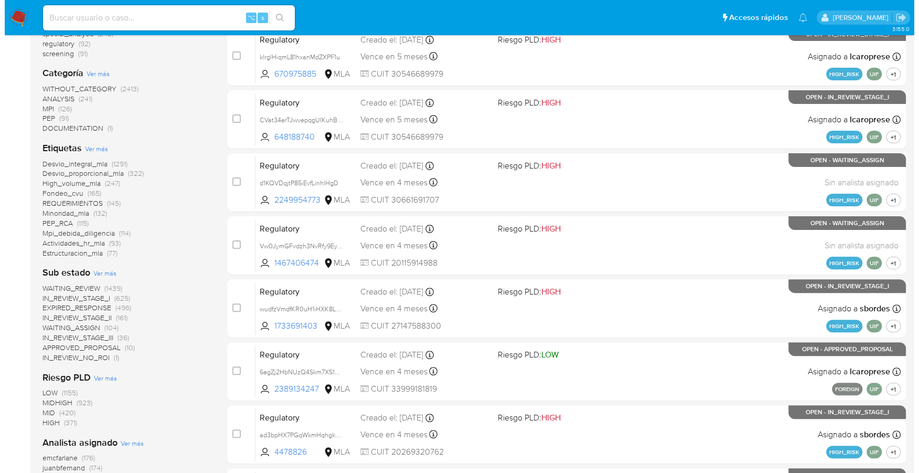
scroll to position [365, 0]
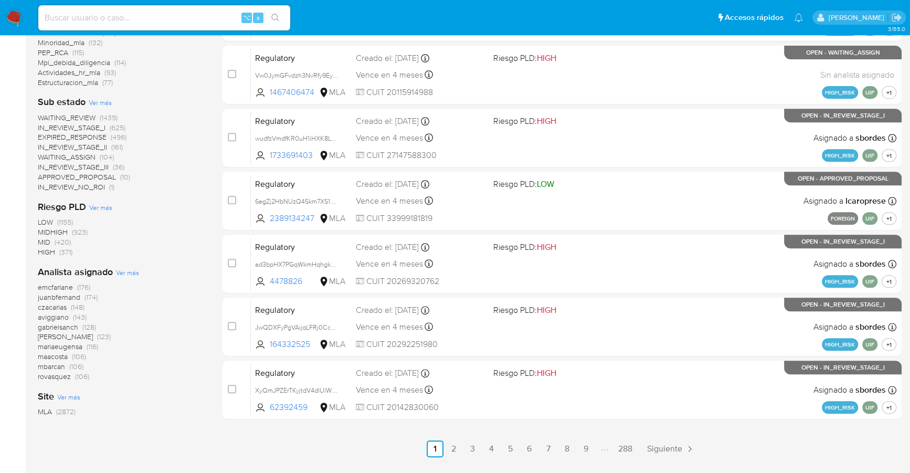
click at [133, 265] on div "Analista asignado Ver más emcfarlane (176) juanbfernand (174) czacarias (148) a…" at bounding box center [122, 323] width 168 height 116
click at [126, 273] on span "Ver más" at bounding box center [127, 272] width 23 height 9
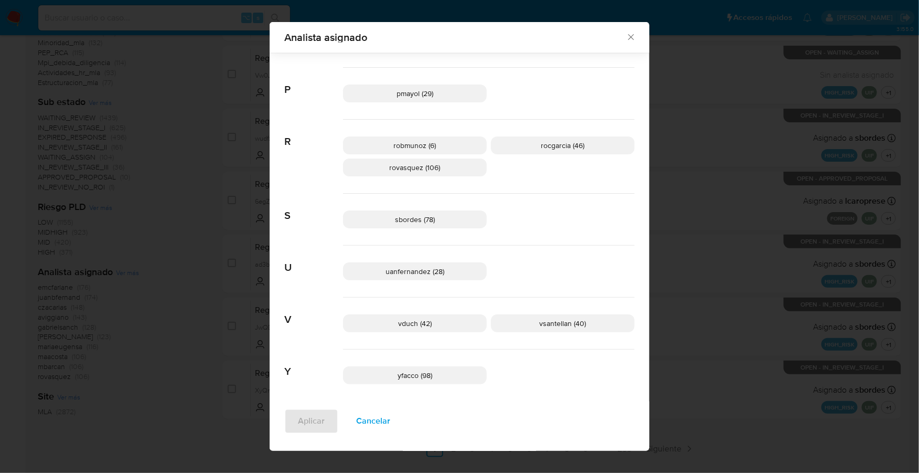
scroll to position [746, 0]
click at [417, 211] on span "sbordes (78)" at bounding box center [415, 216] width 40 height 10
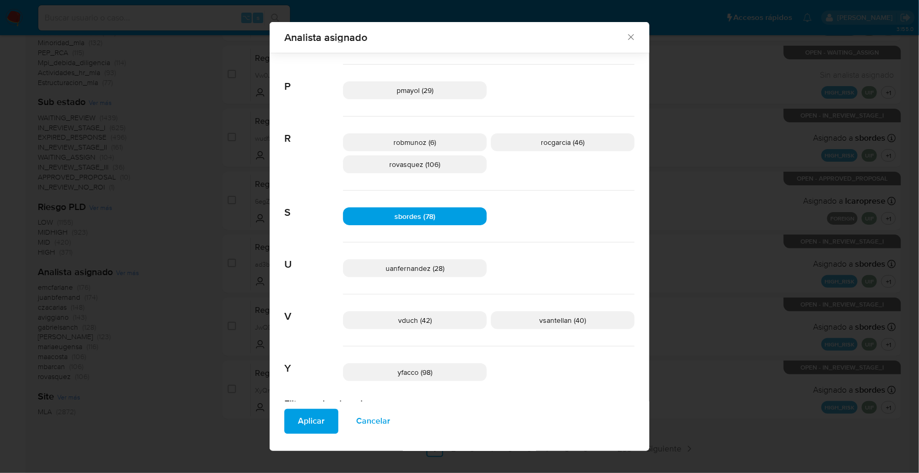
click at [303, 414] on span "Aplicar" at bounding box center [311, 421] width 27 height 23
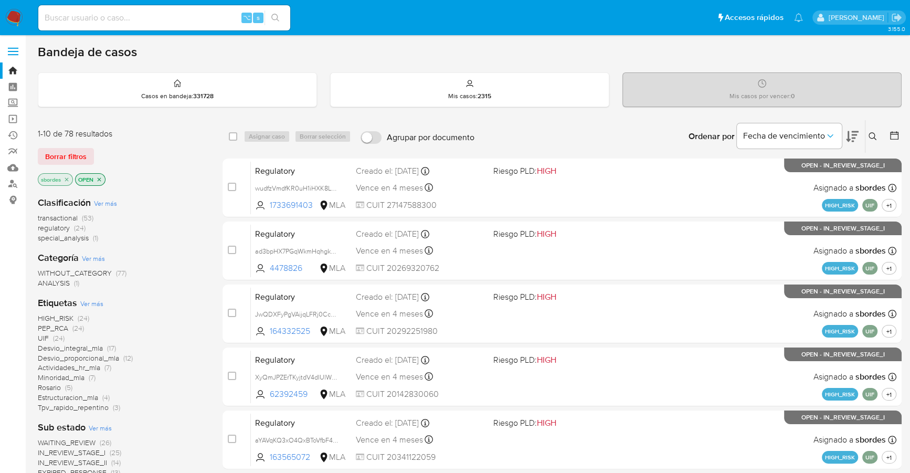
click at [17, 18] on img at bounding box center [14, 18] width 18 height 18
click at [70, 177] on icon "close-filter" at bounding box center [66, 179] width 6 height 6
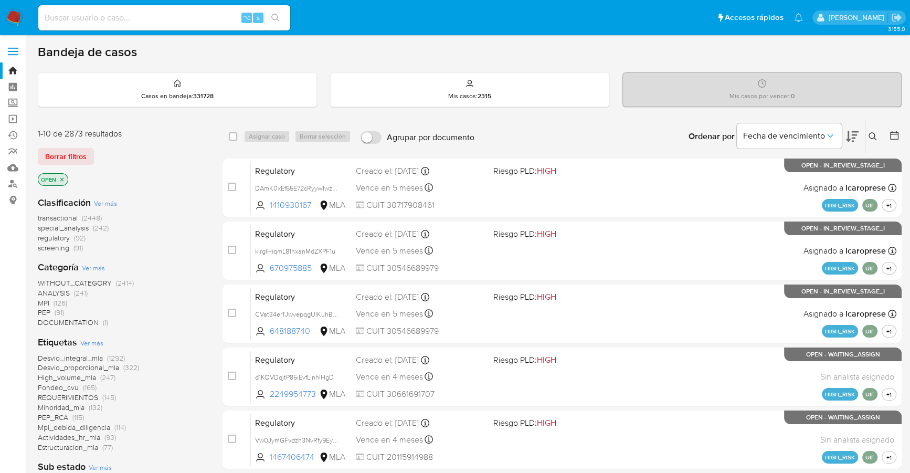
click at [890, 132] on icon at bounding box center [894, 135] width 10 height 10
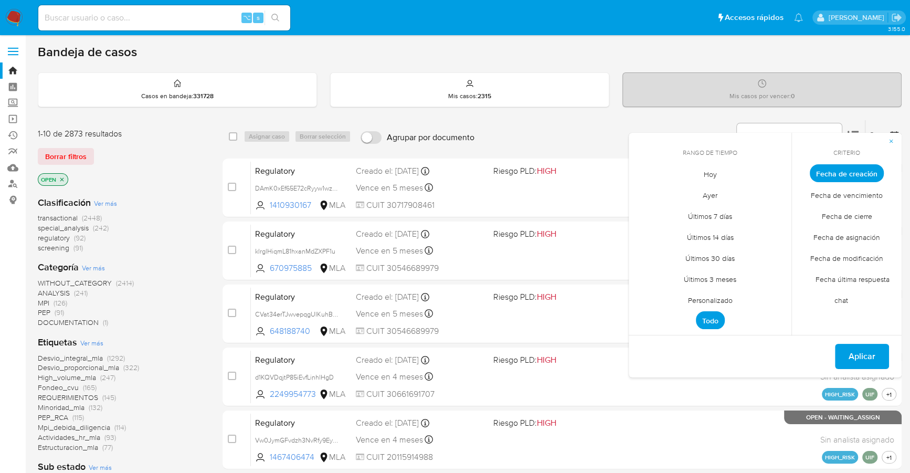
click at [720, 294] on span "Personalizado" at bounding box center [710, 300] width 67 height 22
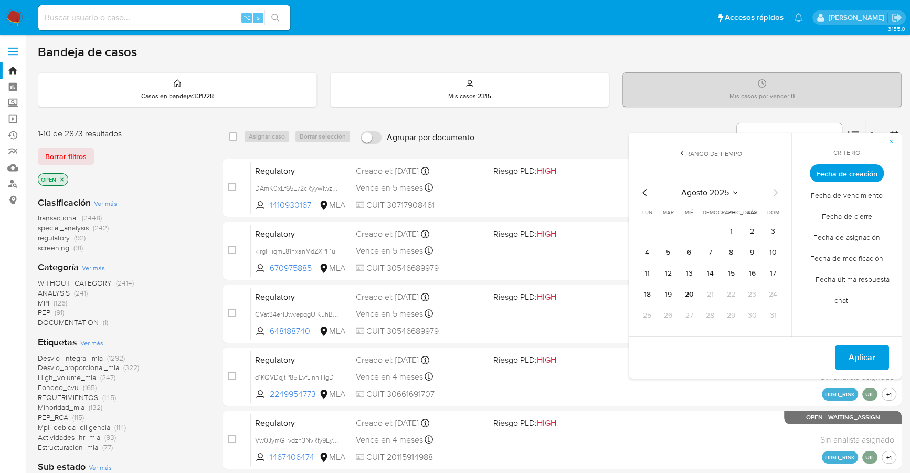
click at [178, 176] on div "OPEN" at bounding box center [122, 180] width 168 height 15
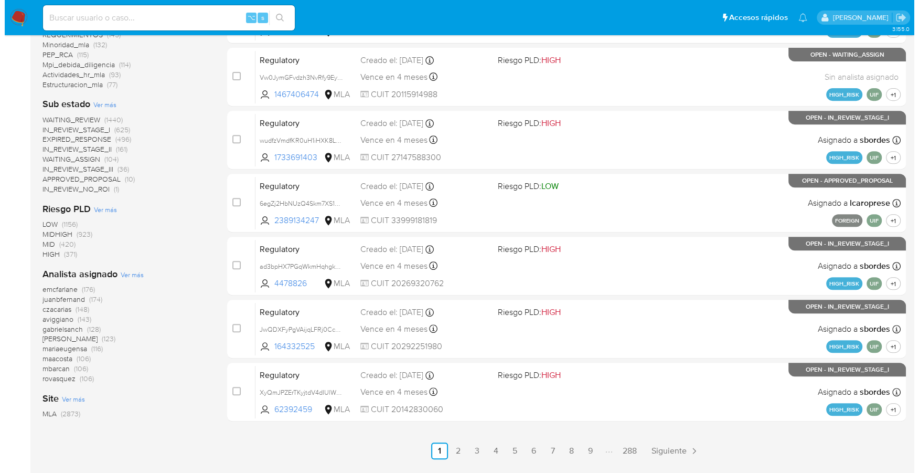
scroll to position [365, 0]
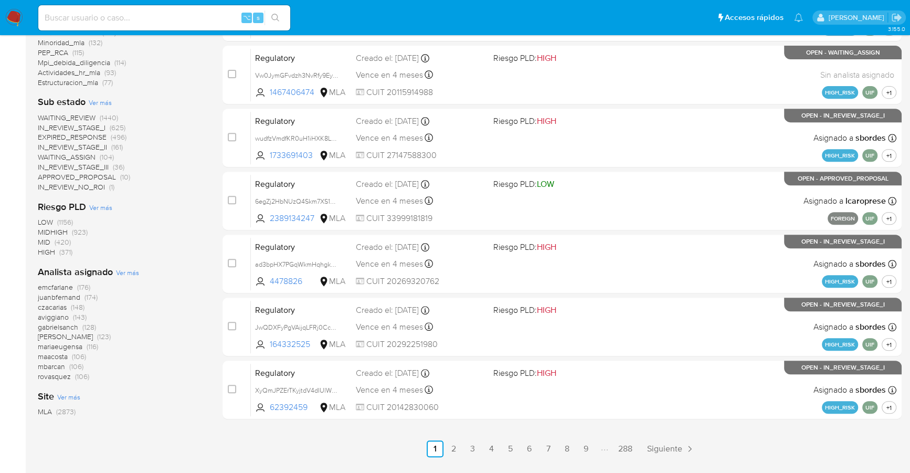
click at [124, 271] on span "Ver más" at bounding box center [127, 272] width 23 height 9
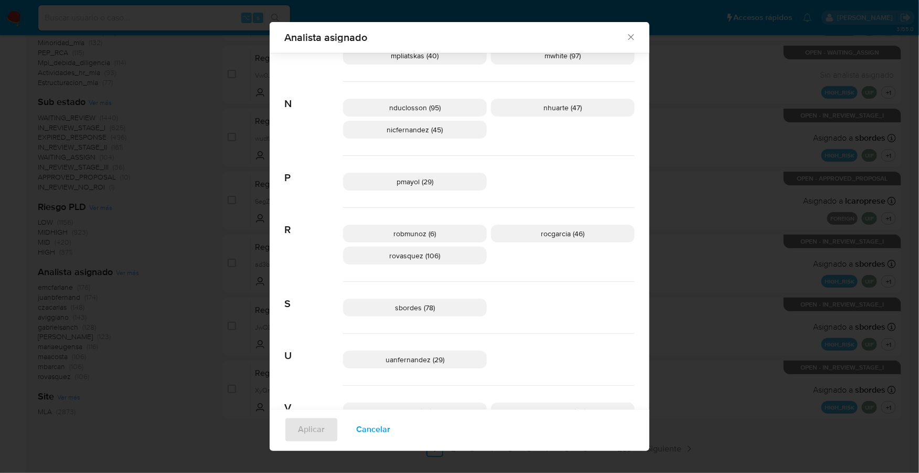
scroll to position [551, 0]
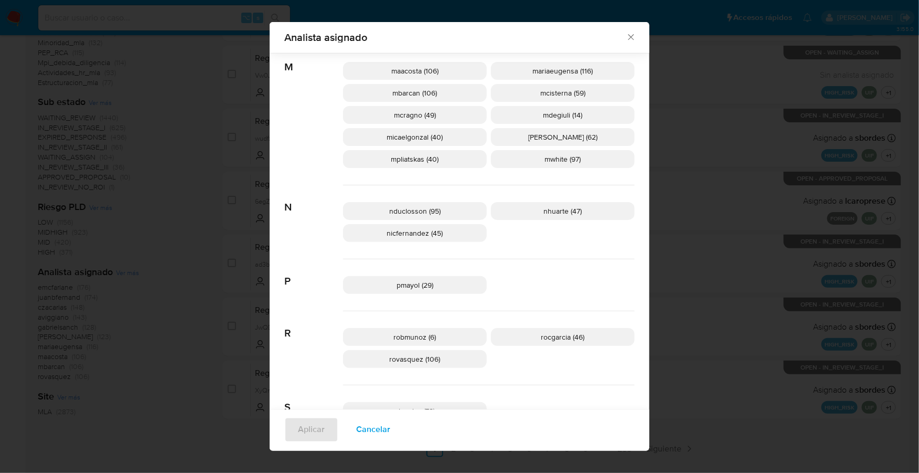
click at [418, 285] on span "pmayol (29)" at bounding box center [415, 285] width 37 height 10
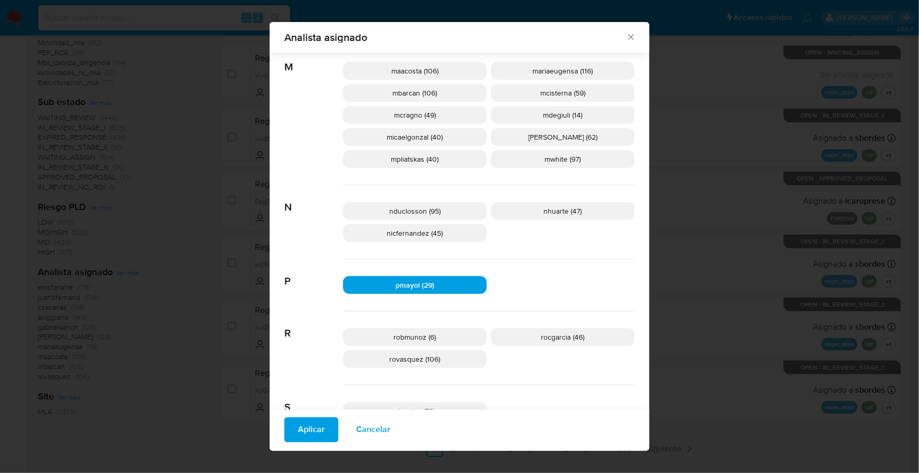
click at [307, 434] on span "Aplicar" at bounding box center [311, 429] width 27 height 23
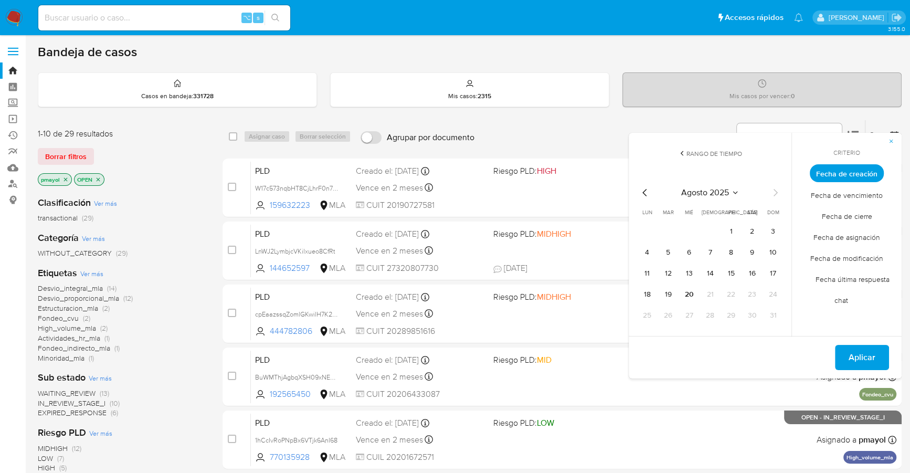
click at [65, 180] on icon "close-filter" at bounding box center [65, 179] width 6 height 6
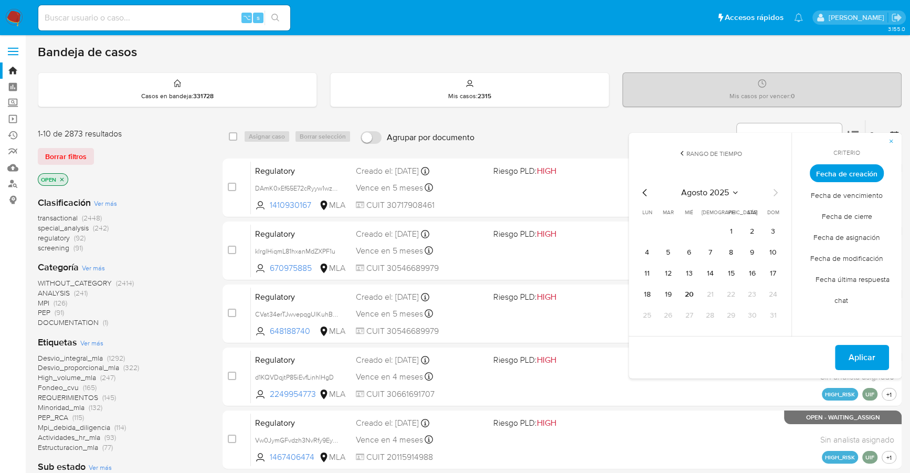
click at [643, 191] on icon "Mes anterior" at bounding box center [644, 192] width 4 height 7
click at [663, 232] on button "1" at bounding box center [667, 231] width 17 height 17
click at [710, 309] on button "31" at bounding box center [709, 315] width 17 height 17
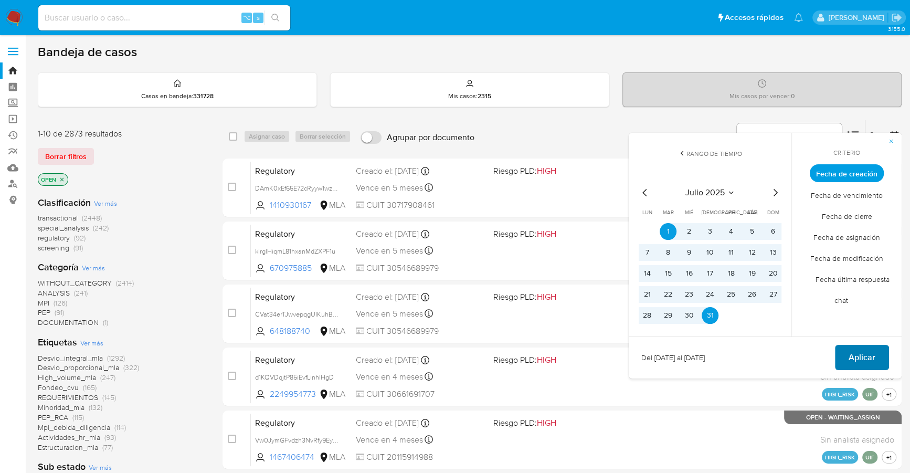
click at [860, 352] on span "Aplicar" at bounding box center [861, 357] width 27 height 23
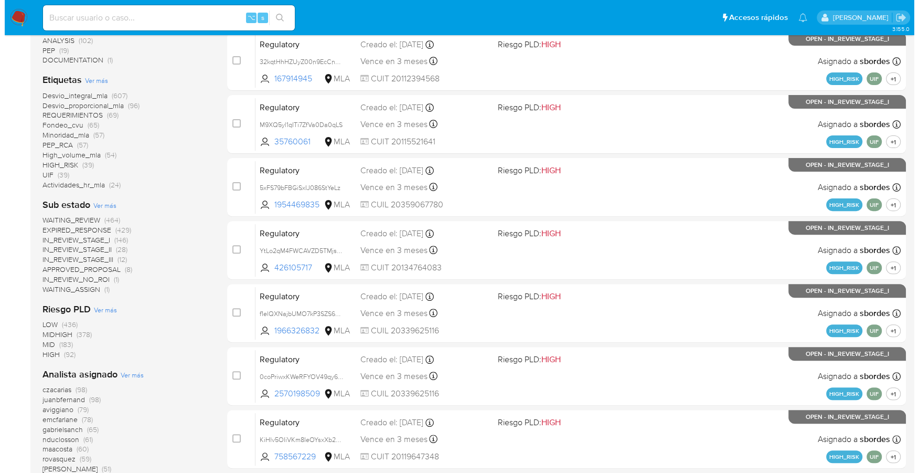
scroll to position [355, 0]
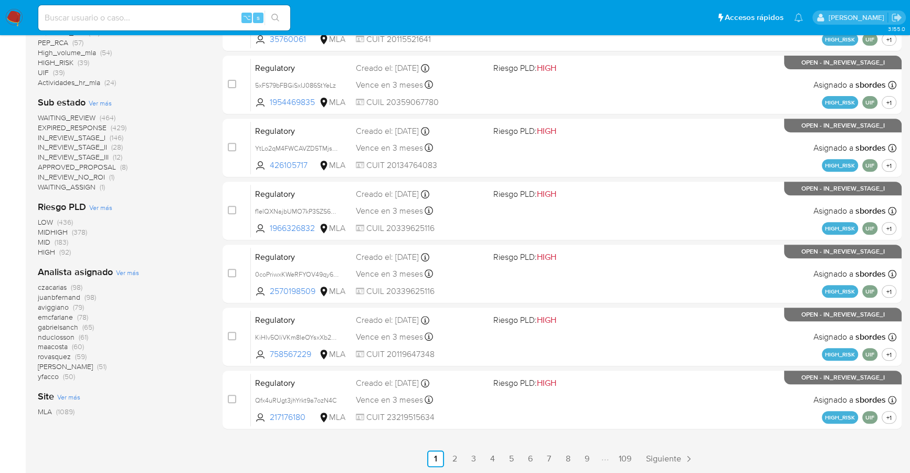
click at [131, 273] on span "Ver más" at bounding box center [127, 272] width 23 height 9
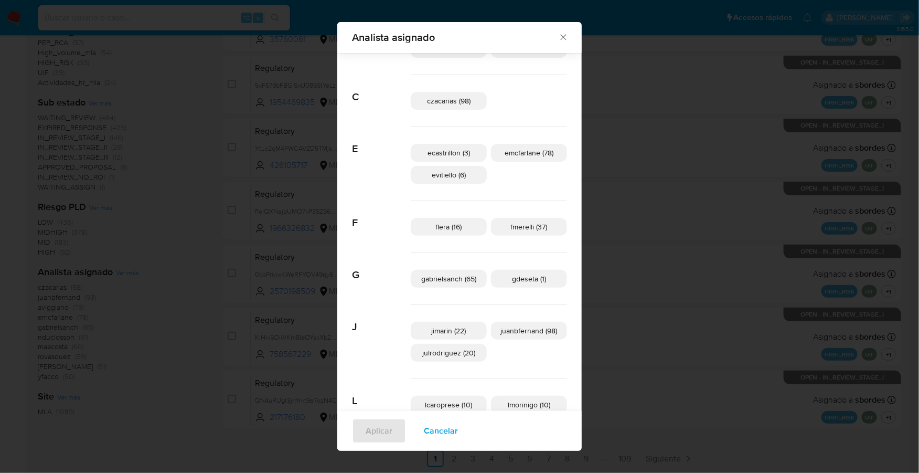
scroll to position [169, 0]
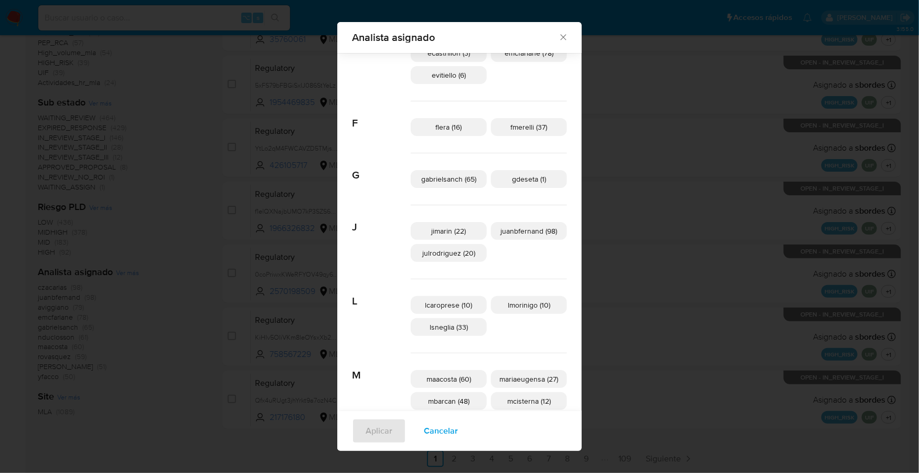
click at [454, 234] on span "jimarin (22)" at bounding box center [449, 231] width 35 height 10
click at [387, 431] on span "Aplicar" at bounding box center [379, 430] width 27 height 23
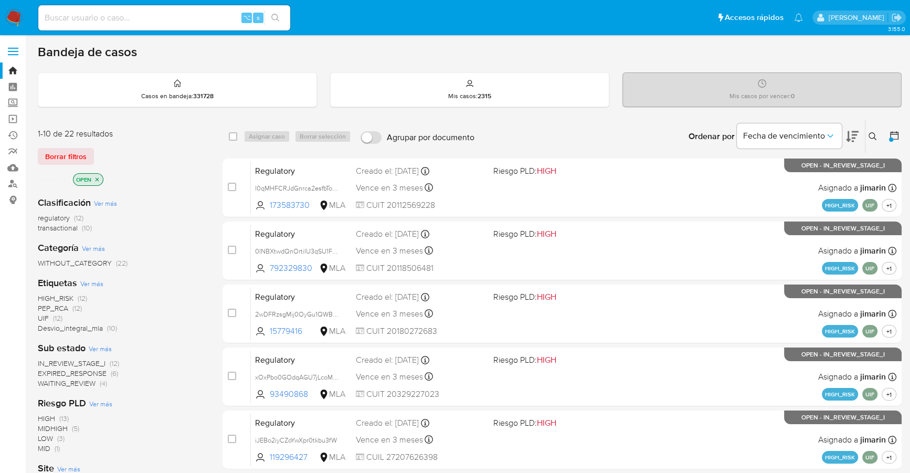
click at [63, 177] on icon "close-filter" at bounding box center [65, 179] width 4 height 4
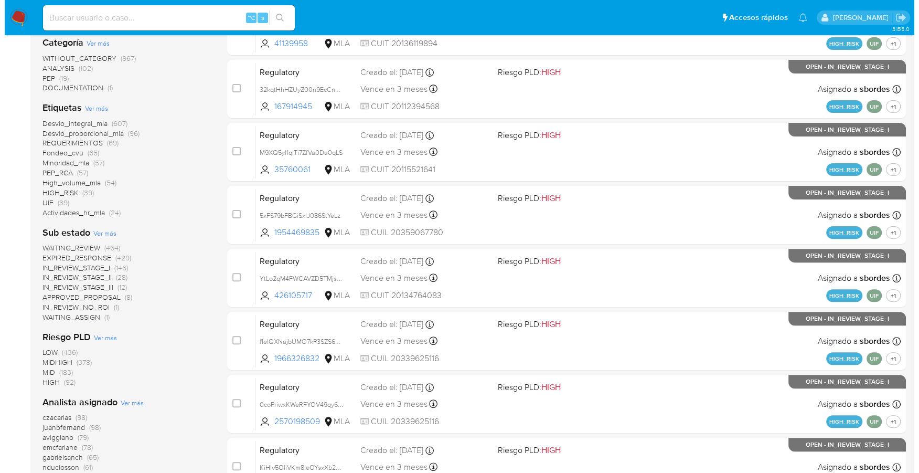
scroll to position [355, 0]
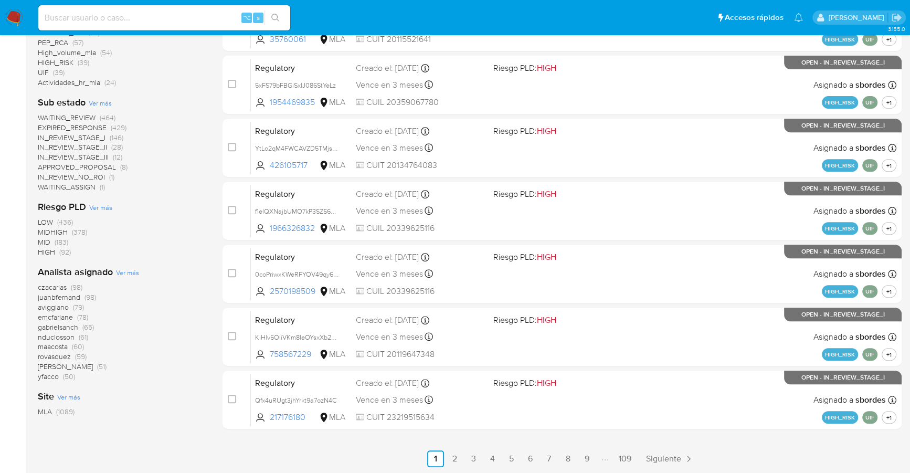
click at [135, 268] on span "Ver más" at bounding box center [127, 272] width 23 height 9
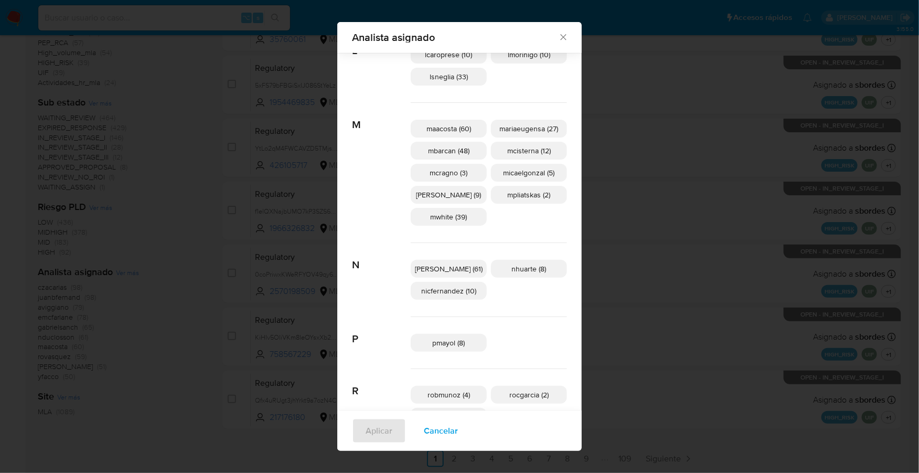
scroll to position [462, 0]
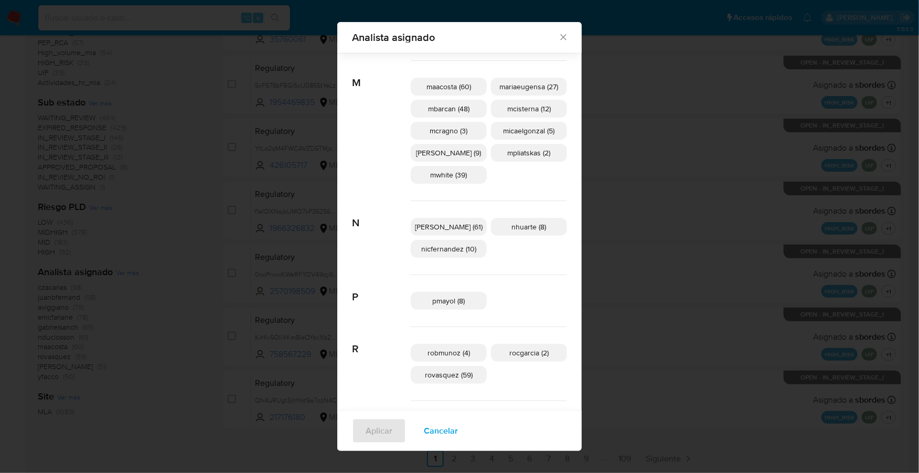
click at [466, 297] on p "pmayol (8)" at bounding box center [449, 301] width 76 height 18
click at [382, 431] on span "Aplicar" at bounding box center [379, 430] width 27 height 23
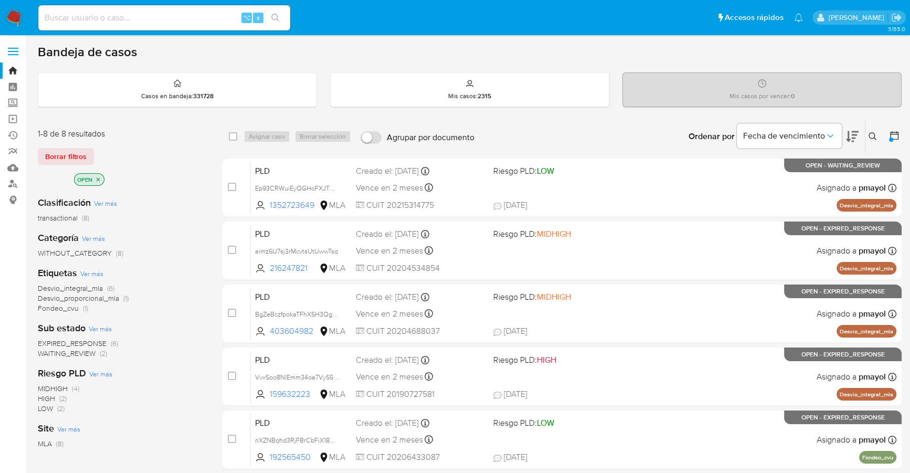
click at [65, 179] on icon "close-filter" at bounding box center [65, 179] width 6 height 6
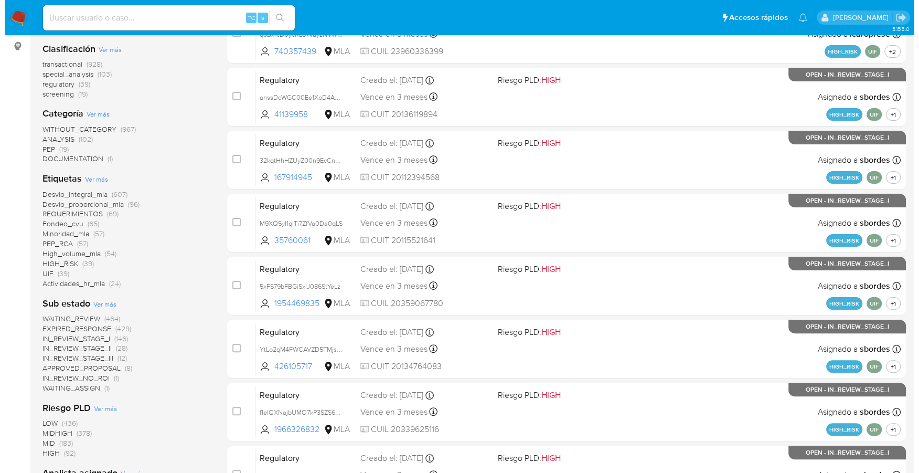
scroll to position [355, 0]
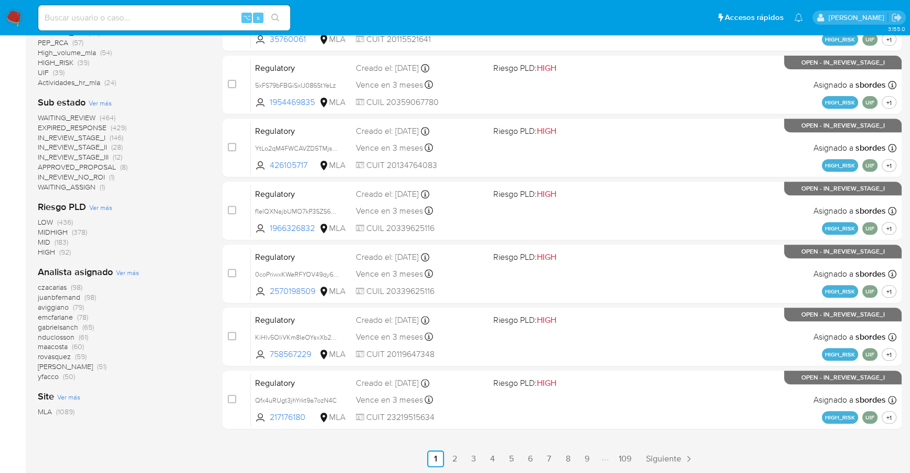
click at [127, 271] on span "Ver más" at bounding box center [127, 272] width 23 height 9
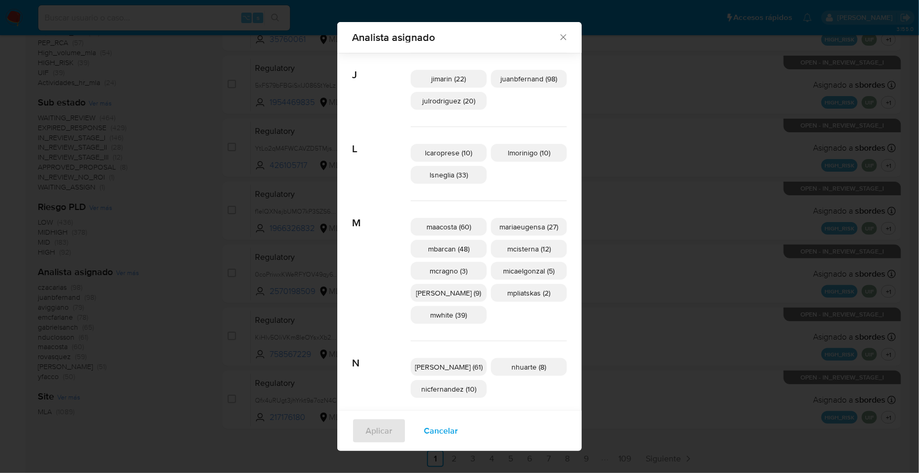
scroll to position [434, 0]
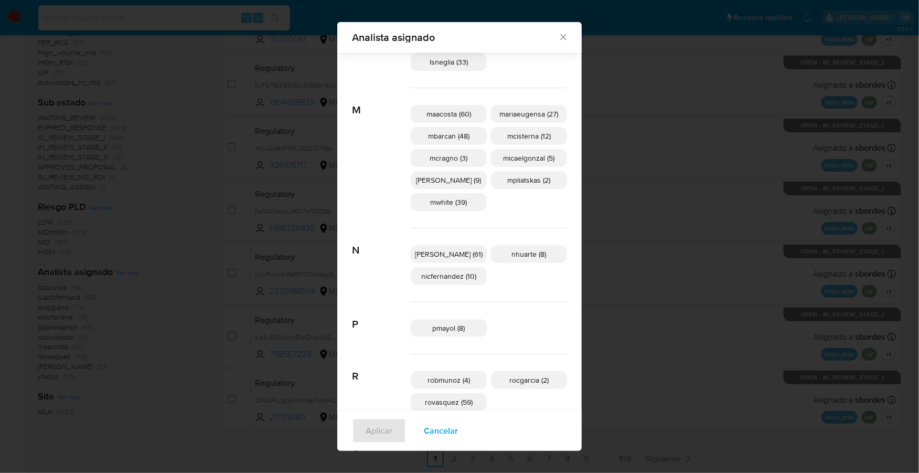
click at [454, 274] on span "nicfernandez (10)" at bounding box center [448, 276] width 55 height 10
click at [390, 428] on span "Aplicar" at bounding box center [379, 430] width 27 height 23
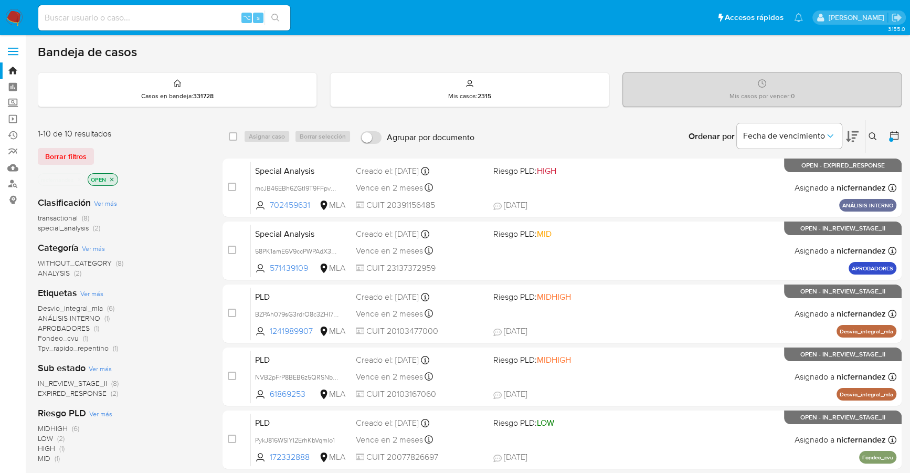
click at [78, 178] on icon "close-filter" at bounding box center [79, 179] width 6 height 6
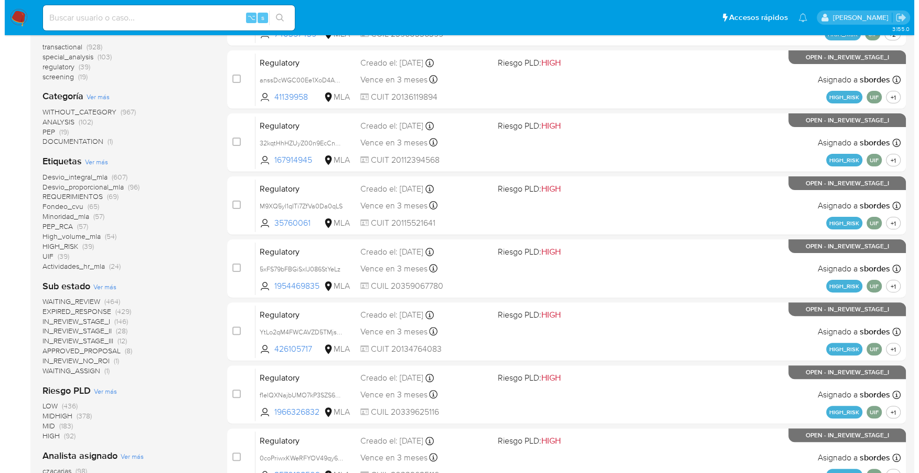
scroll to position [355, 0]
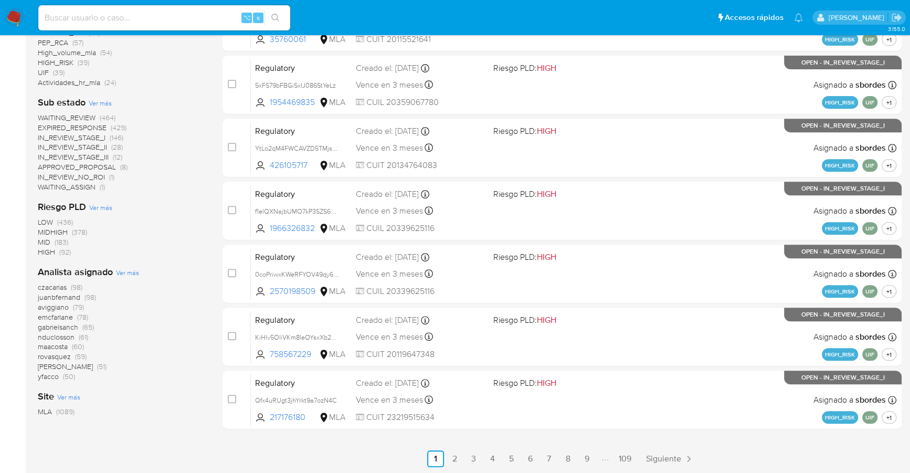
click at [127, 266] on div "Analista asignado Ver más czacarias (98) juanbfernand (98) aviggiano (79) [PERS…" at bounding box center [122, 323] width 168 height 116
click at [133, 273] on span "Ver más" at bounding box center [127, 272] width 23 height 9
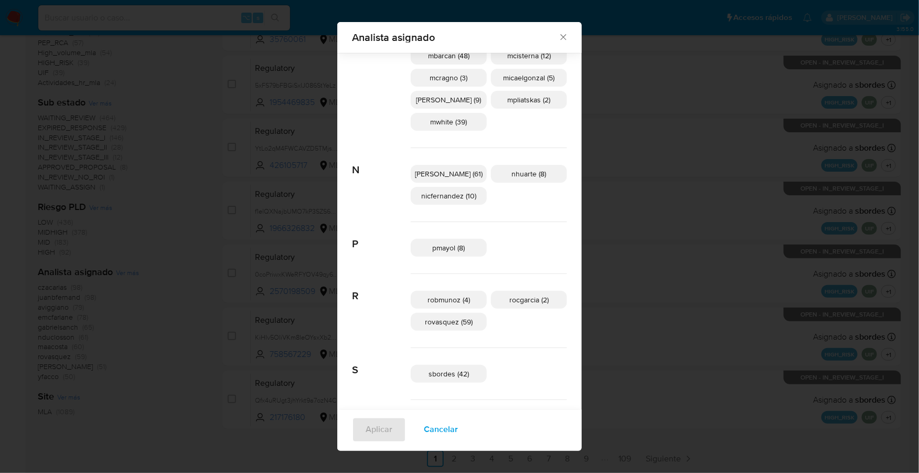
scroll to position [613, 0]
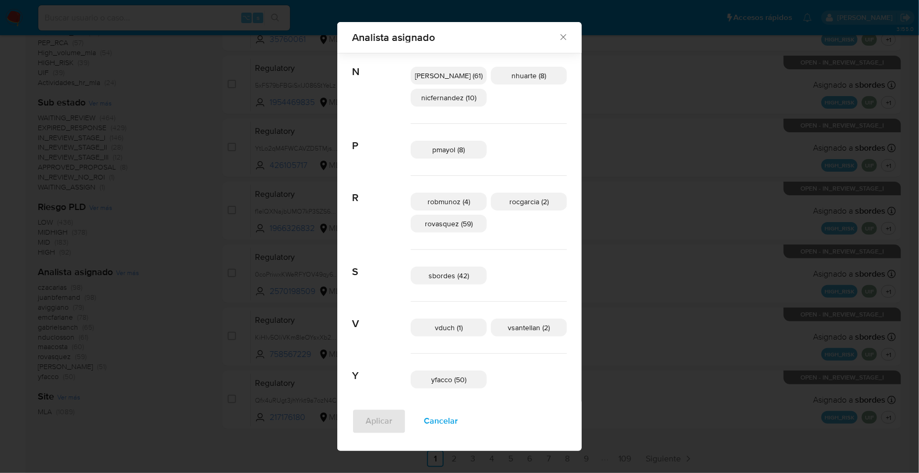
click at [453, 277] on span "sbordes (42)" at bounding box center [449, 275] width 40 height 10
click at [369, 420] on span "Aplicar" at bounding box center [379, 421] width 27 height 23
